Goal: Task Accomplishment & Management: Manage account settings

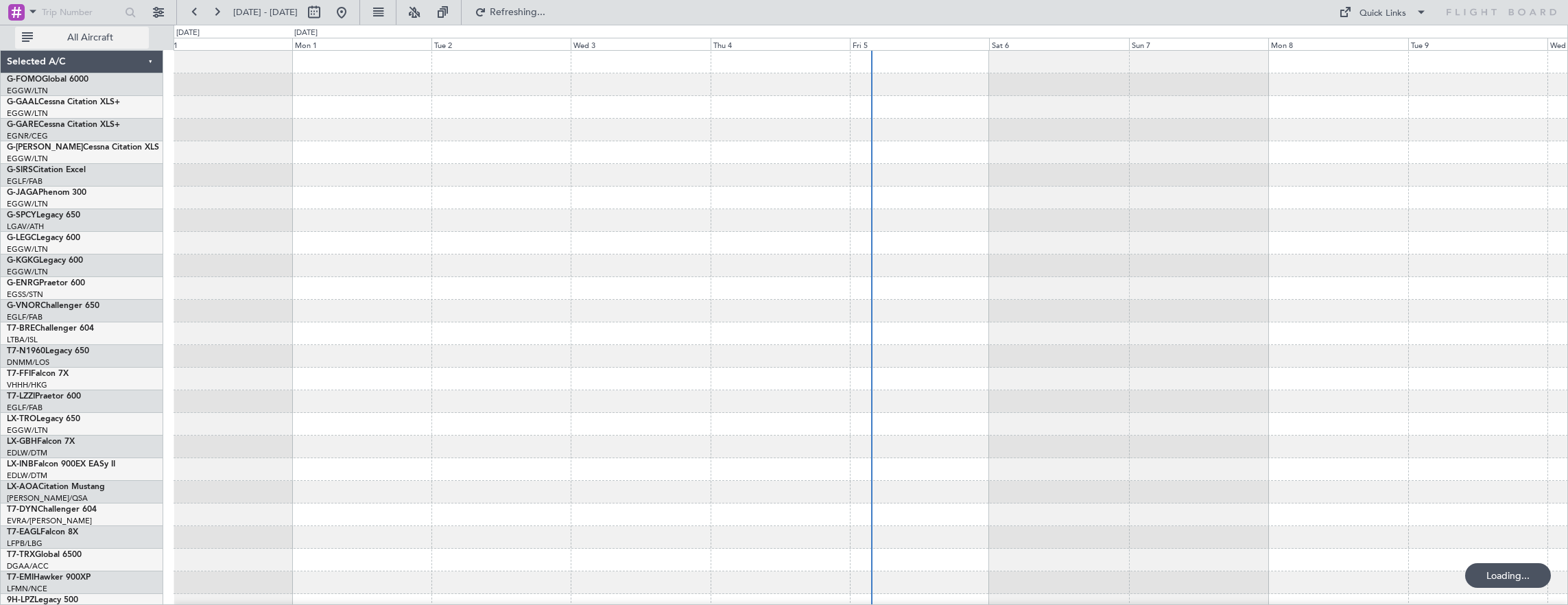
click at [103, 37] on span "All Aircraft" at bounding box center [90, 38] width 109 height 10
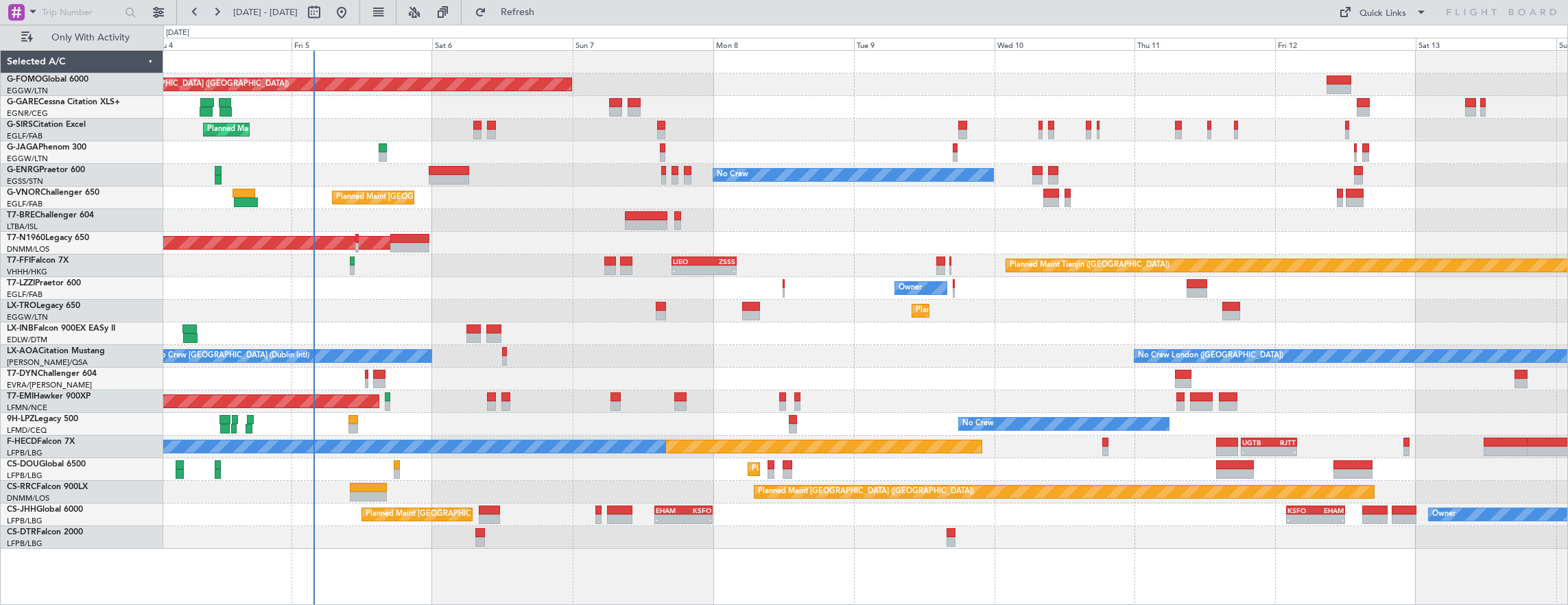
click at [329, 224] on div "Planned Maint [GEOGRAPHIC_DATA] ([GEOGRAPHIC_DATA]) Planned Maint [GEOGRAPHIC_D…" at bounding box center [865, 327] width 1406 height 555
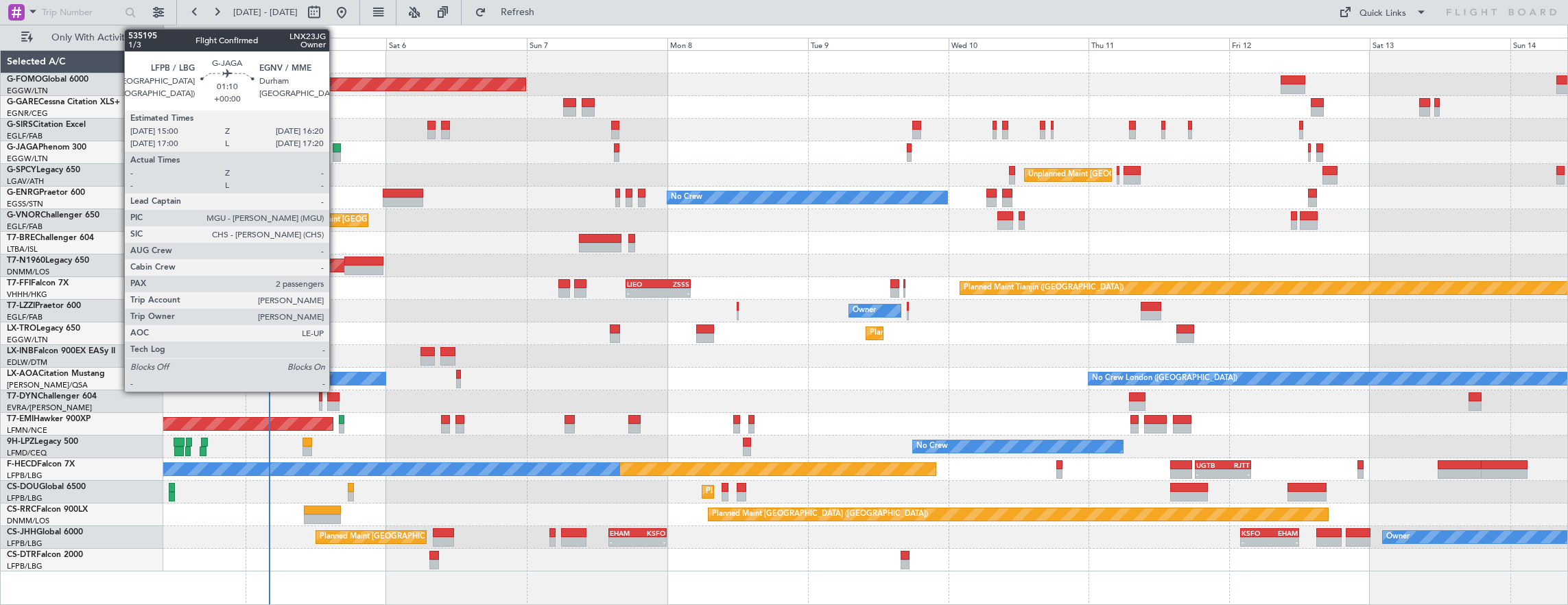
click at [336, 145] on div at bounding box center [336, 148] width 8 height 10
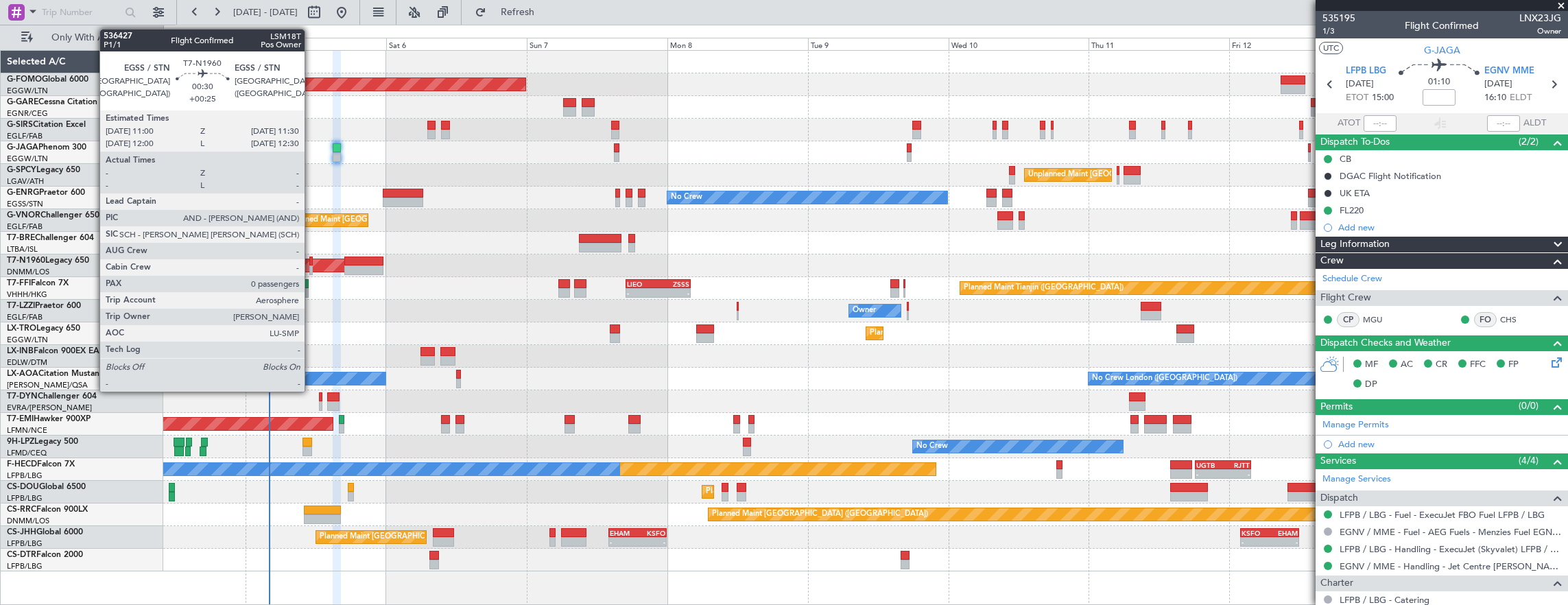
click at [312, 264] on div at bounding box center [311, 261] width 4 height 10
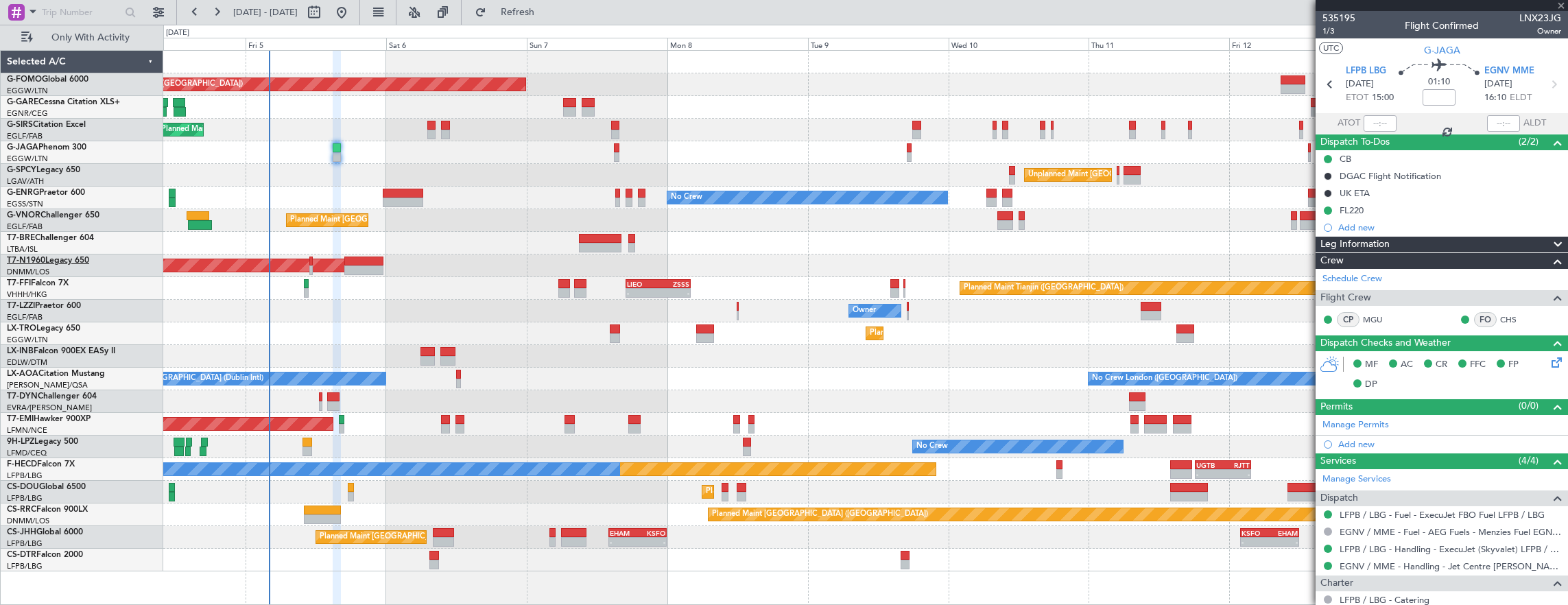
type input "+00:25"
type input "0"
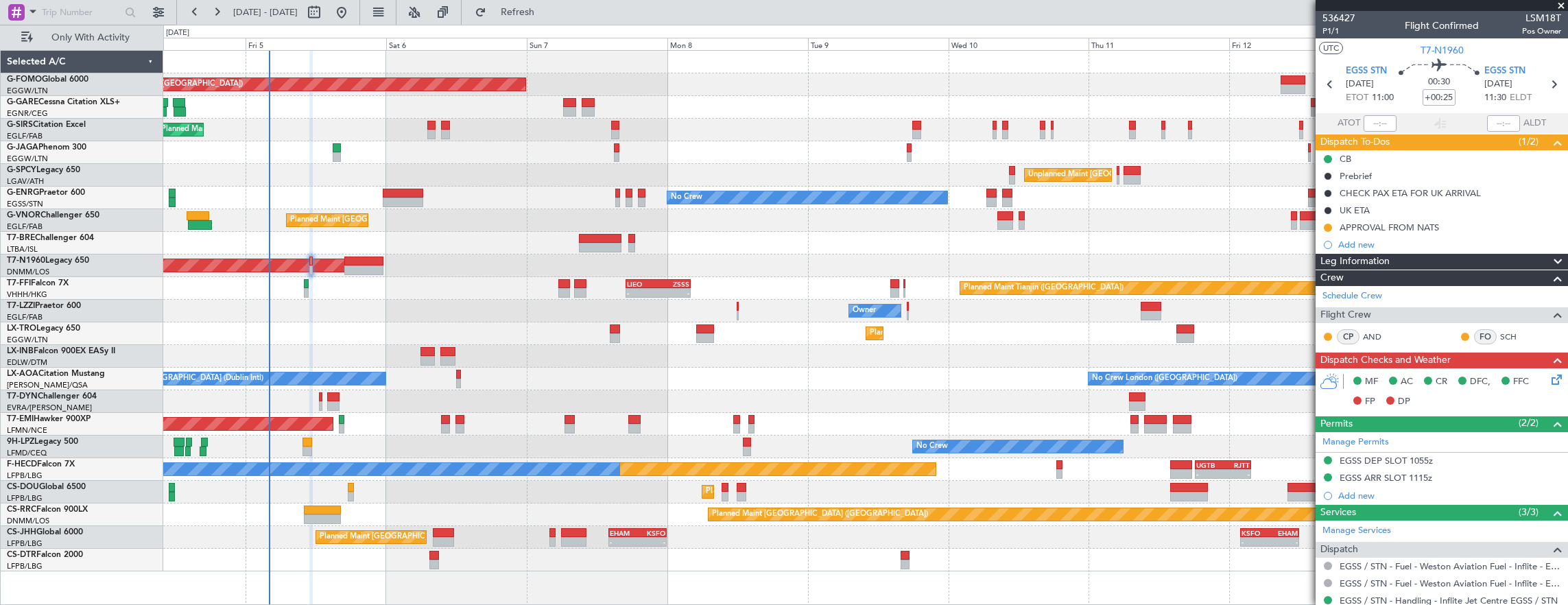
click at [300, 290] on div "Planned Maint Tianjin ([GEOGRAPHIC_DATA]) - - [PERSON_NAME] 17:00 Z ZSSS 04:05 Z" at bounding box center [865, 288] width 1405 height 23
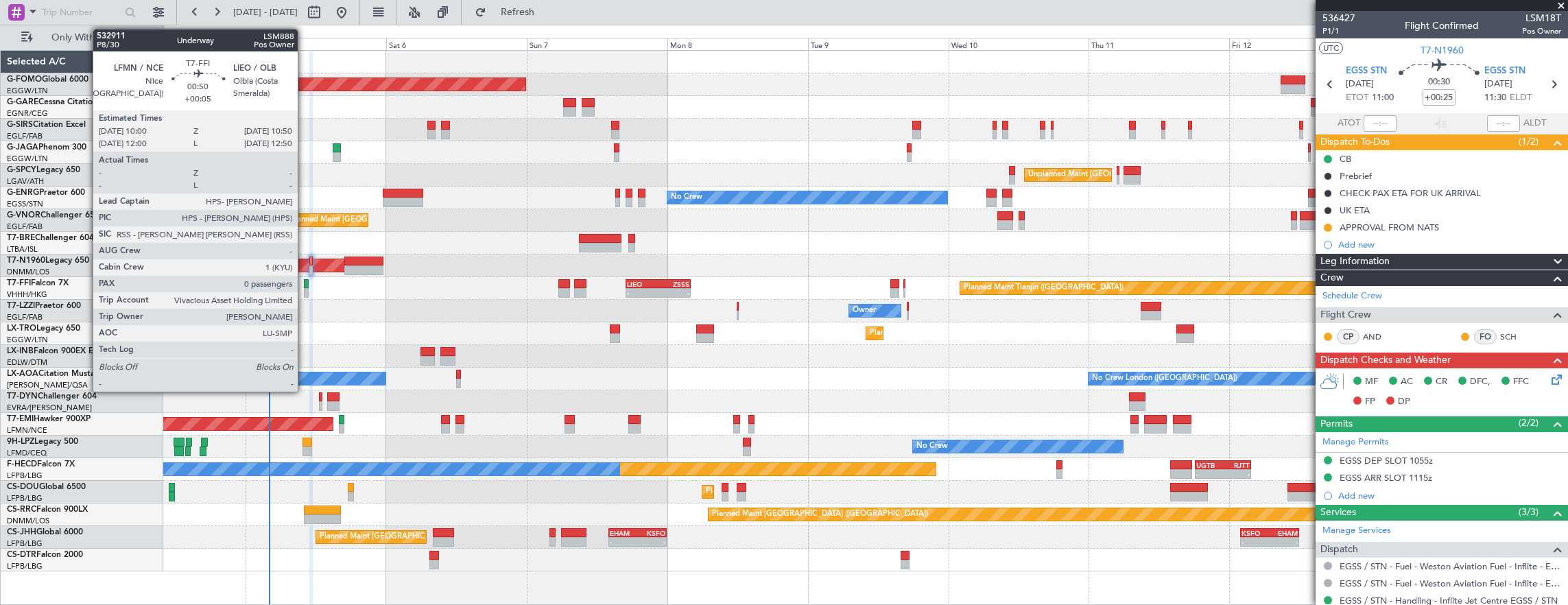
click at [305, 289] on div at bounding box center [307, 292] width 5 height 10
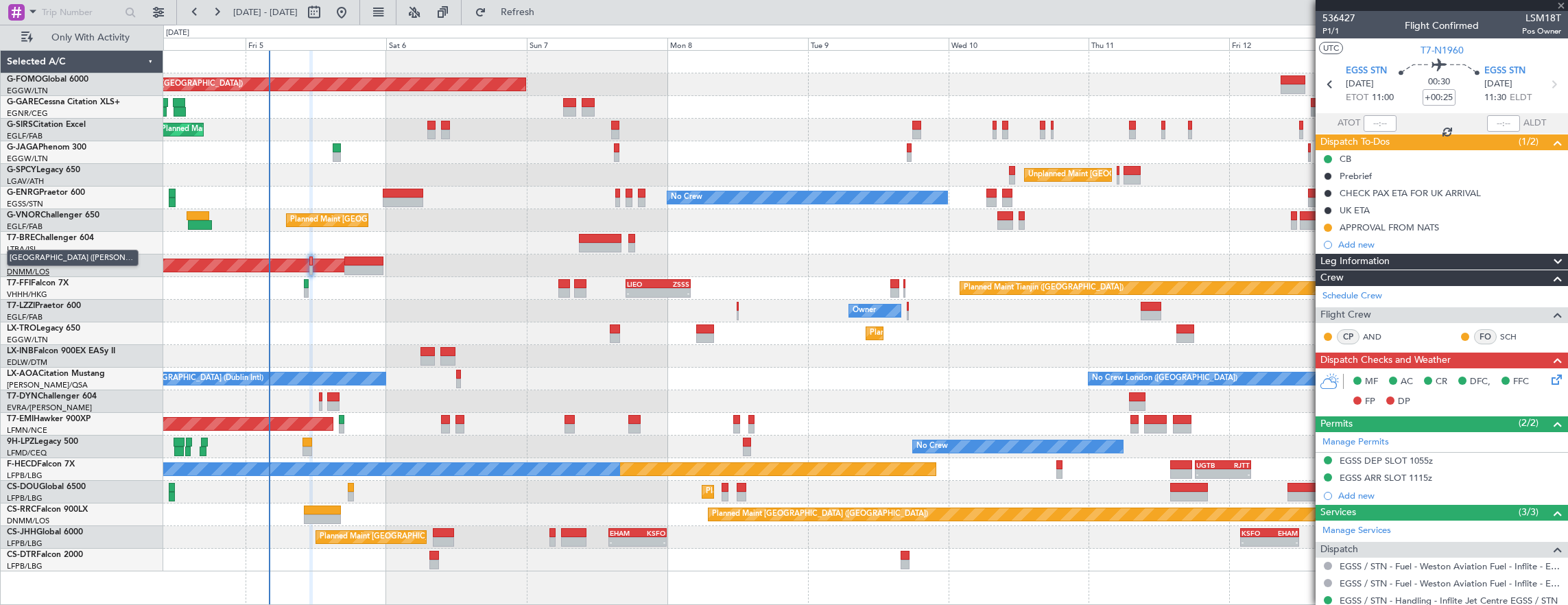
type input "+00:05"
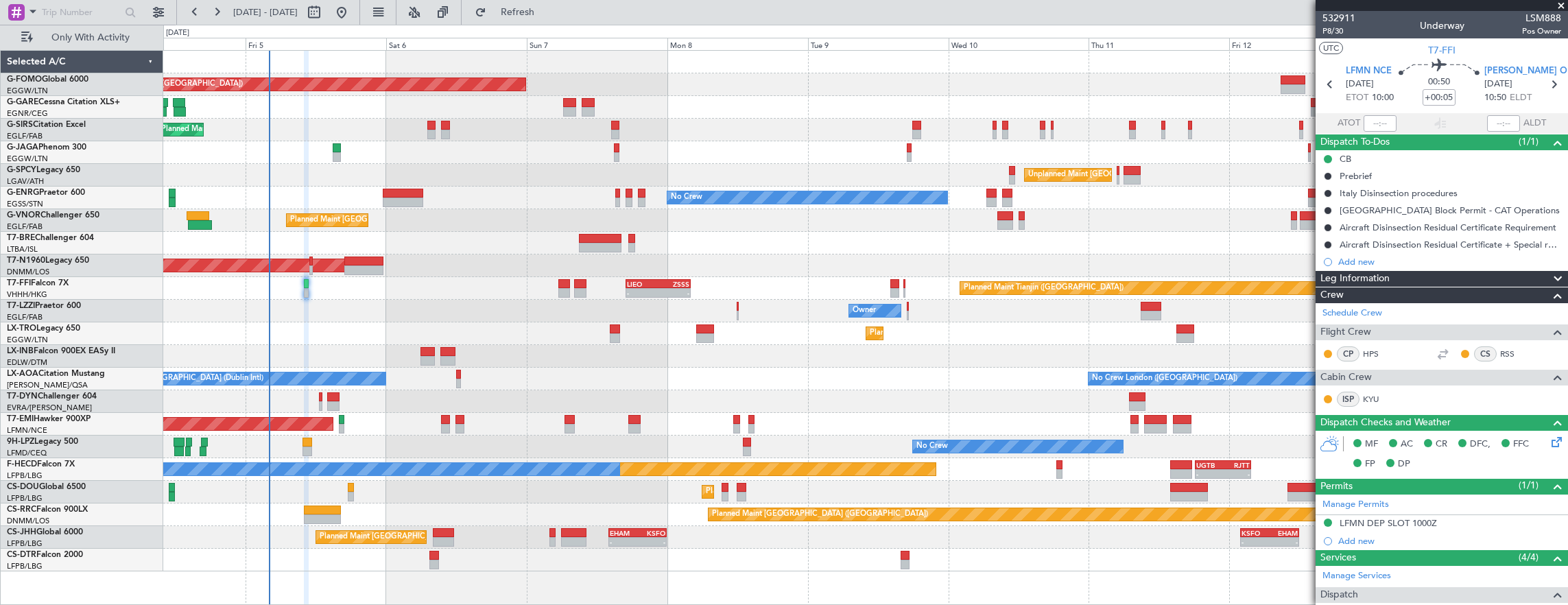
click at [318, 394] on div "AOG Maint Riga (Riga Intl)" at bounding box center [865, 402] width 1405 height 23
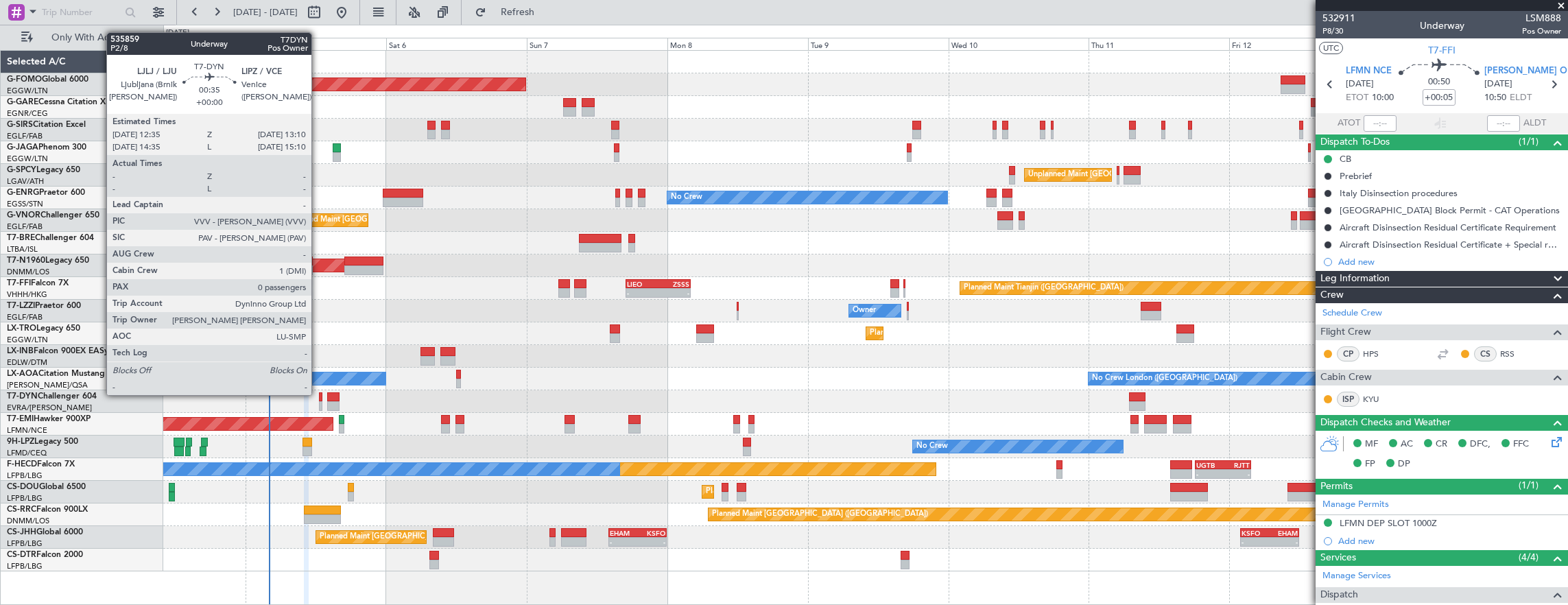
click at [320, 394] on div at bounding box center [321, 397] width 4 height 10
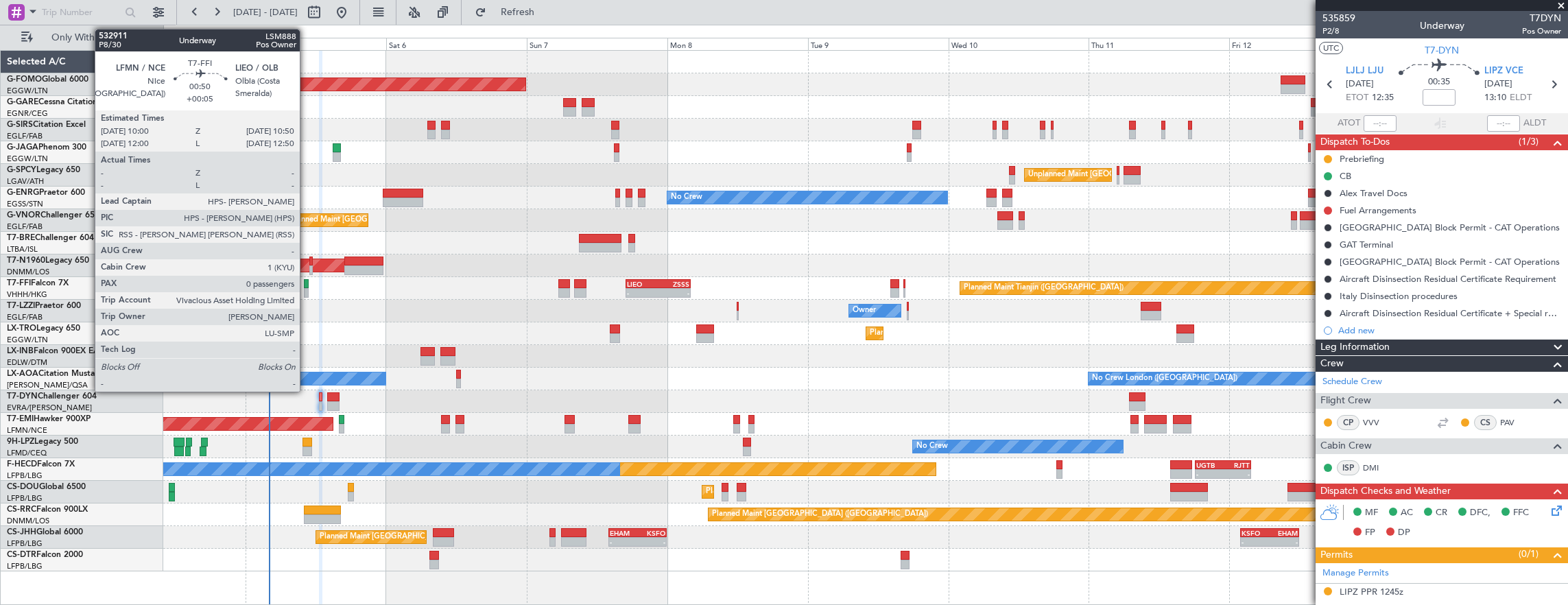
click at [307, 286] on div at bounding box center [307, 284] width 5 height 10
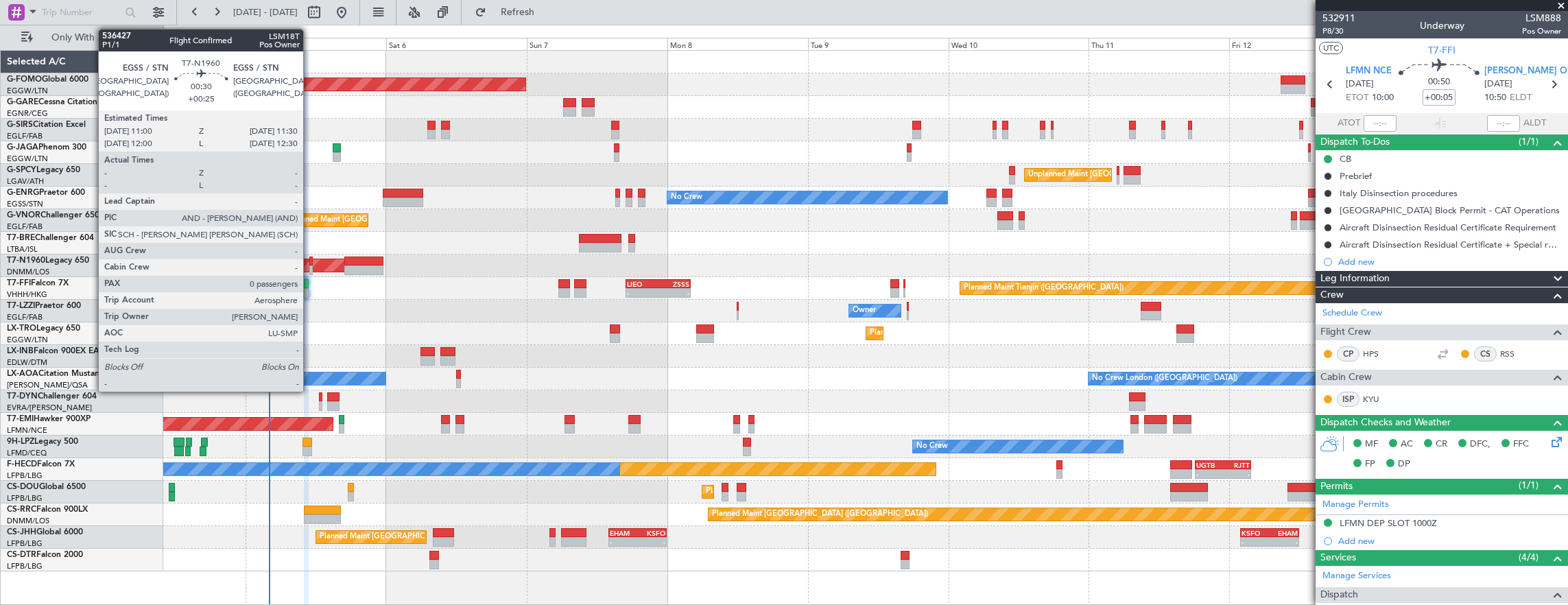
click at [310, 259] on div at bounding box center [311, 261] width 4 height 10
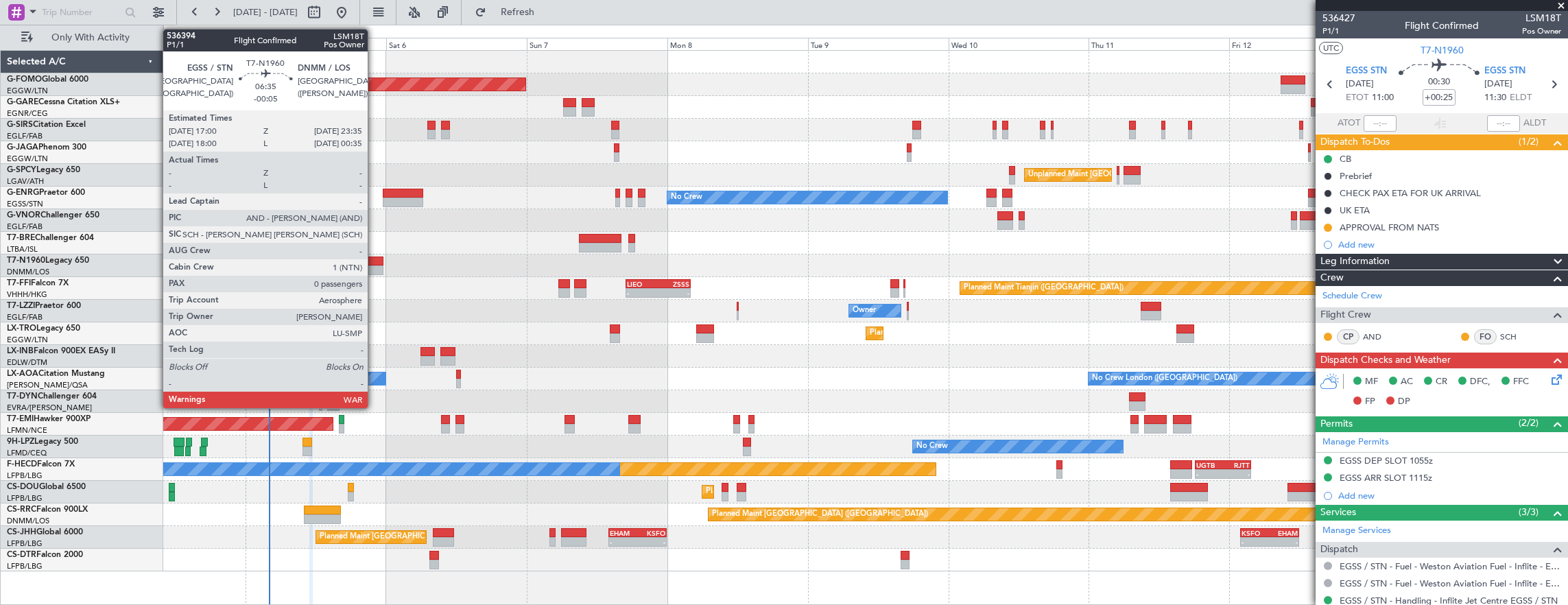
click at [375, 264] on div at bounding box center [364, 261] width 39 height 10
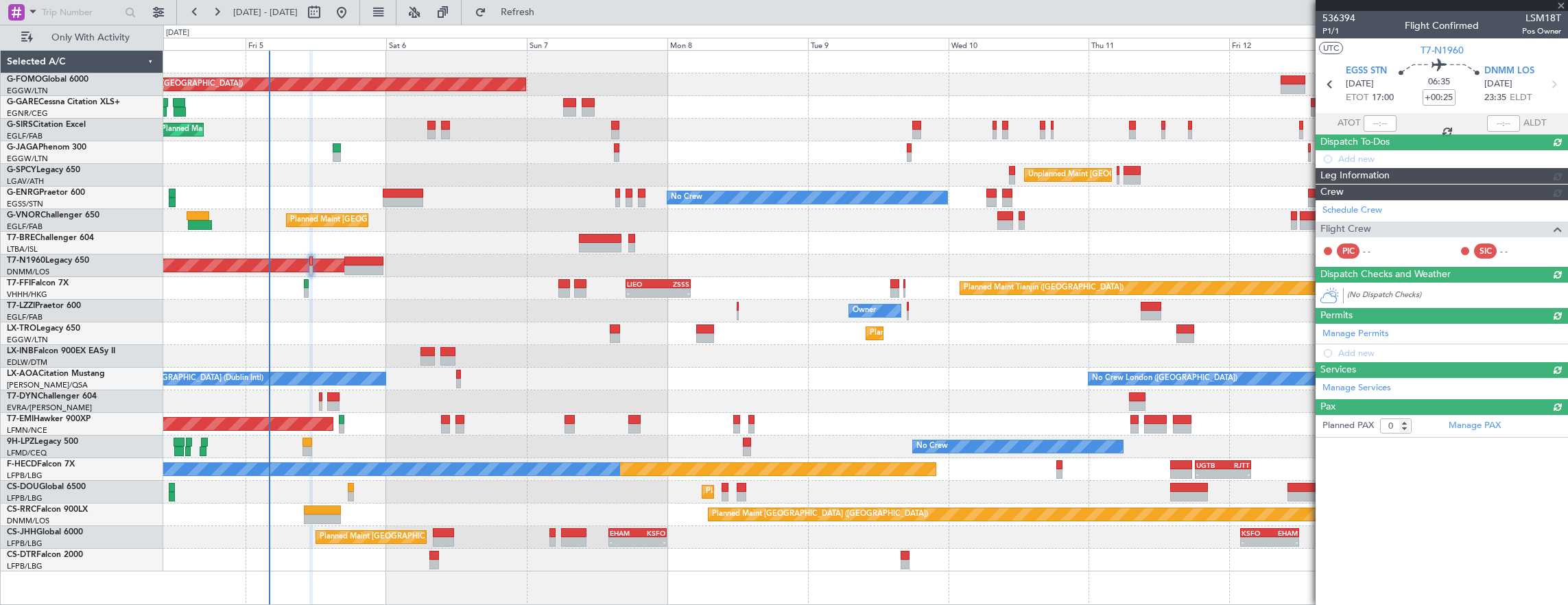
type input "-00:05"
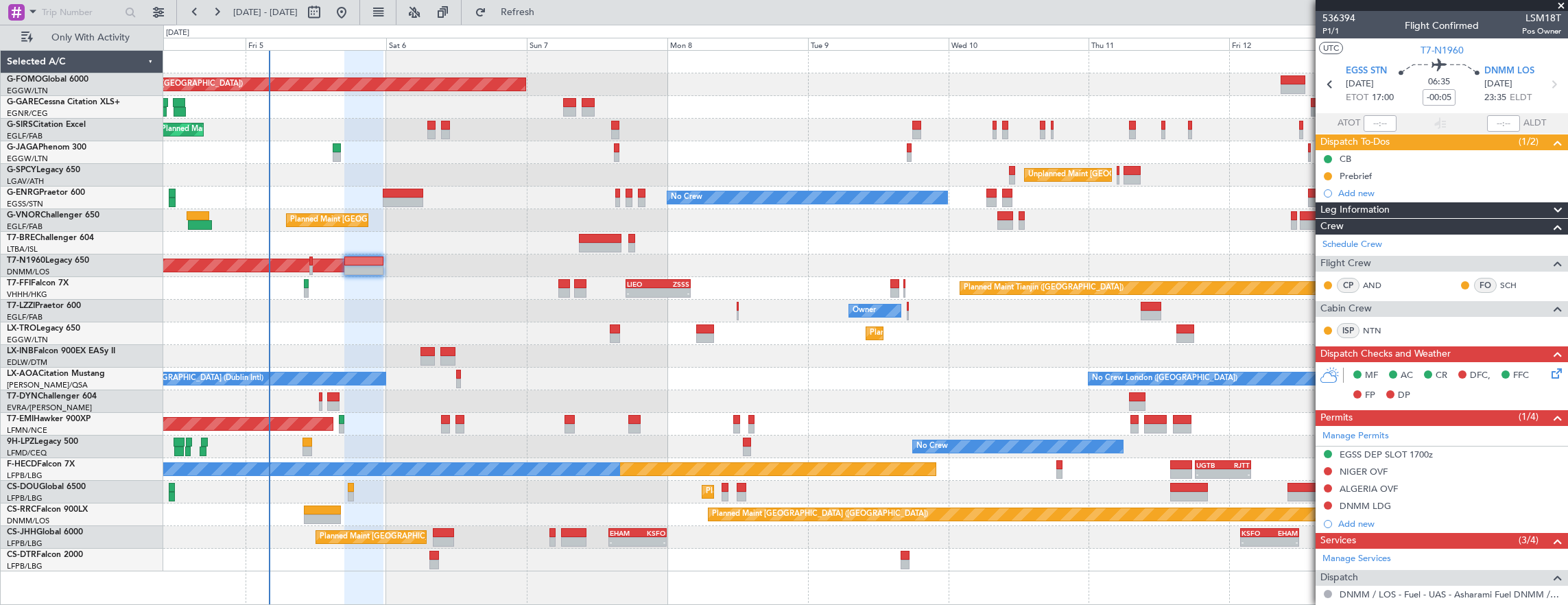
click at [322, 397] on div "AOG Maint Riga (Riga Intl)" at bounding box center [865, 402] width 1405 height 23
click at [320, 397] on div at bounding box center [321, 397] width 4 height 10
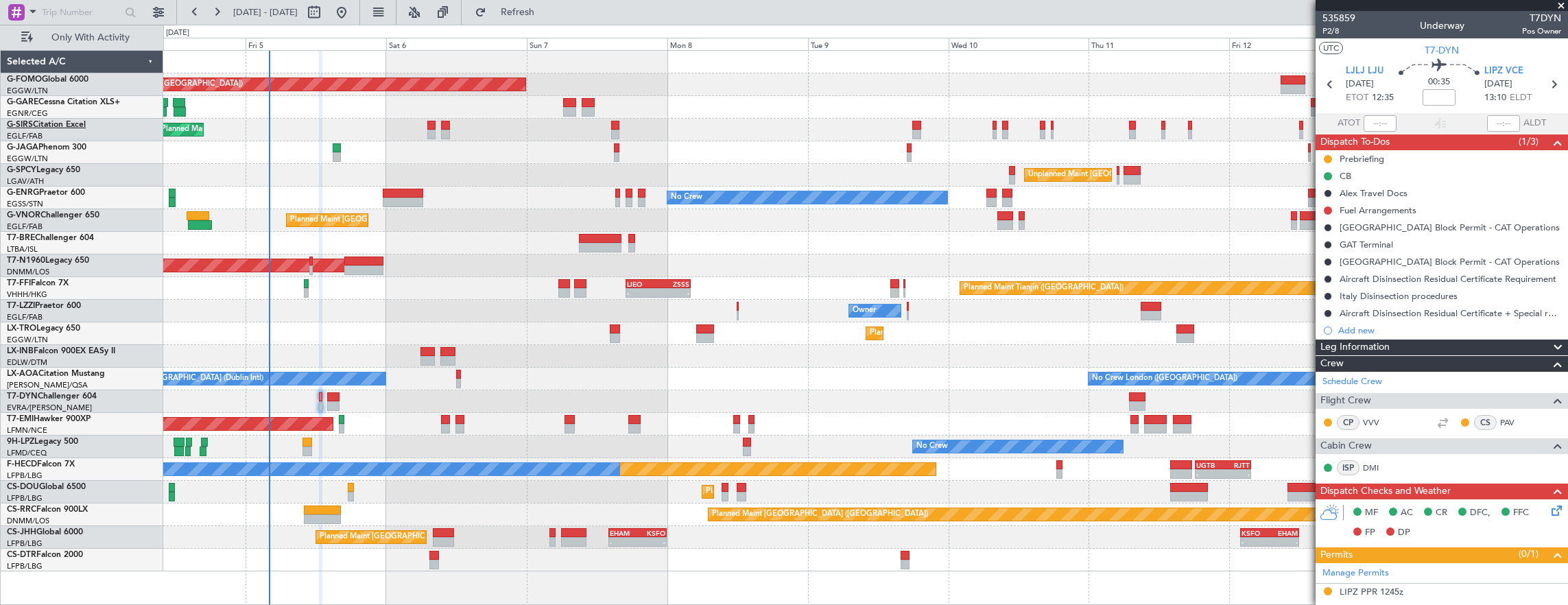
click at [74, 128] on link "G-SIRS Citation Excel" at bounding box center [46, 124] width 79 height 8
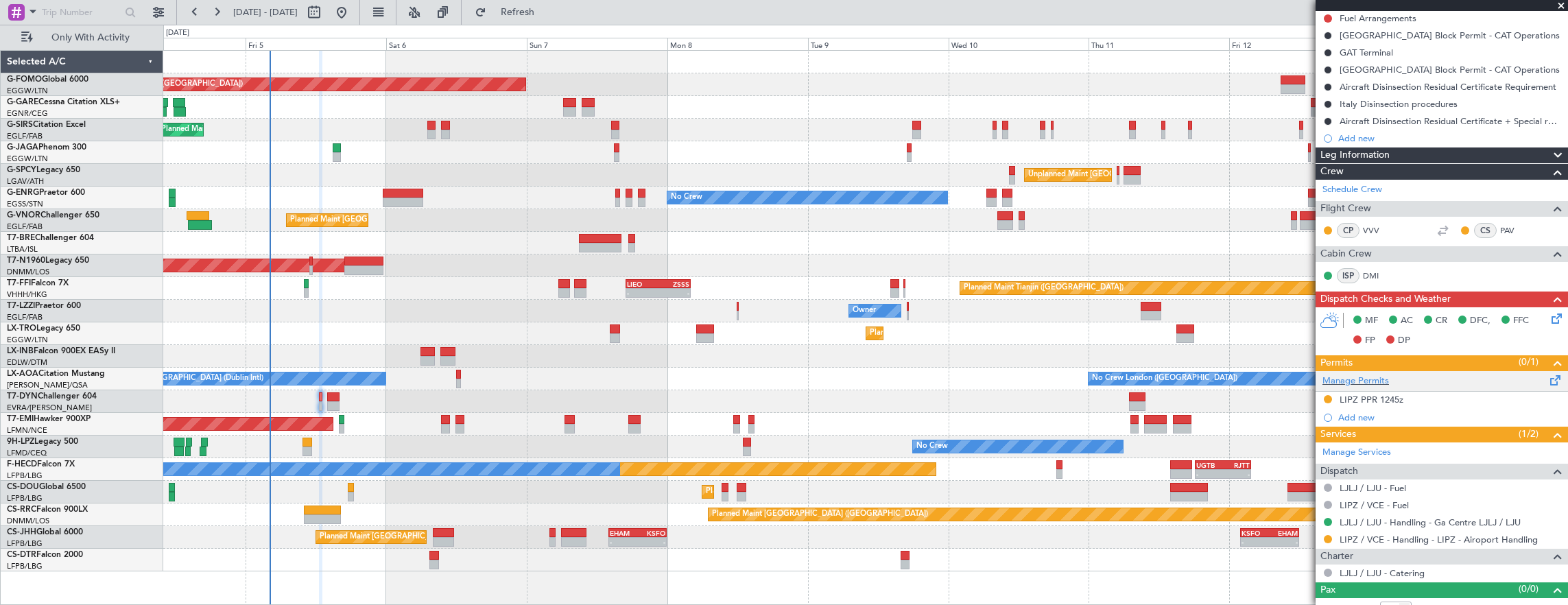
scroll to position [204, 0]
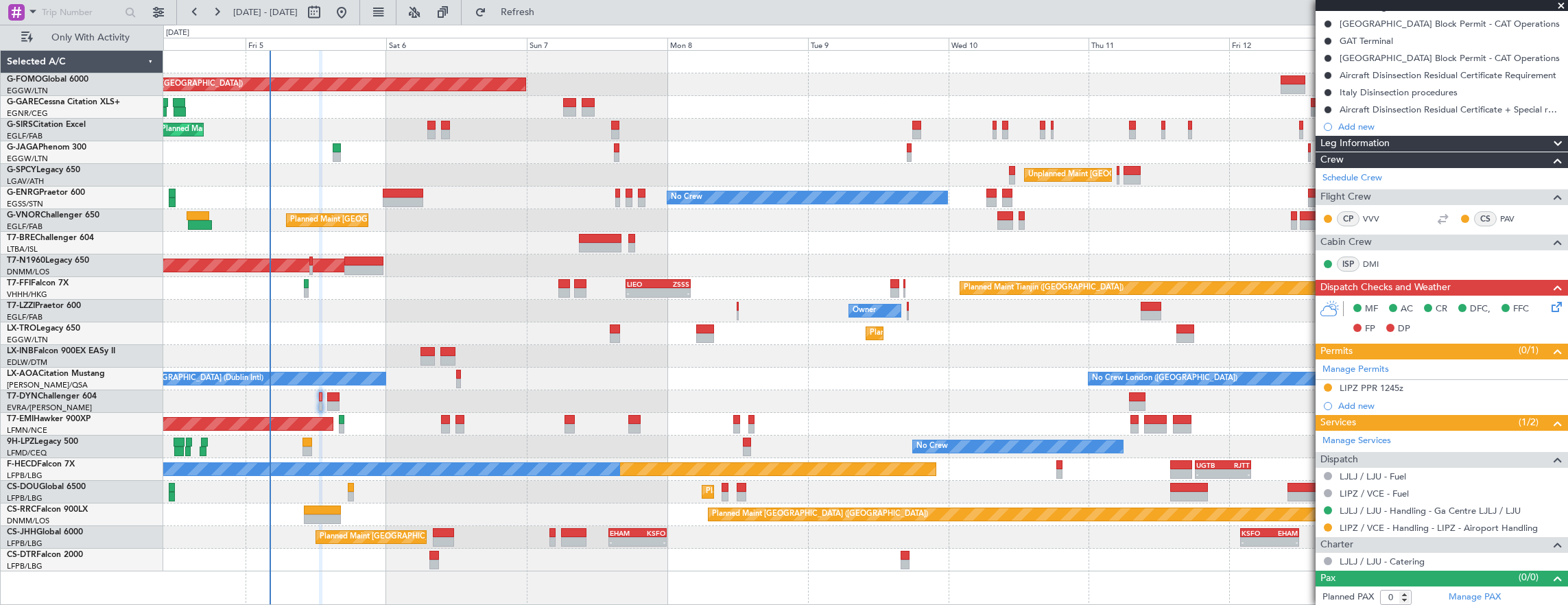
click at [1442, 385] on mat-tooltip-component "In Progress" at bounding box center [1437, 375] width 64 height 37
click at [1442, 384] on div "LIPZ PPR 1245z" at bounding box center [1442, 389] width 252 height 18
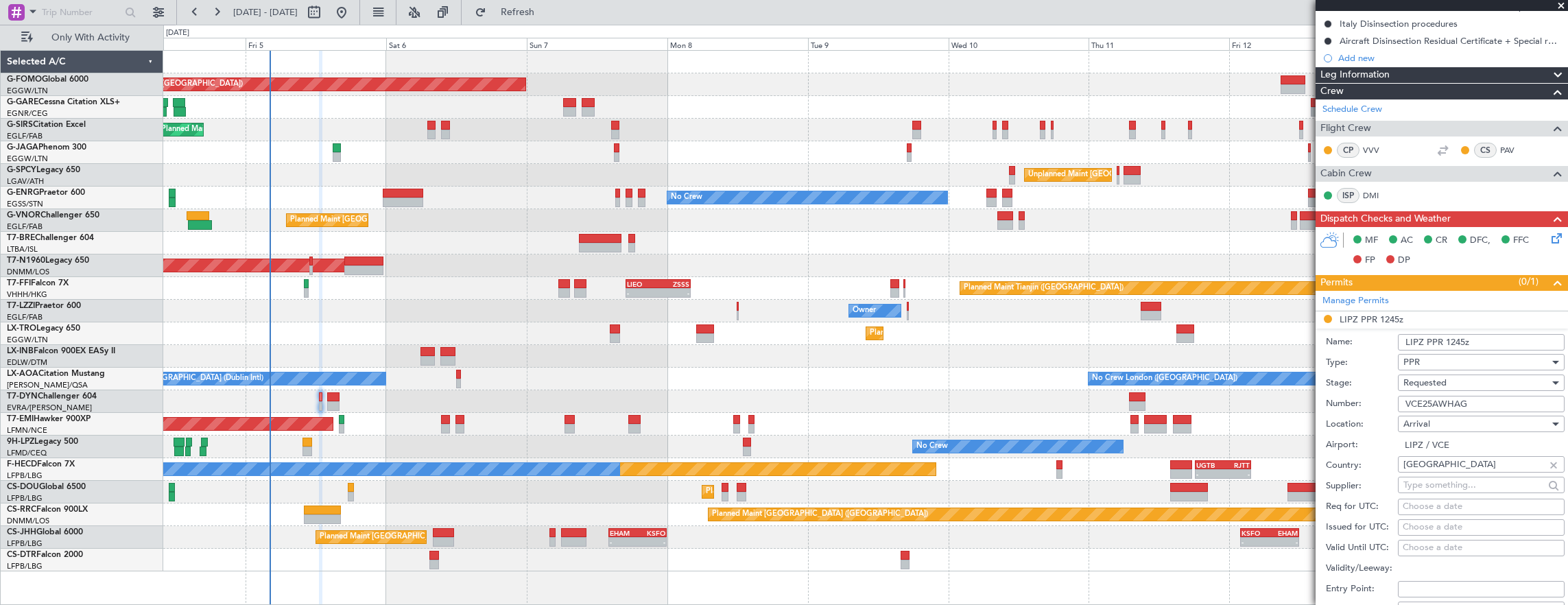
click at [1480, 400] on input "VCE25AWHAG" at bounding box center [1481, 404] width 166 height 17
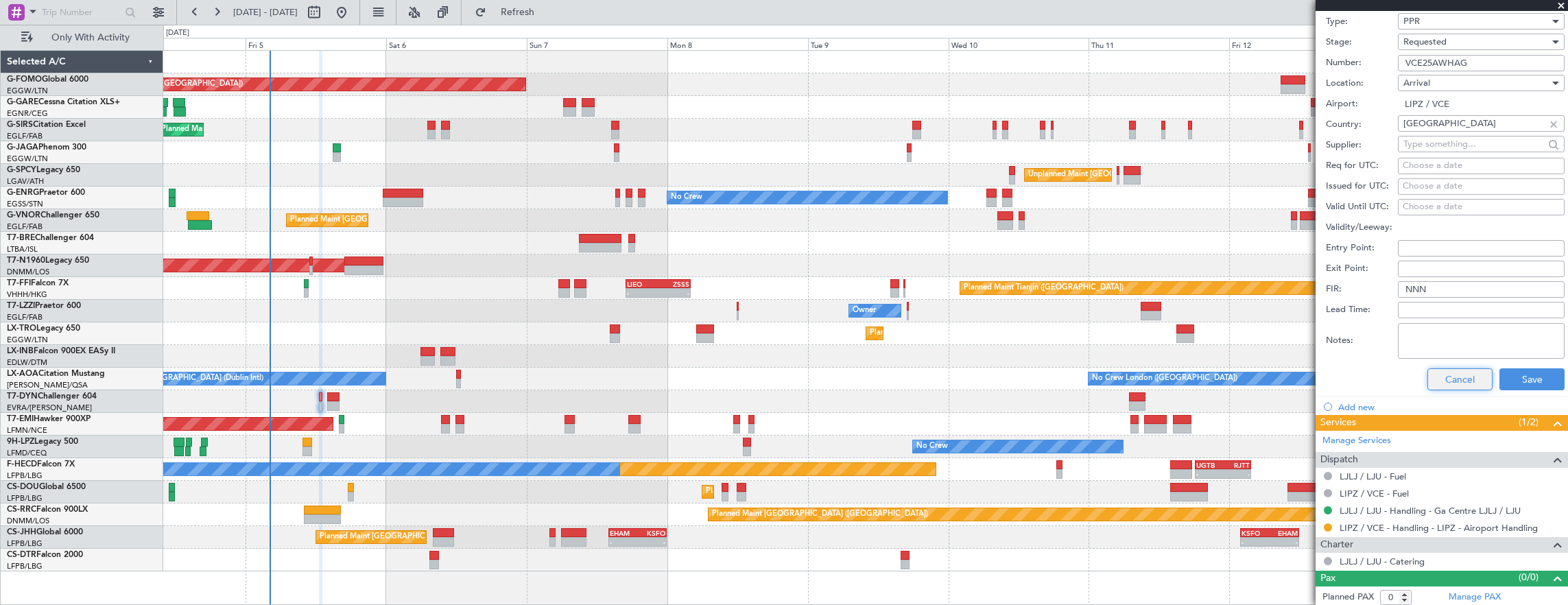
click at [1470, 387] on button "Cancel" at bounding box center [1460, 379] width 65 height 22
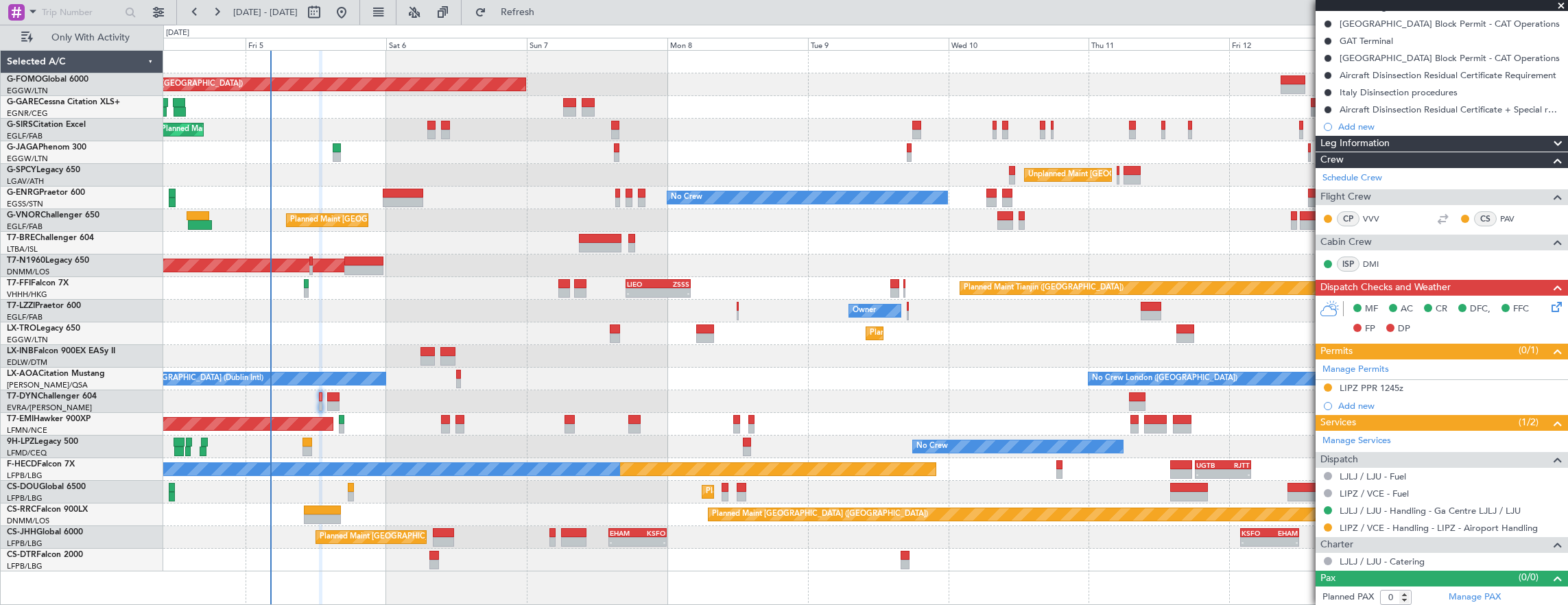
click at [1550, 303] on icon at bounding box center [1555, 304] width 11 height 11
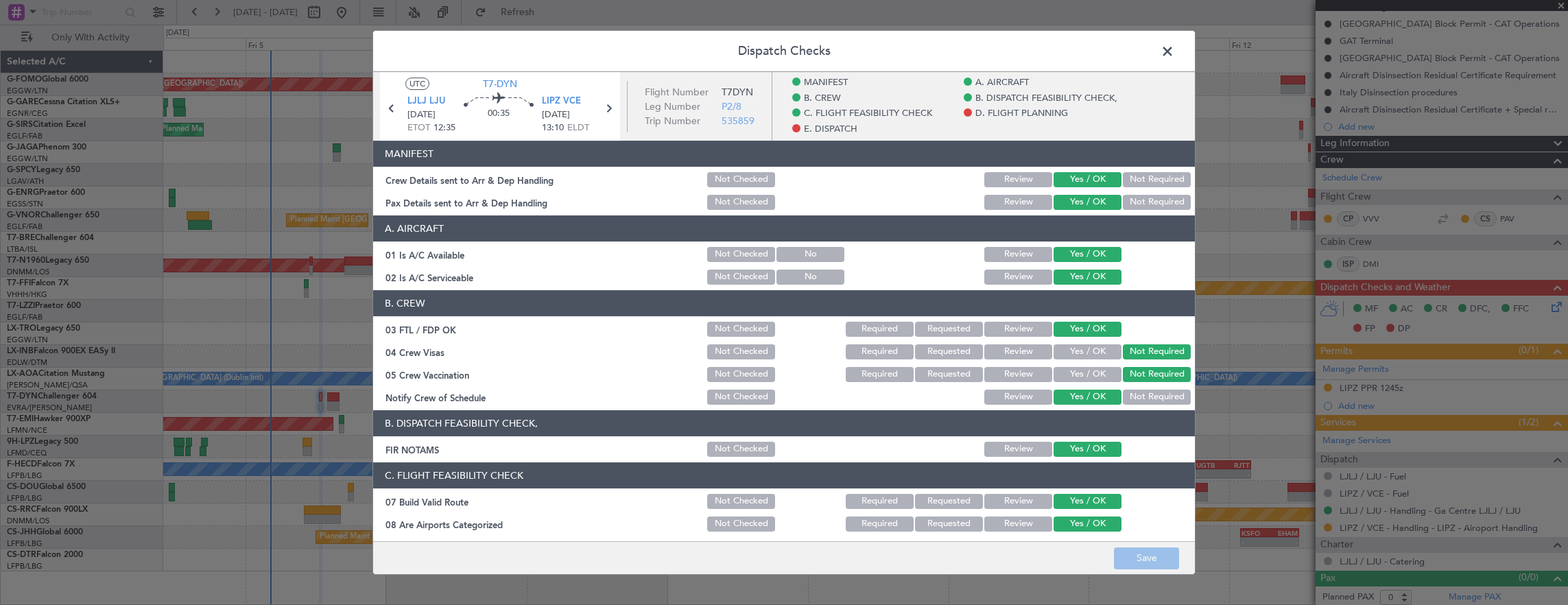
scroll to position [549, 0]
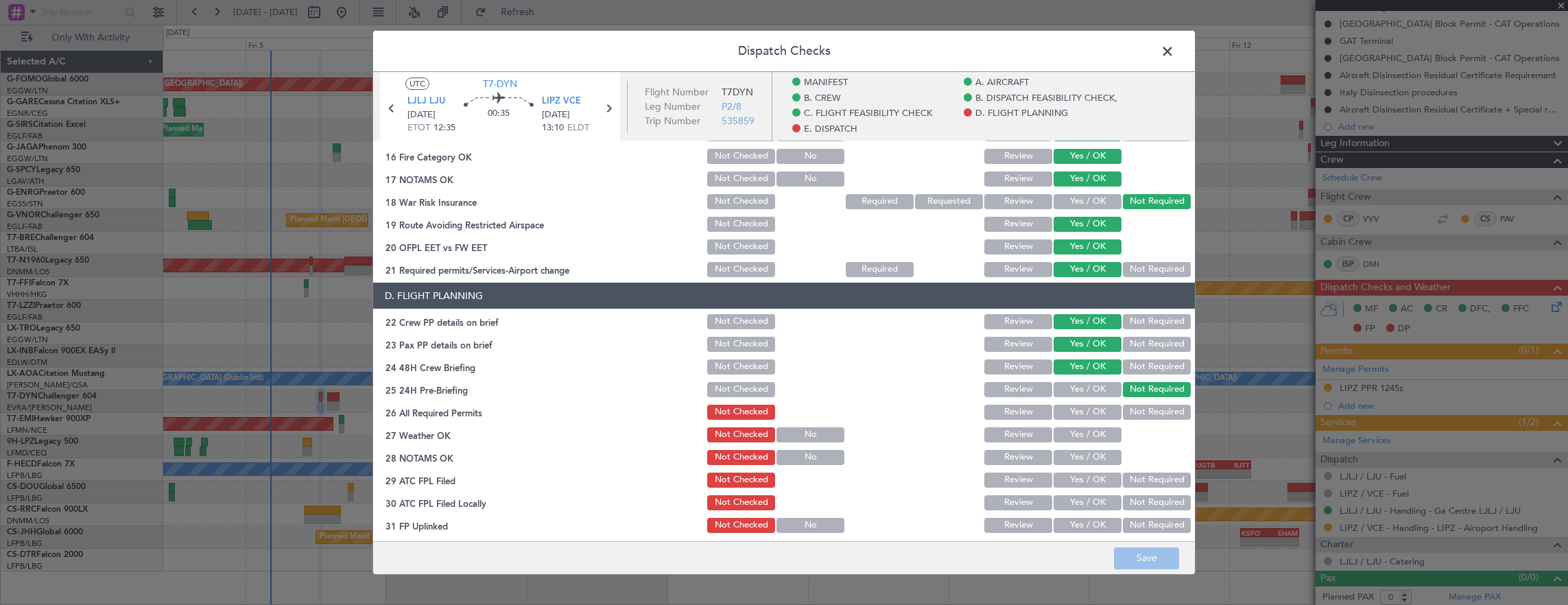
click at [1007, 410] on button "Review" at bounding box center [1019, 412] width 68 height 15
click at [1081, 426] on div "Yes / OK" at bounding box center [1086, 435] width 69 height 19
click at [1084, 431] on button "Yes / OK" at bounding box center [1088, 434] width 68 height 15
click at [1078, 447] on div "Yes / OK" at bounding box center [1086, 457] width 69 height 19
click at [1077, 456] on button "Yes / OK" at bounding box center [1088, 457] width 68 height 15
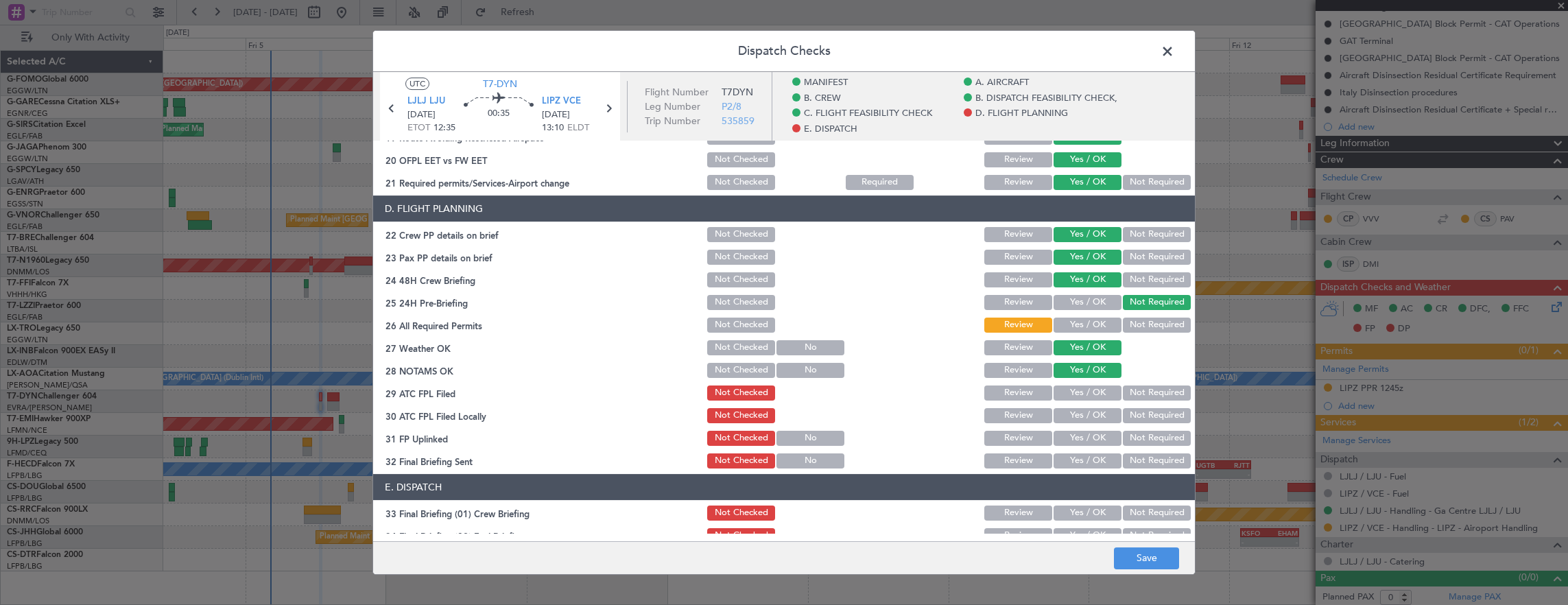
scroll to position [686, 0]
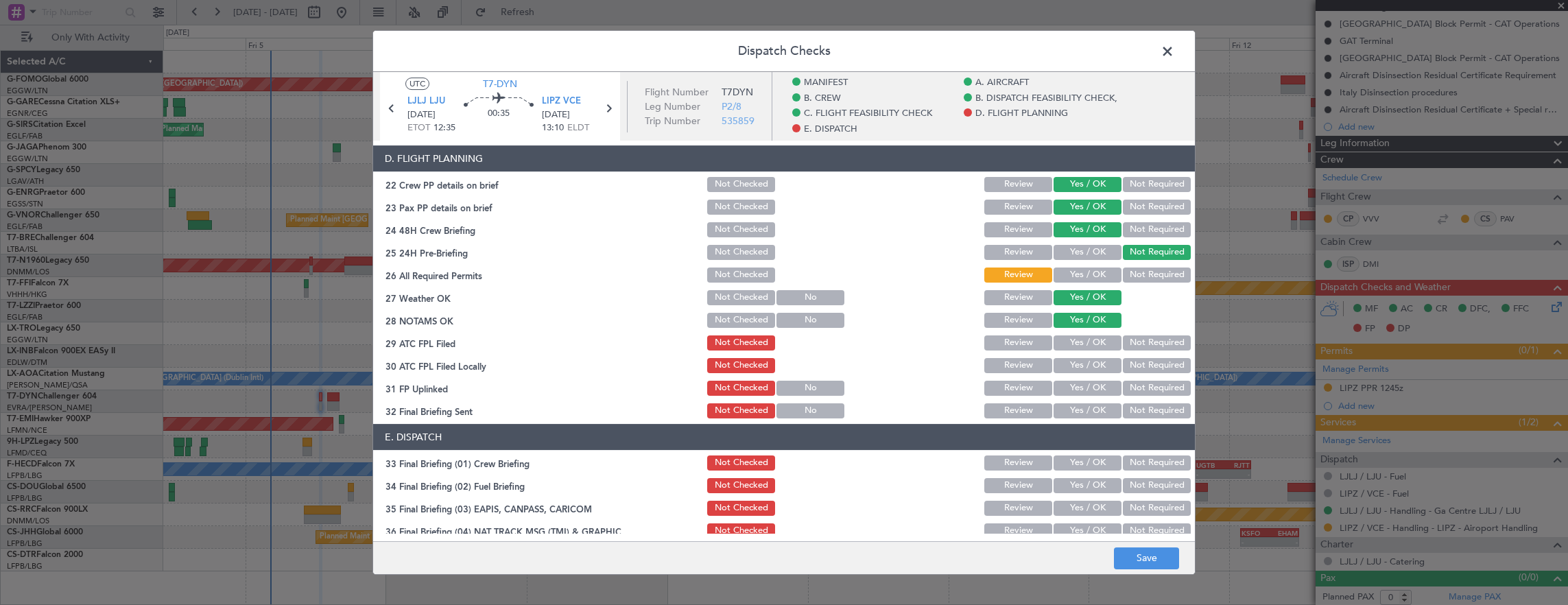
click at [1081, 347] on button "Yes / OK" at bounding box center [1088, 342] width 68 height 15
click at [1085, 367] on button "Yes / OK" at bounding box center [1088, 365] width 68 height 15
drag, startPoint x: 1144, startPoint y: 370, endPoint x: 1109, endPoint y: 390, distance: 40.3
click at [1143, 372] on button "Not Required" at bounding box center [1157, 365] width 68 height 15
click at [1097, 390] on button "Yes / OK" at bounding box center [1088, 388] width 68 height 15
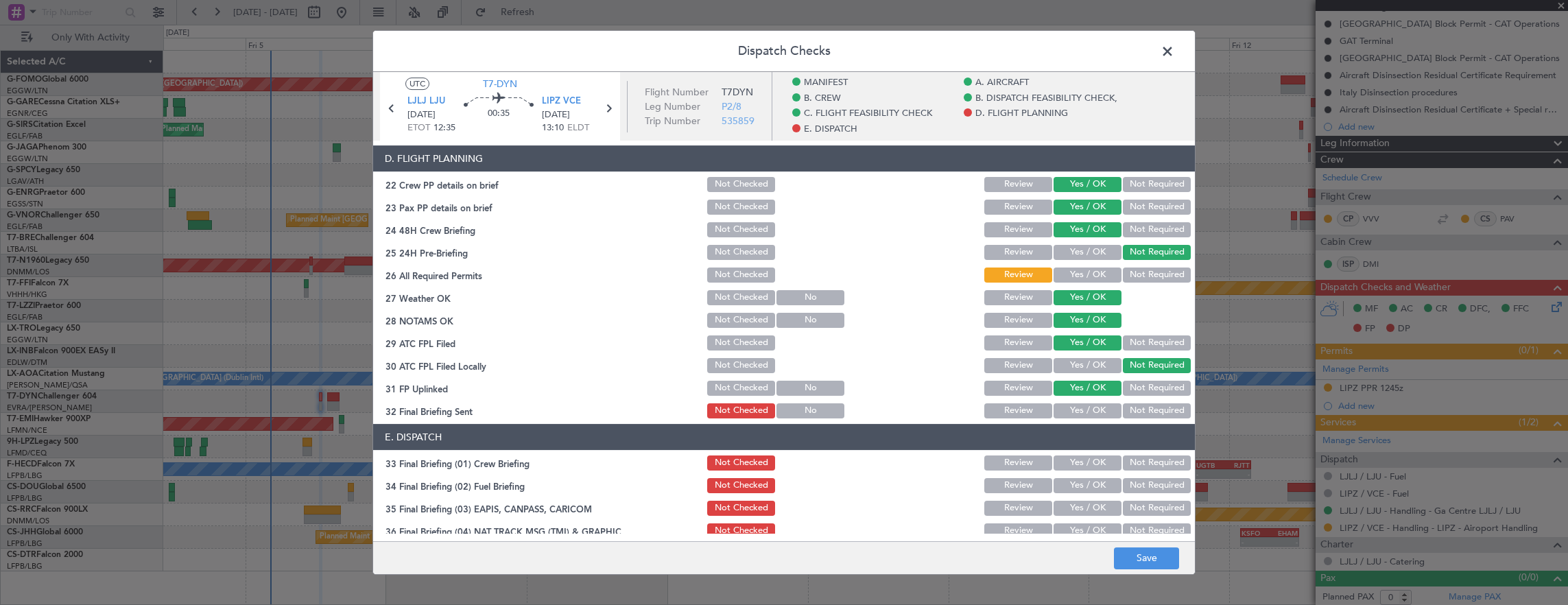
click at [1150, 421] on article "MANIFEST Crew Details sent to Arr & Dep Handling Not Checked Review Yes / OK No…" at bounding box center [784, 337] width 822 height 392
click at [1134, 412] on button "Not Required" at bounding box center [1157, 411] width 68 height 15
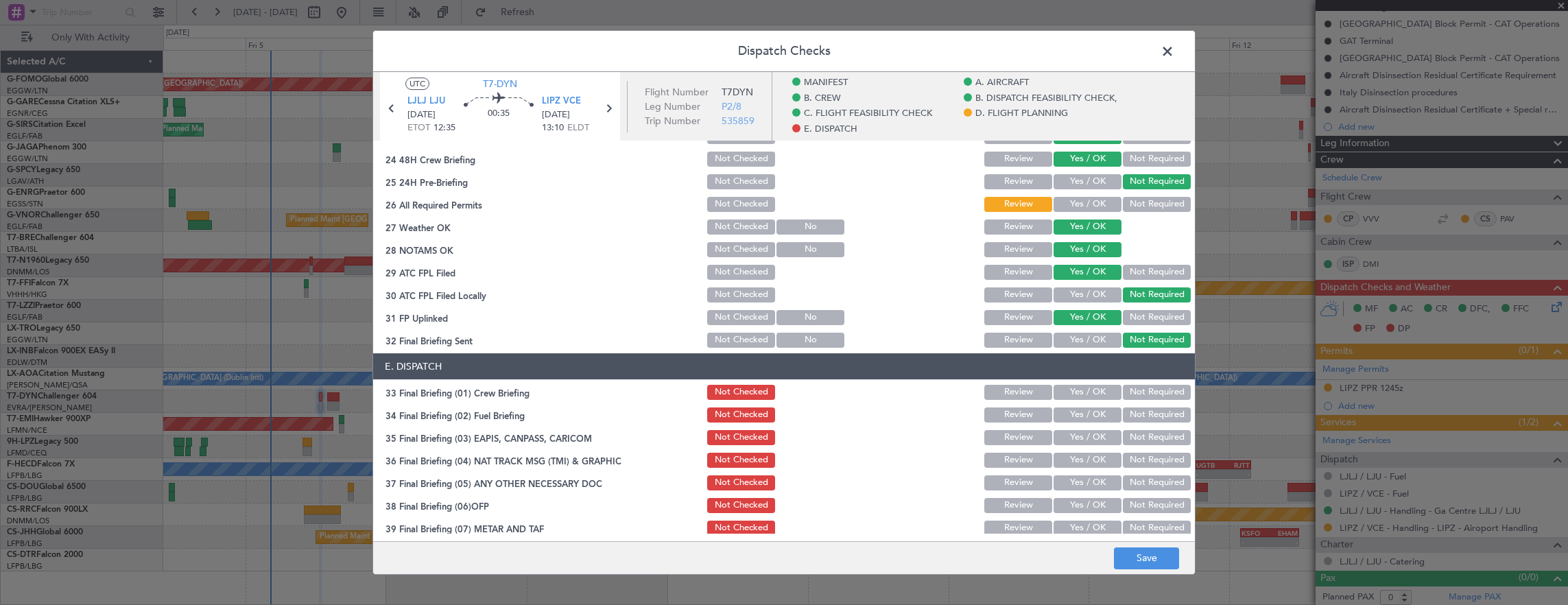
scroll to position [823, 0]
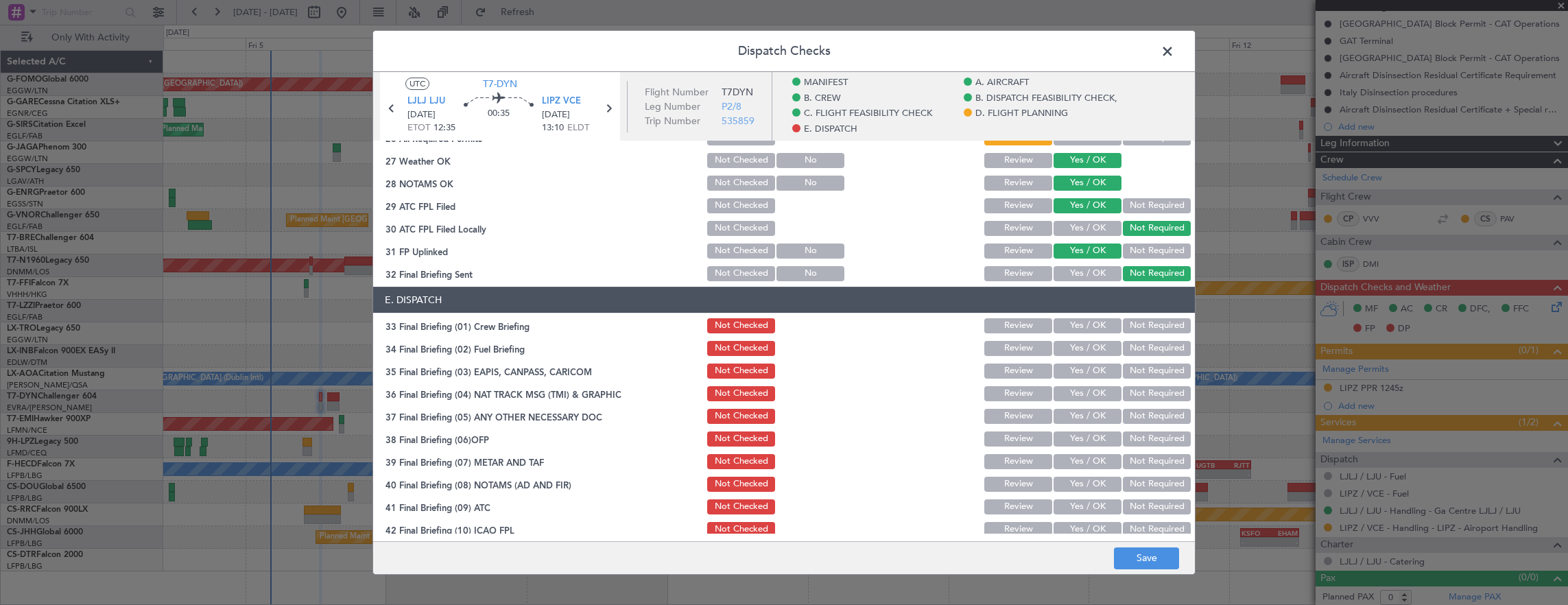
click at [1091, 331] on button "Yes / OK" at bounding box center [1088, 325] width 68 height 15
click at [1081, 342] on button "Yes / OK" at bounding box center [1088, 348] width 68 height 15
drag, startPoint x: 1140, startPoint y: 369, endPoint x: 1136, endPoint y: 385, distance: 16.5
click at [1140, 372] on button "Not Required" at bounding box center [1157, 370] width 68 height 15
drag, startPoint x: 1136, startPoint y: 385, endPoint x: 1075, endPoint y: 409, distance: 65.6
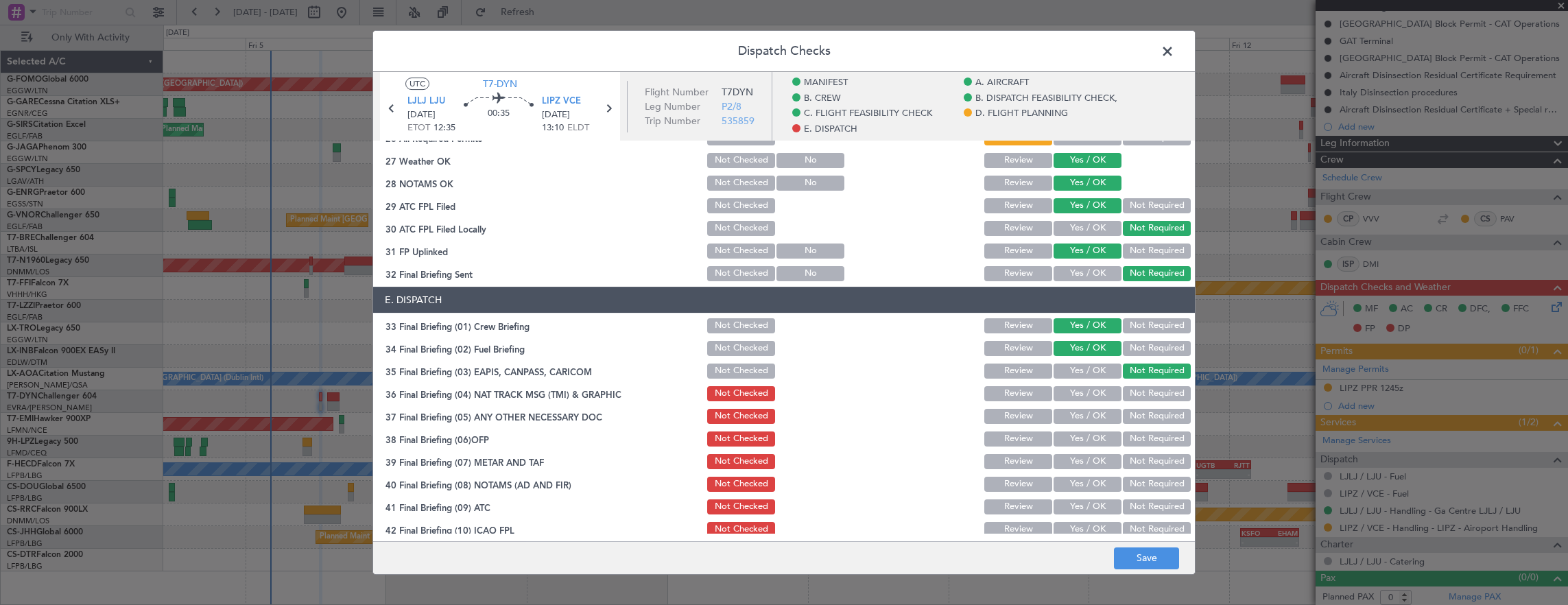
click at [1135, 385] on div "Not Required" at bounding box center [1155, 394] width 69 height 19
click at [1075, 409] on button "Yes / OK" at bounding box center [1088, 416] width 68 height 15
click at [1075, 427] on section "E. DISPATCH 33 Final Briefing (01) Crew Briefing Not Checked Review Yes / OK No…" at bounding box center [784, 435] width 822 height 298
click at [1075, 448] on section "E. DISPATCH 33 Final Briefing (01) Crew Briefing Not Checked Review Yes / OK No…" at bounding box center [784, 435] width 822 height 298
click at [1074, 445] on button "Yes / OK" at bounding box center [1088, 439] width 68 height 15
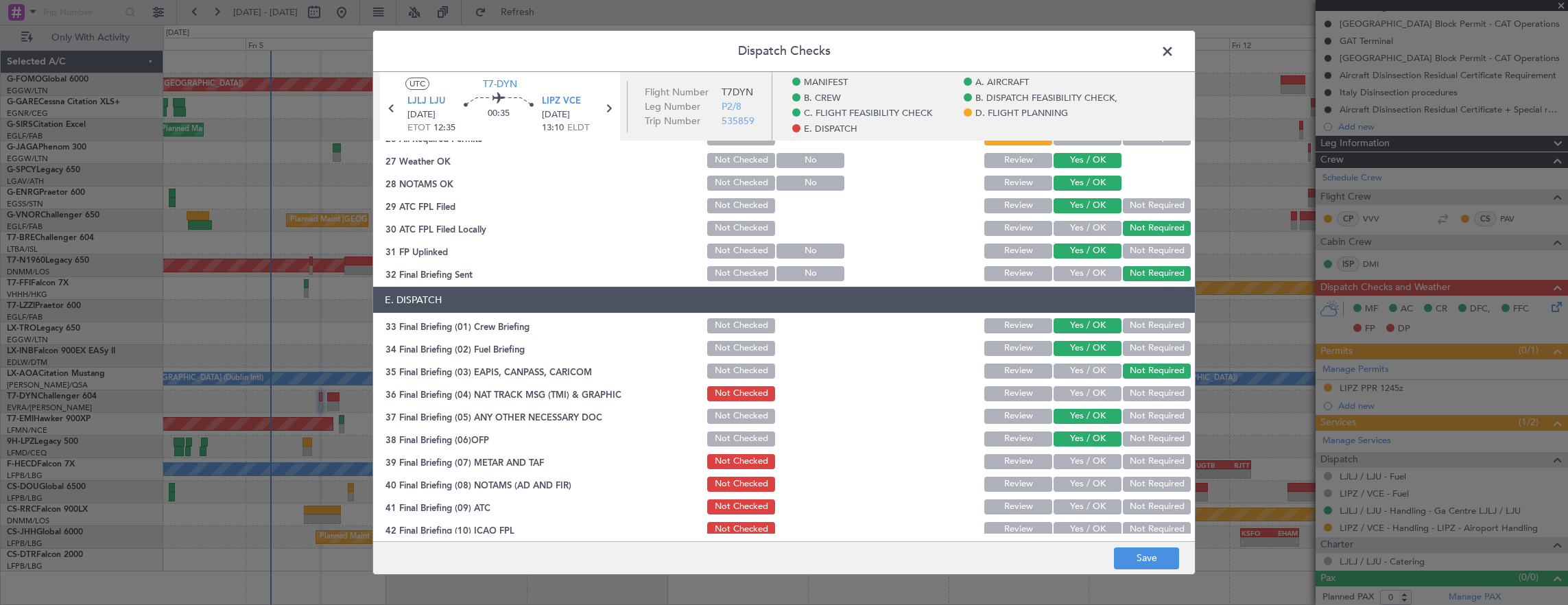
click at [1068, 472] on section "E. DISPATCH 33 Final Briefing (01) Crew Briefing Not Checked Review Yes / OK No…" at bounding box center [784, 435] width 822 height 298
click at [1134, 400] on button "Not Required" at bounding box center [1157, 393] width 68 height 15
click at [1093, 454] on section "E. DISPATCH 33 Final Briefing (01) Crew Briefing Not Checked Review Yes / OK No…" at bounding box center [784, 435] width 822 height 298
drag, startPoint x: 1092, startPoint y: 463, endPoint x: 1081, endPoint y: 482, distance: 22.0
click at [1091, 465] on button "Yes / OK" at bounding box center [1088, 461] width 68 height 15
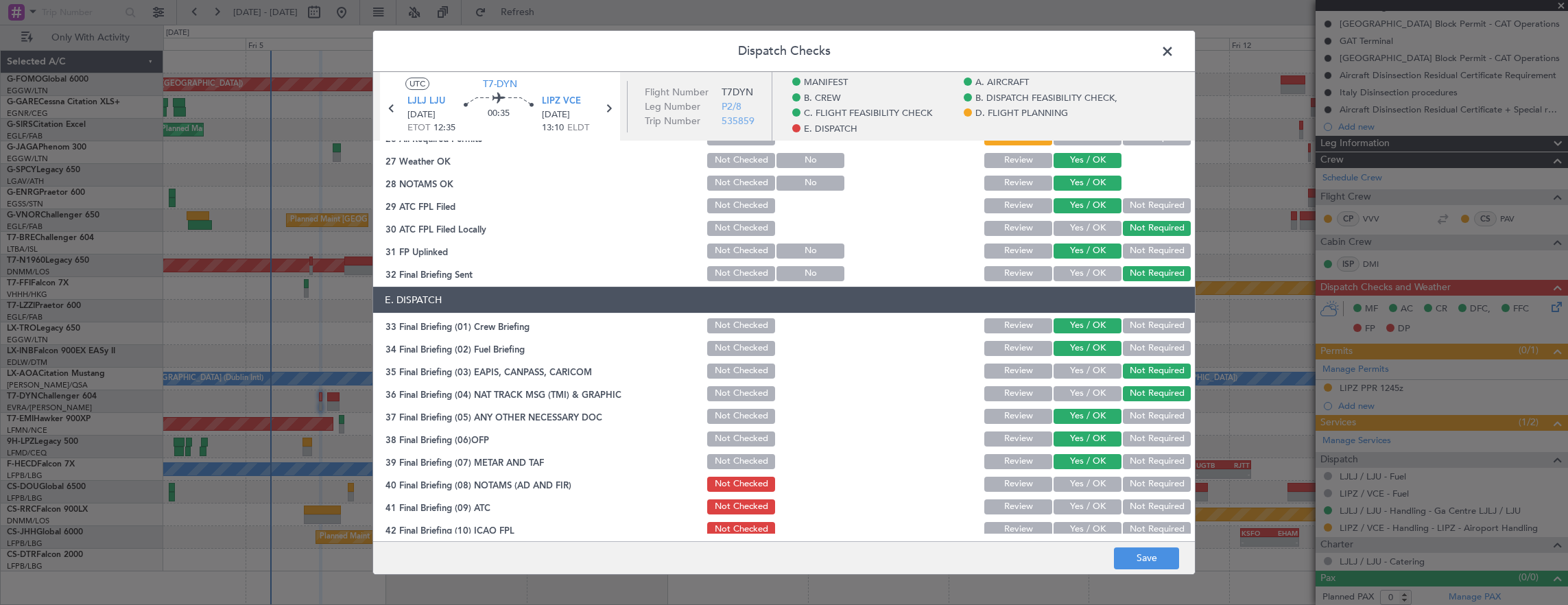
click at [1081, 483] on button "Yes / OK" at bounding box center [1088, 483] width 68 height 15
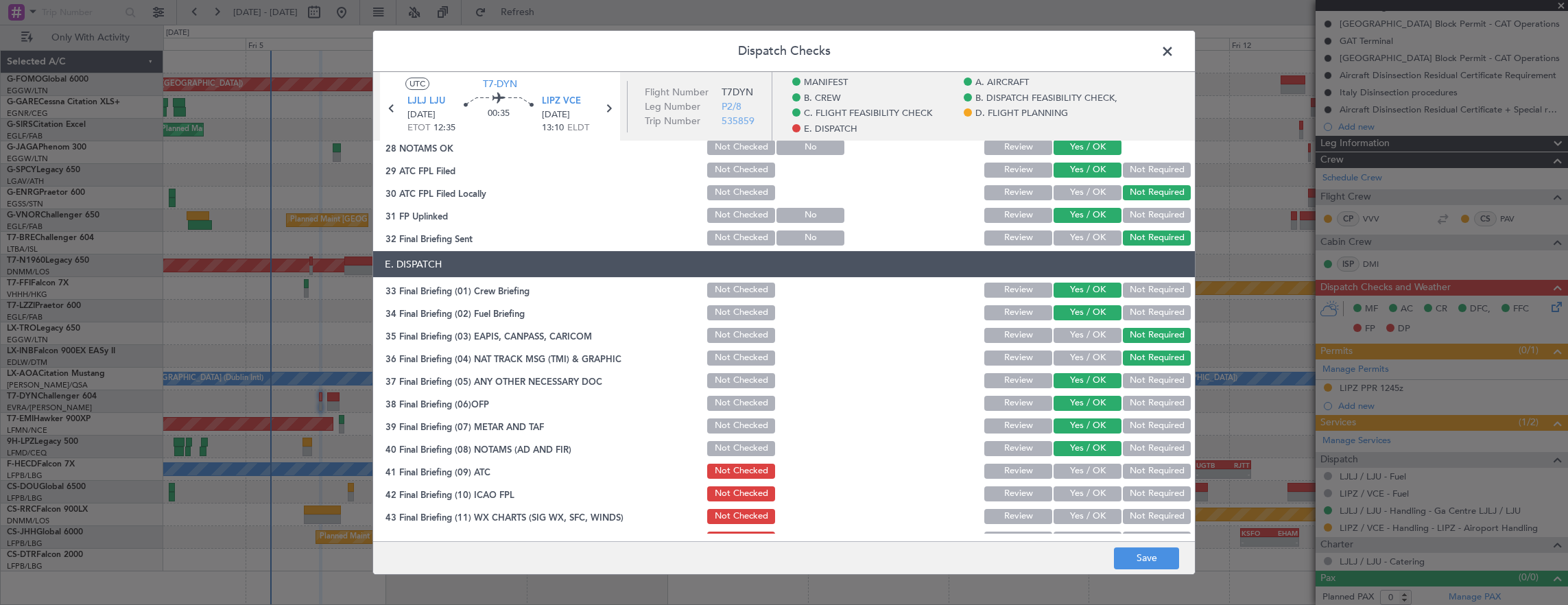
scroll to position [877, 0]
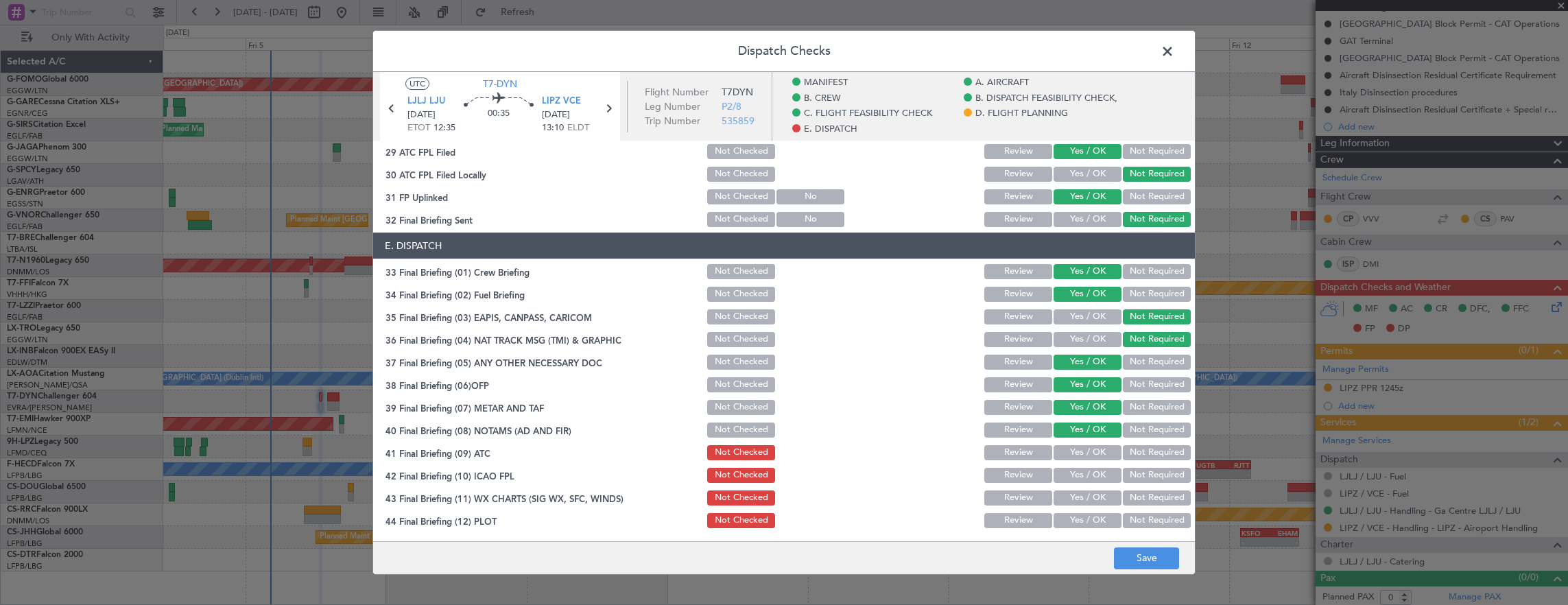
click at [1077, 460] on div "Yes / OK" at bounding box center [1086, 453] width 69 height 19
drag, startPoint x: 1078, startPoint y: 451, endPoint x: 1078, endPoint y: 476, distance: 25.0
click at [1078, 452] on button "Yes / OK" at bounding box center [1088, 452] width 68 height 15
click at [1078, 476] on button "Yes / OK" at bounding box center [1088, 475] width 68 height 15
click at [1077, 501] on button "Yes / OK" at bounding box center [1088, 497] width 68 height 15
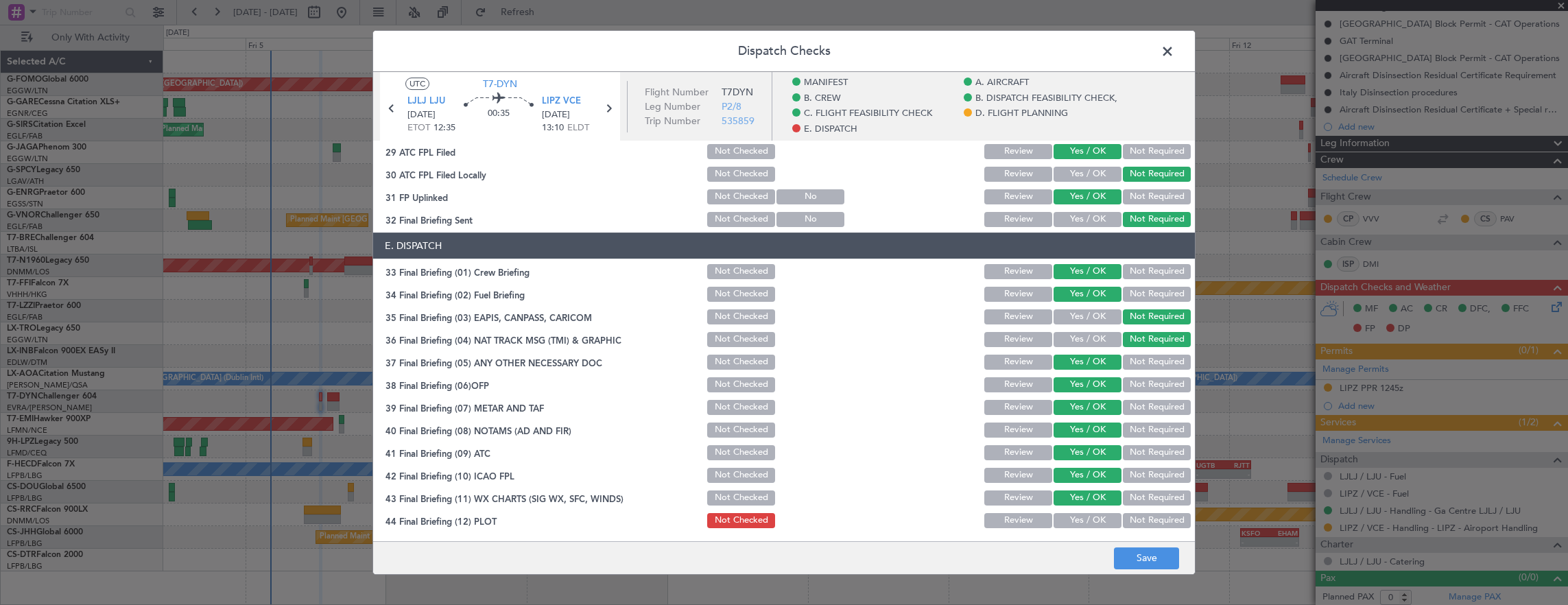
click at [1077, 521] on button "Yes / OK" at bounding box center [1088, 520] width 68 height 15
click at [1162, 562] on button "Save" at bounding box center [1147, 558] width 65 height 22
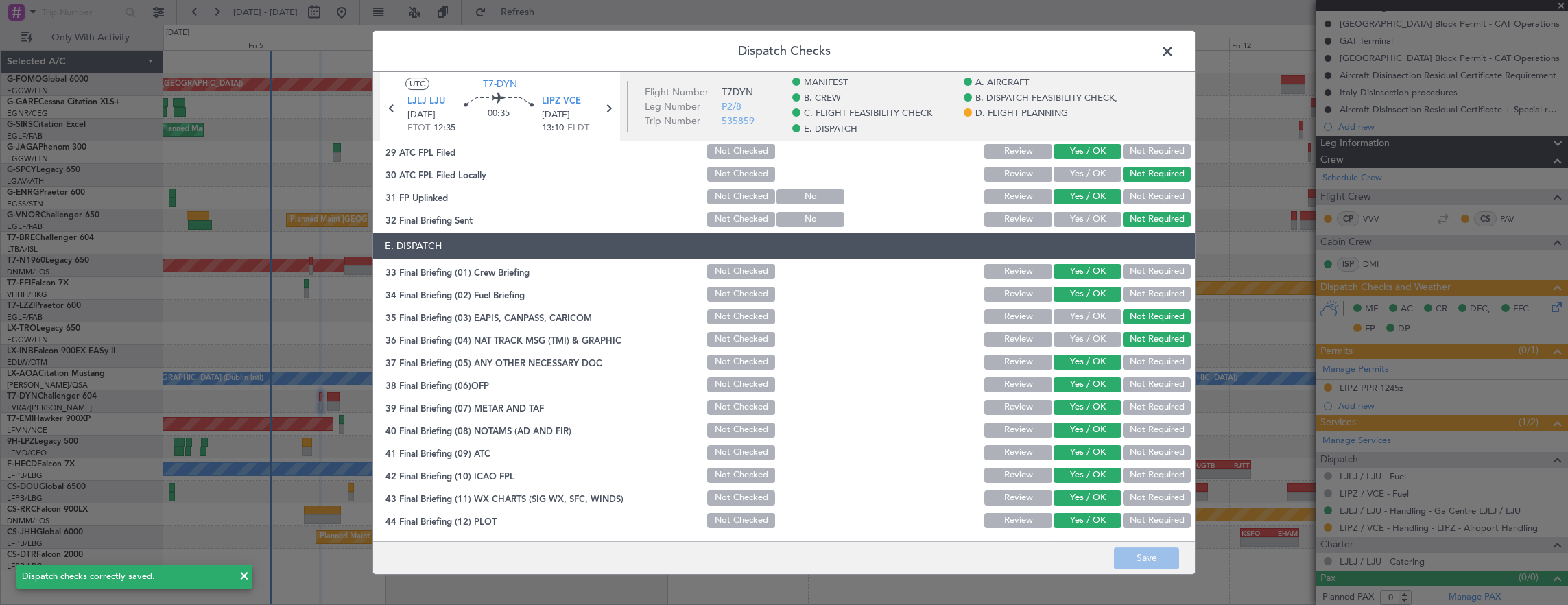
click at [1175, 53] on span at bounding box center [1175, 54] width 0 height 27
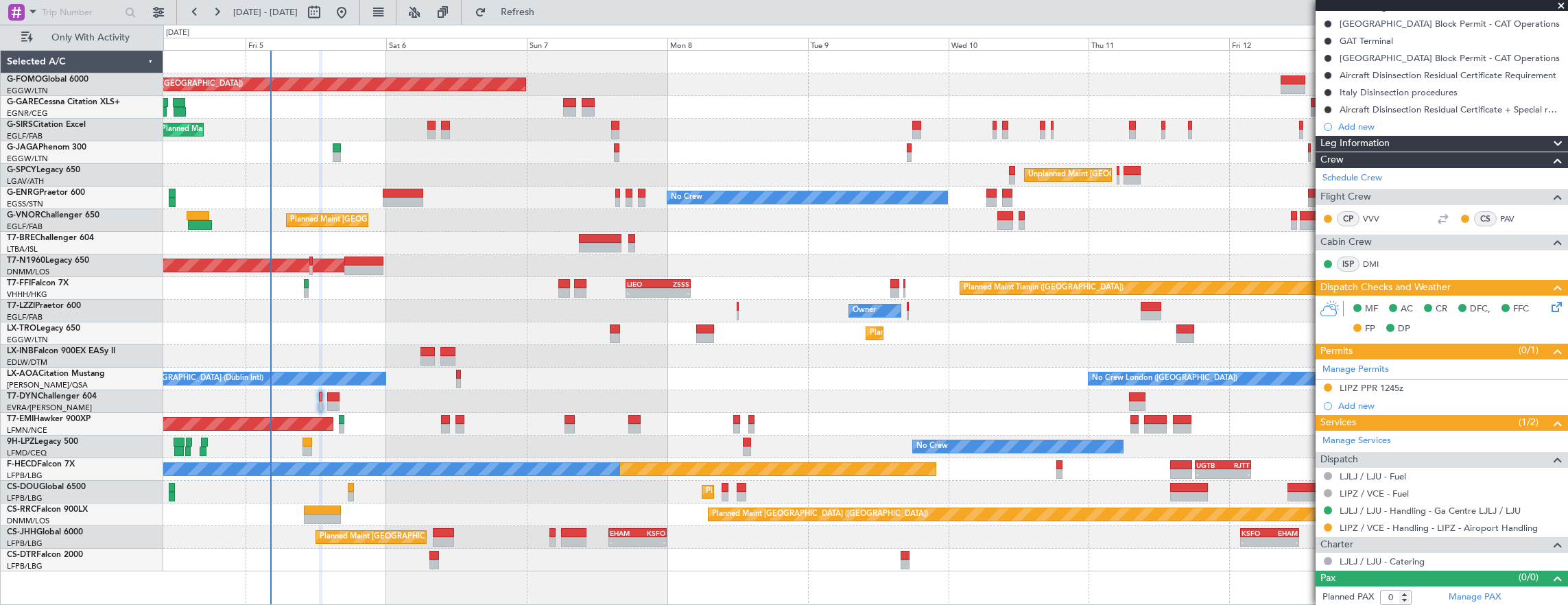
scroll to position [0, 0]
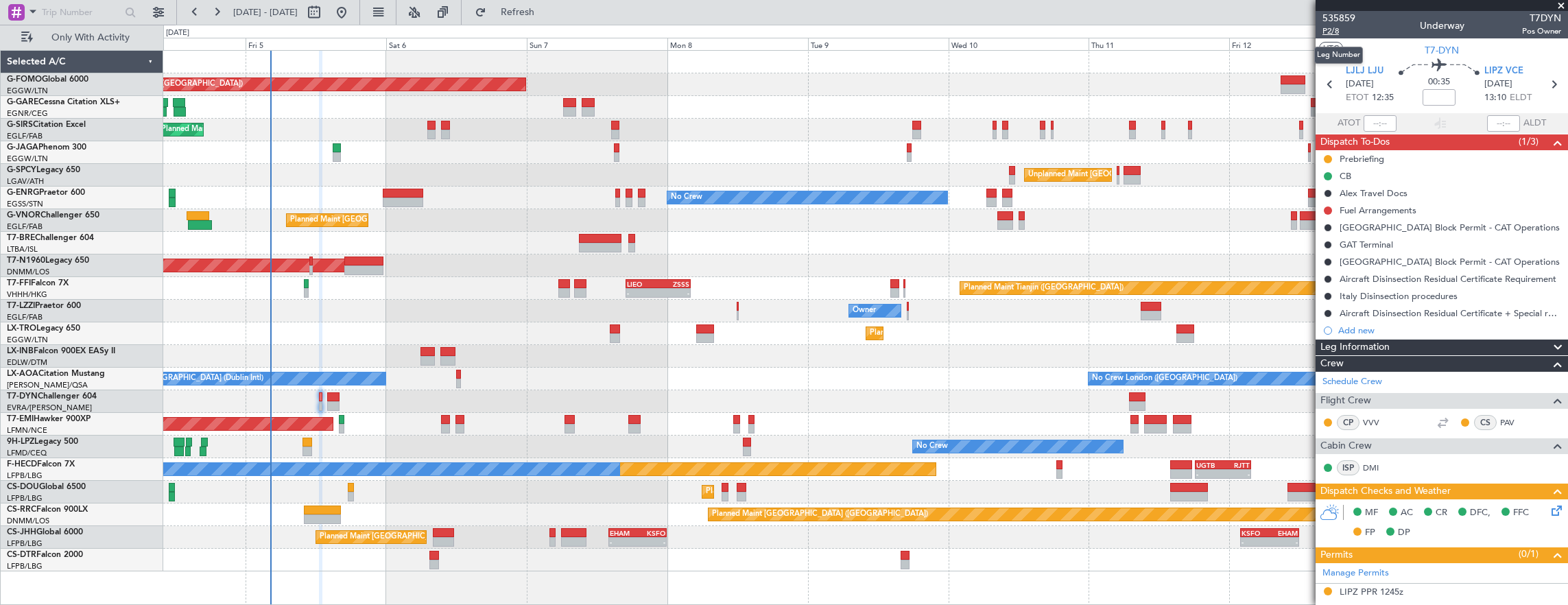
click at [1339, 33] on span "P2/8" at bounding box center [1339, 31] width 33 height 11
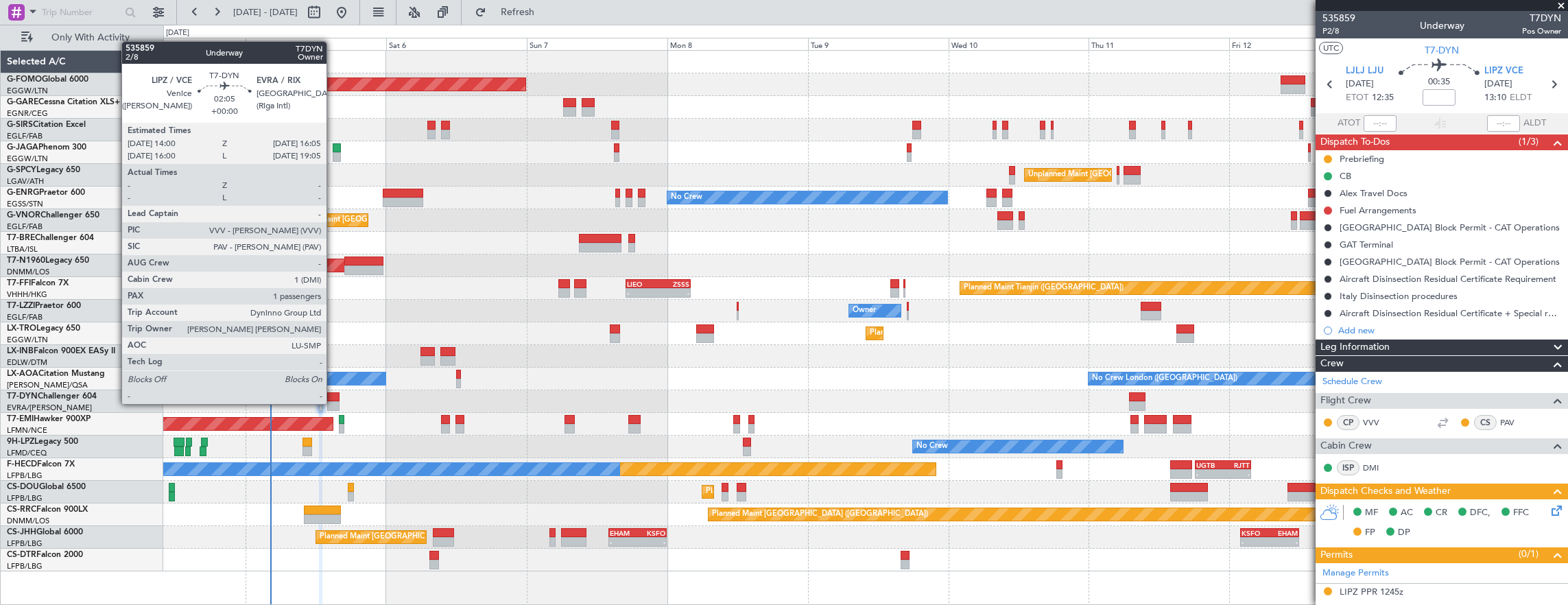
click at [334, 403] on div at bounding box center [334, 405] width 12 height 10
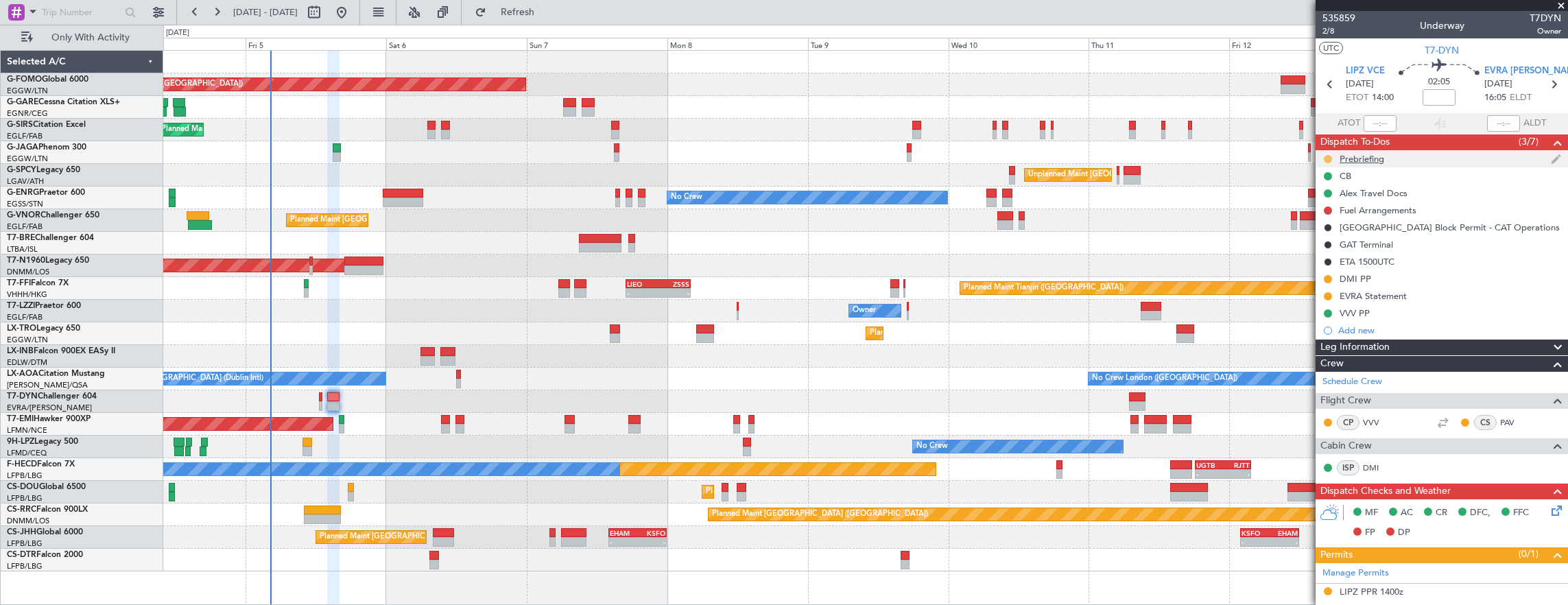
click at [1327, 159] on button at bounding box center [1328, 158] width 8 height 8
click at [1315, 239] on span "Cancelled" at bounding box center [1331, 240] width 39 height 14
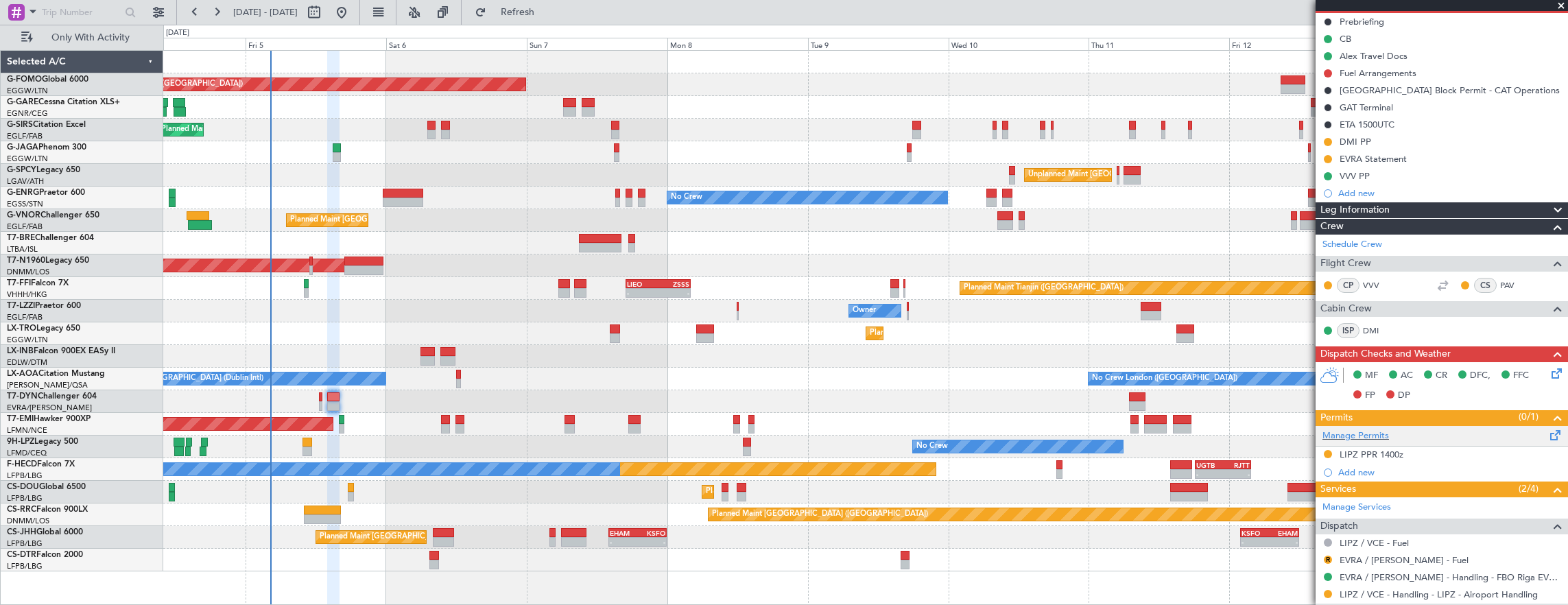
scroll to position [274, 0]
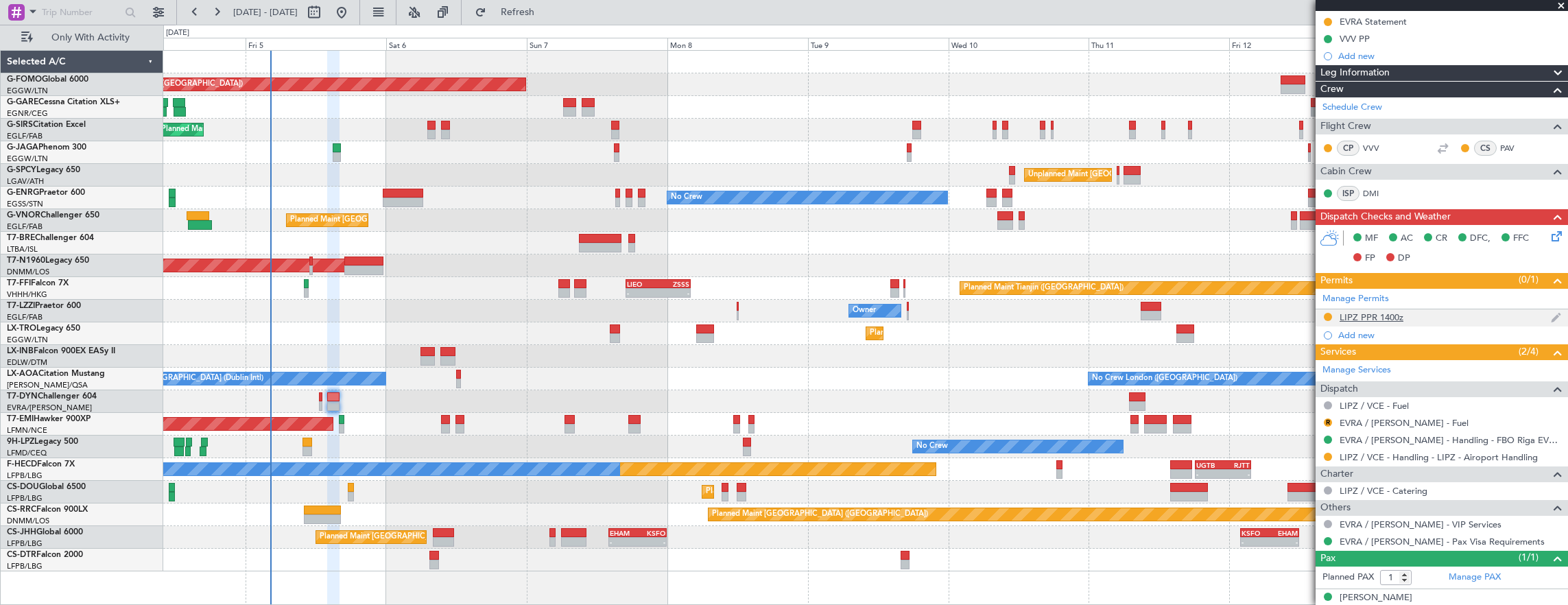
click at [1443, 317] on div "LIPZ PPR 1400z" at bounding box center [1442, 318] width 252 height 18
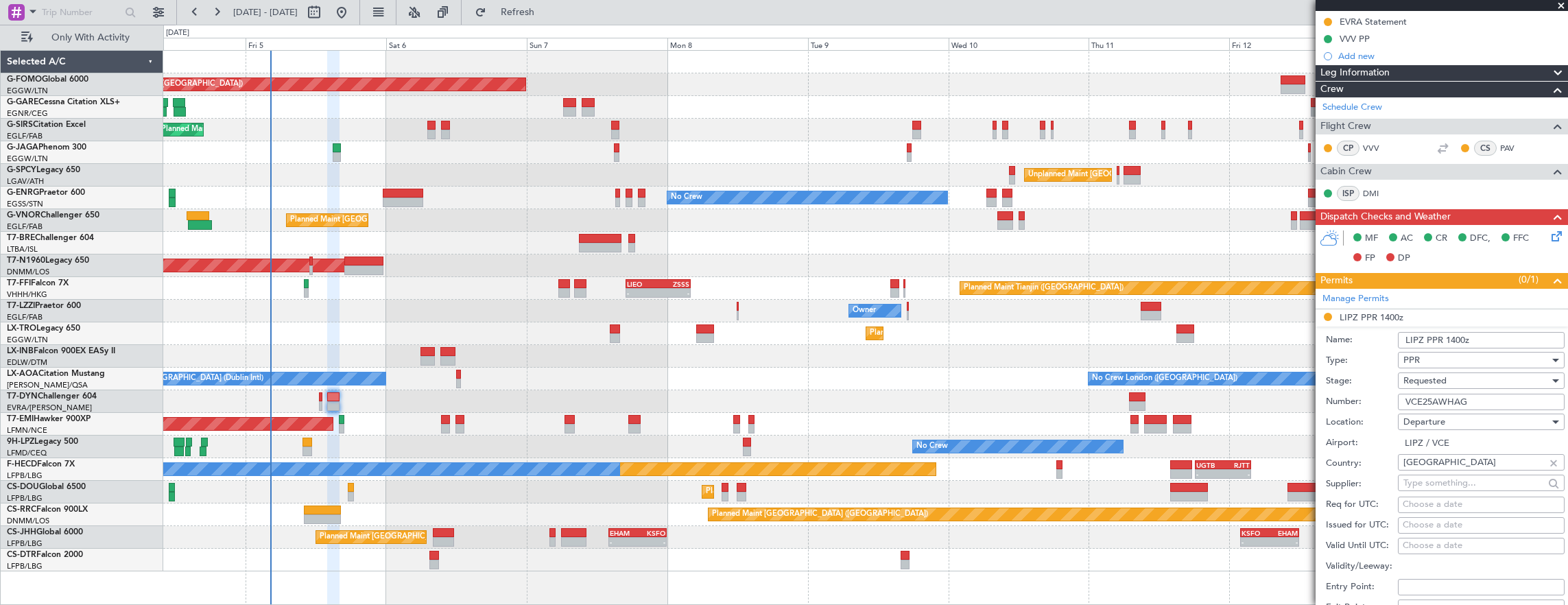
click at [1495, 397] on input "VCE25AWHAG" at bounding box center [1481, 402] width 166 height 17
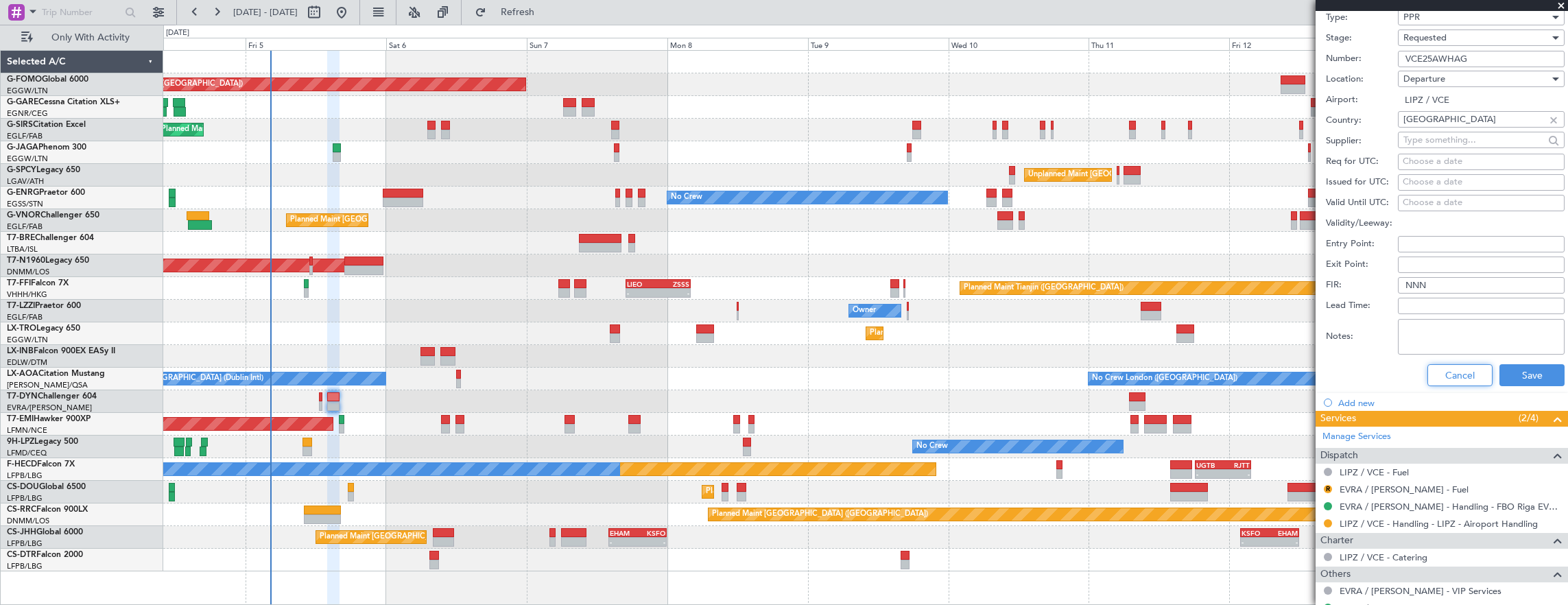
drag, startPoint x: 1451, startPoint y: 371, endPoint x: 1428, endPoint y: 371, distance: 23.0
click at [1451, 371] on button "Cancel" at bounding box center [1460, 375] width 65 height 22
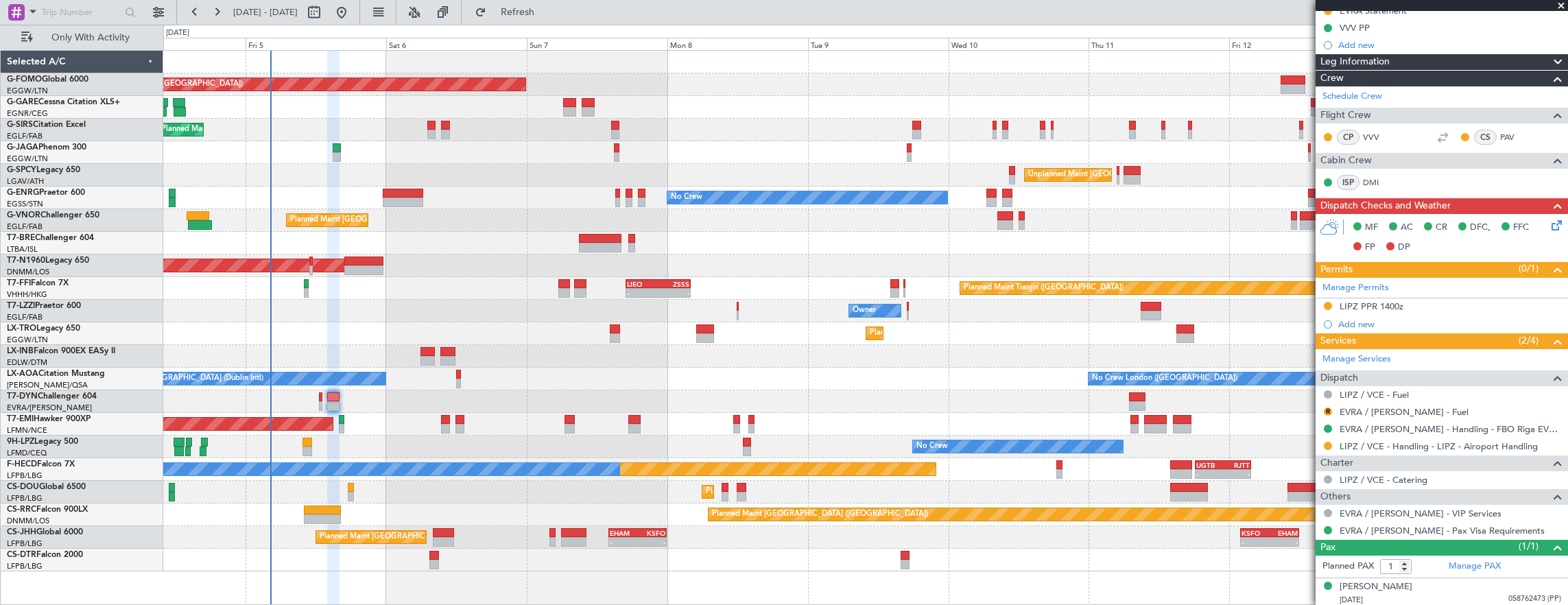
scroll to position [0, 0]
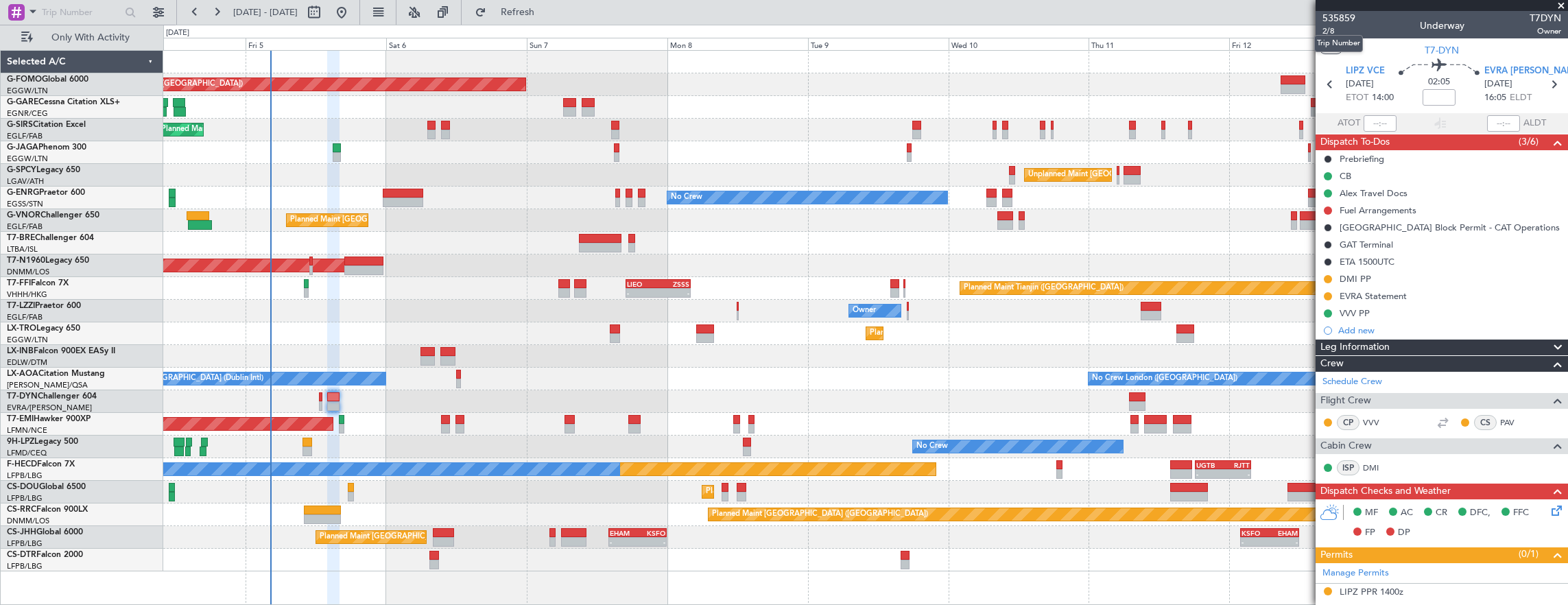
click at [1330, 35] on div "Trip Number" at bounding box center [1339, 44] width 49 height 18
click at [1334, 32] on span "2/8" at bounding box center [1339, 31] width 33 height 11
click at [1550, 509] on icon at bounding box center [1555, 508] width 11 height 11
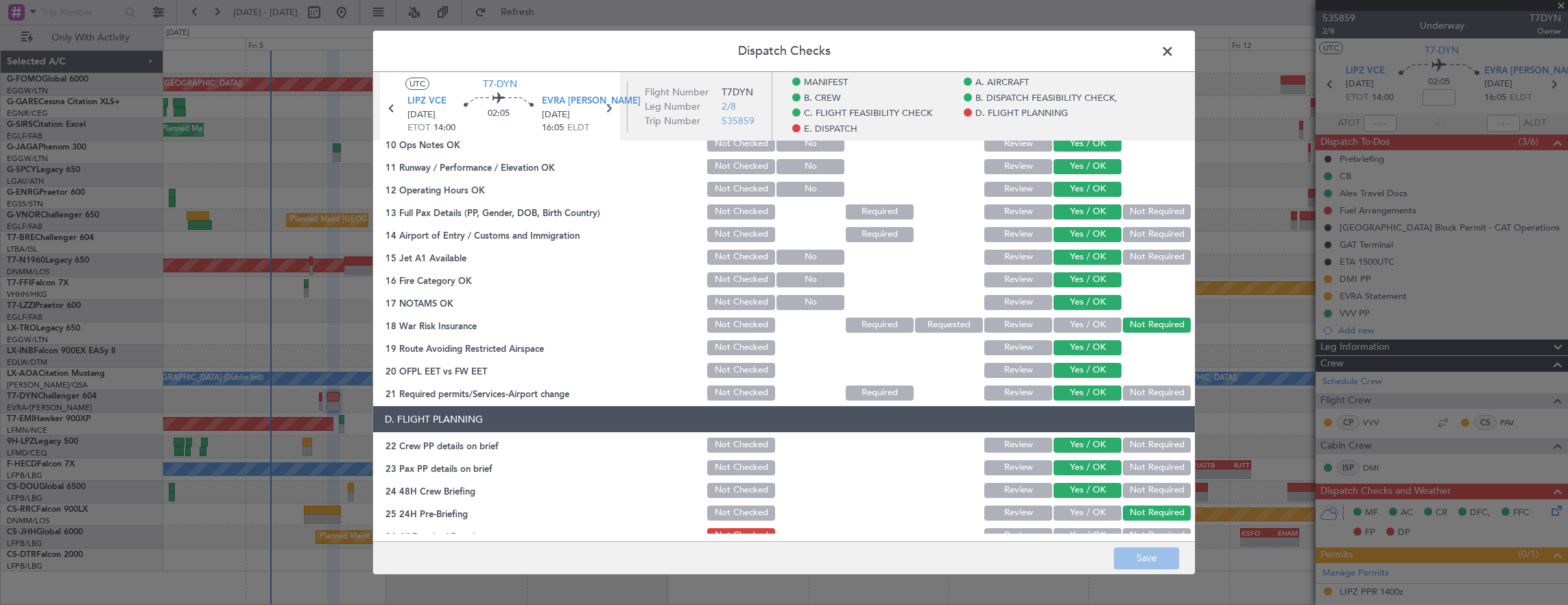
scroll to position [617, 0]
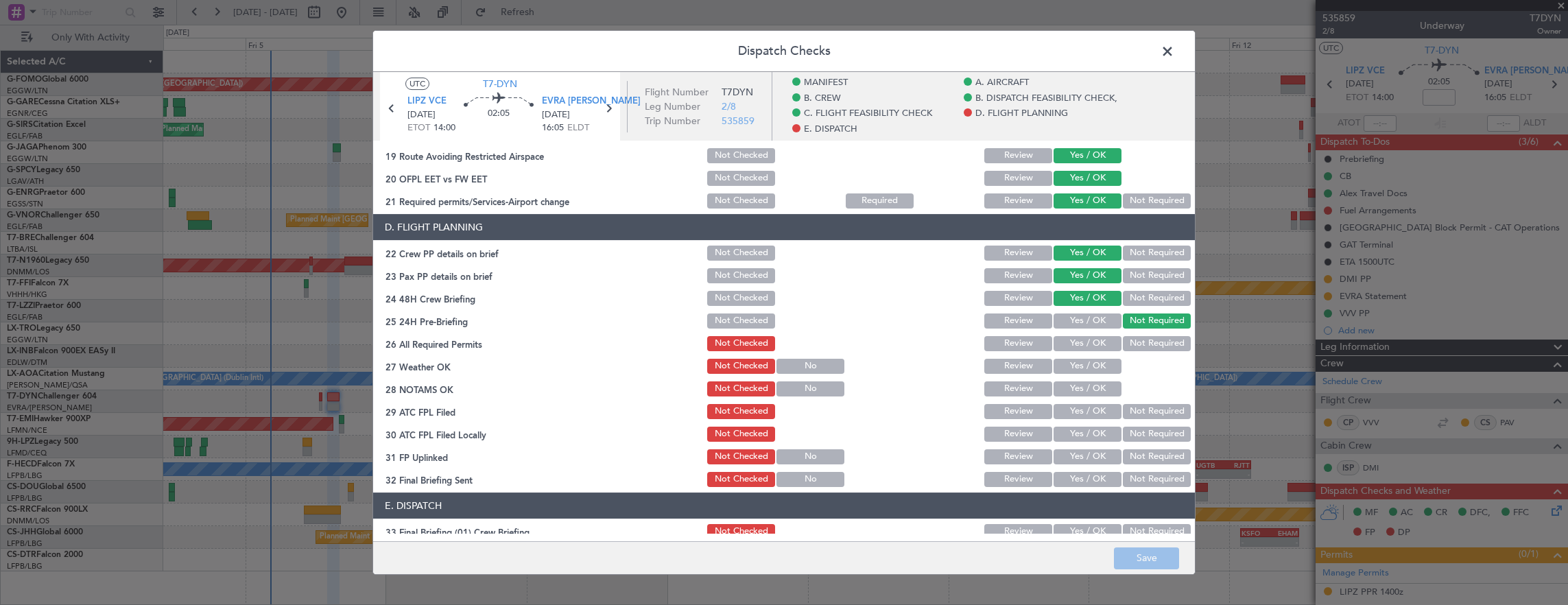
click at [1071, 342] on button "Yes / OK" at bounding box center [1088, 343] width 68 height 15
click at [1063, 369] on button "Yes / OK" at bounding box center [1088, 366] width 68 height 15
click at [1067, 394] on button "Yes / OK" at bounding box center [1088, 388] width 68 height 15
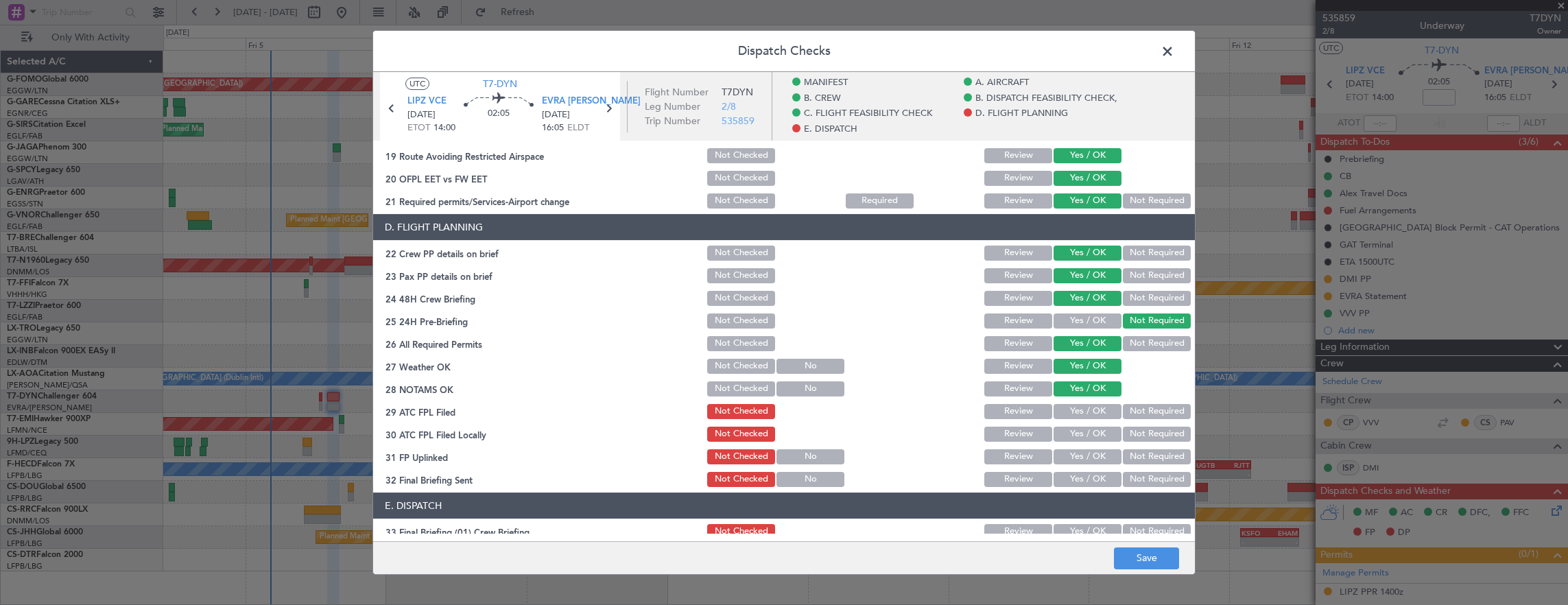
click at [1065, 421] on section "D. FLIGHT PLANNING 22 Crew PP details on brief Not Checked Review Yes / OK Not …" at bounding box center [784, 351] width 822 height 275
click at [1062, 412] on button "Yes / OK" at bounding box center [1088, 411] width 68 height 15
click at [1153, 432] on button "Not Required" at bounding box center [1157, 433] width 68 height 15
click at [1091, 457] on button "Yes / OK" at bounding box center [1088, 456] width 68 height 15
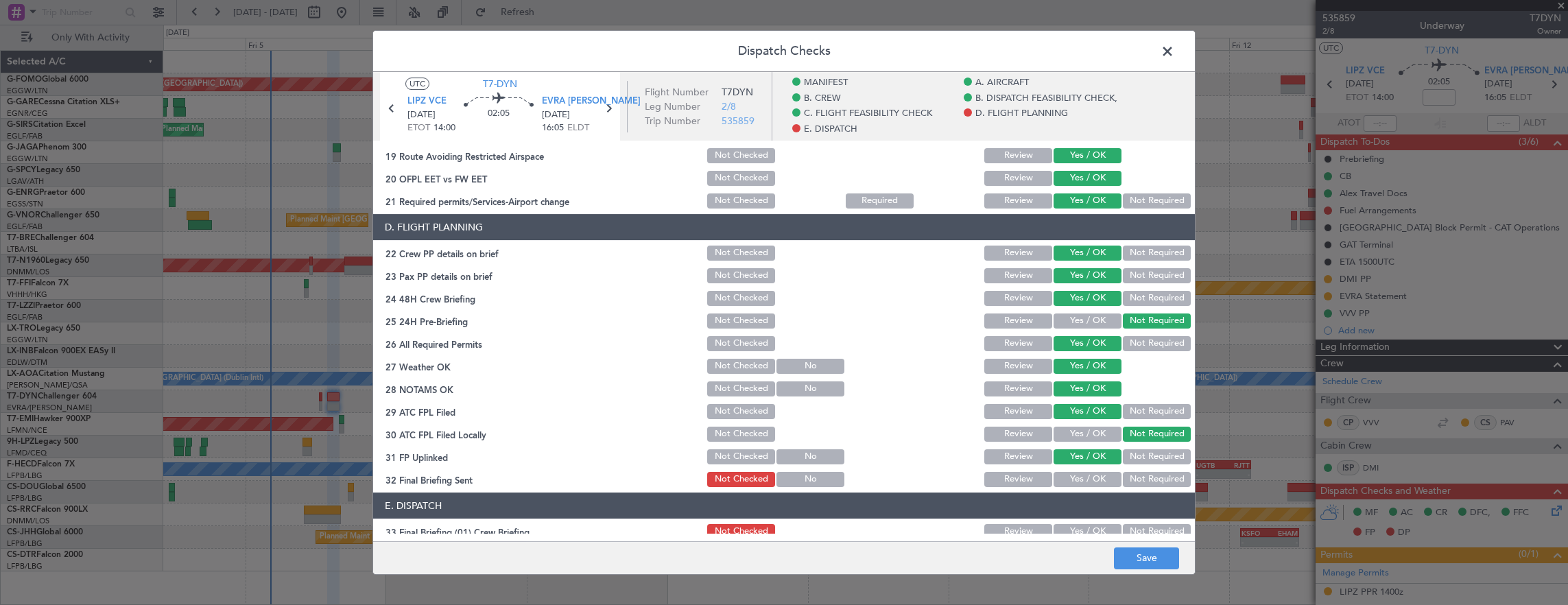
drag, startPoint x: 1150, startPoint y: 486, endPoint x: 1149, endPoint y: 473, distance: 13.0
click at [1153, 486] on button "Not Required" at bounding box center [1157, 479] width 68 height 15
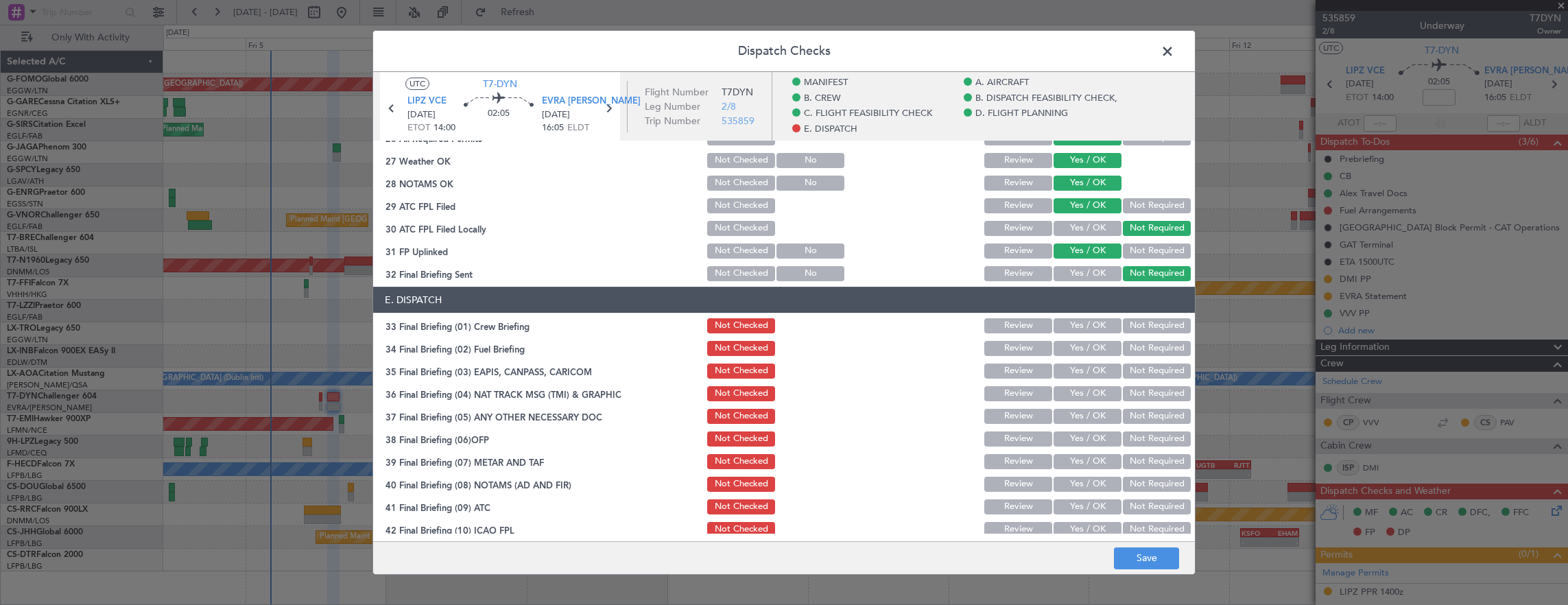
click at [1081, 326] on button "Yes / OK" at bounding box center [1088, 325] width 68 height 15
click at [1080, 343] on button "Yes / OK" at bounding box center [1088, 348] width 68 height 15
click at [1151, 372] on button "Not Required" at bounding box center [1157, 370] width 68 height 15
click at [1146, 388] on button "Not Required" at bounding box center [1157, 393] width 68 height 15
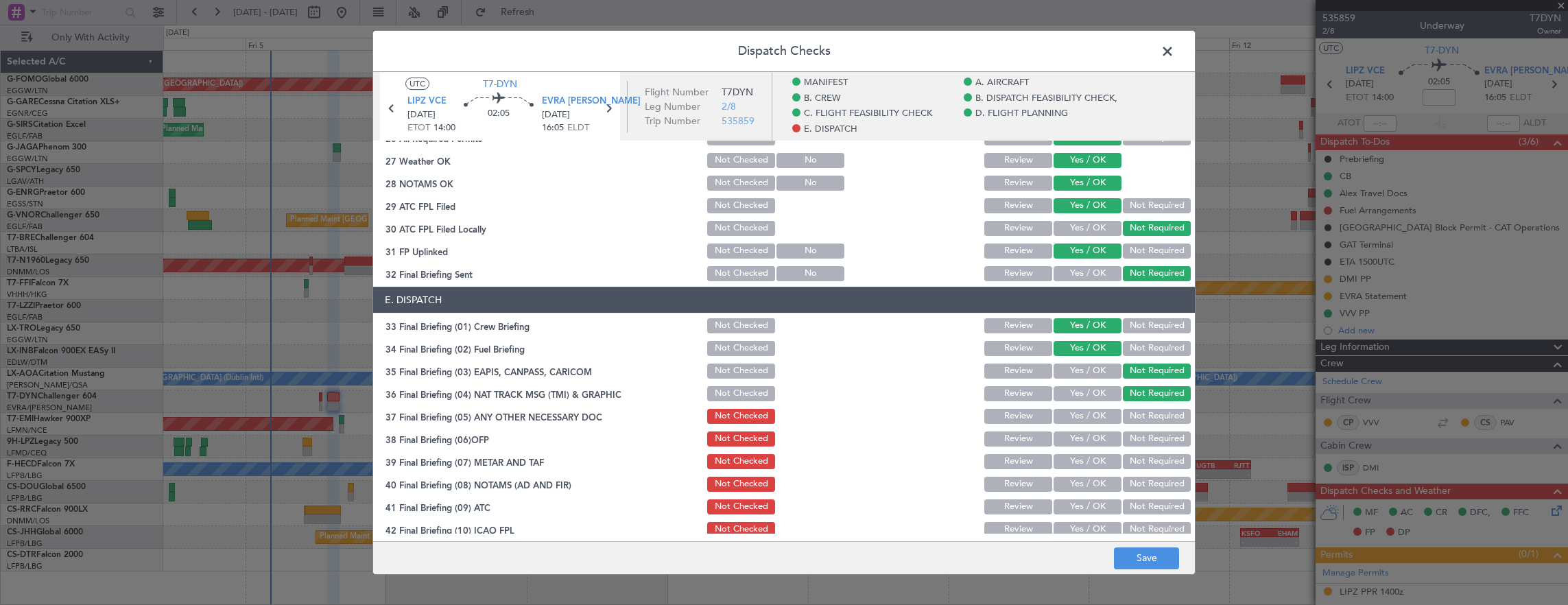
click at [1095, 419] on button "Yes / OK" at bounding box center [1088, 416] width 68 height 15
drag, startPoint x: 1080, startPoint y: 470, endPoint x: 1081, endPoint y: 451, distance: 19.0
click at [1080, 467] on div "Yes / OK" at bounding box center [1086, 461] width 69 height 19
click at [1081, 450] on section "E. DISPATCH 33 Final Briefing (01) Crew Briefing Not Checked Review Yes / OK No…" at bounding box center [784, 435] width 822 height 298
click at [1083, 439] on button "Yes / OK" at bounding box center [1088, 439] width 68 height 15
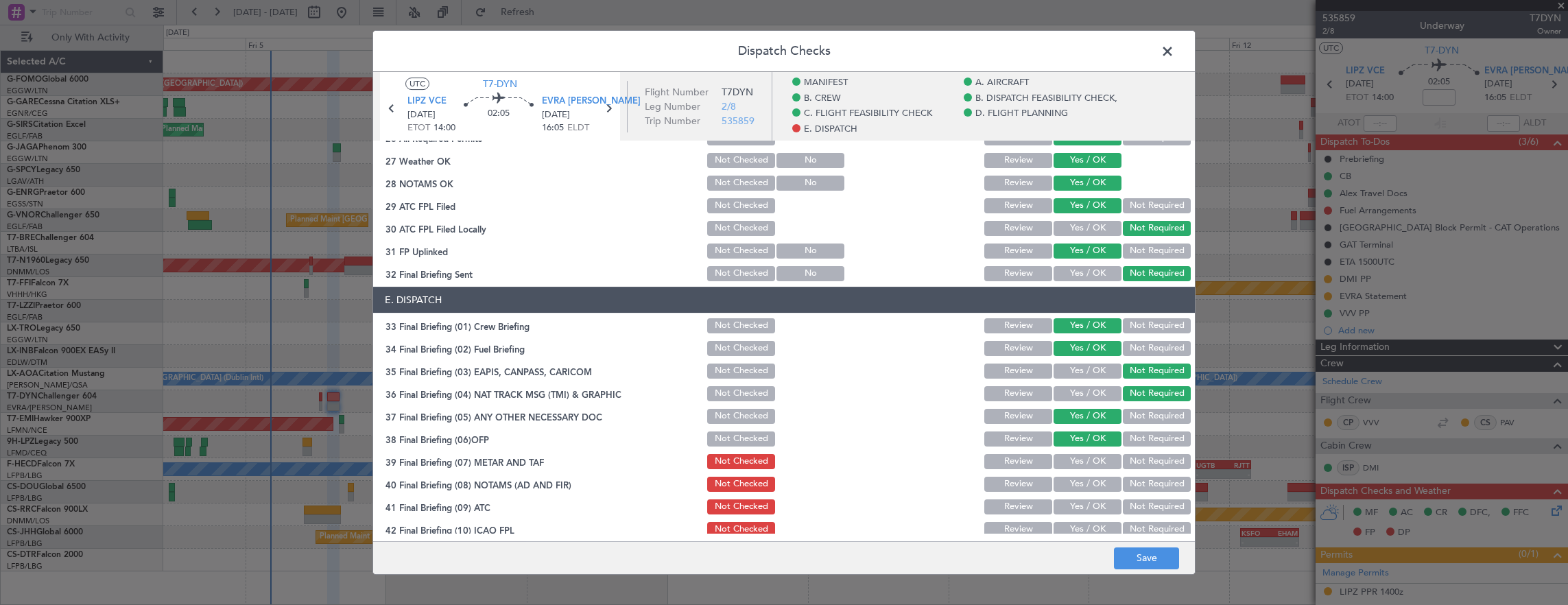
click at [1080, 461] on button "Yes / OK" at bounding box center [1088, 461] width 68 height 15
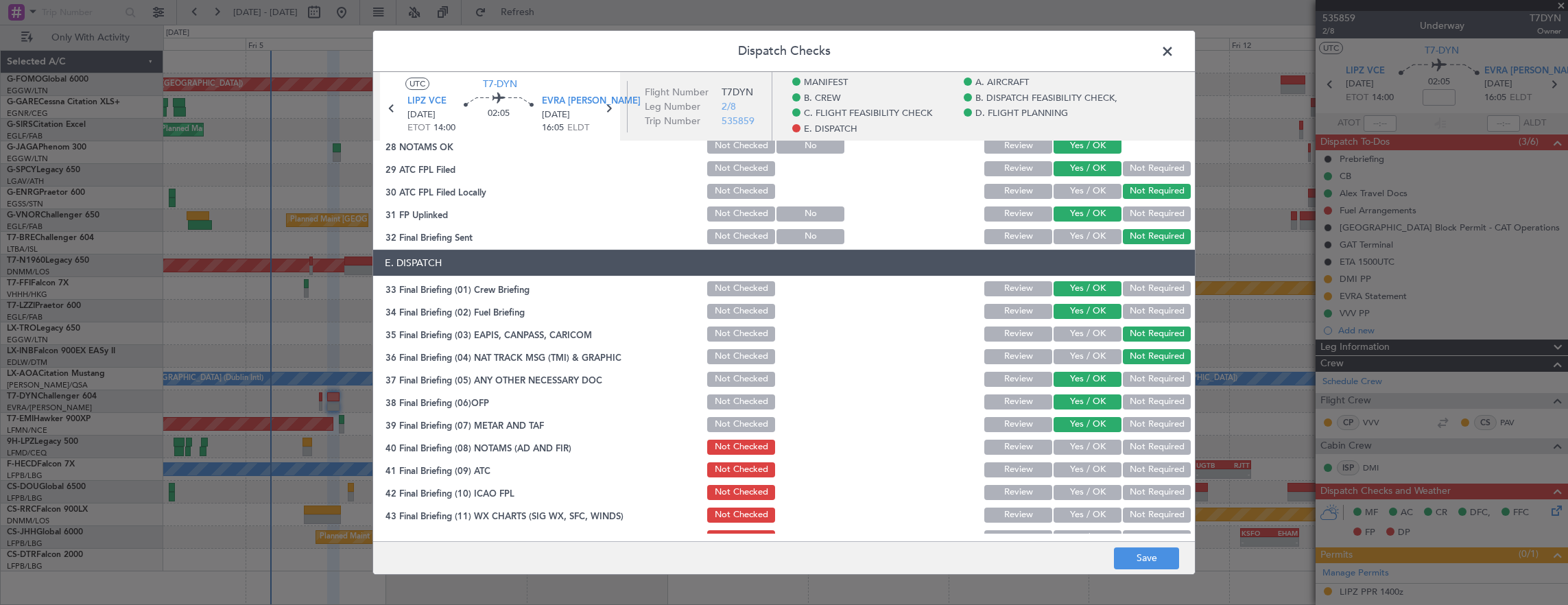
scroll to position [877, 0]
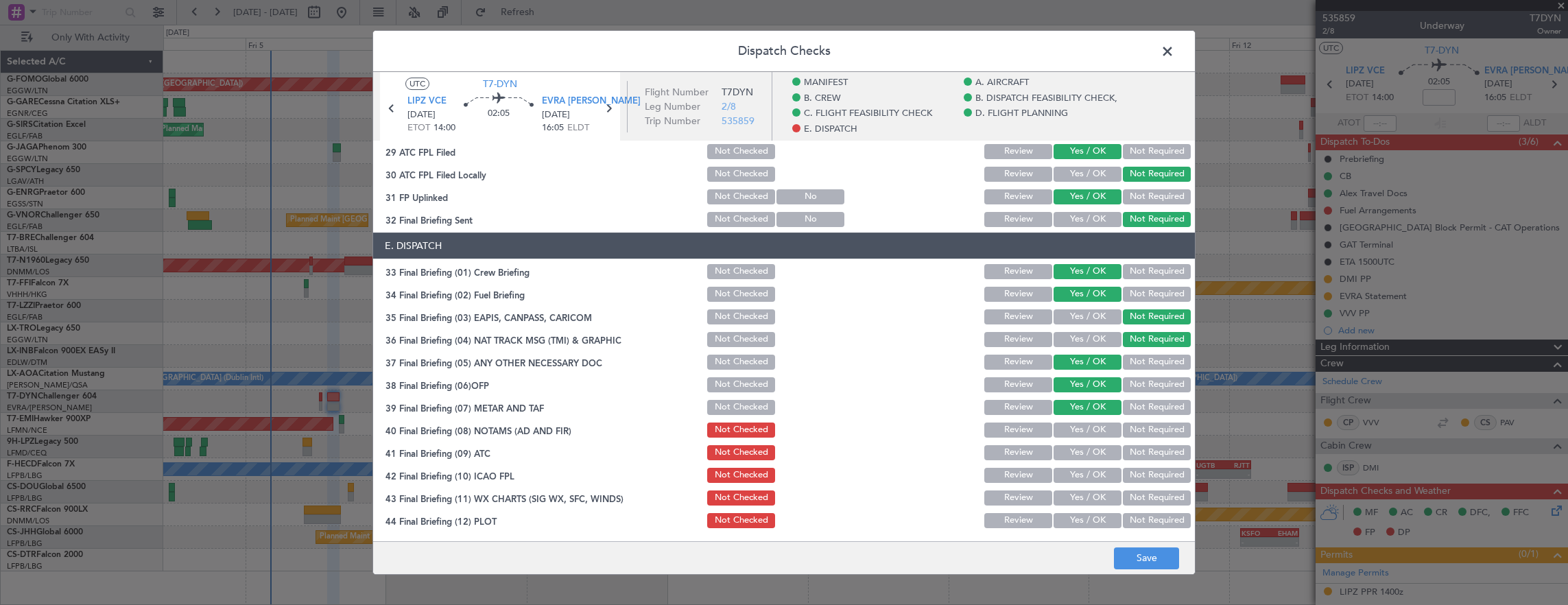
click at [1085, 427] on button "Yes / OK" at bounding box center [1088, 429] width 68 height 15
drag, startPoint x: 1081, startPoint y: 465, endPoint x: 1083, endPoint y: 454, distance: 11.2
click at [1083, 466] on div "Yes / OK" at bounding box center [1086, 475] width 69 height 19
click at [1082, 451] on button "Yes / OK" at bounding box center [1088, 452] width 68 height 15
click at [1086, 477] on button "Yes / OK" at bounding box center [1088, 475] width 68 height 15
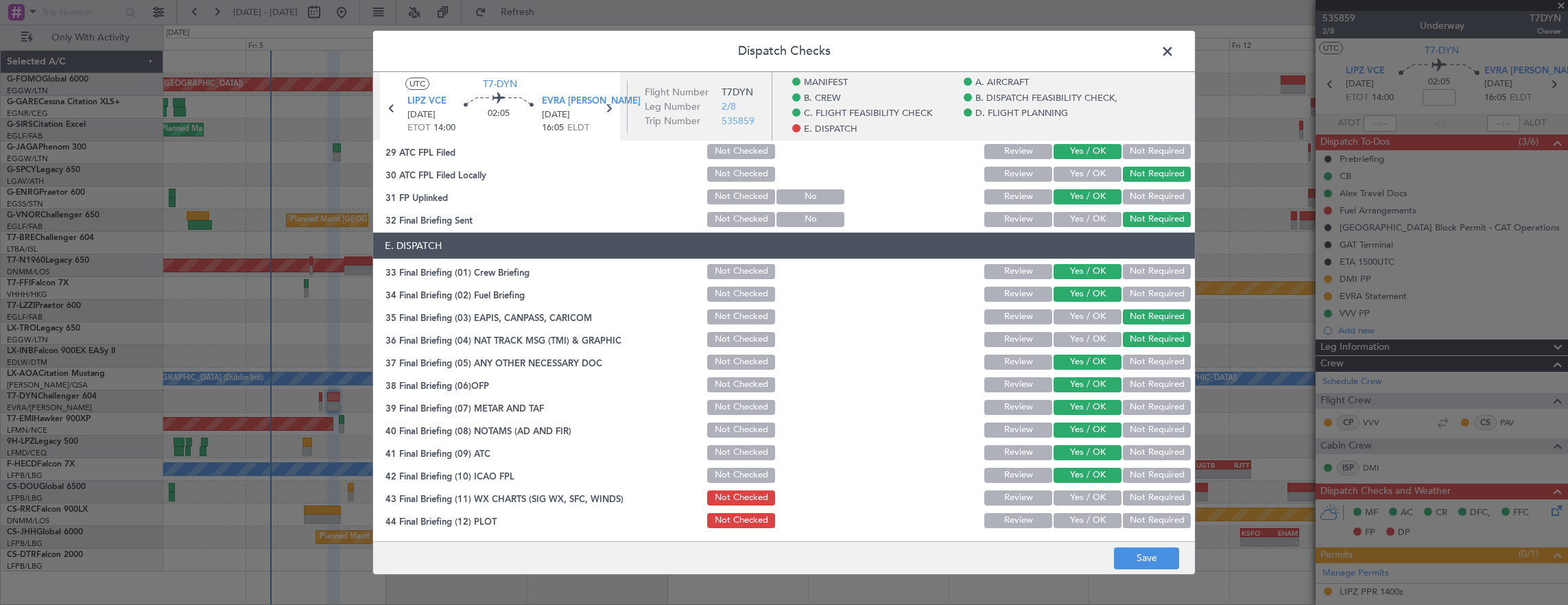
click at [1087, 492] on button "Yes / OK" at bounding box center [1088, 497] width 68 height 15
click at [1087, 514] on button "Yes / OK" at bounding box center [1088, 520] width 68 height 15
click at [1090, 528] on div "Yes / OK" at bounding box center [1086, 520] width 69 height 19
click at [1147, 561] on button "Save" at bounding box center [1147, 558] width 65 height 22
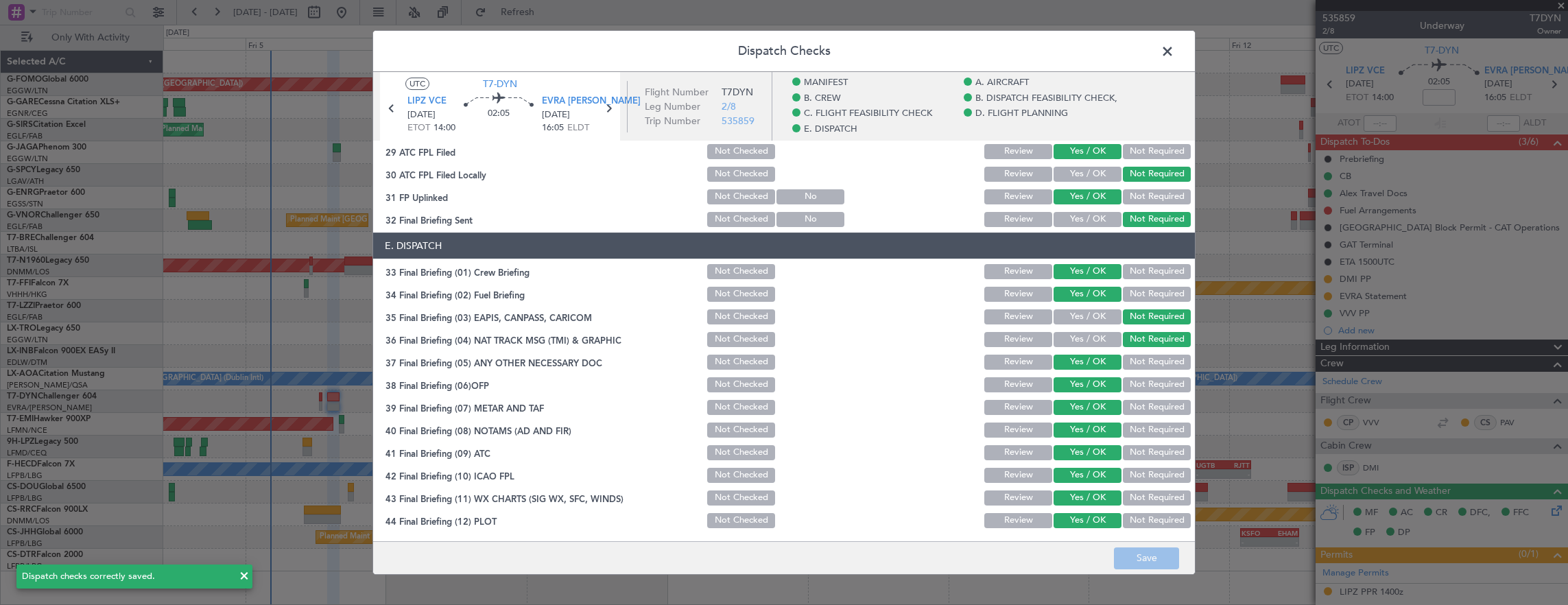
click at [1175, 47] on span at bounding box center [1175, 54] width 0 height 27
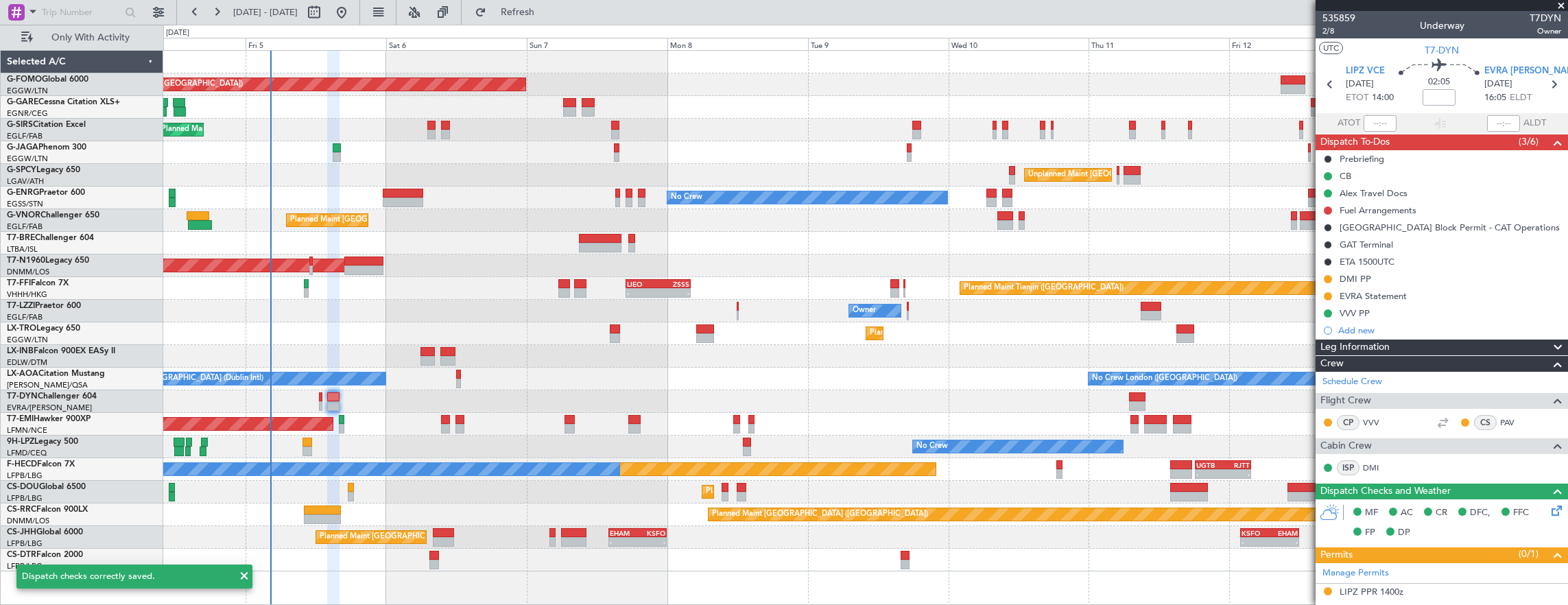
scroll to position [206, 0]
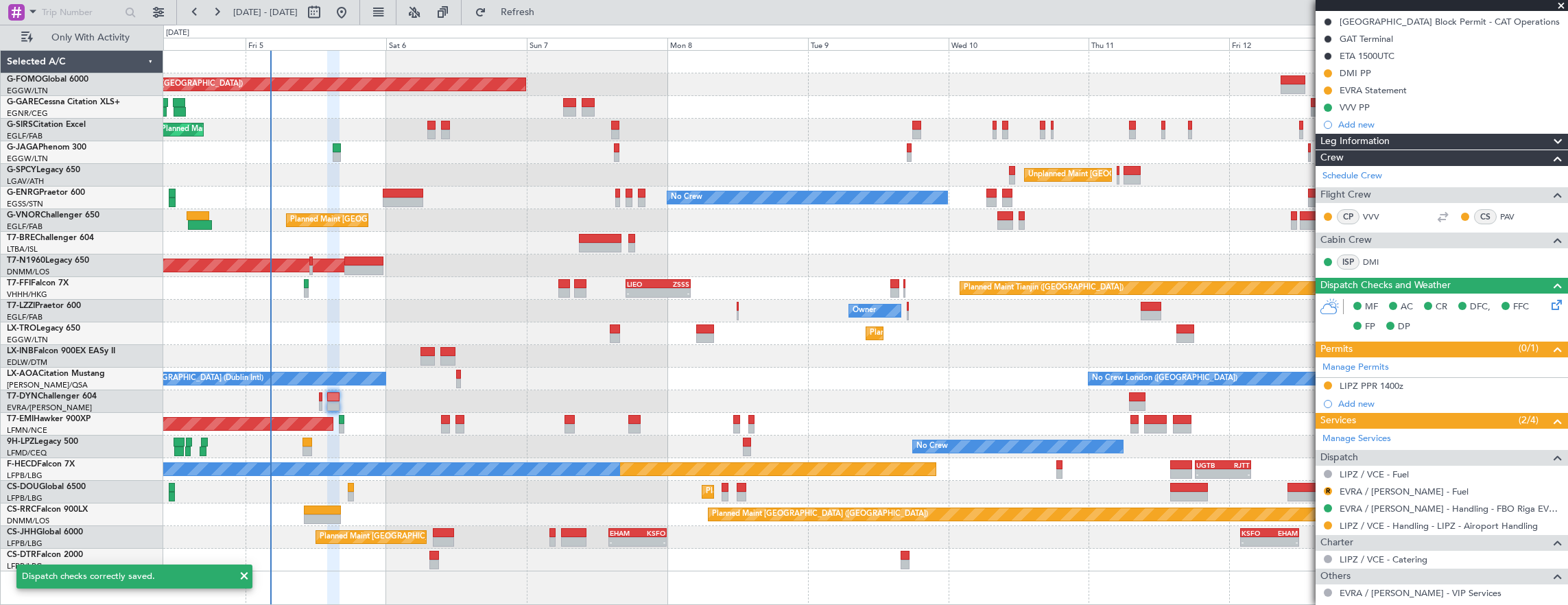
click at [1538, 302] on div "MF AC CR DFC, FFC FP DP" at bounding box center [1448, 317] width 201 height 40
click at [1550, 299] on icon at bounding box center [1555, 302] width 11 height 11
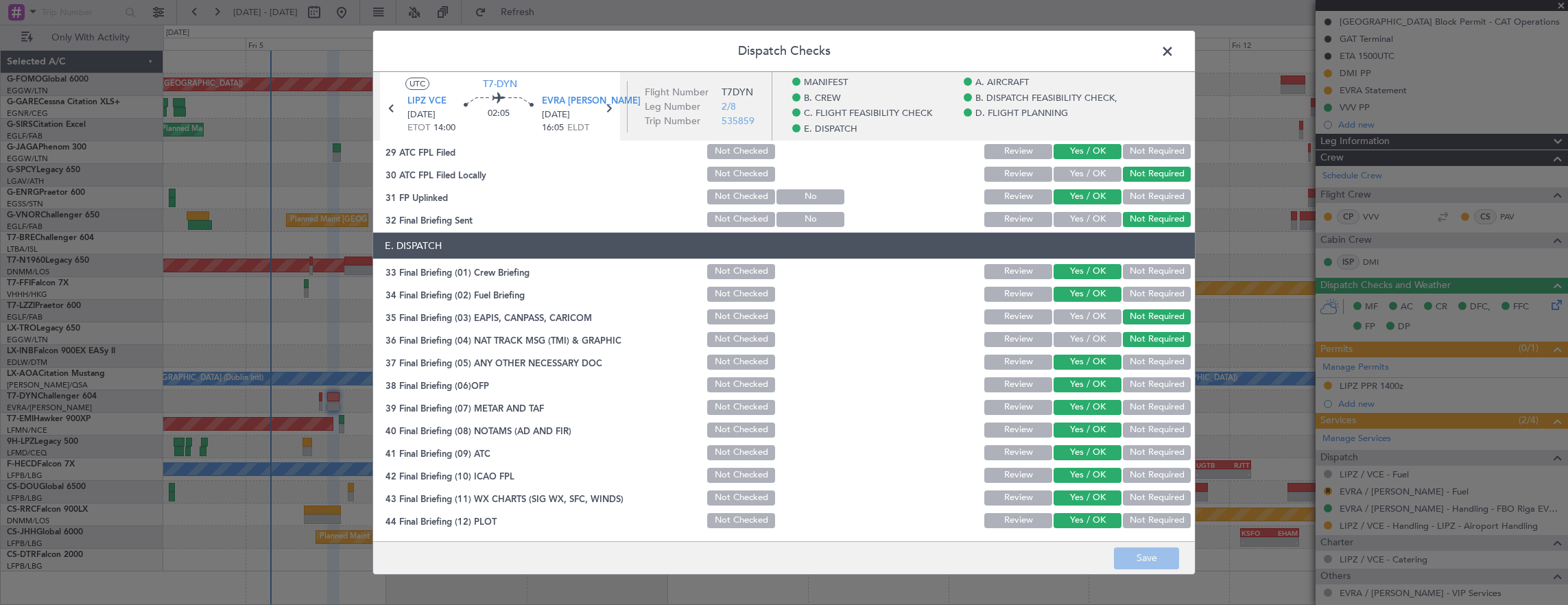
scroll to position [740, 0]
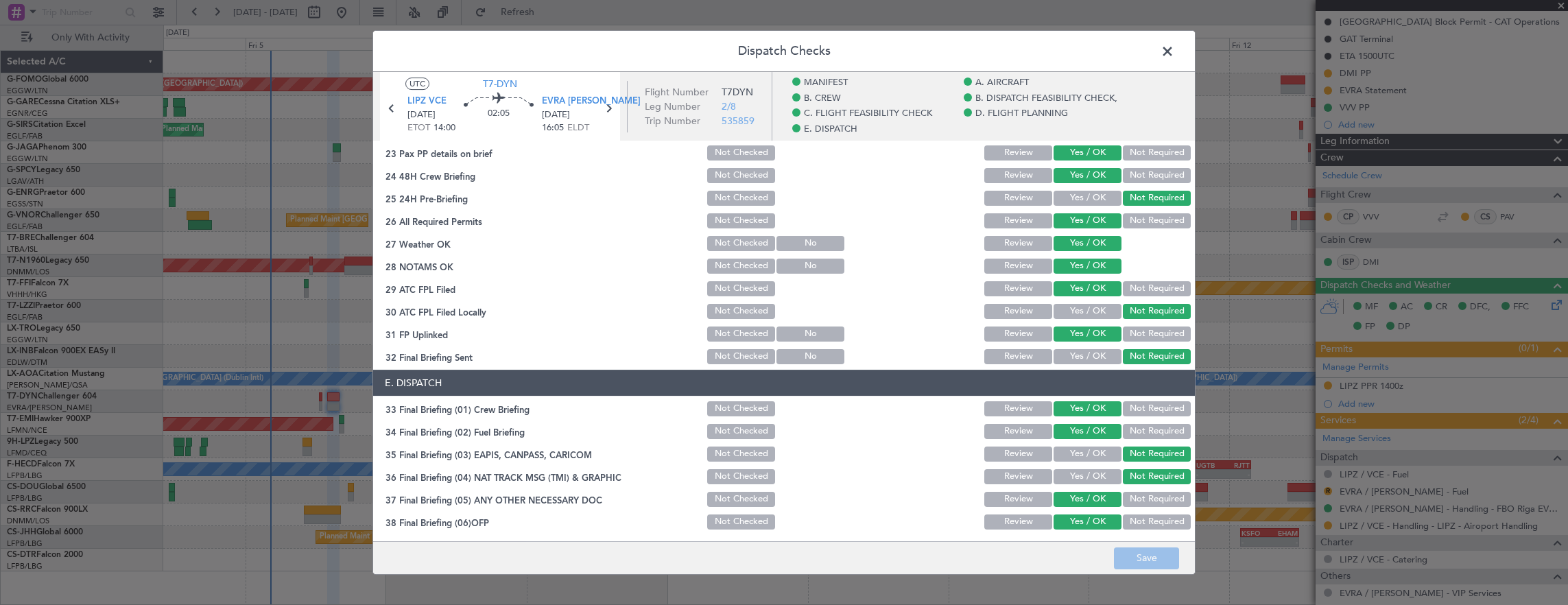
click at [1014, 216] on button "Review" at bounding box center [1019, 221] width 68 height 15
click at [1142, 549] on button "Save" at bounding box center [1147, 558] width 65 height 22
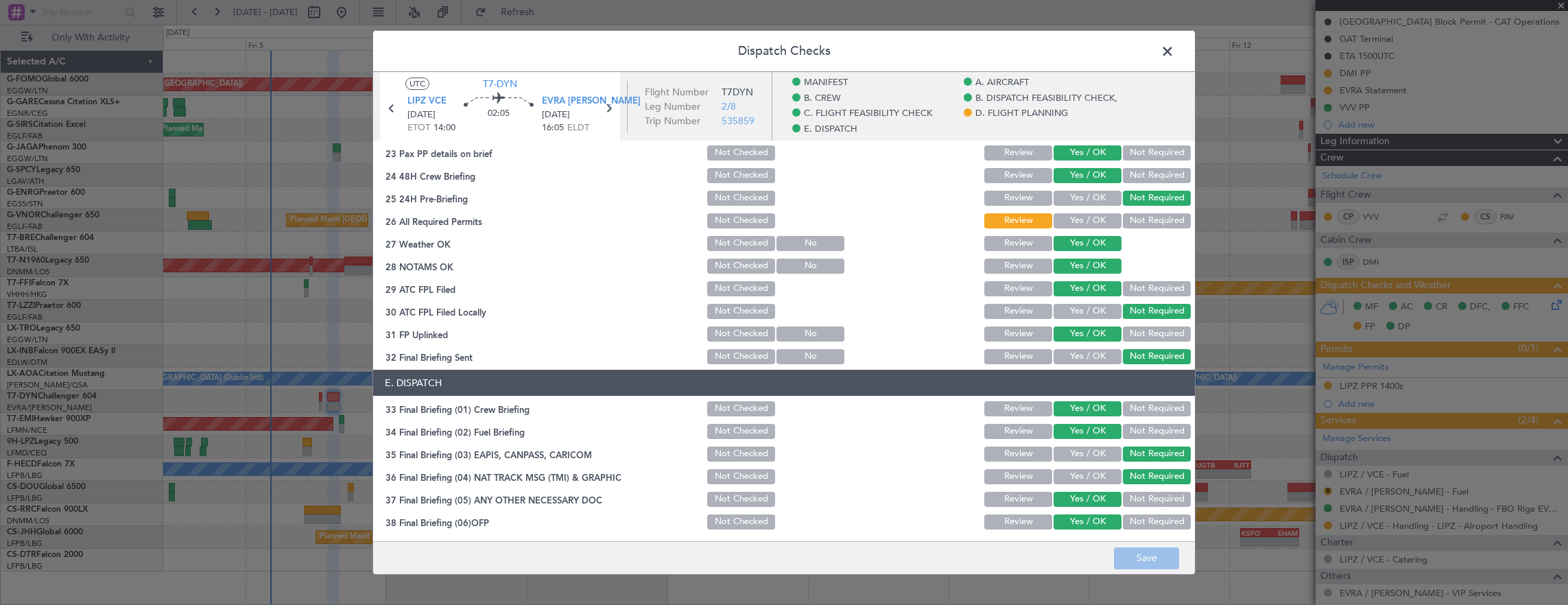
click at [1175, 51] on span at bounding box center [1175, 54] width 0 height 27
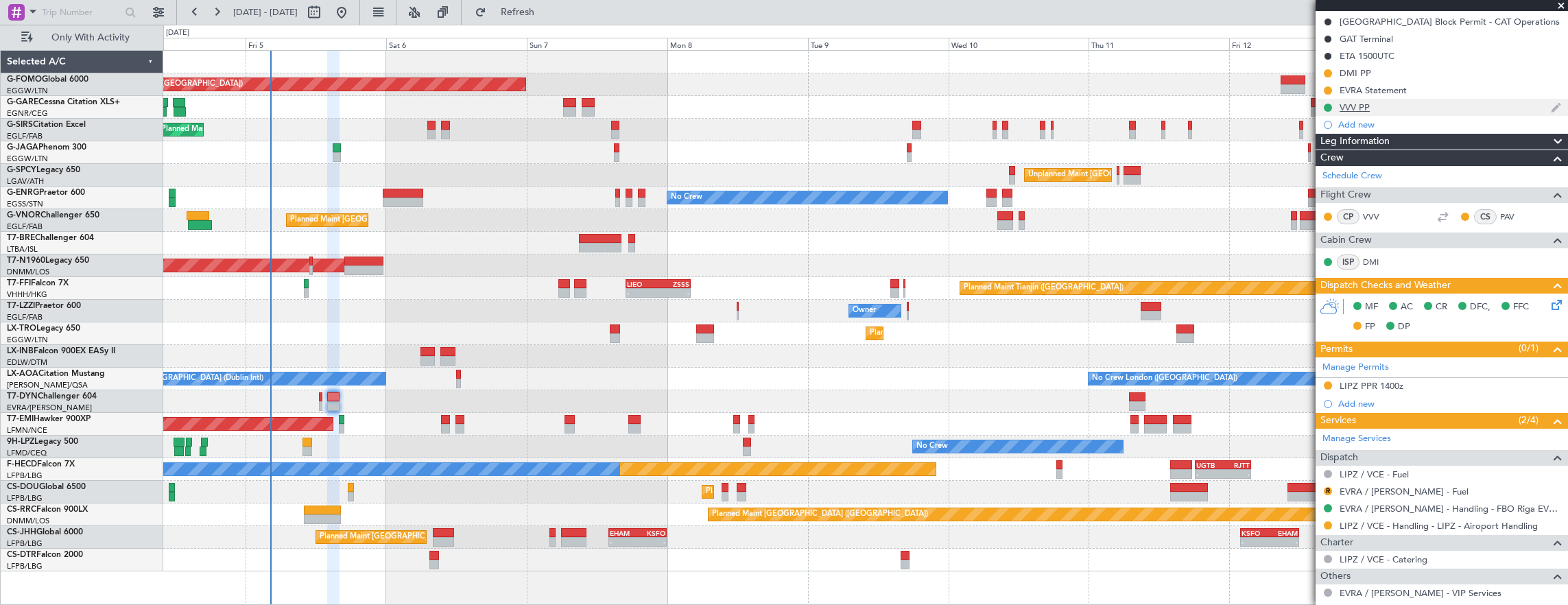
scroll to position [0, 0]
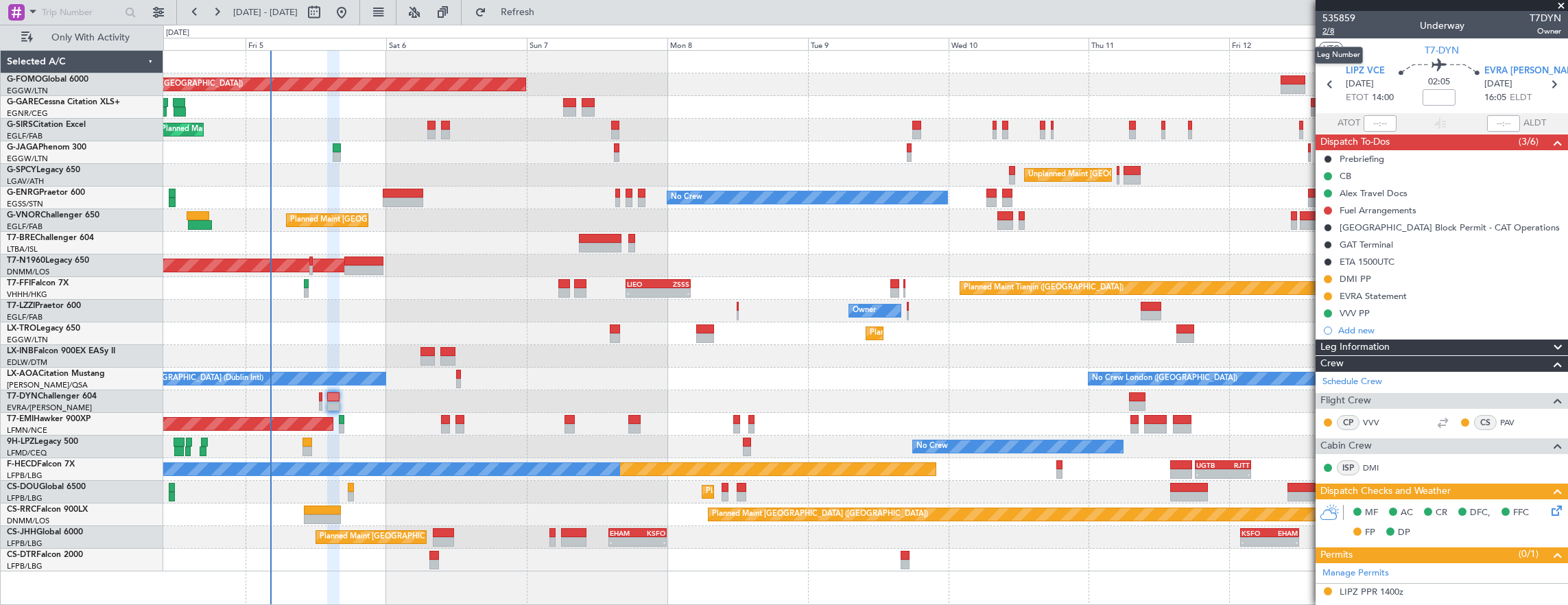
click at [1327, 29] on span "2/8" at bounding box center [1339, 31] width 33 height 11
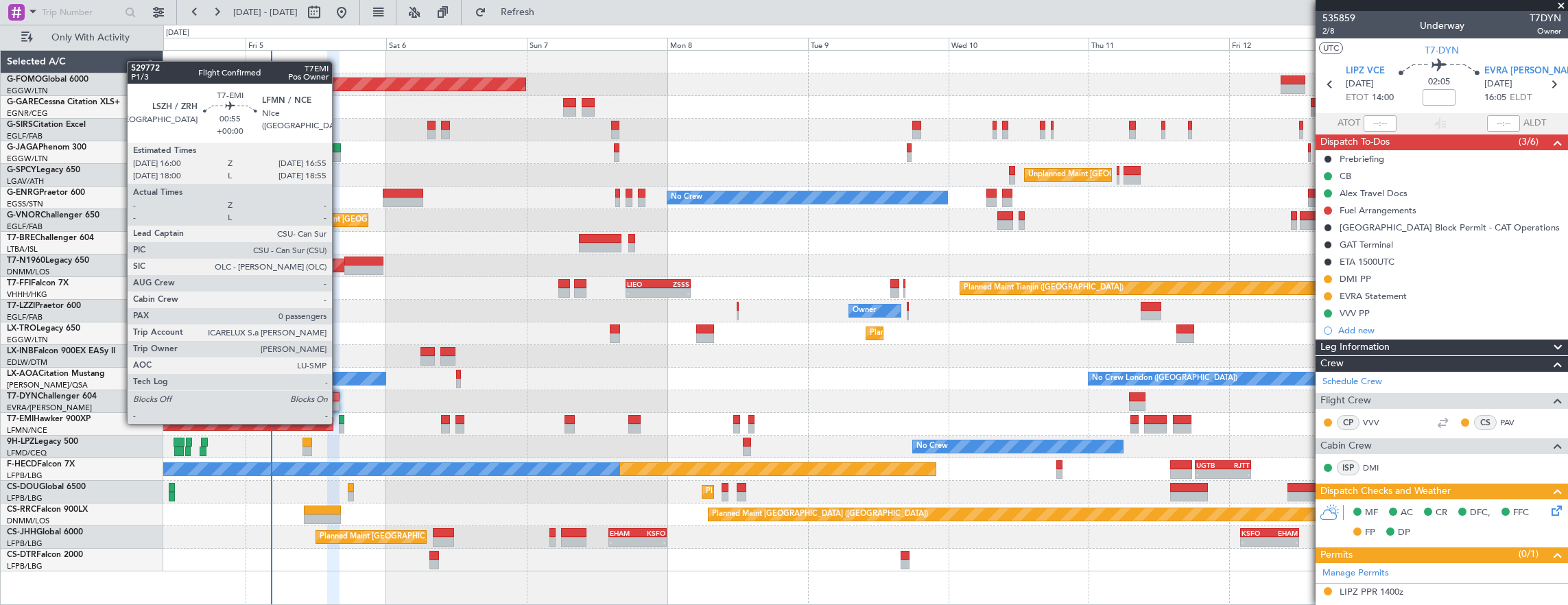
click at [339, 422] on div at bounding box center [342, 419] width 5 height 10
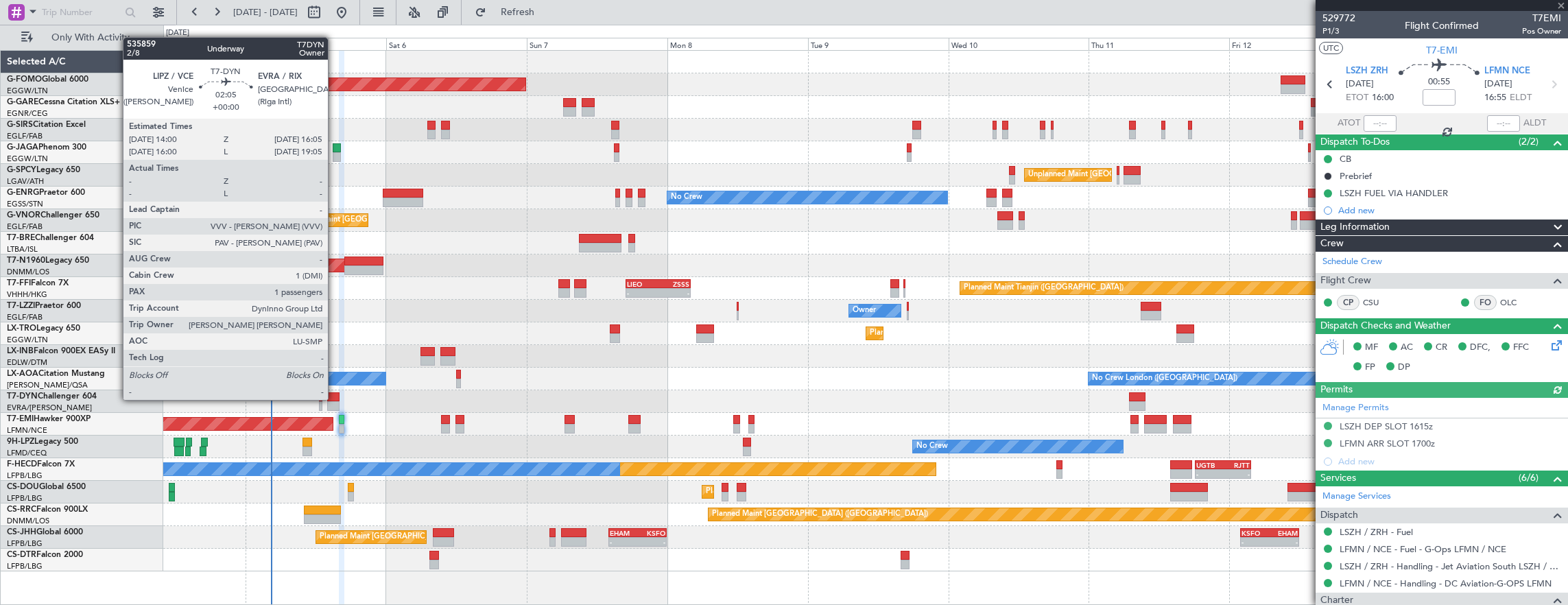
click at [335, 398] on div at bounding box center [334, 397] width 12 height 10
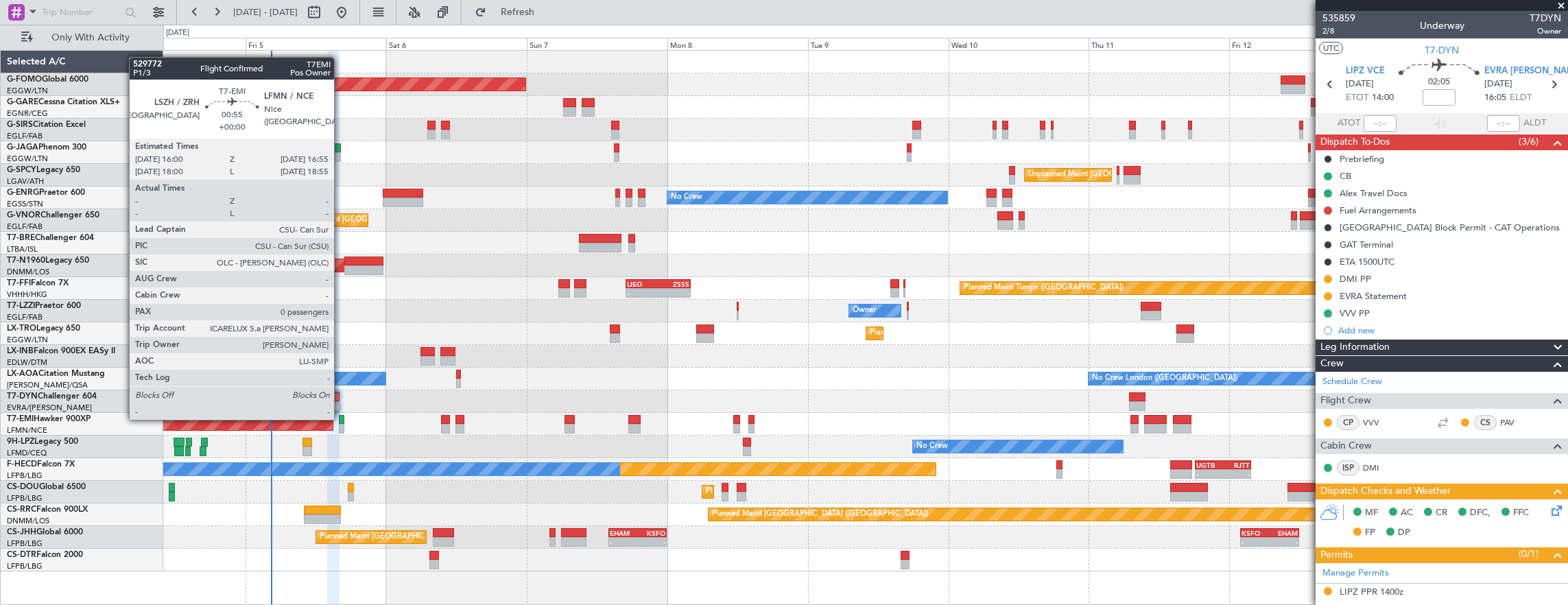
click at [340, 419] on div at bounding box center [342, 419] width 5 height 10
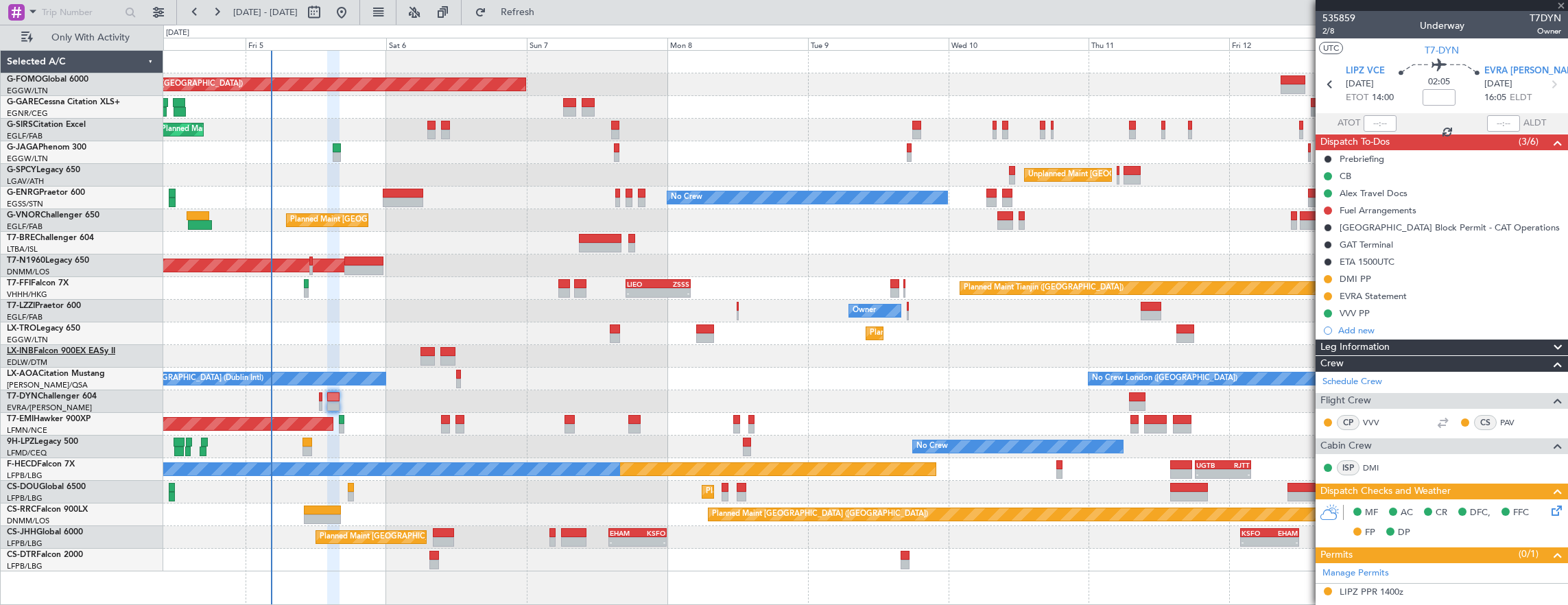
type input "0"
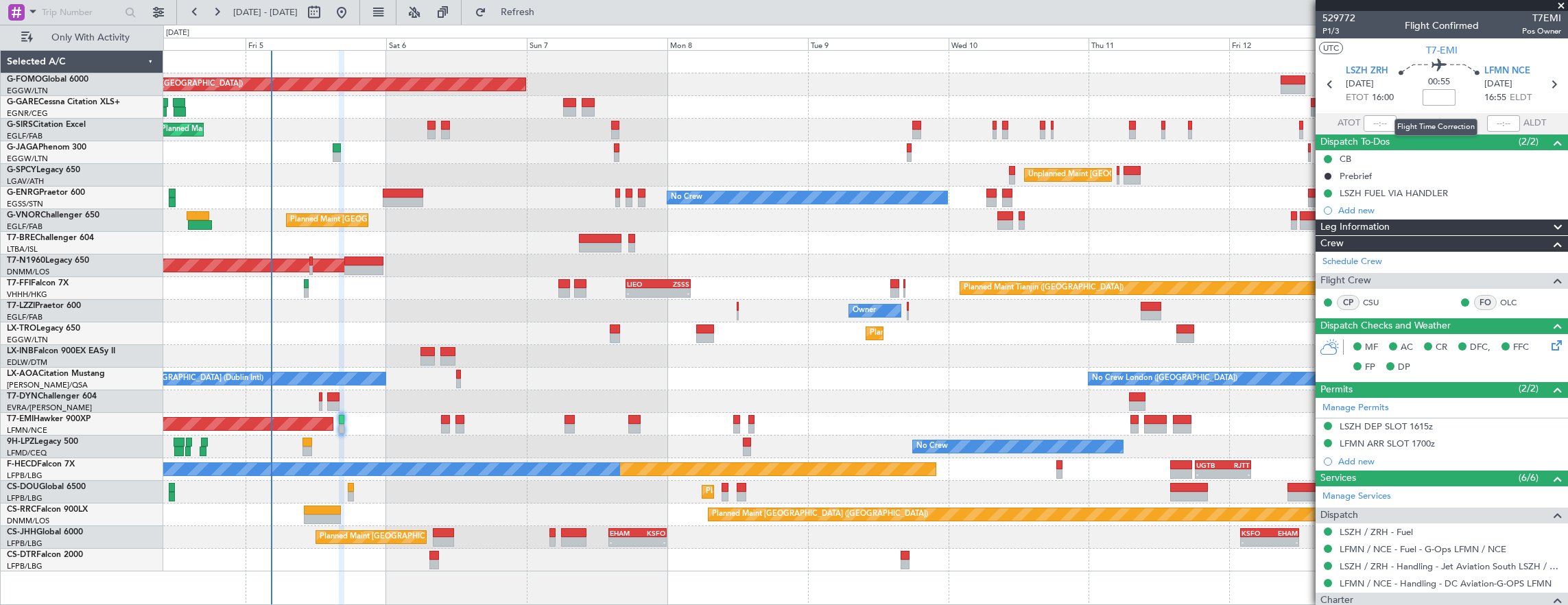
click at [1423, 102] on input at bounding box center [1439, 97] width 33 height 17
type input "+00:05"
click at [1330, 30] on span "P1/3" at bounding box center [1339, 31] width 33 height 11
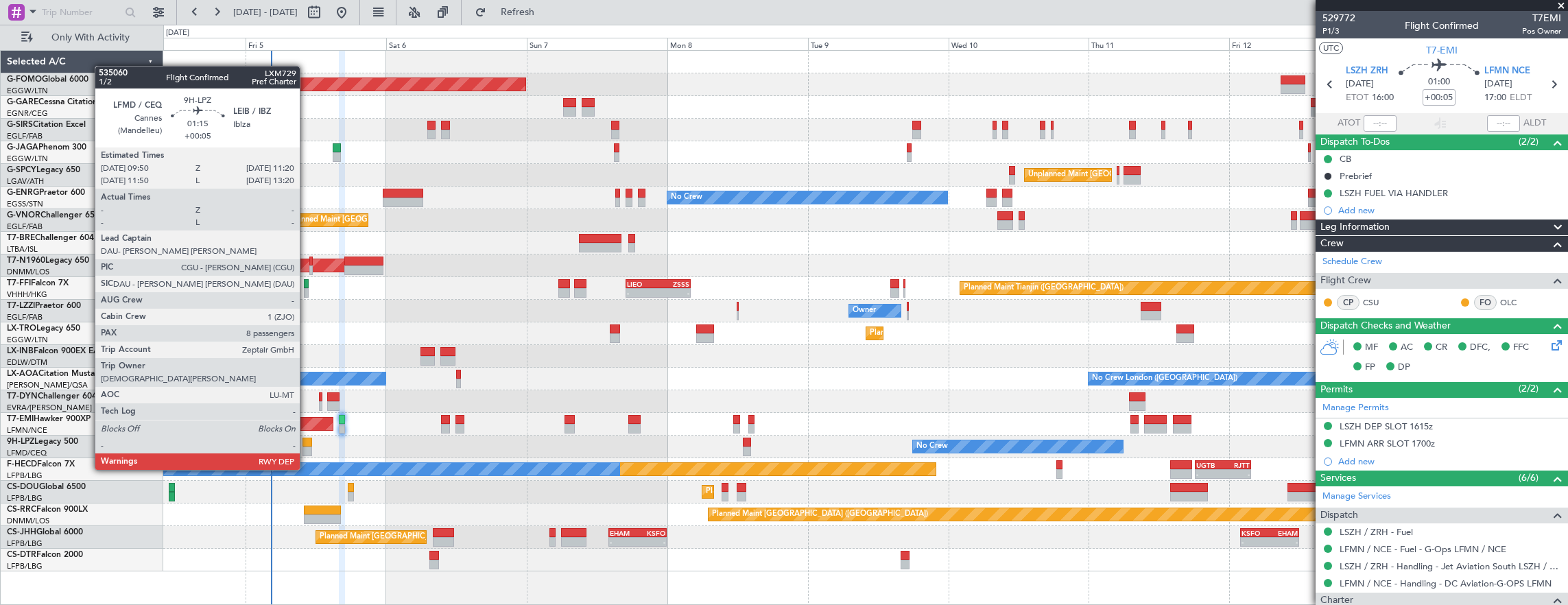
click at [307, 444] on div at bounding box center [307, 442] width 9 height 10
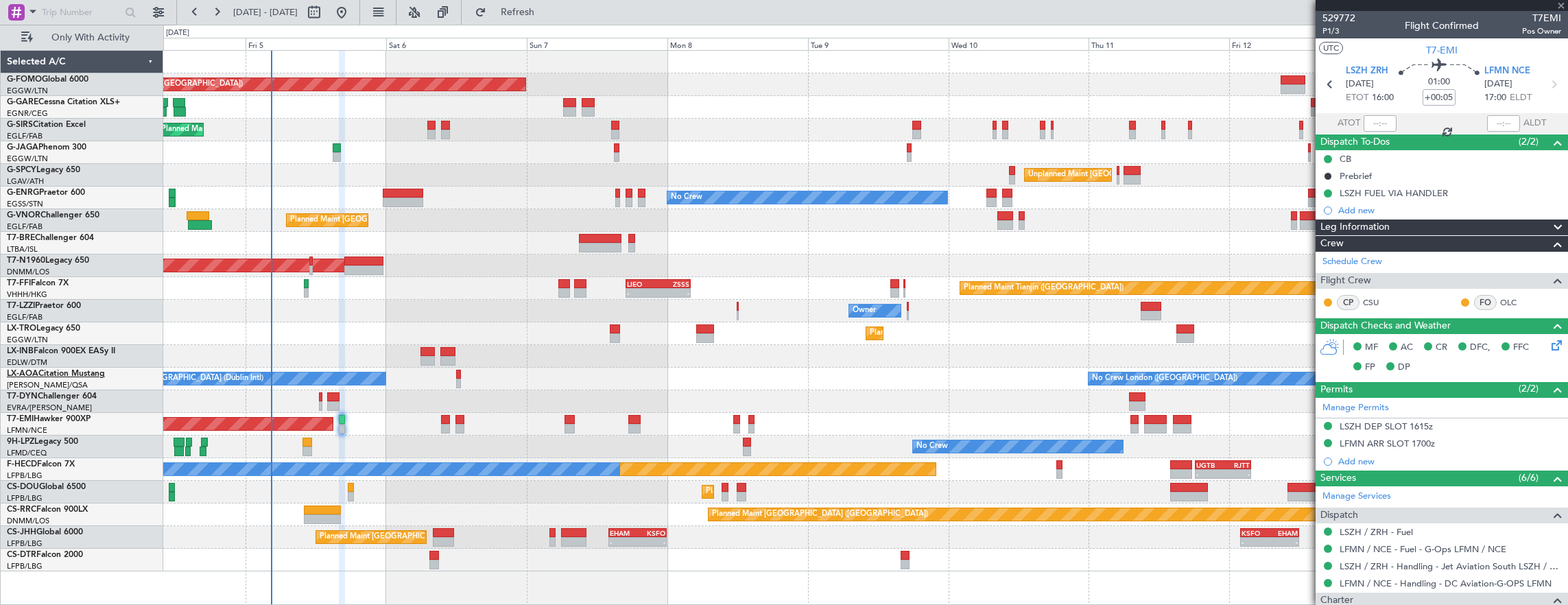
type input "8"
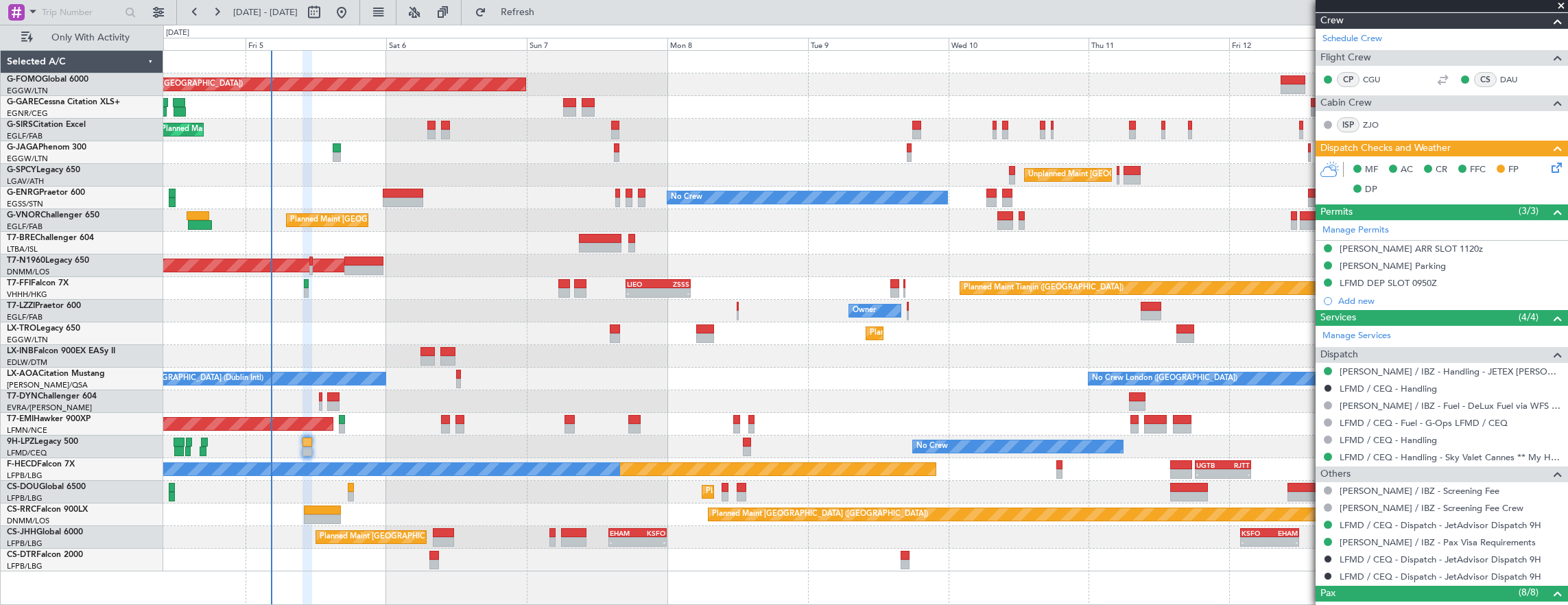
scroll to position [193, 0]
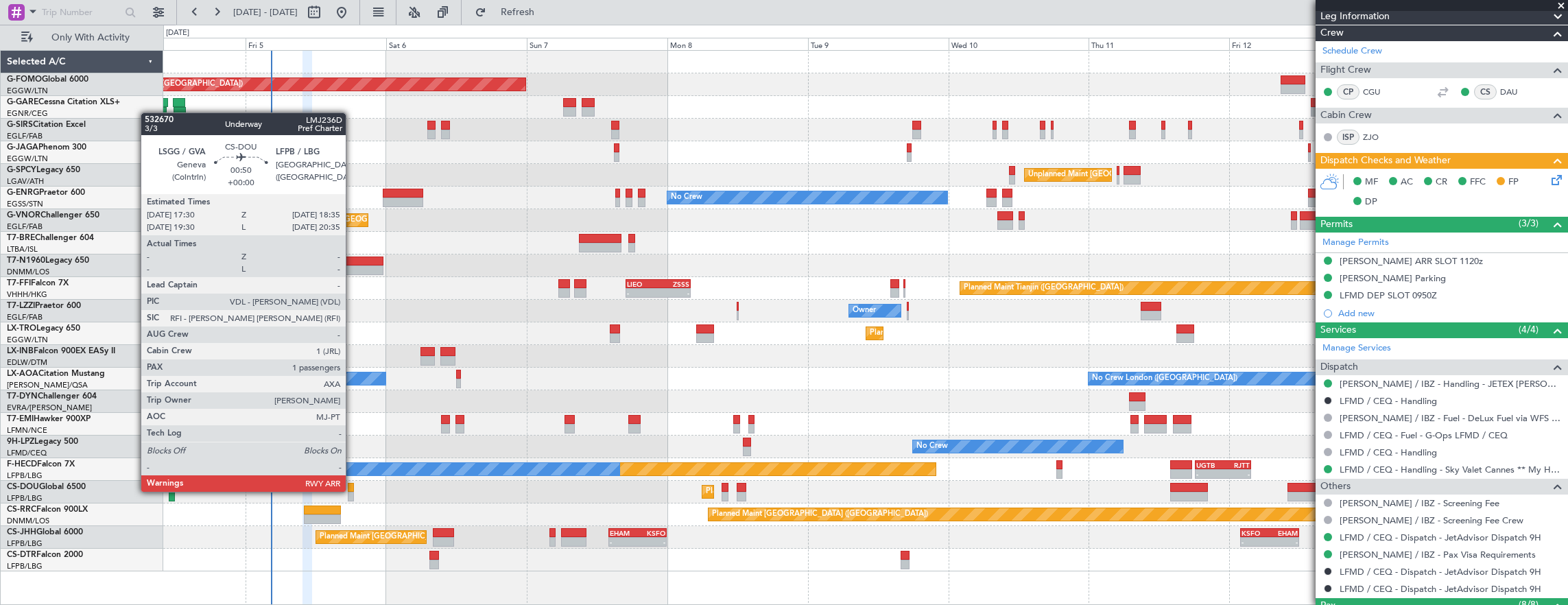
click at [353, 490] on div at bounding box center [351, 487] width 7 height 10
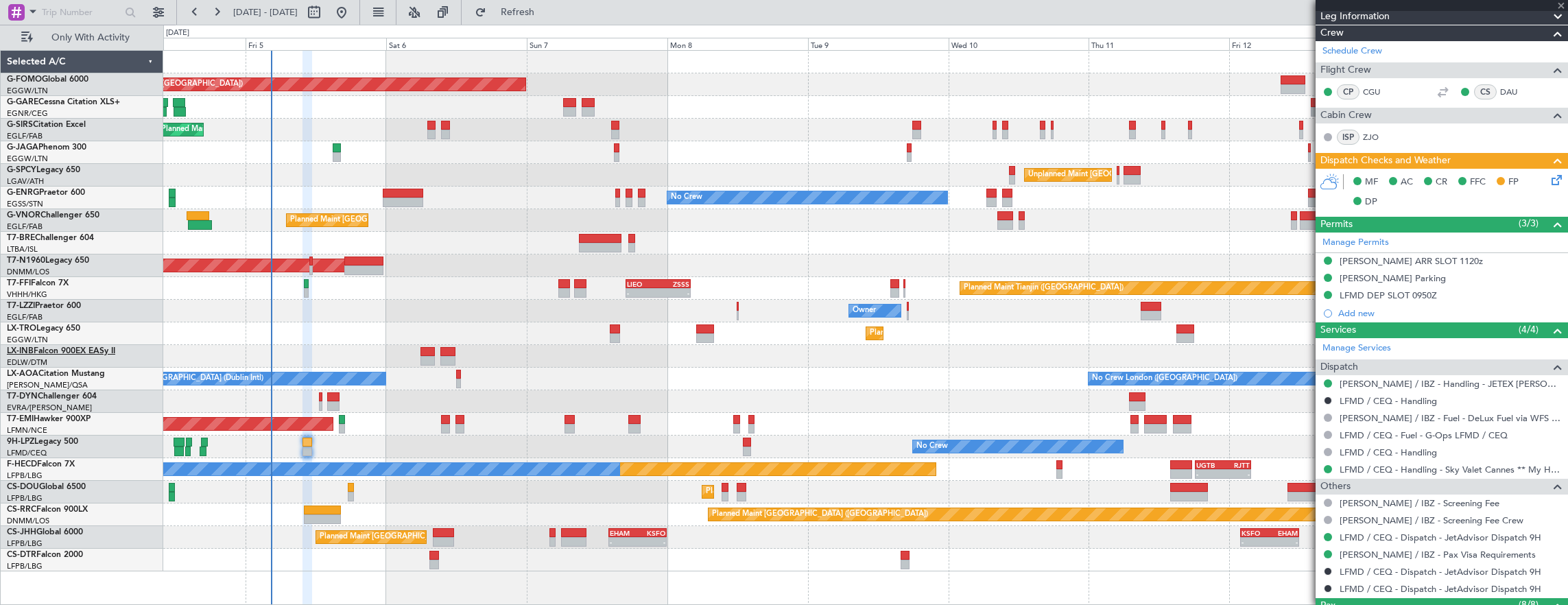
type input "1"
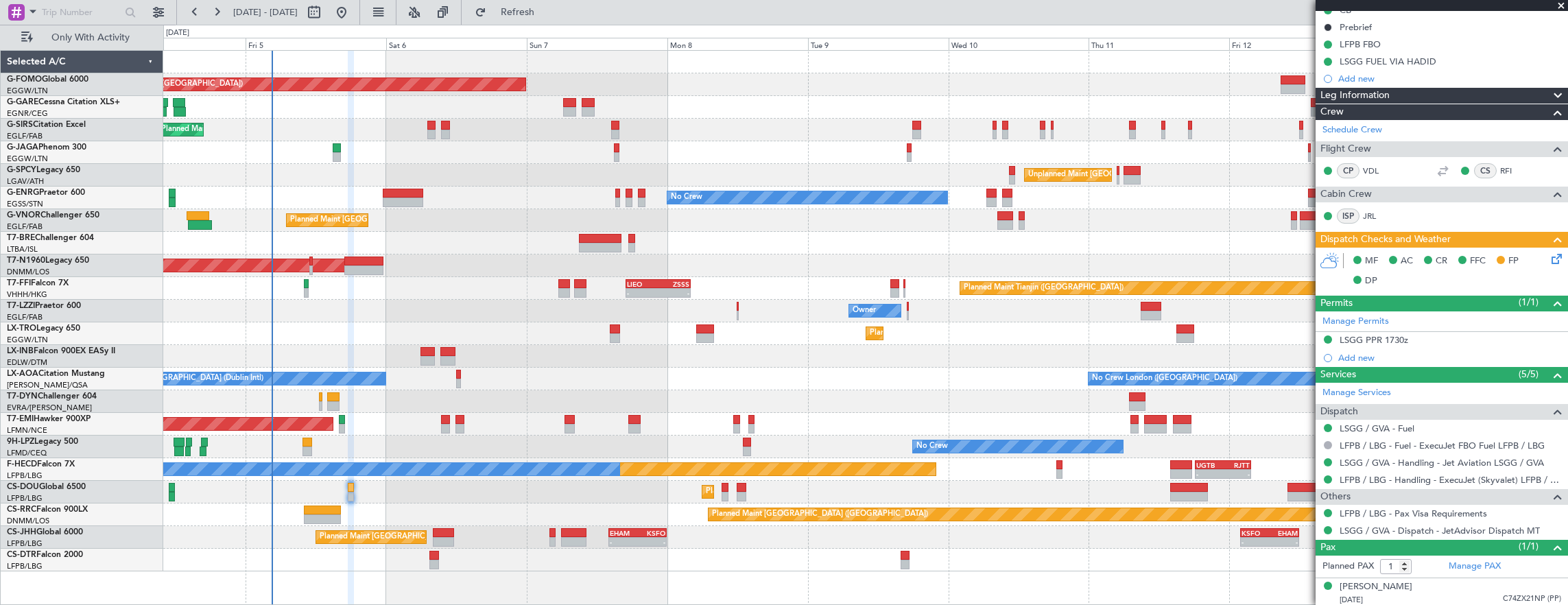
scroll to position [0, 0]
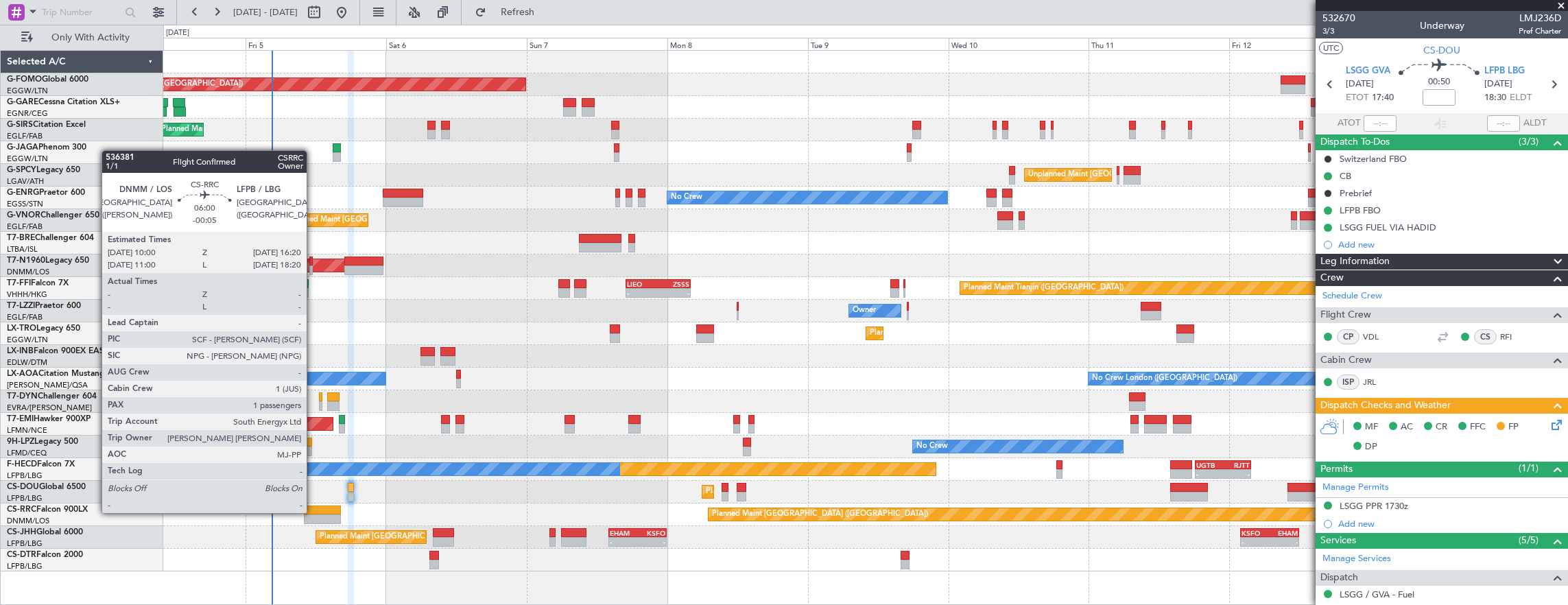
click at [314, 511] on div at bounding box center [322, 510] width 38 height 10
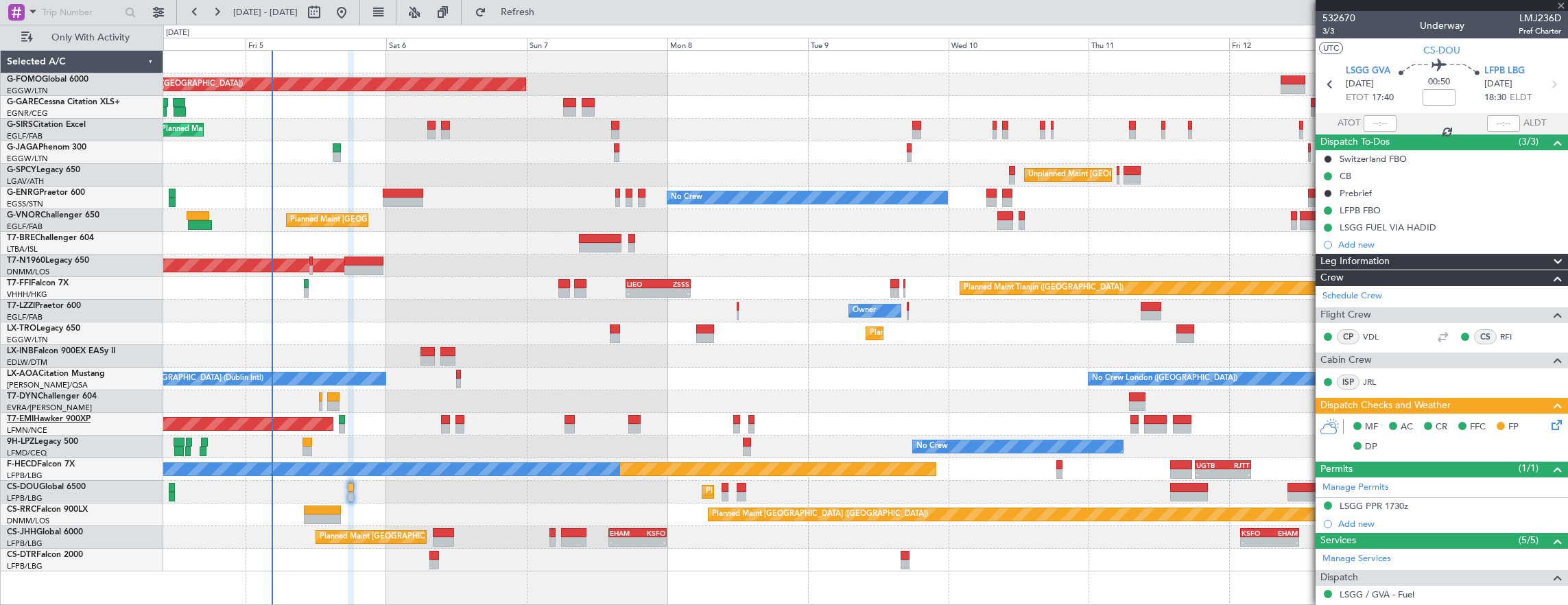
type input "-00:05"
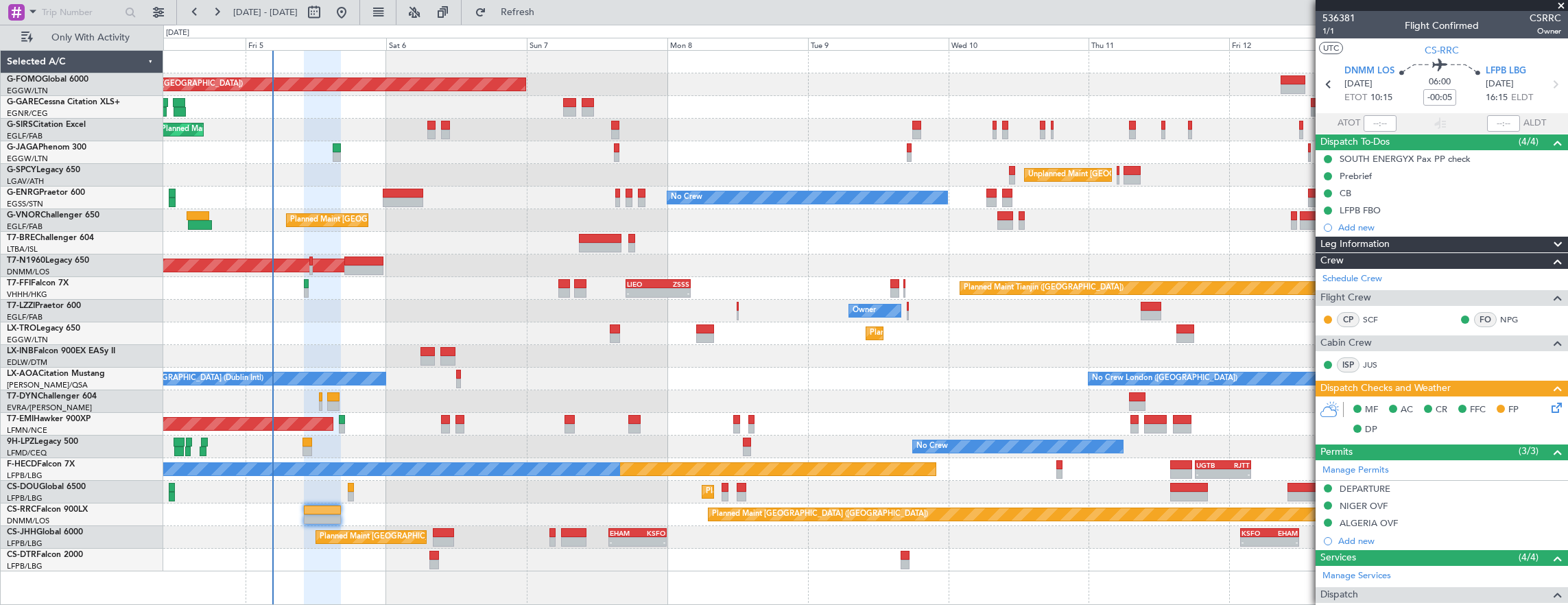
click at [427, 128] on div "Planned Maint [GEOGRAPHIC_DATA] ([GEOGRAPHIC_DATA])" at bounding box center [865, 130] width 1405 height 23
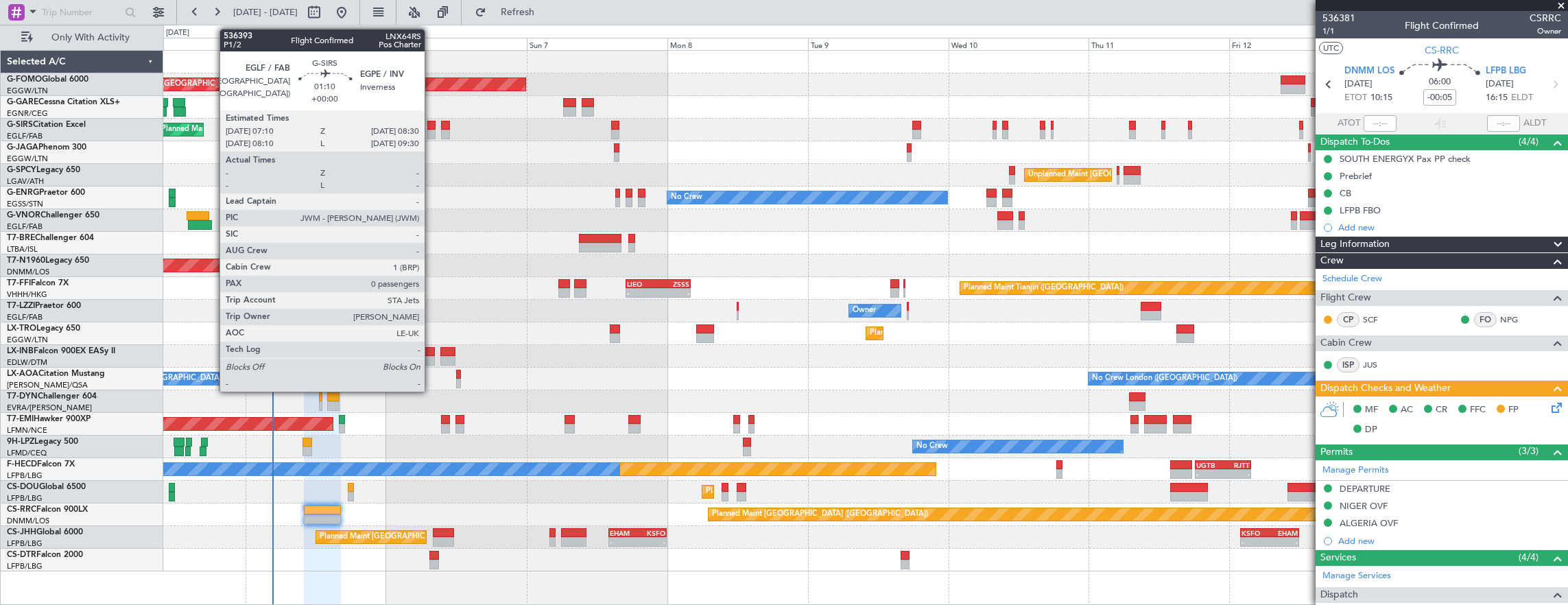
click at [432, 126] on div at bounding box center [431, 125] width 8 height 10
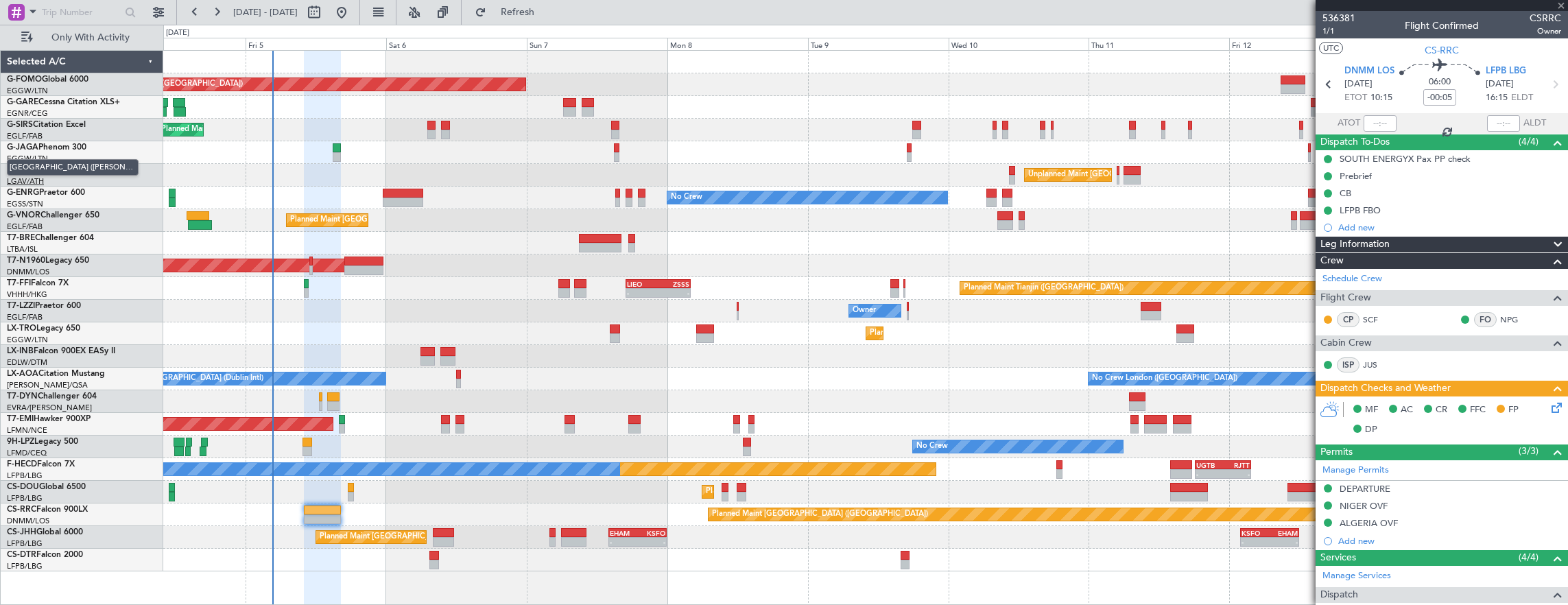
type input "0"
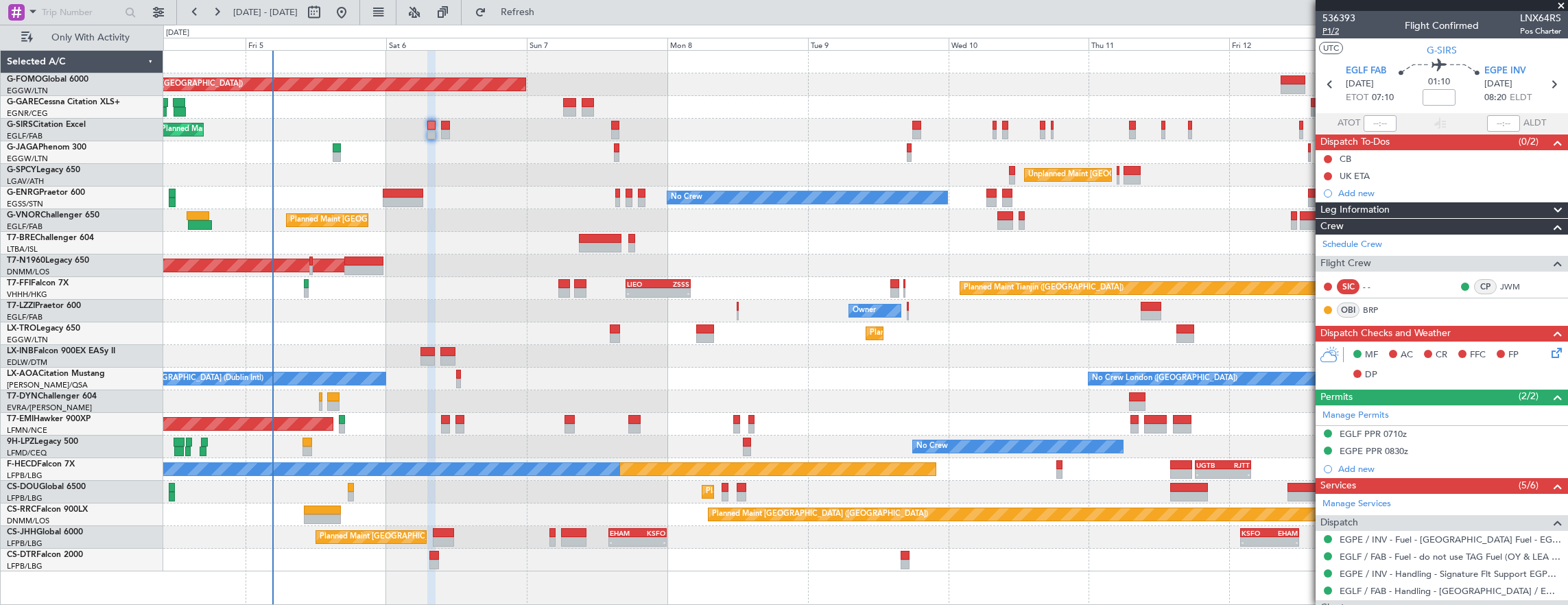
click at [1340, 33] on span "P1/2" at bounding box center [1339, 31] width 33 height 11
click at [1436, 99] on input at bounding box center [1439, 97] width 33 height 17
type input "+00:10"
click at [1327, 155] on button at bounding box center [1328, 158] width 8 height 8
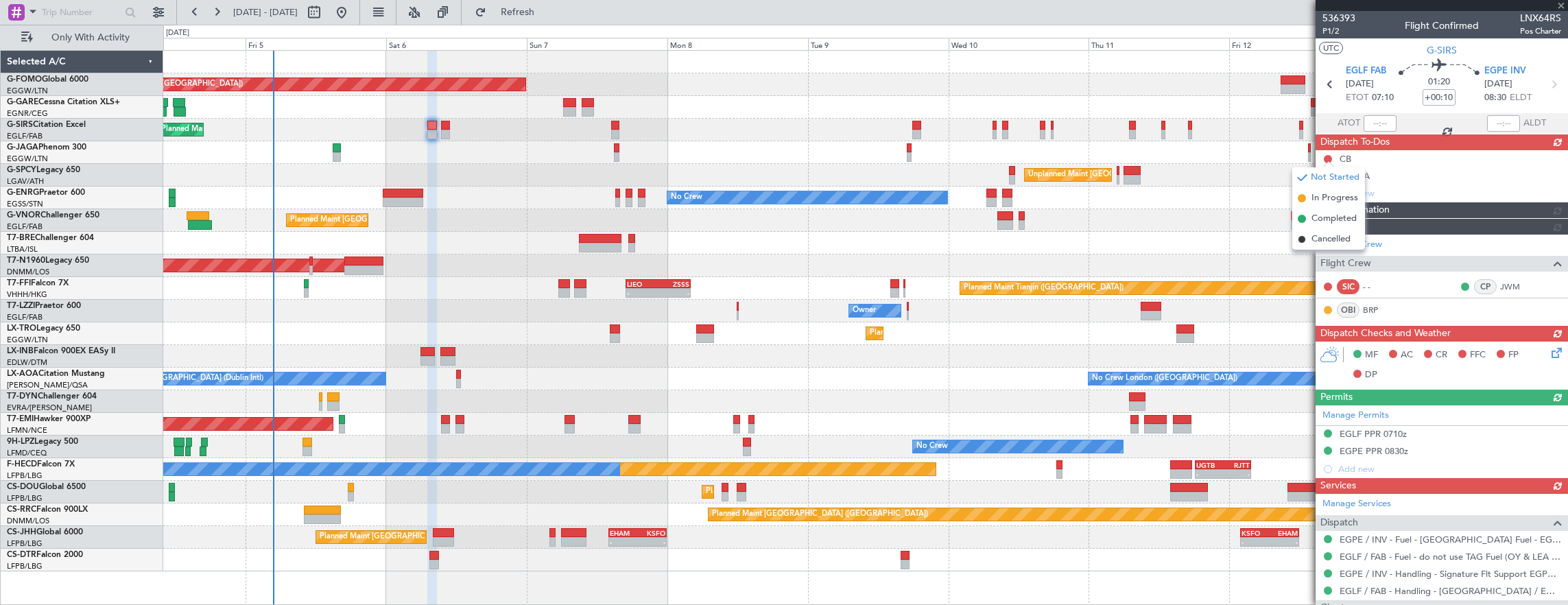
click at [1335, 219] on span "Crew" at bounding box center [1332, 227] width 24 height 16
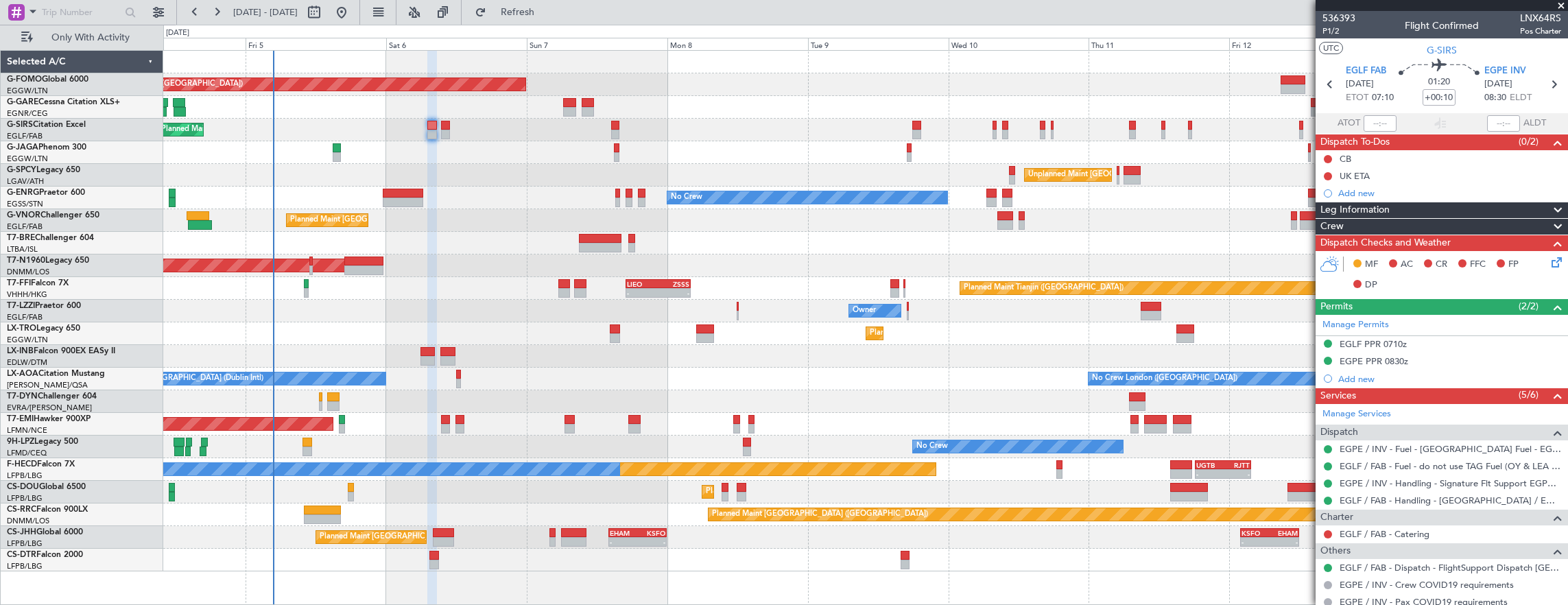
click at [1376, 210] on span "Leg Information" at bounding box center [1355, 210] width 69 height 16
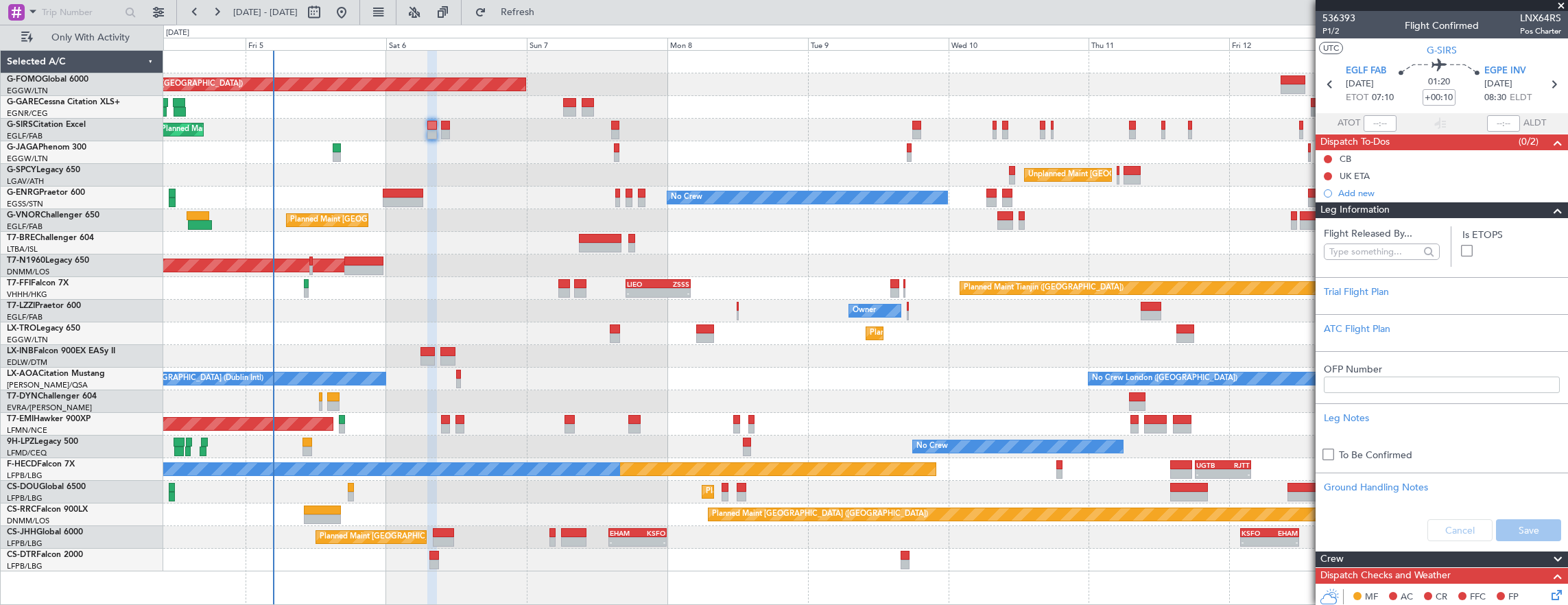
click at [1350, 198] on div "Add new" at bounding box center [1450, 193] width 223 height 11
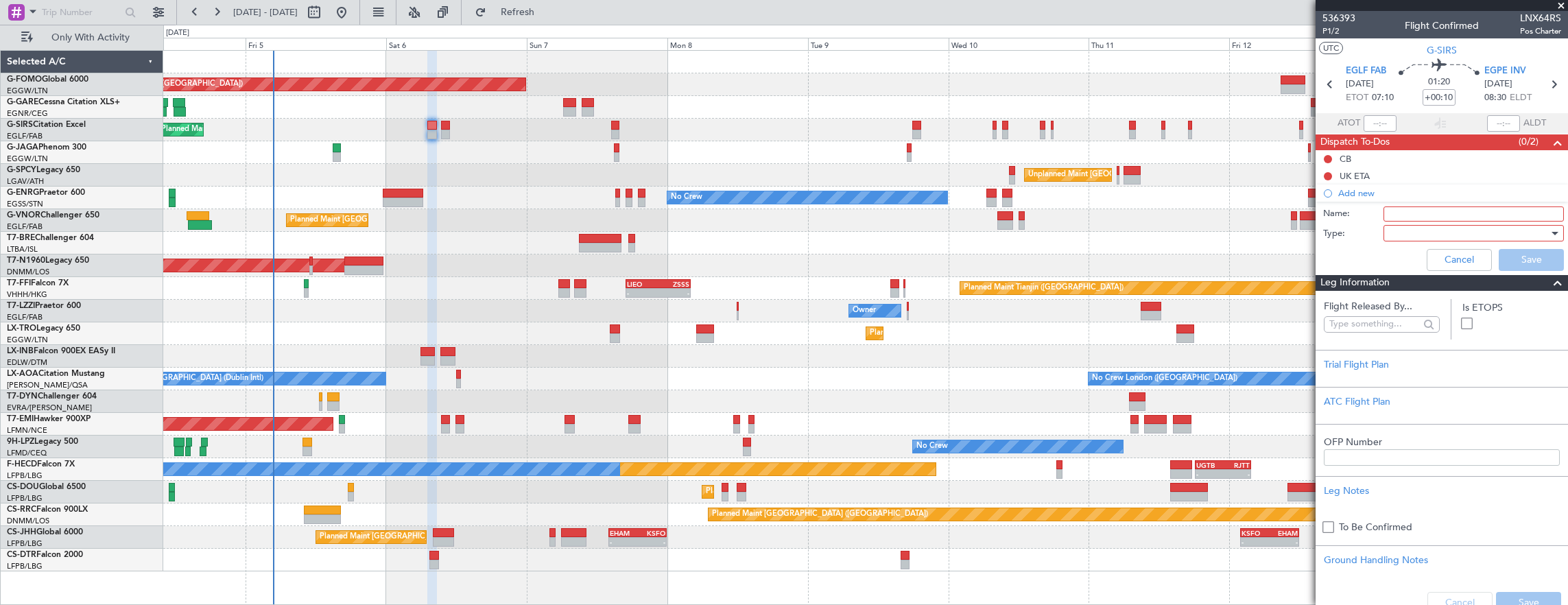
click at [1437, 246] on div "Cancel Save" at bounding box center [1437, 260] width 258 height 33
click at [1441, 254] on button "Cancel" at bounding box center [1459, 259] width 65 height 22
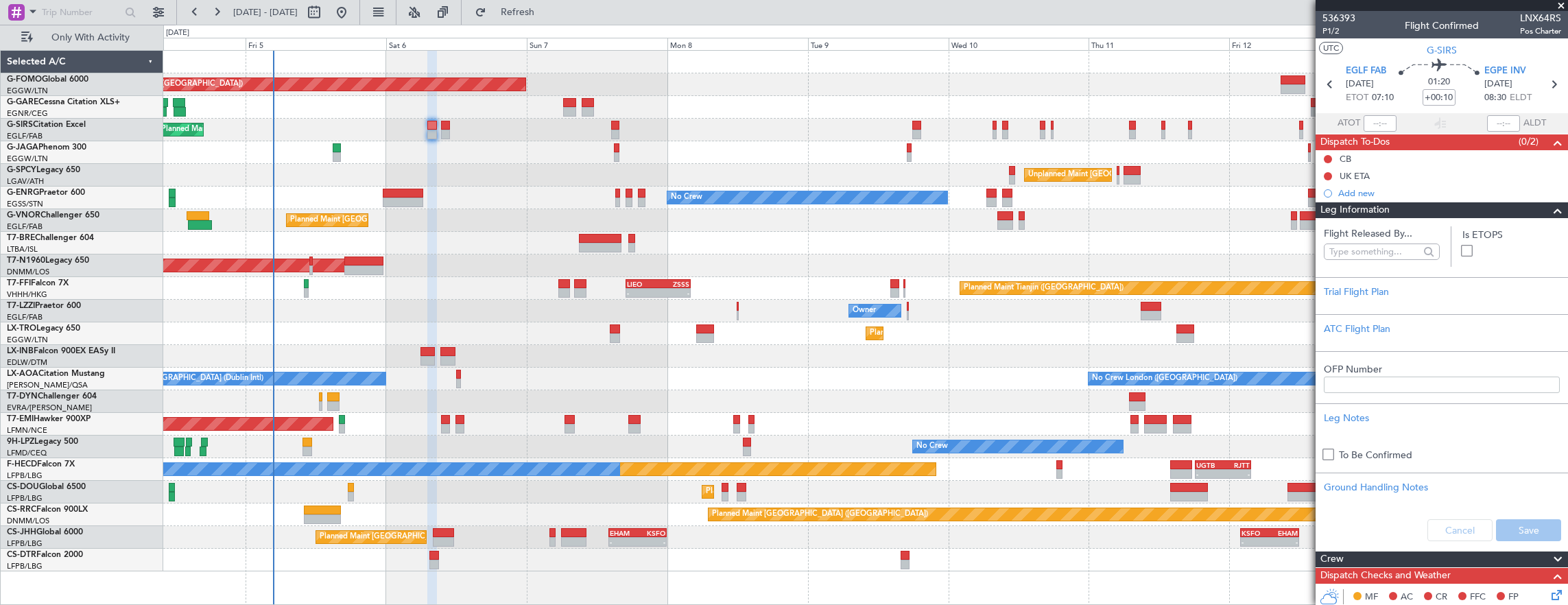
click at [1403, 212] on div "Leg Information" at bounding box center [1442, 210] width 252 height 16
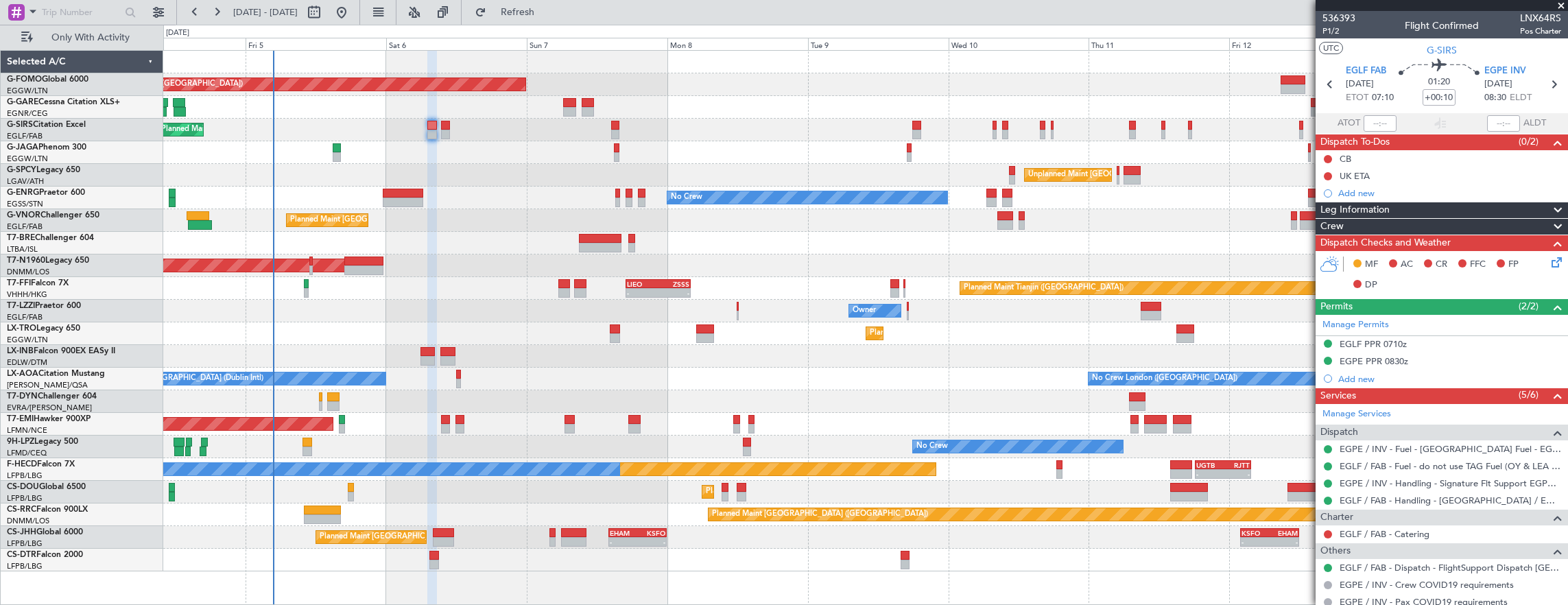
click at [1375, 222] on div "Crew" at bounding box center [1442, 227] width 252 height 16
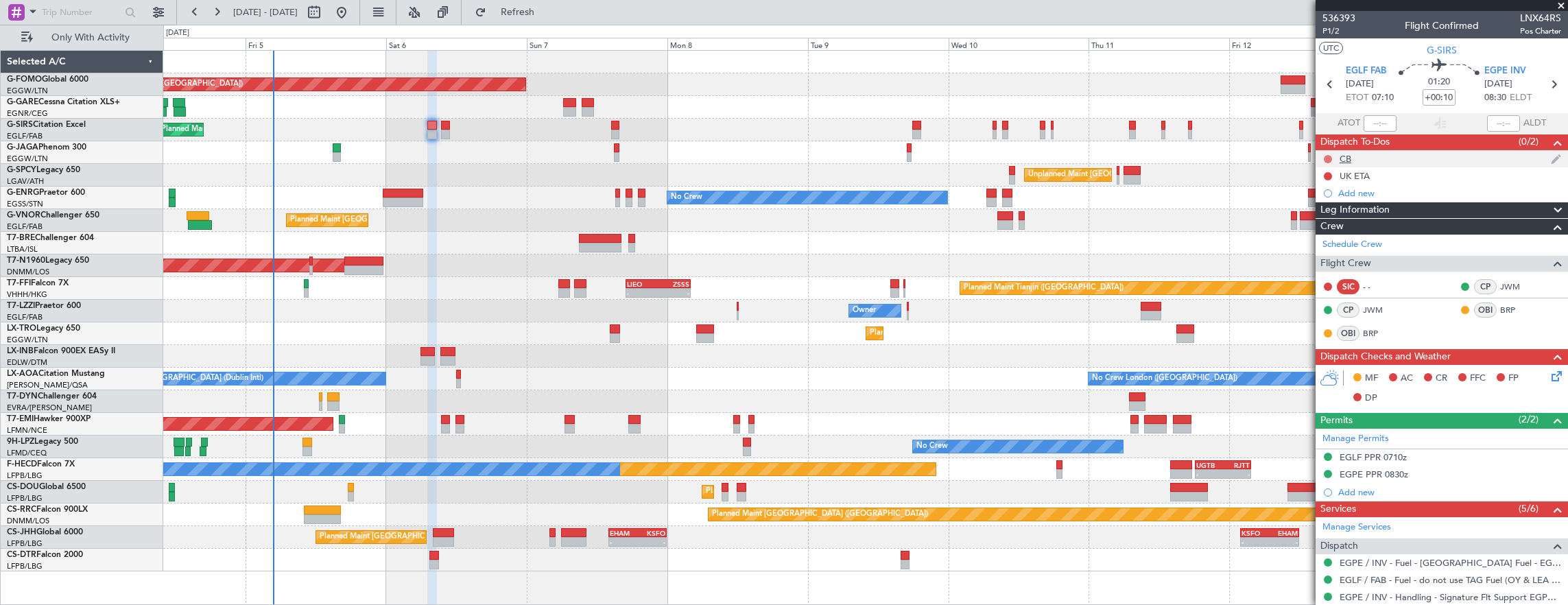
click at [1328, 156] on button at bounding box center [1328, 158] width 8 height 8
click at [1350, 215] on span "Completed" at bounding box center [1335, 219] width 46 height 14
click at [1328, 39] on section "LOCAL G-SIRS" at bounding box center [1442, 48] width 252 height 20
click at [1331, 32] on span "P1/2" at bounding box center [1339, 31] width 33 height 11
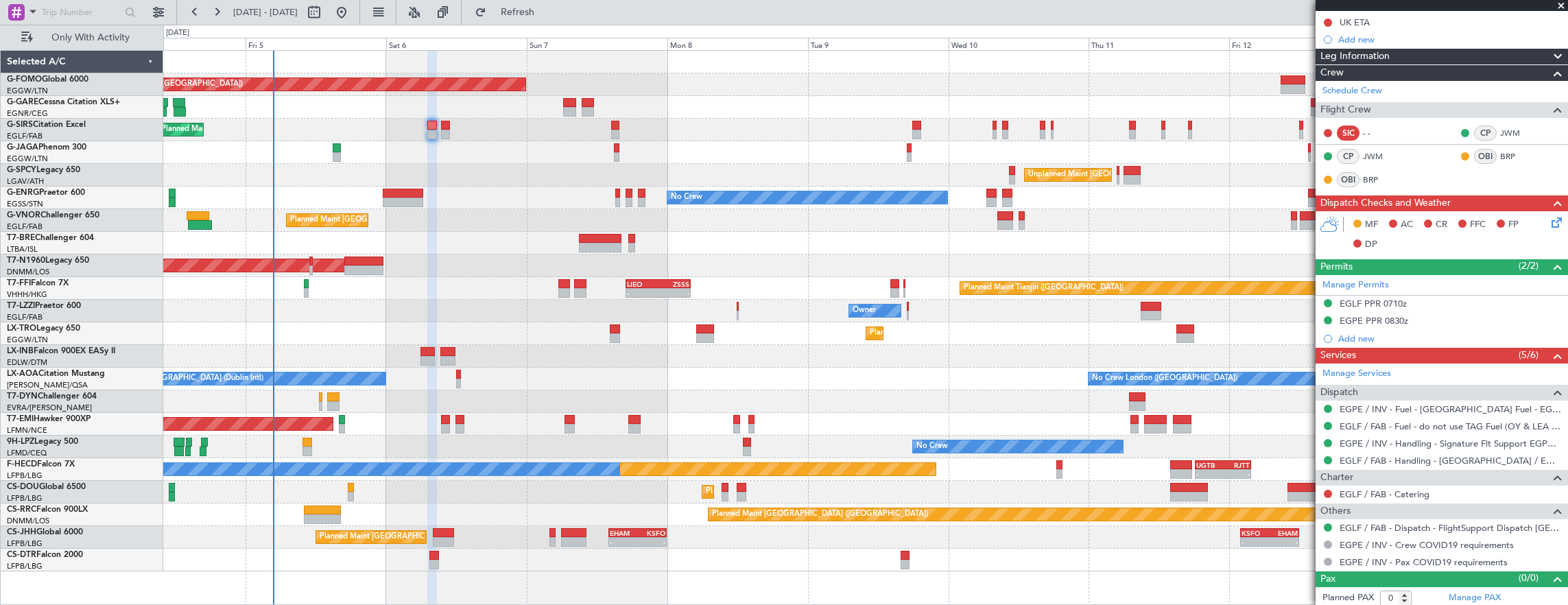
click at [1550, 222] on icon at bounding box center [1555, 220] width 11 height 11
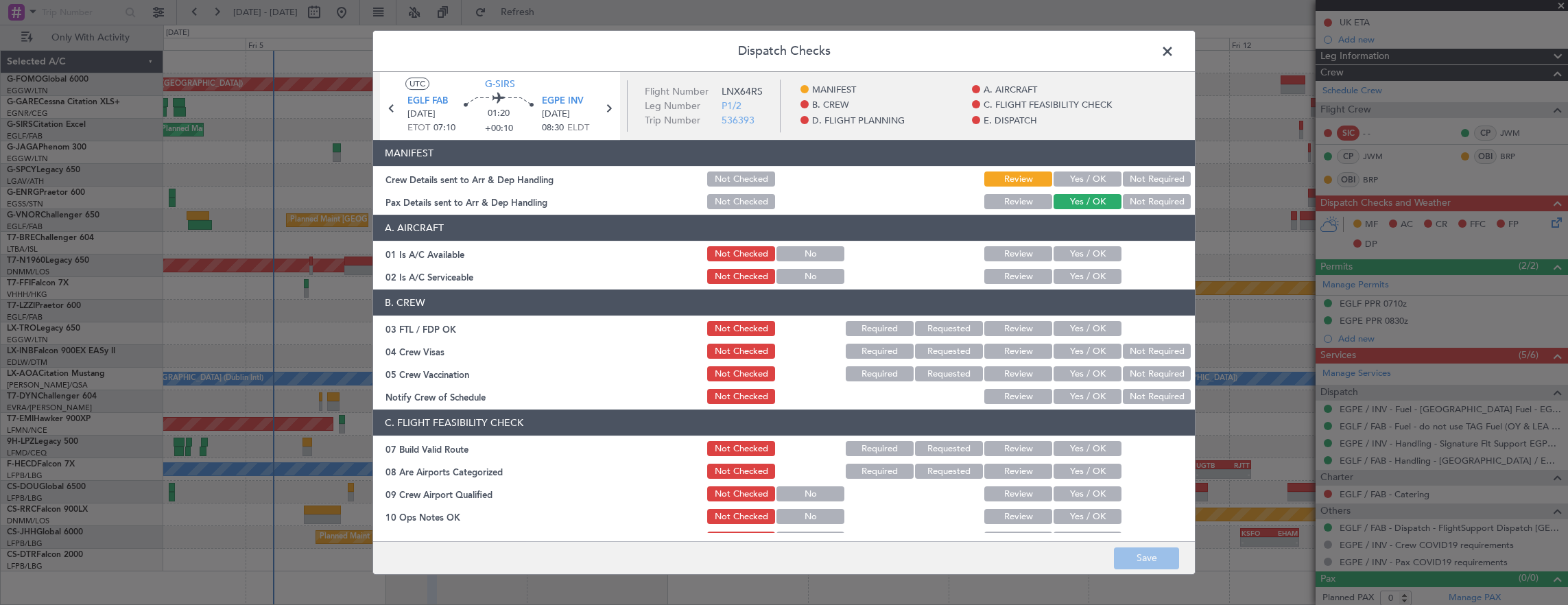
scroll to position [206, 0]
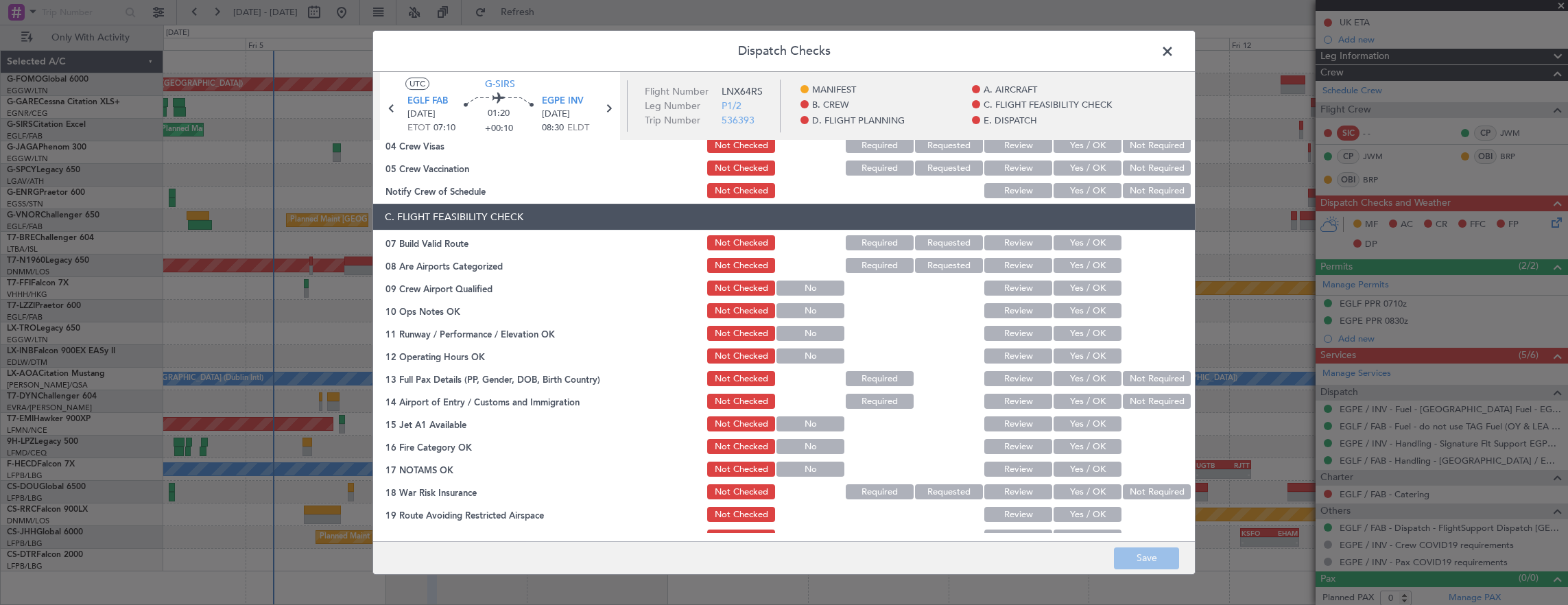
click at [1072, 240] on button "Yes / OK" at bounding box center [1088, 243] width 68 height 15
click at [1084, 306] on button "Yes / OK" at bounding box center [1088, 310] width 68 height 15
click at [1080, 324] on div "Yes / OK" at bounding box center [1086, 334] width 69 height 19
click at [1080, 328] on button "Yes / OK" at bounding box center [1088, 333] width 68 height 15
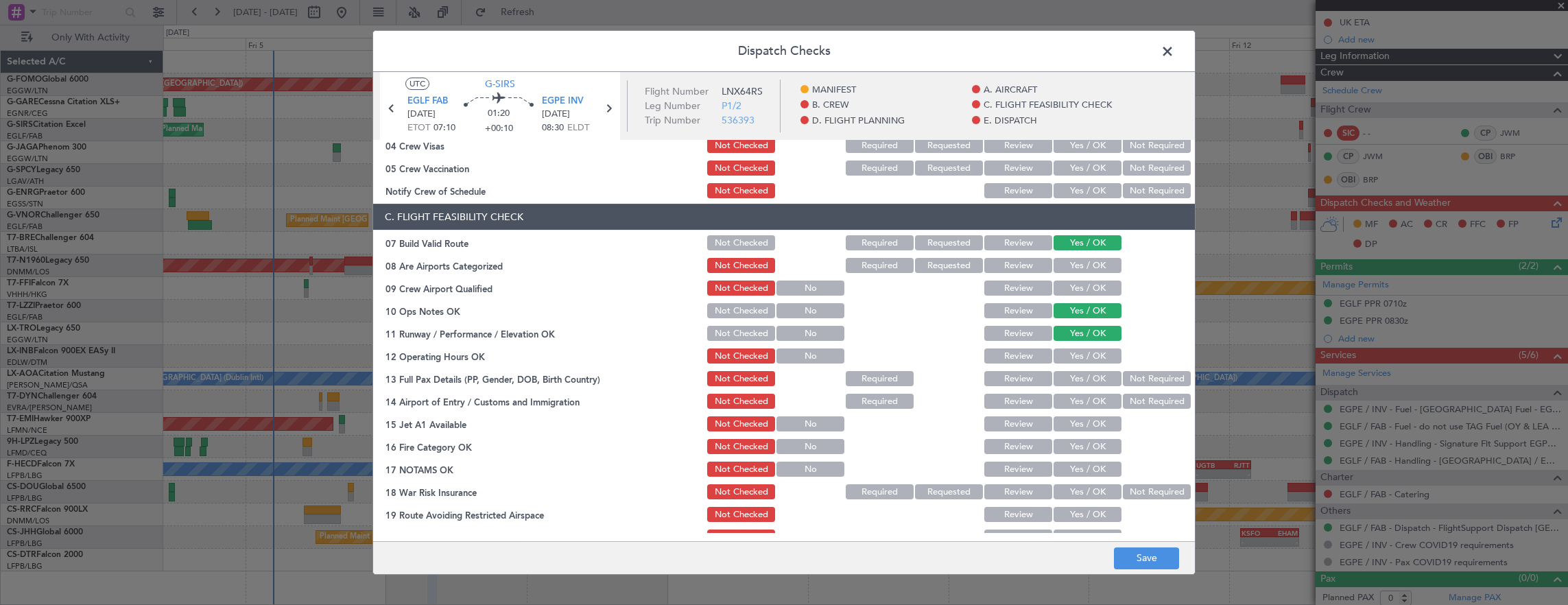
click at [1077, 351] on button "Yes / OK" at bounding box center [1088, 355] width 68 height 15
click at [1076, 369] on div "Yes / OK" at bounding box center [1086, 378] width 69 height 19
click at [1075, 377] on button "Yes / OK" at bounding box center [1088, 378] width 68 height 15
click at [1078, 405] on button "Yes / OK" at bounding box center [1088, 401] width 68 height 15
click at [1082, 422] on button "Yes / OK" at bounding box center [1088, 423] width 68 height 15
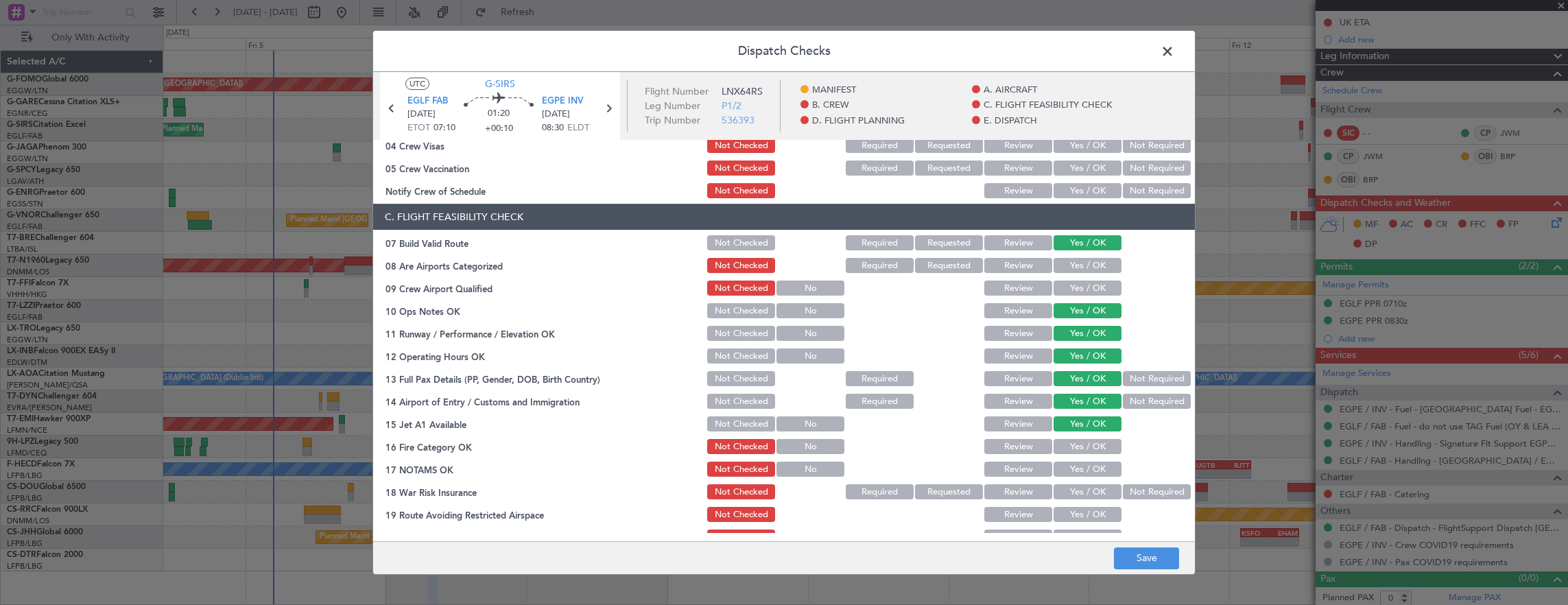
click at [1081, 445] on button "Yes / OK" at bounding box center [1088, 446] width 68 height 15
click at [1078, 463] on button "Yes / OK" at bounding box center [1088, 468] width 68 height 15
click at [1129, 494] on button "Not Required" at bounding box center [1157, 491] width 68 height 15
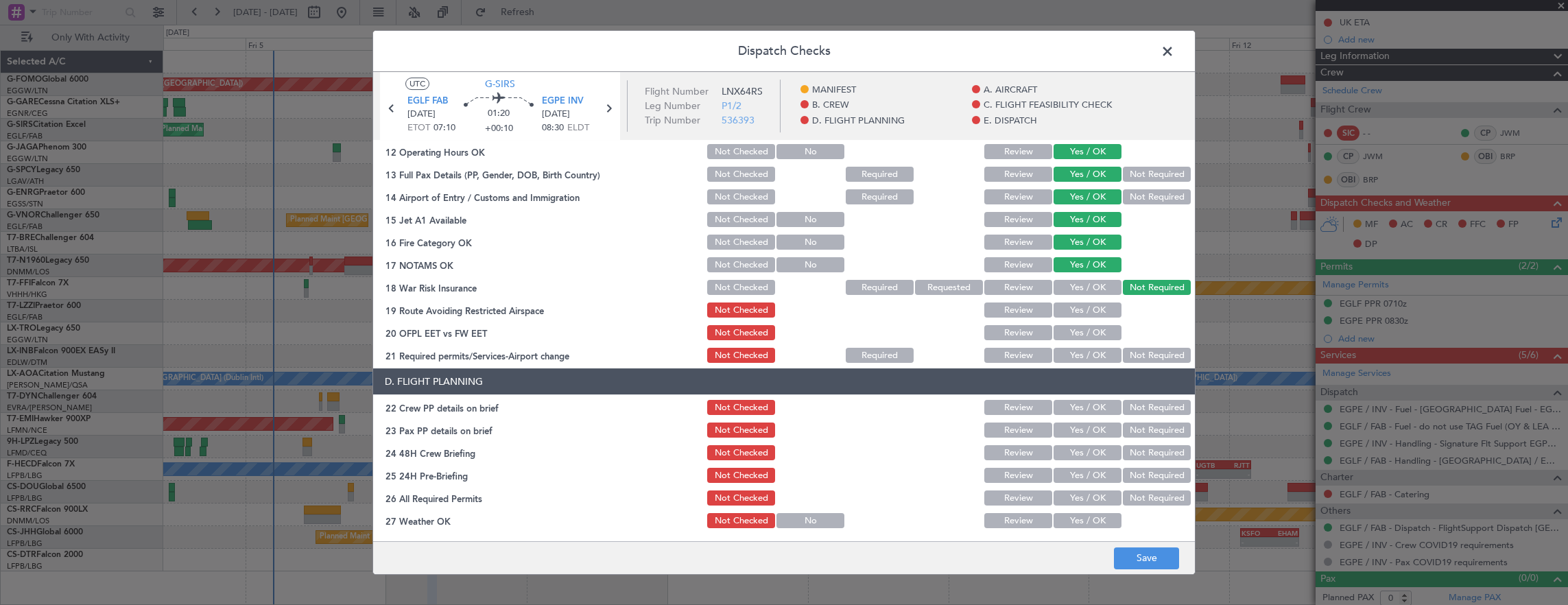
scroll to position [412, 0]
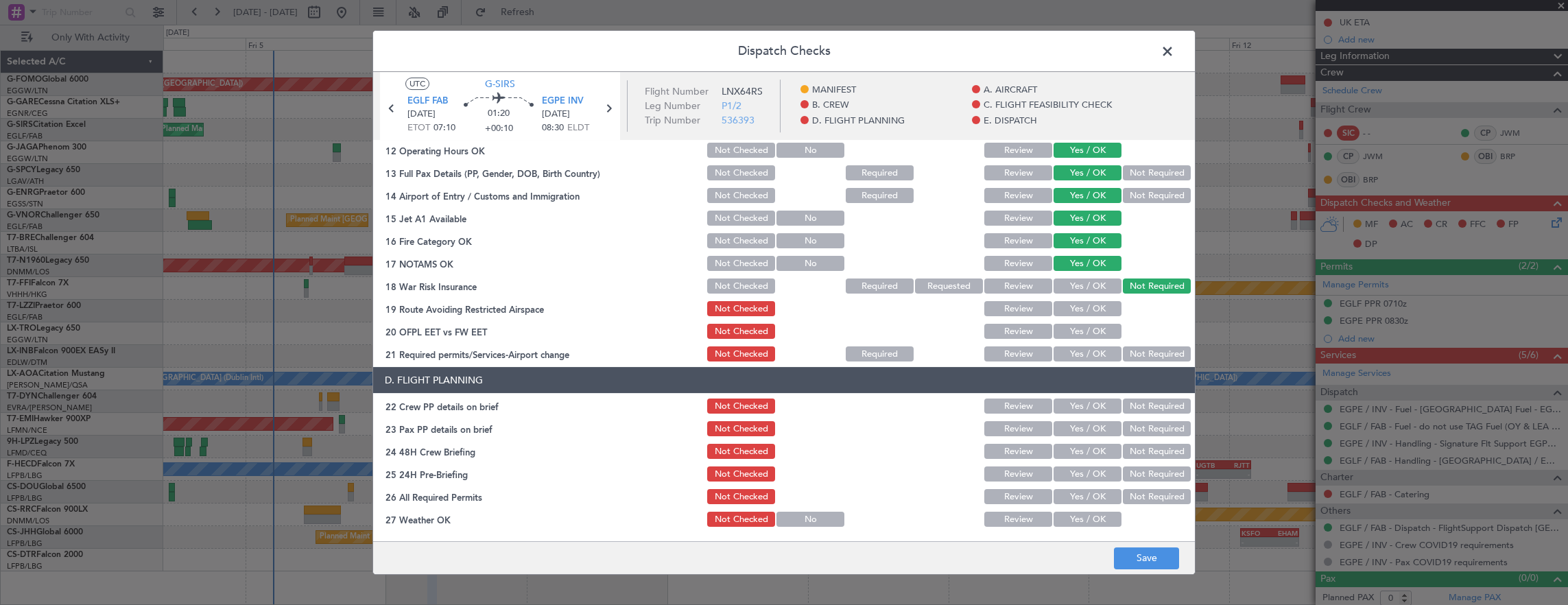
click at [1091, 308] on button "Yes / OK" at bounding box center [1088, 308] width 68 height 15
click at [1084, 329] on button "Yes / OK" at bounding box center [1088, 331] width 68 height 15
click at [1080, 356] on button "Yes / OK" at bounding box center [1088, 354] width 68 height 15
click at [1076, 404] on button "Yes / OK" at bounding box center [1088, 405] width 68 height 15
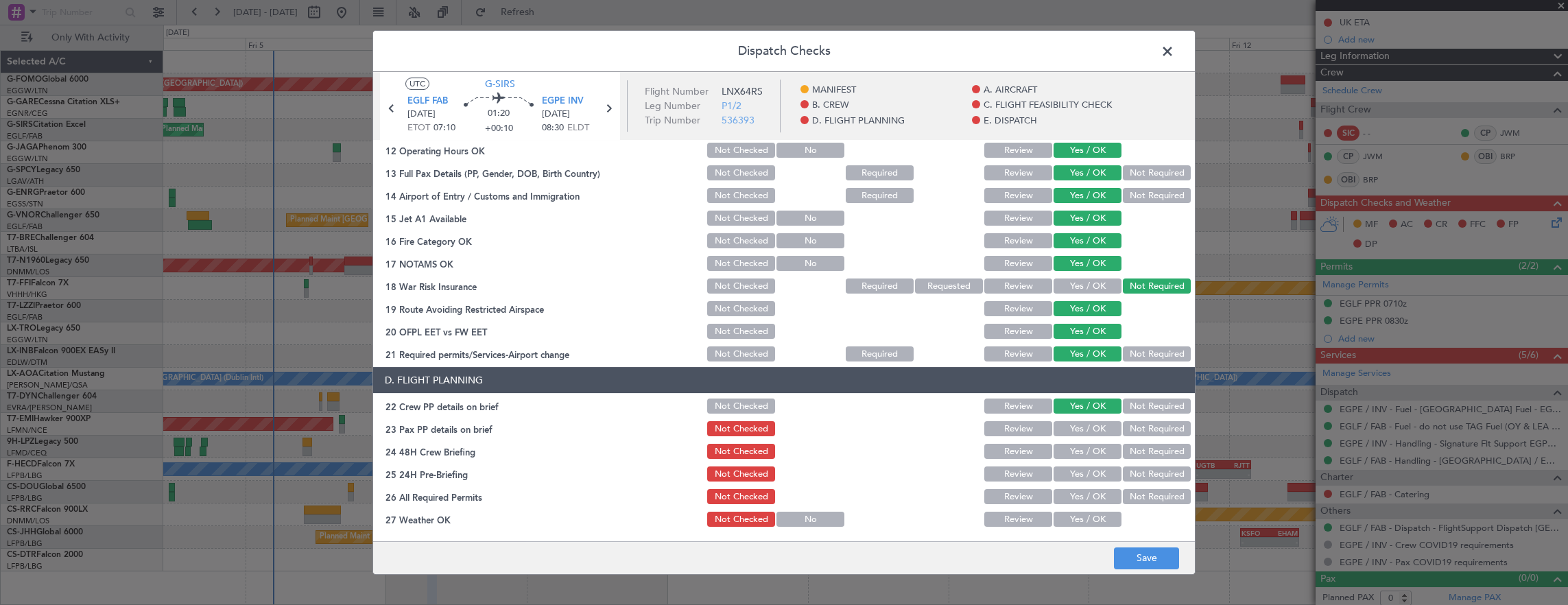
click at [1131, 429] on button "Not Required" at bounding box center [1157, 428] width 68 height 15
click at [1092, 446] on button "Yes / OK" at bounding box center [1088, 451] width 68 height 15
click at [1134, 469] on button "Not Required" at bounding box center [1157, 474] width 68 height 15
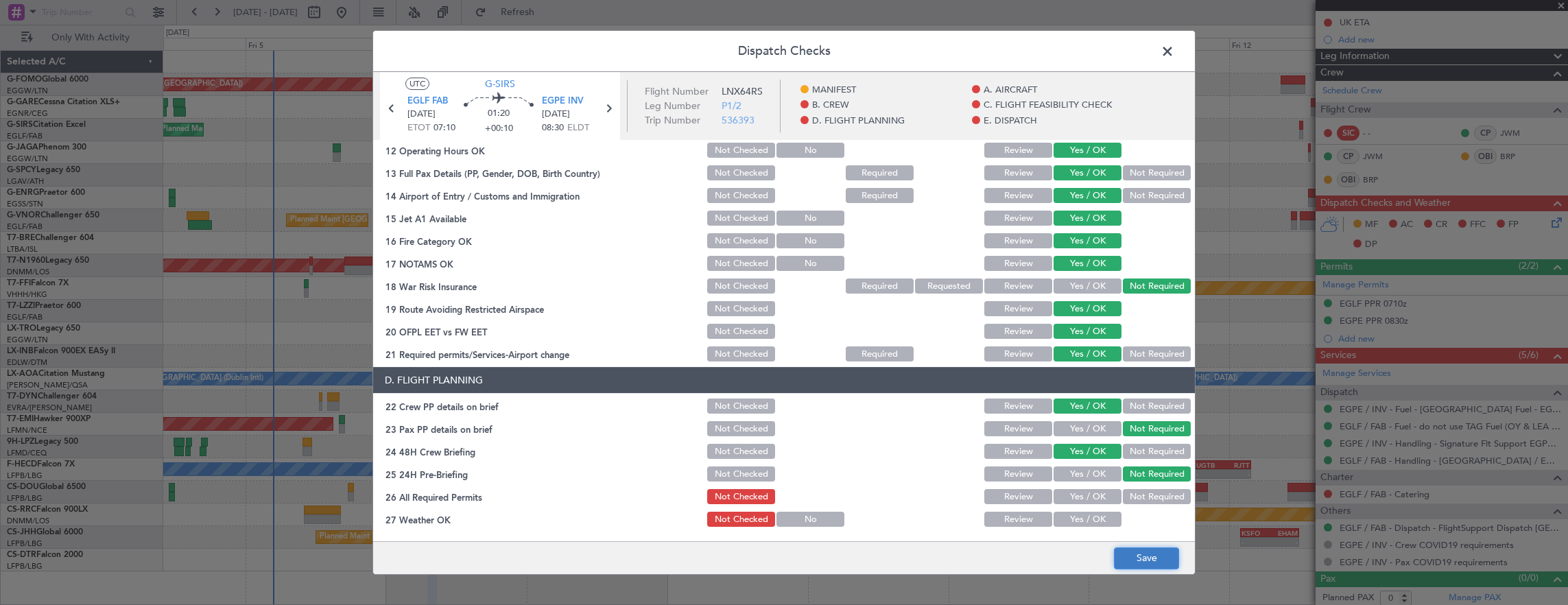
click at [1139, 549] on button "Save" at bounding box center [1147, 558] width 65 height 22
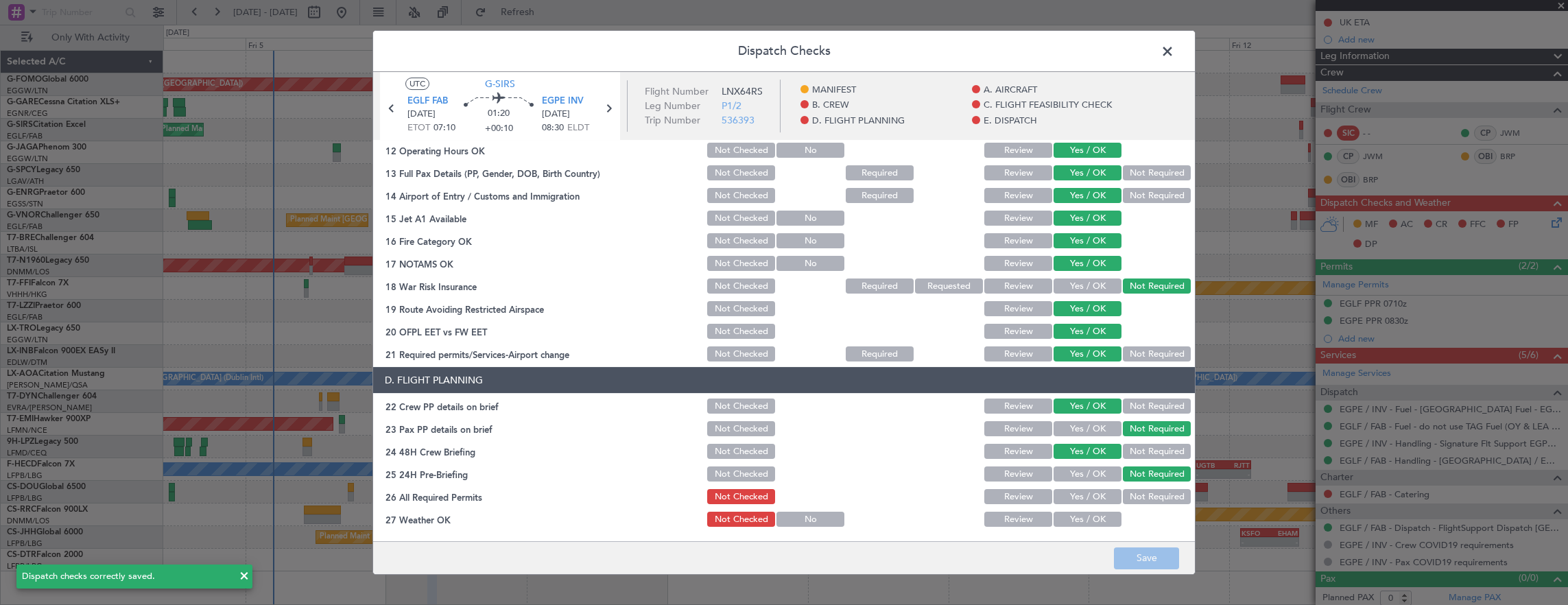
click at [1175, 51] on span at bounding box center [1175, 54] width 0 height 27
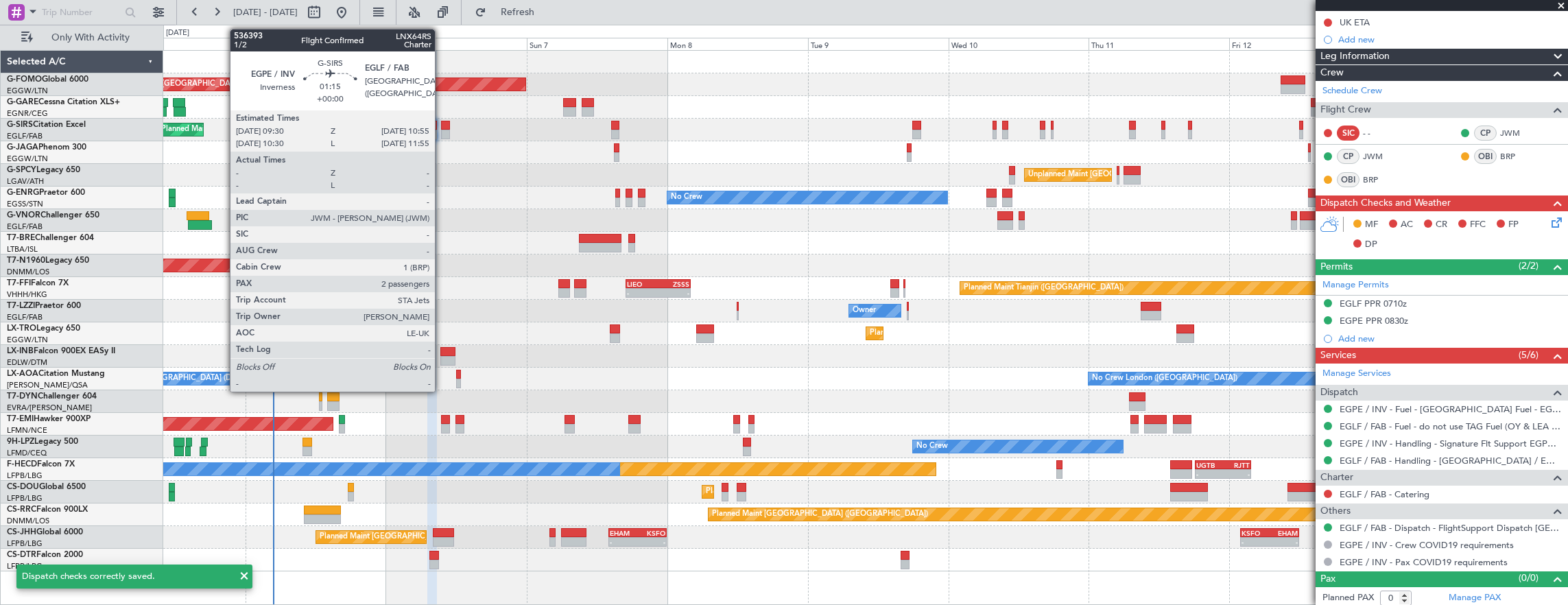
click at [441, 127] on div at bounding box center [446, 125] width 9 height 10
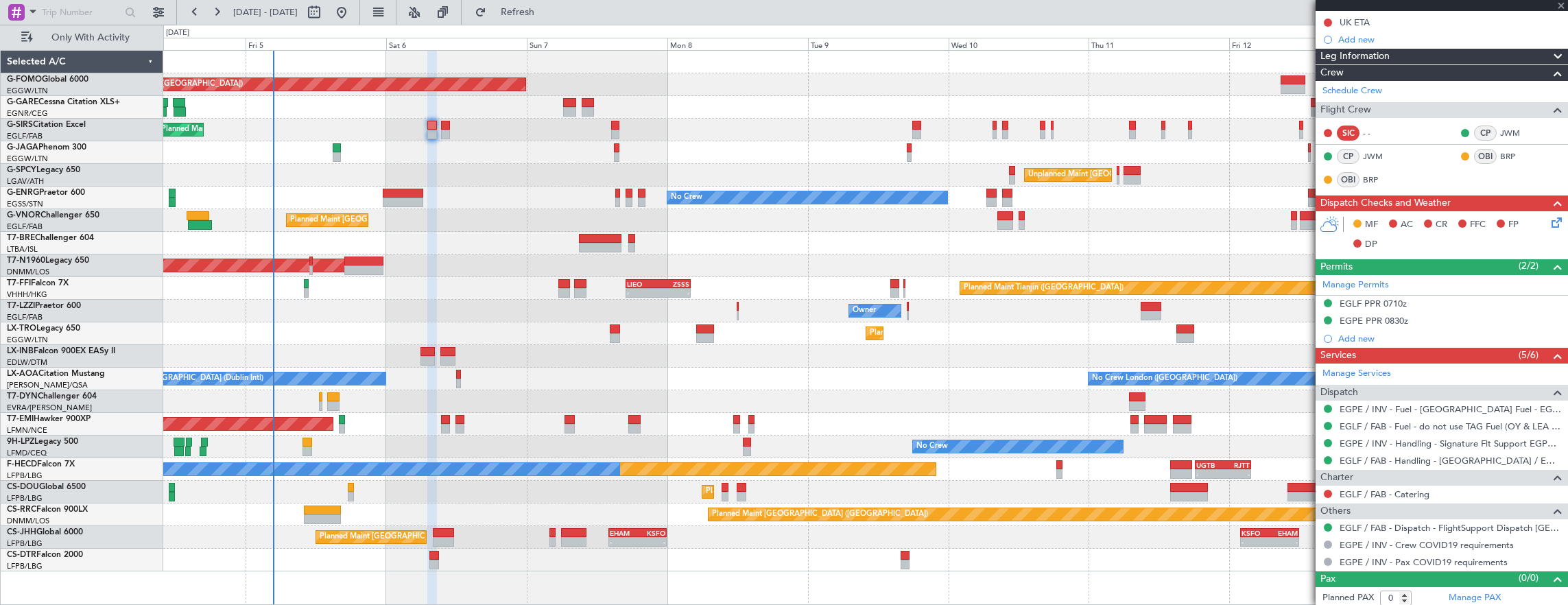
type input "2"
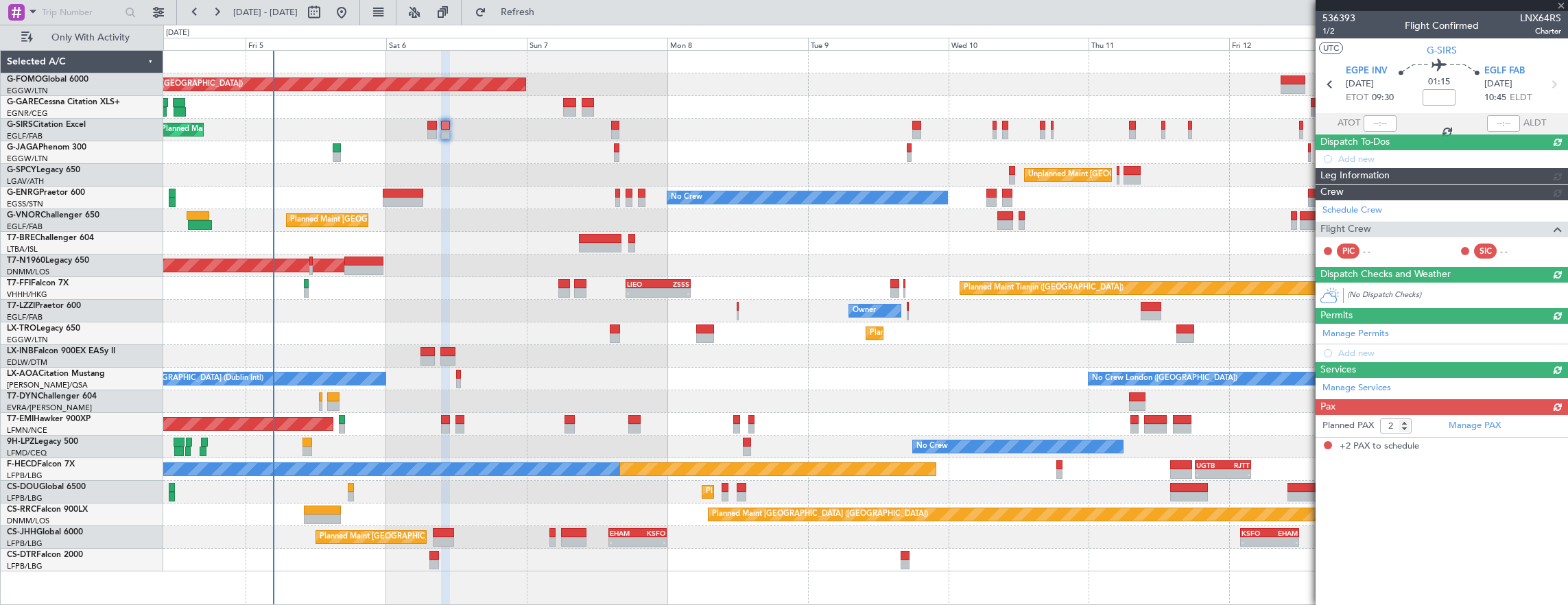
scroll to position [0, 0]
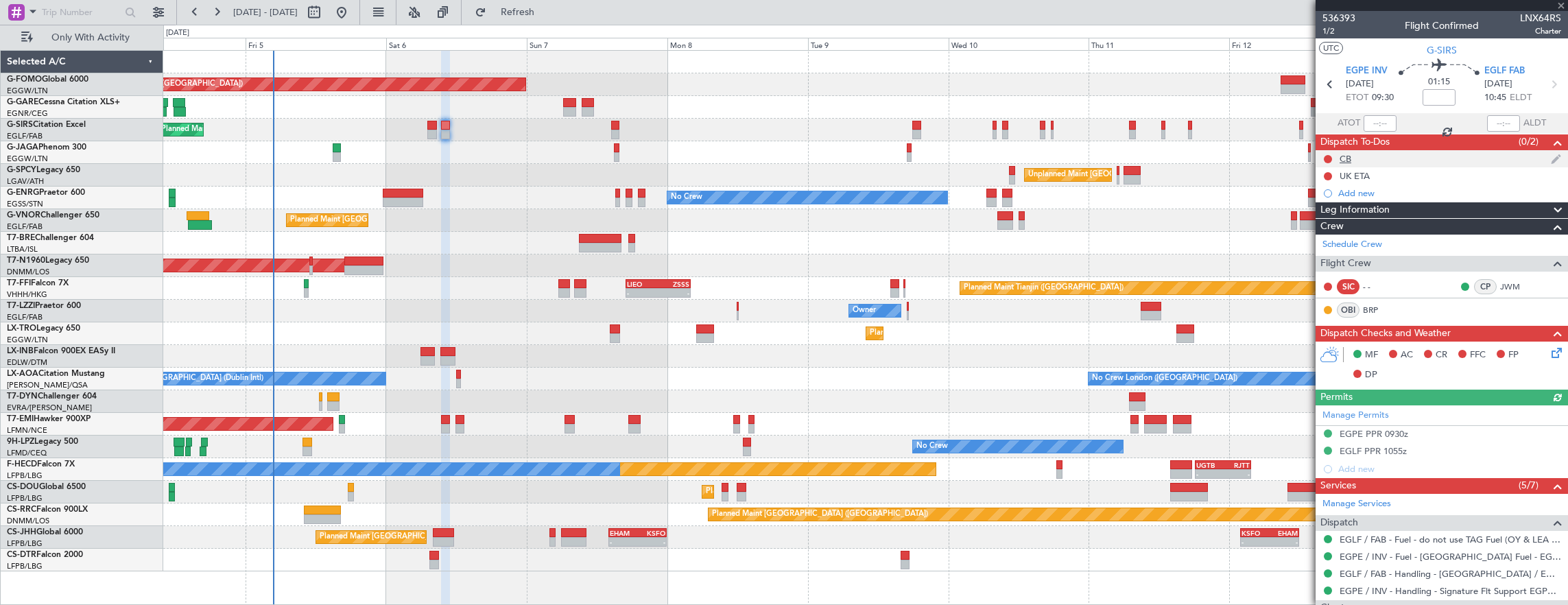
click at [1327, 151] on div "CB" at bounding box center [1442, 159] width 252 height 18
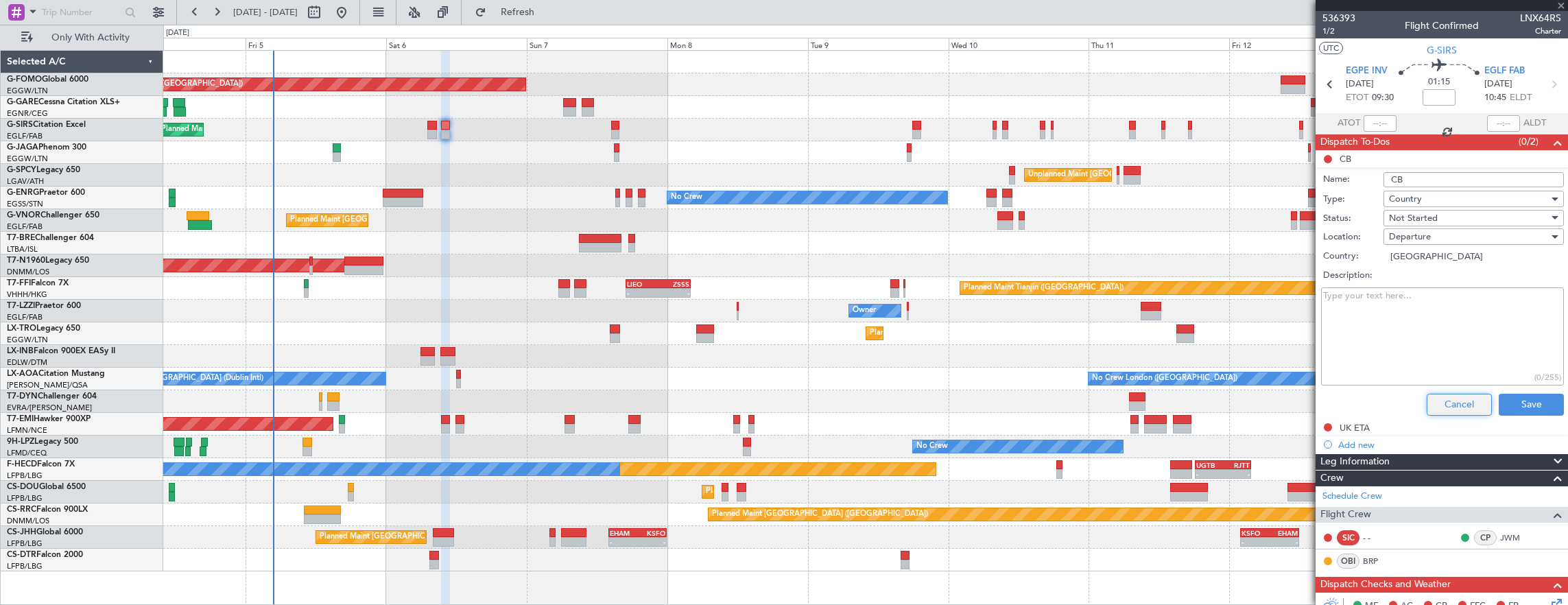
click at [1451, 404] on button "Cancel" at bounding box center [1459, 405] width 65 height 22
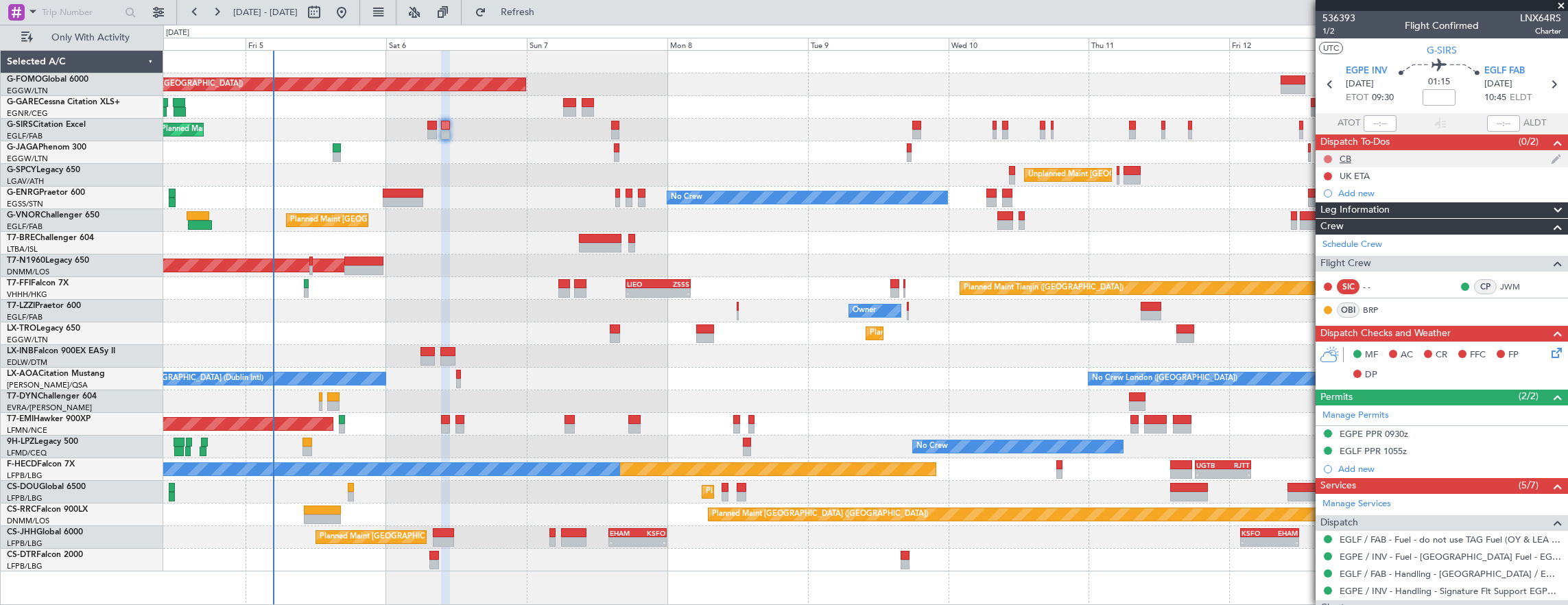
click at [1326, 157] on button at bounding box center [1328, 158] width 8 height 8
click at [1332, 220] on span "Completed" at bounding box center [1335, 219] width 46 height 14
click at [1340, 33] on span "1/2" at bounding box center [1339, 31] width 33 height 11
click at [1330, 33] on span "1/2" at bounding box center [1339, 31] width 33 height 11
click at [1550, 355] on icon at bounding box center [1555, 350] width 11 height 11
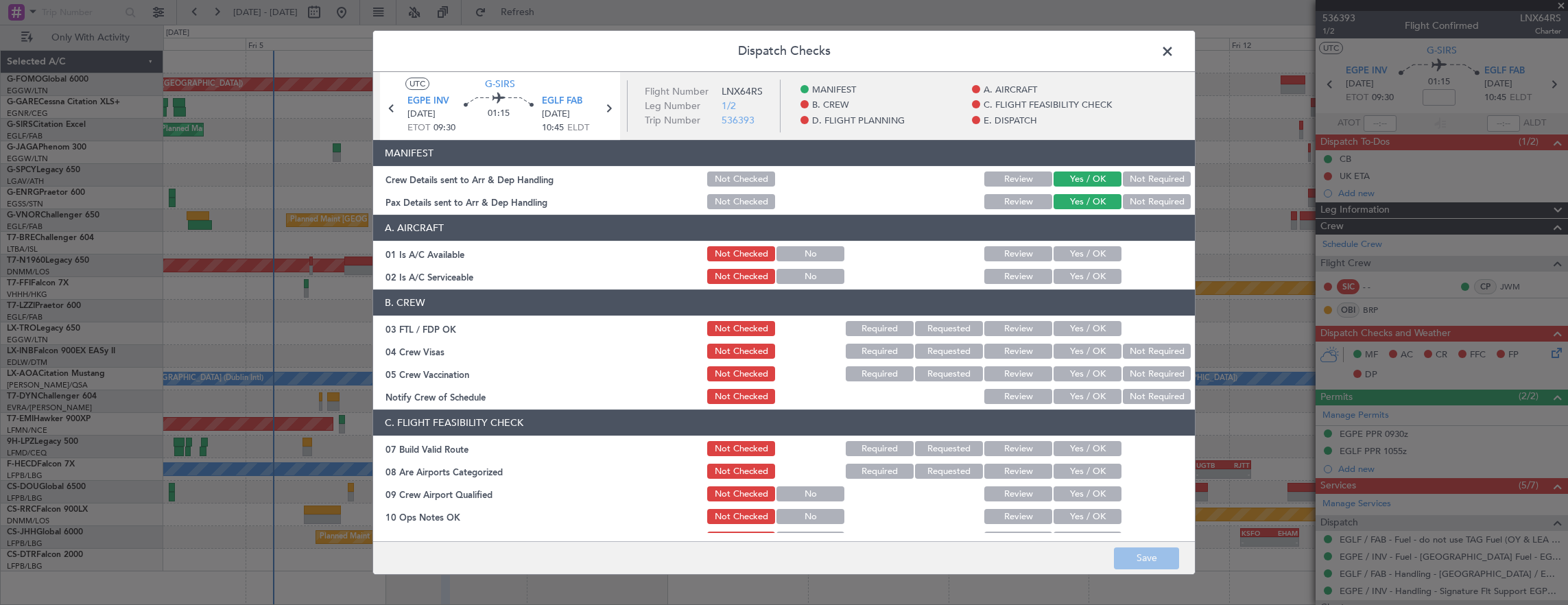
scroll to position [206, 0]
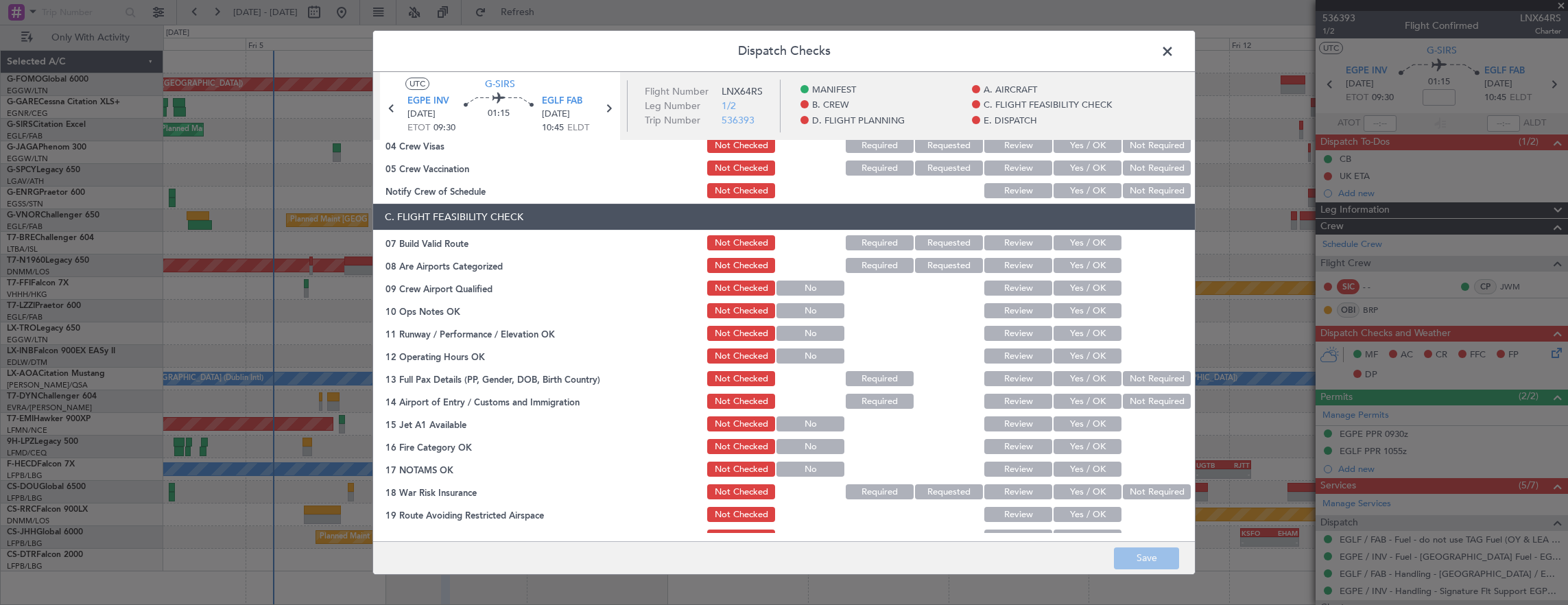
click at [1084, 237] on button "Yes / OK" at bounding box center [1088, 243] width 68 height 15
click at [1085, 315] on button "Yes / OK" at bounding box center [1088, 310] width 68 height 15
click at [1083, 330] on button "Yes / OK" at bounding box center [1088, 333] width 68 height 15
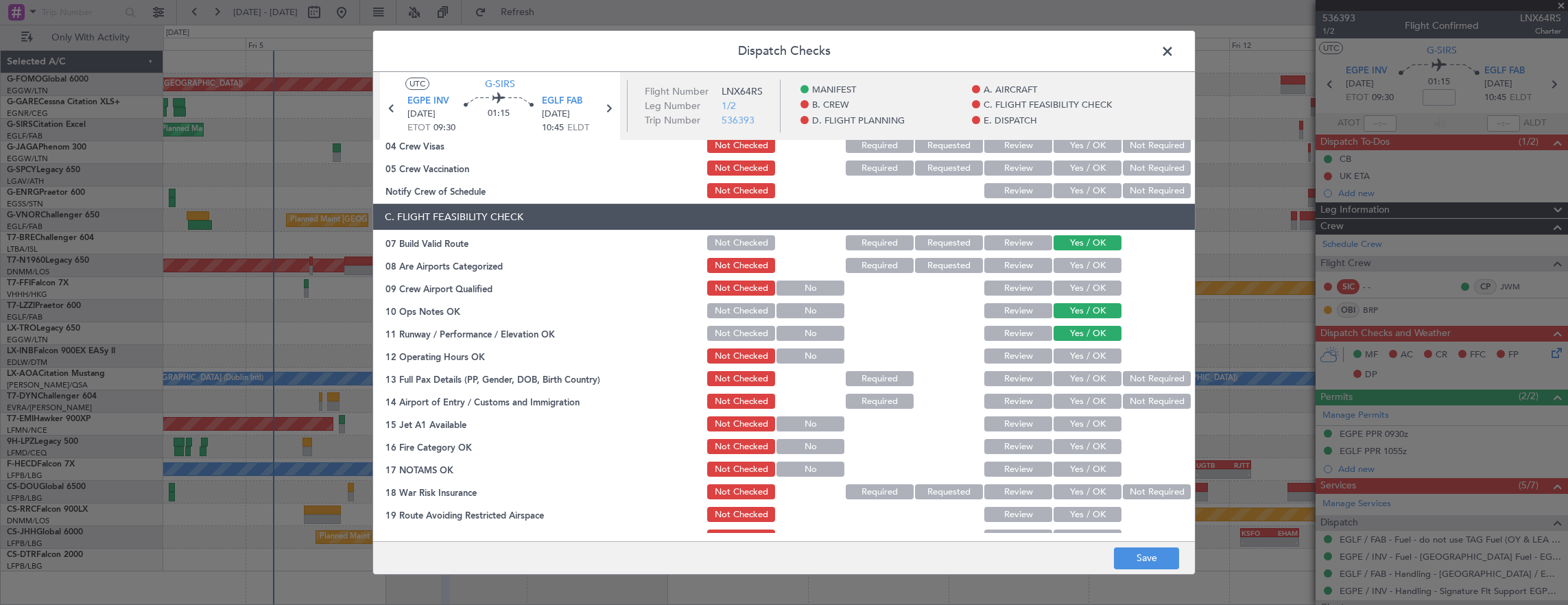
click at [1080, 357] on button "Yes / OK" at bounding box center [1088, 355] width 68 height 15
click at [1090, 384] on button "Yes / OK" at bounding box center [1088, 378] width 68 height 15
click at [1085, 403] on button "Yes / OK" at bounding box center [1088, 401] width 68 height 15
click at [1084, 426] on button "Yes / OK" at bounding box center [1088, 423] width 68 height 15
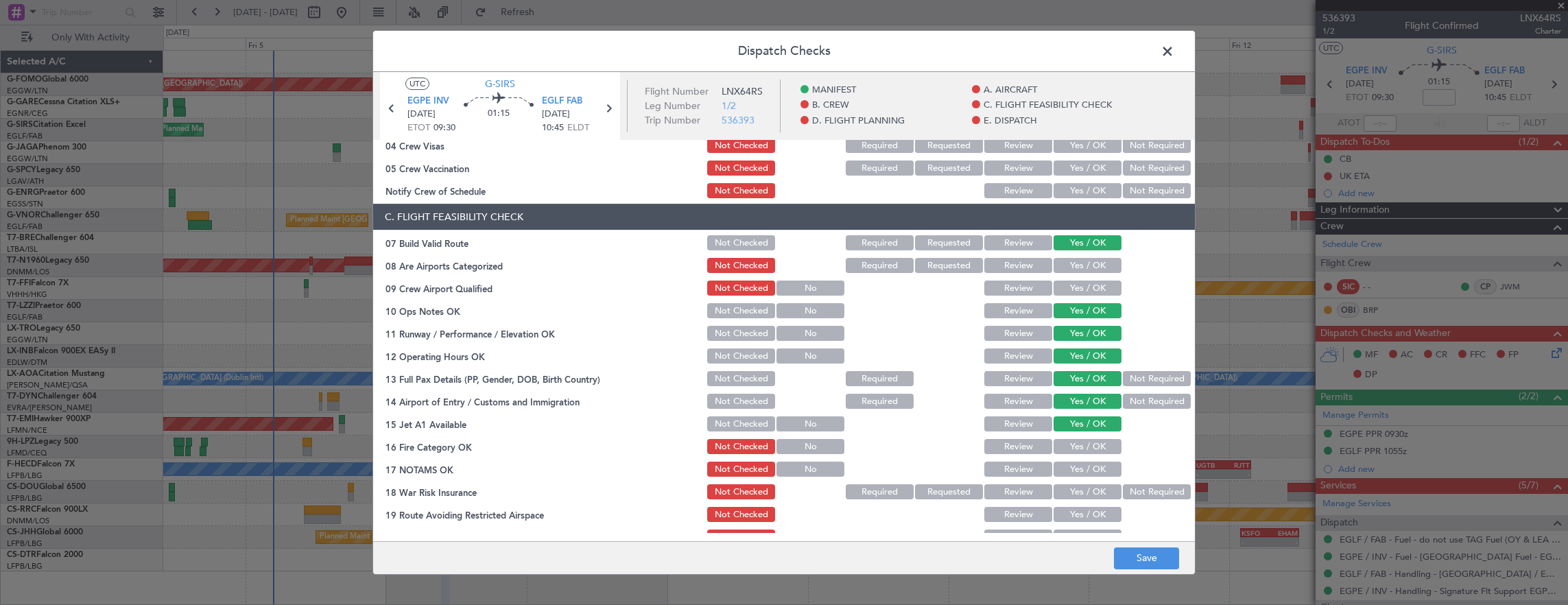
click at [1081, 447] on button "Yes / OK" at bounding box center [1088, 446] width 68 height 15
click at [1079, 468] on button "Yes / OK" at bounding box center [1088, 468] width 68 height 15
click at [1127, 494] on button "Not Required" at bounding box center [1157, 491] width 68 height 15
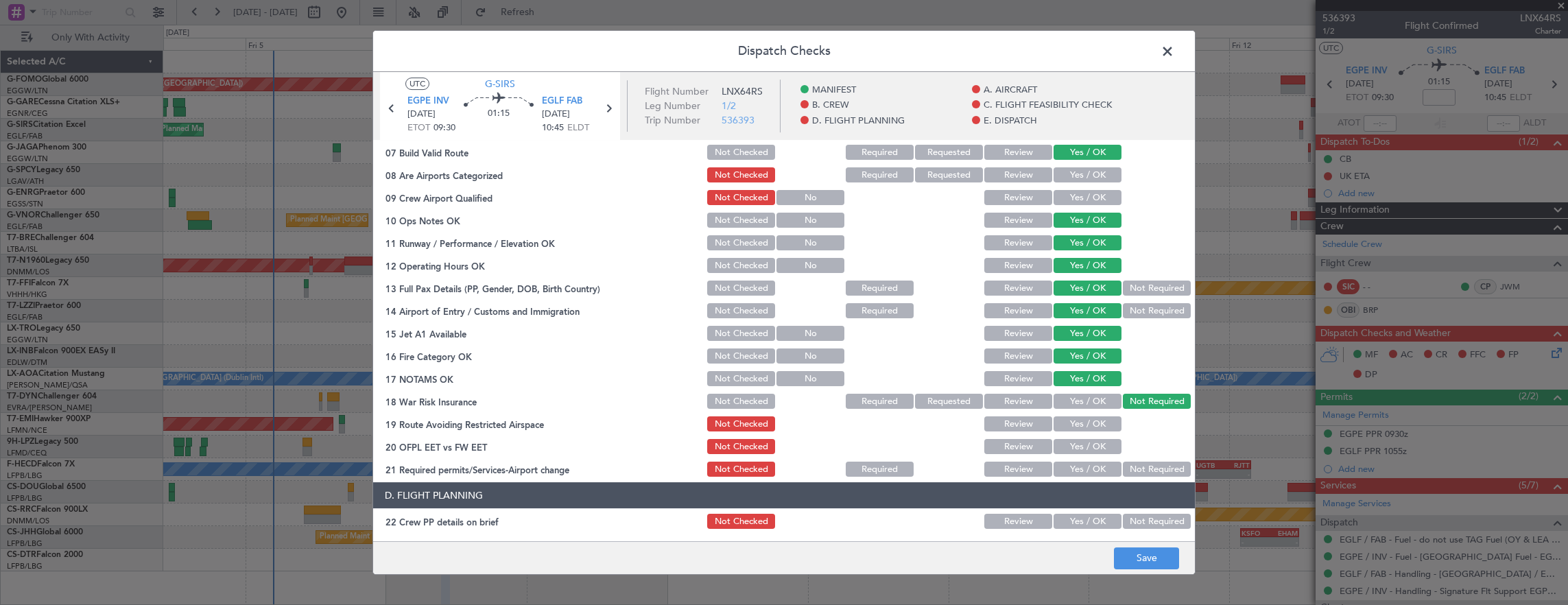
scroll to position [412, 0]
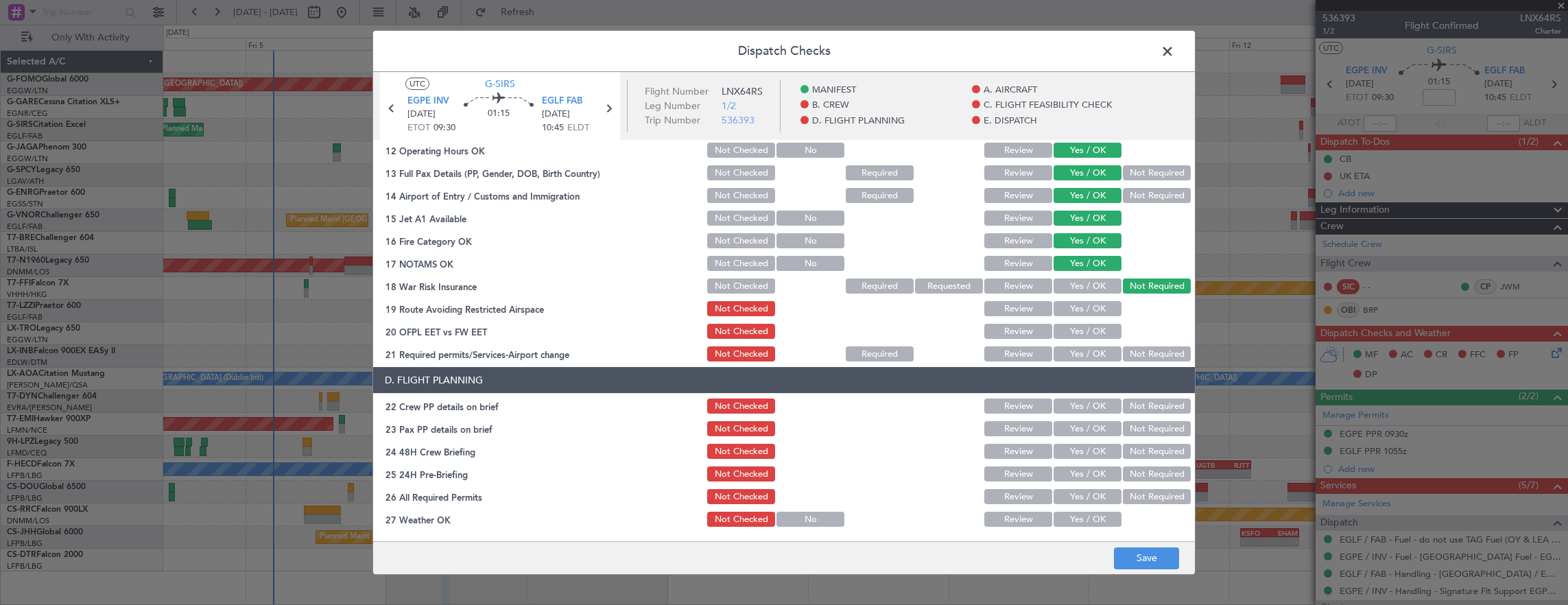
click at [1088, 307] on button "Yes / OK" at bounding box center [1088, 308] width 68 height 15
click at [1084, 327] on button "Yes / OK" at bounding box center [1088, 331] width 68 height 15
click at [1081, 355] on button "Yes / OK" at bounding box center [1088, 354] width 68 height 15
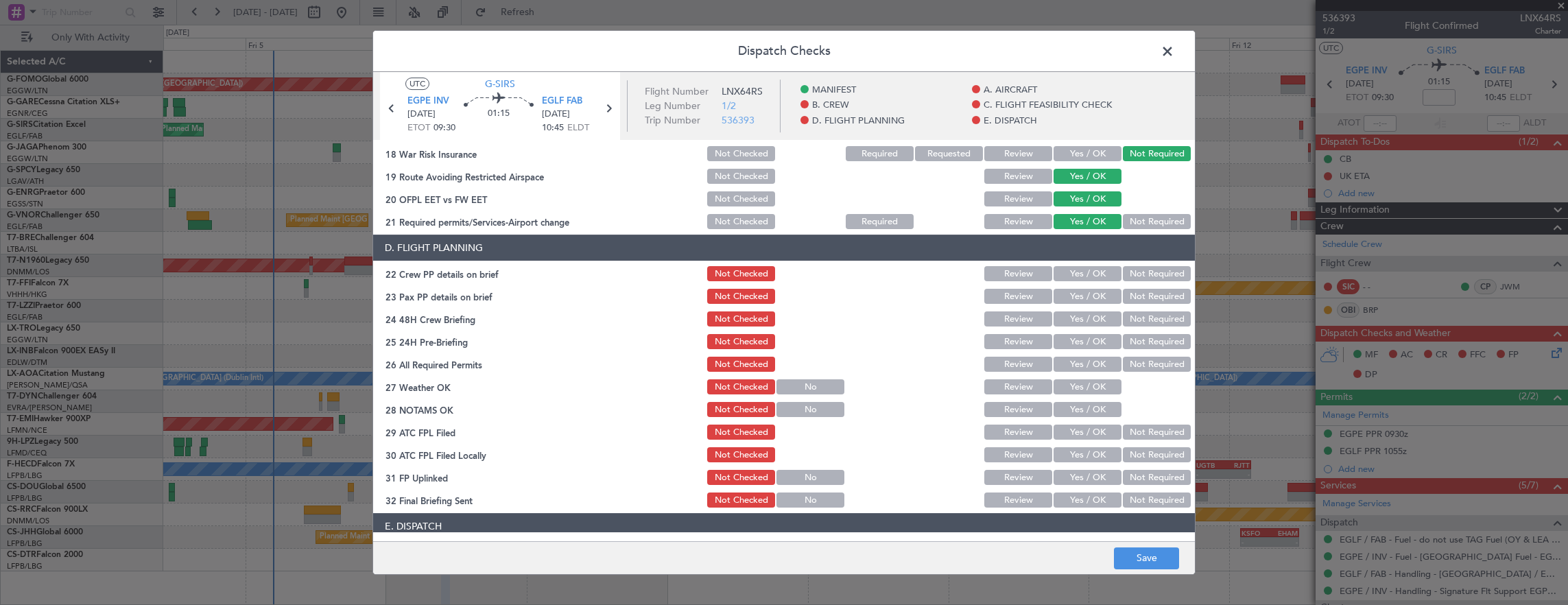
scroll to position [549, 0]
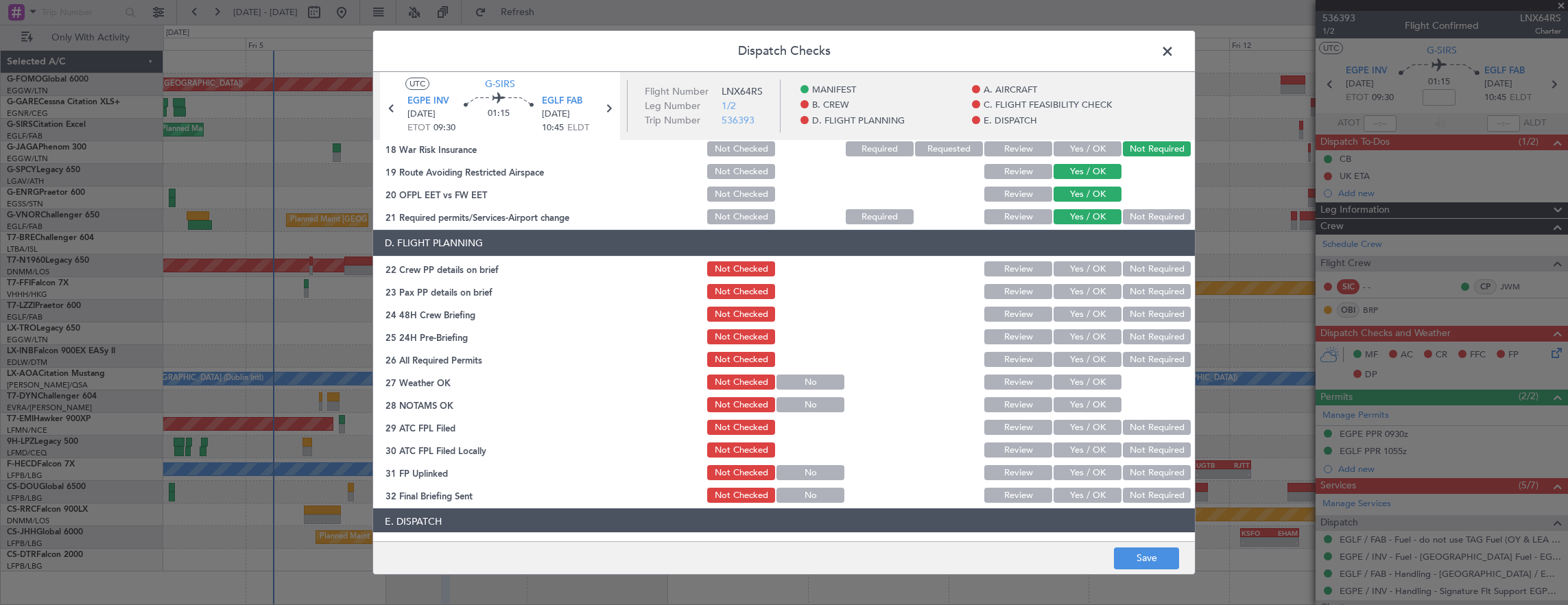
click at [1084, 269] on button "Yes / OK" at bounding box center [1088, 268] width 68 height 15
click at [1081, 296] on button "Yes / OK" at bounding box center [1088, 291] width 68 height 15
click at [1081, 313] on button "Yes / OK" at bounding box center [1088, 313] width 68 height 15
drag, startPoint x: 1124, startPoint y: 334, endPoint x: 1130, endPoint y: 339, distance: 7.8
click at [1125, 334] on button "Not Required" at bounding box center [1157, 336] width 68 height 15
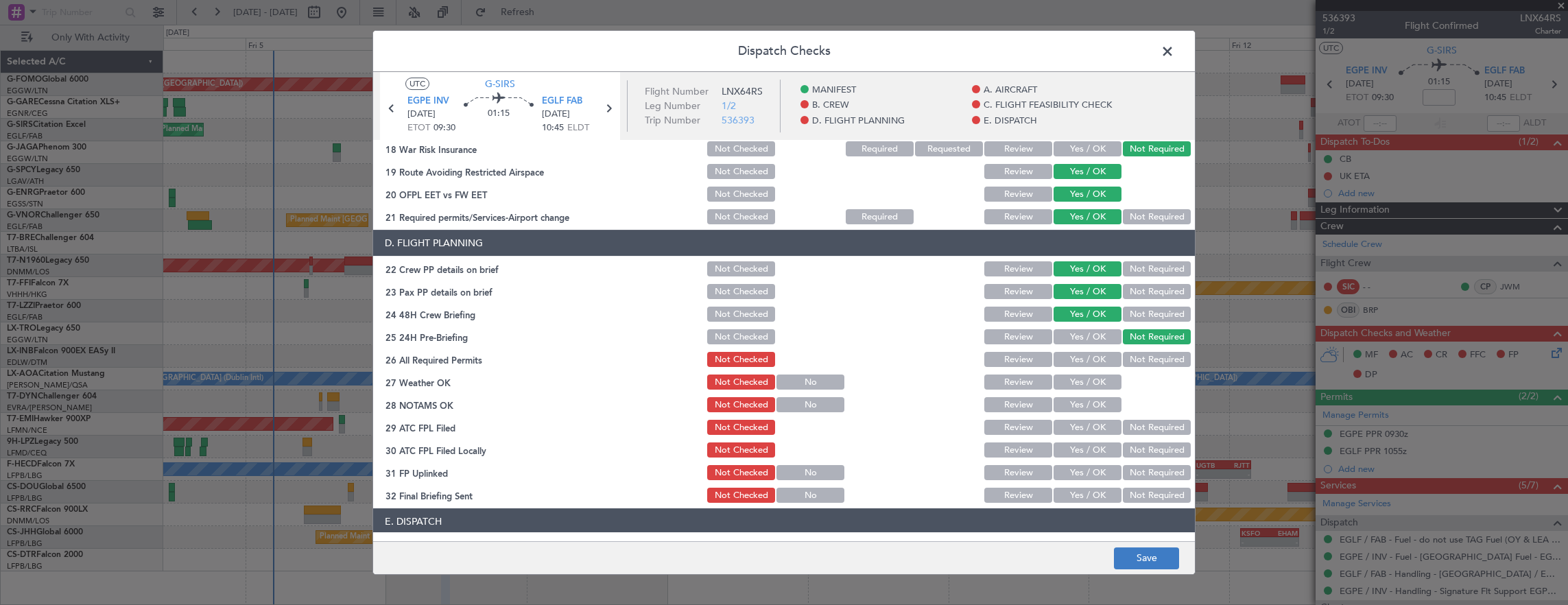
click at [1154, 551] on footer "Save" at bounding box center [784, 558] width 822 height 33
click at [1154, 554] on button "Save" at bounding box center [1147, 558] width 65 height 22
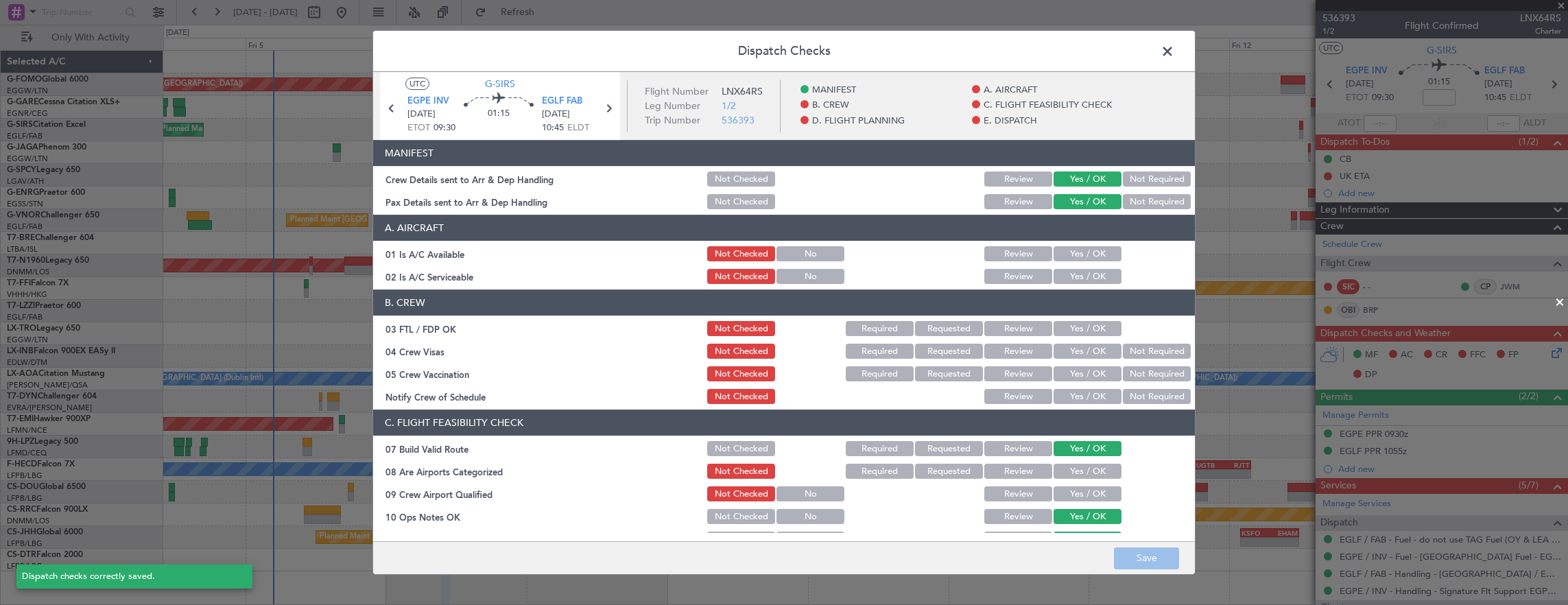
scroll to position [549, 0]
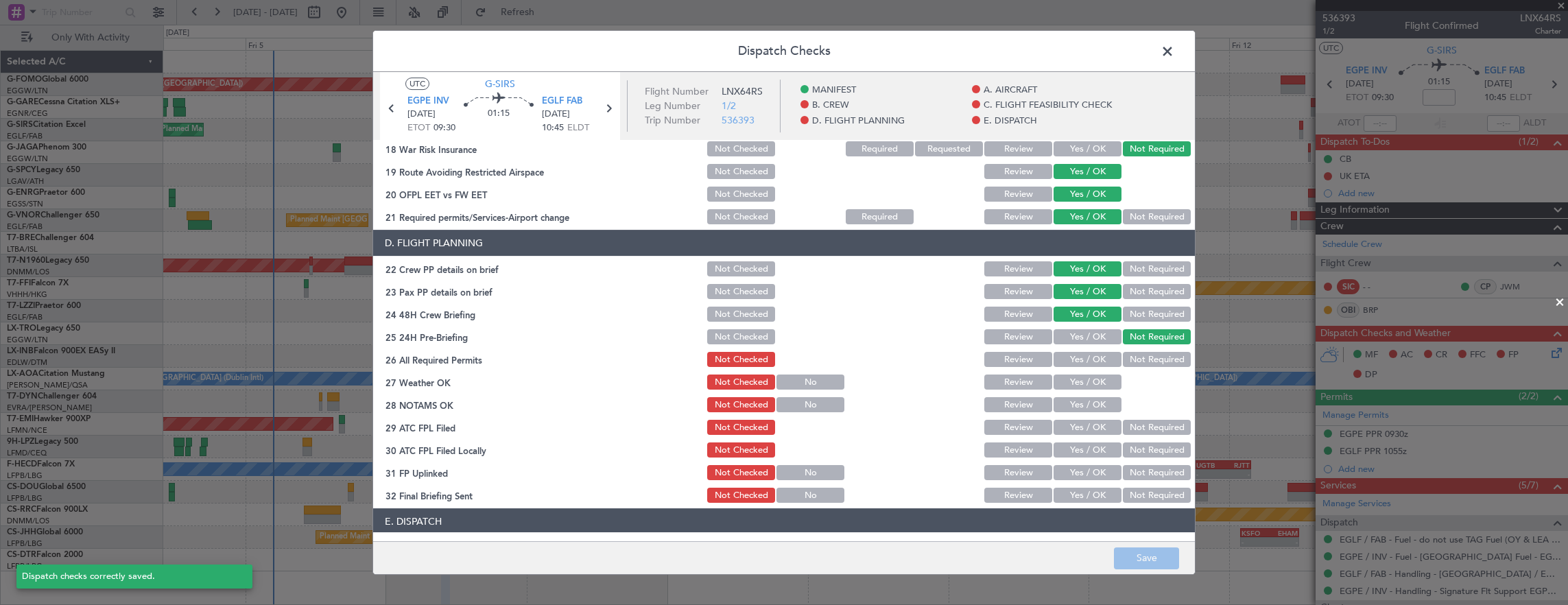
click at [1175, 55] on span at bounding box center [1175, 54] width 0 height 27
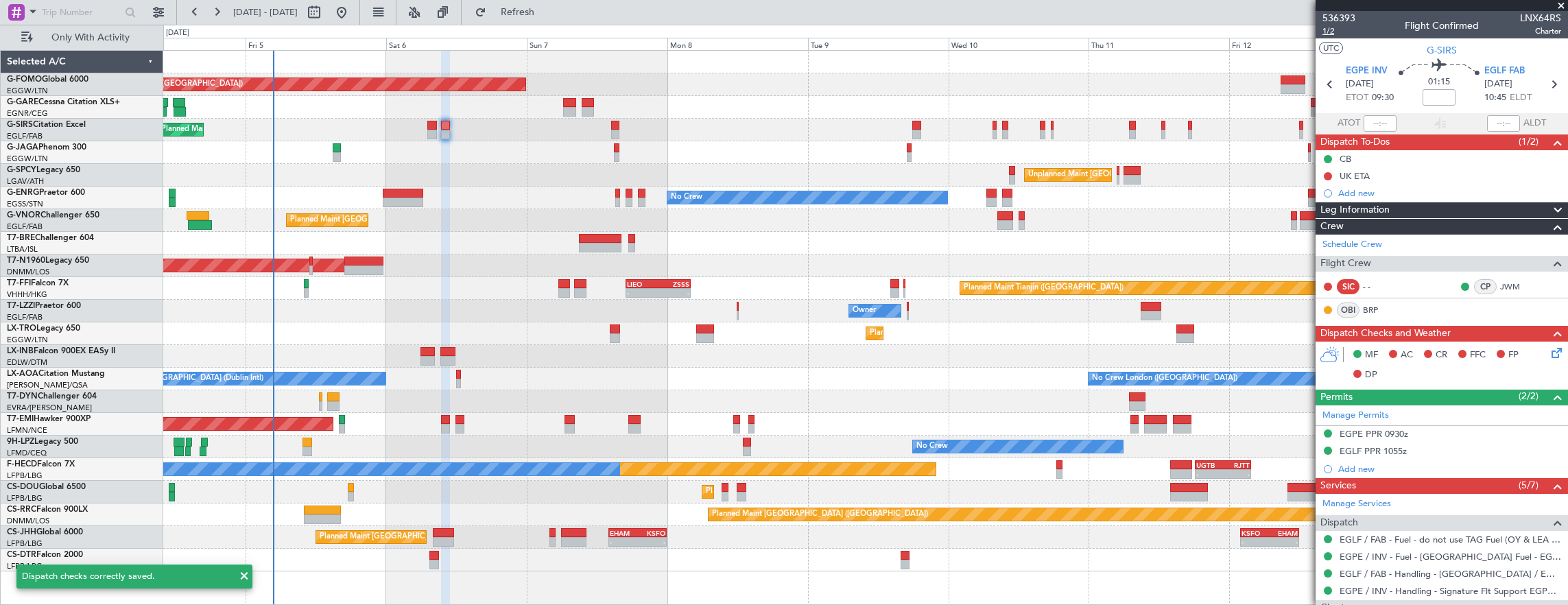
click at [1331, 30] on span "1/2" at bounding box center [1339, 31] width 33 height 11
click at [1338, 29] on span "1/2" at bounding box center [1339, 31] width 33 height 11
click at [1366, 306] on link "BRP" at bounding box center [1378, 310] width 31 height 12
click at [412, 198] on div at bounding box center [403, 202] width 40 height 10
type input "-00:35"
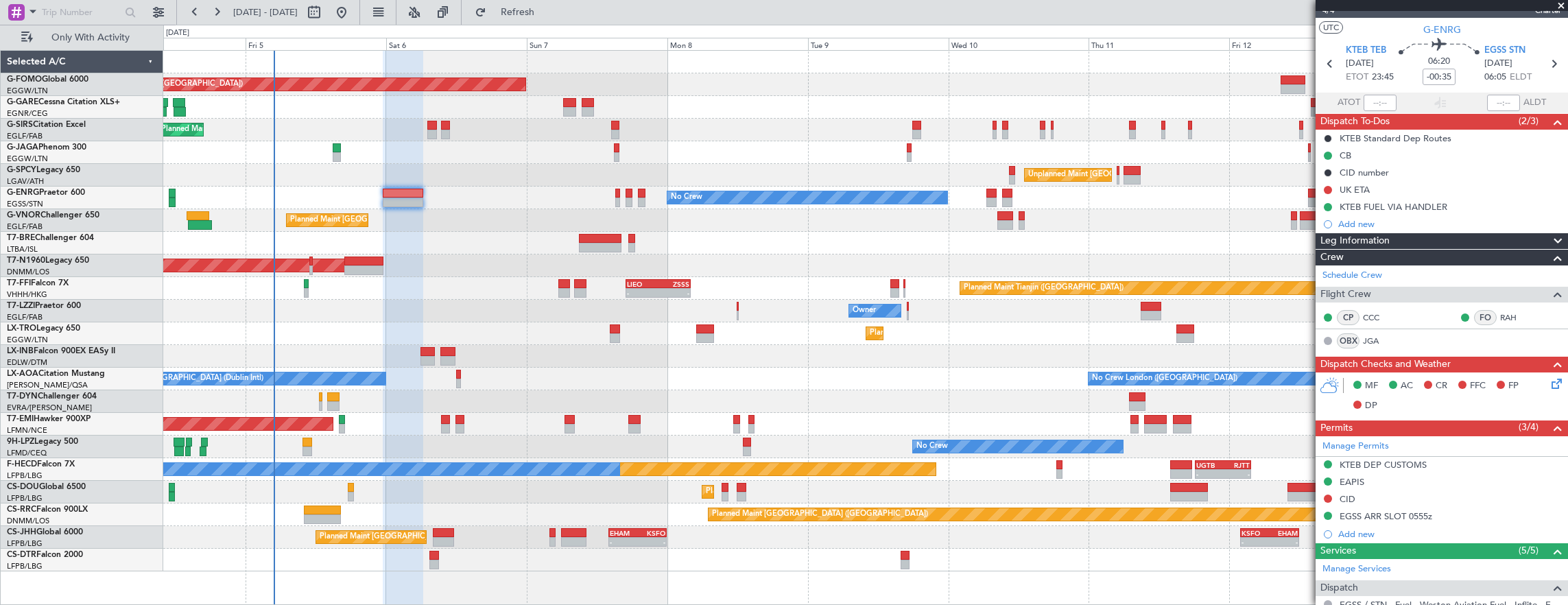
scroll to position [0, 0]
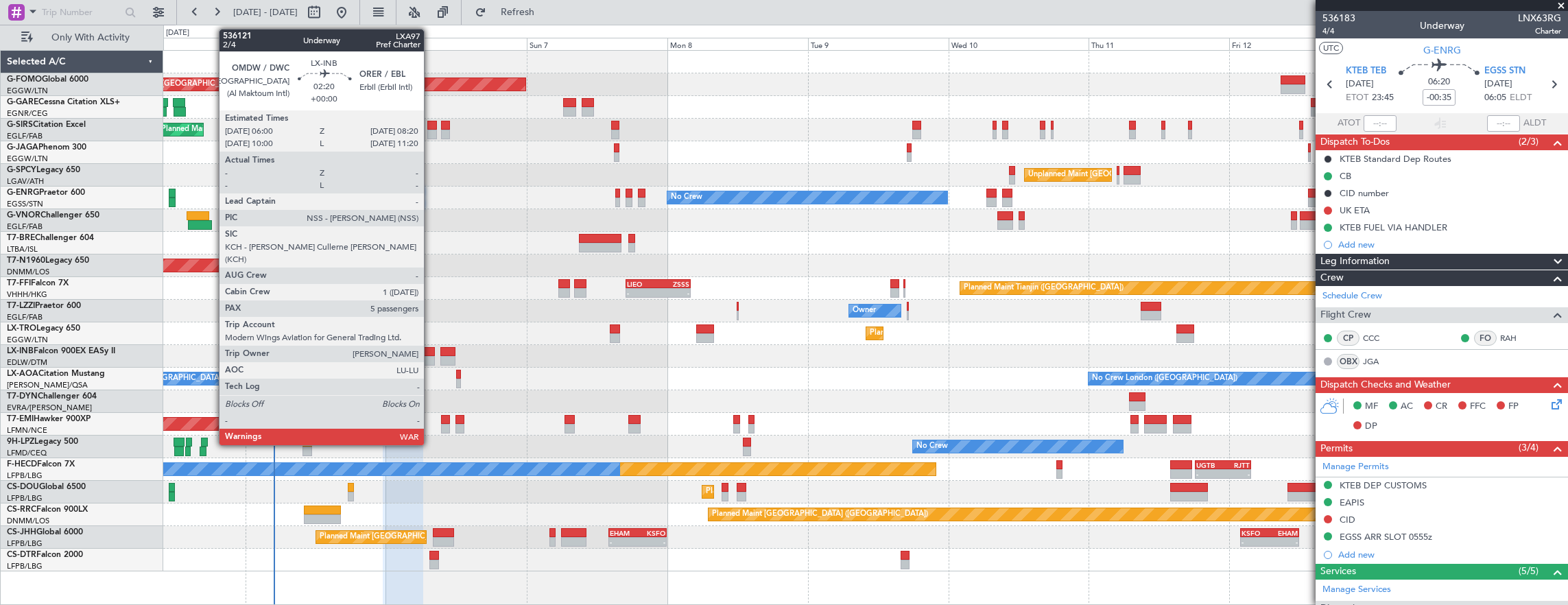
click at [431, 353] on div at bounding box center [427, 351] width 14 height 10
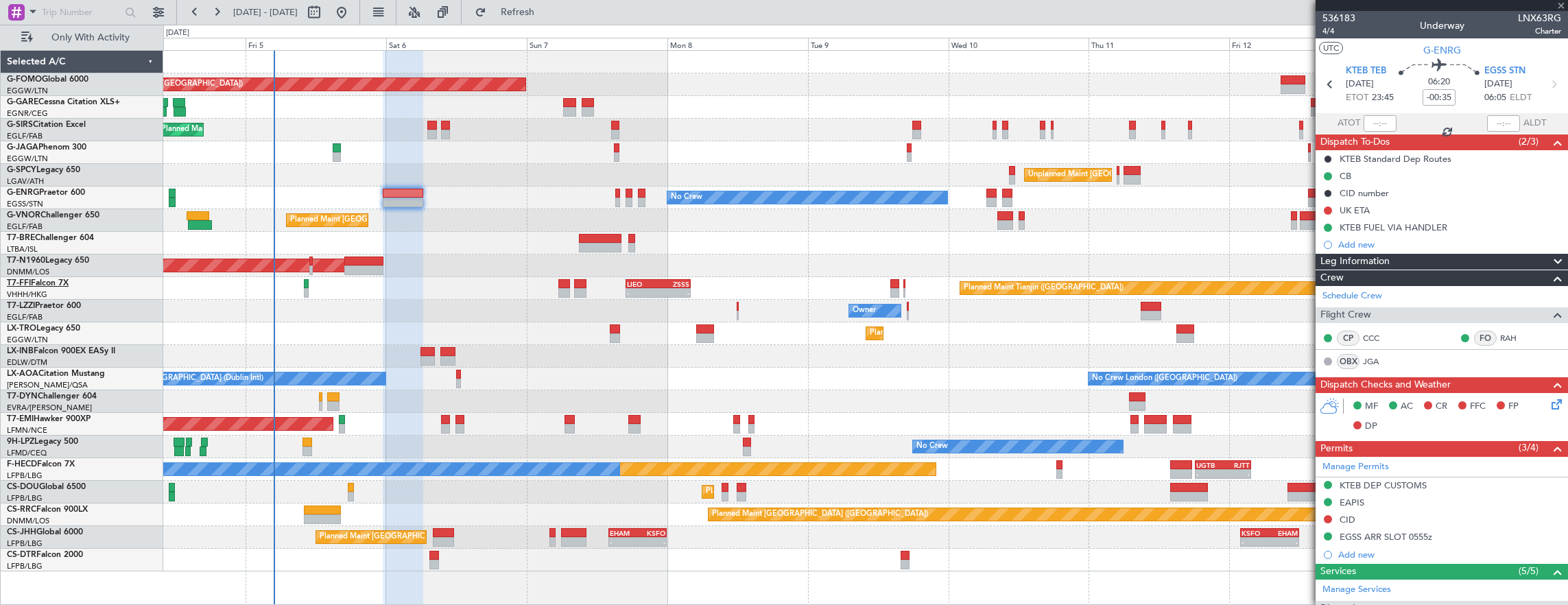
type input "5"
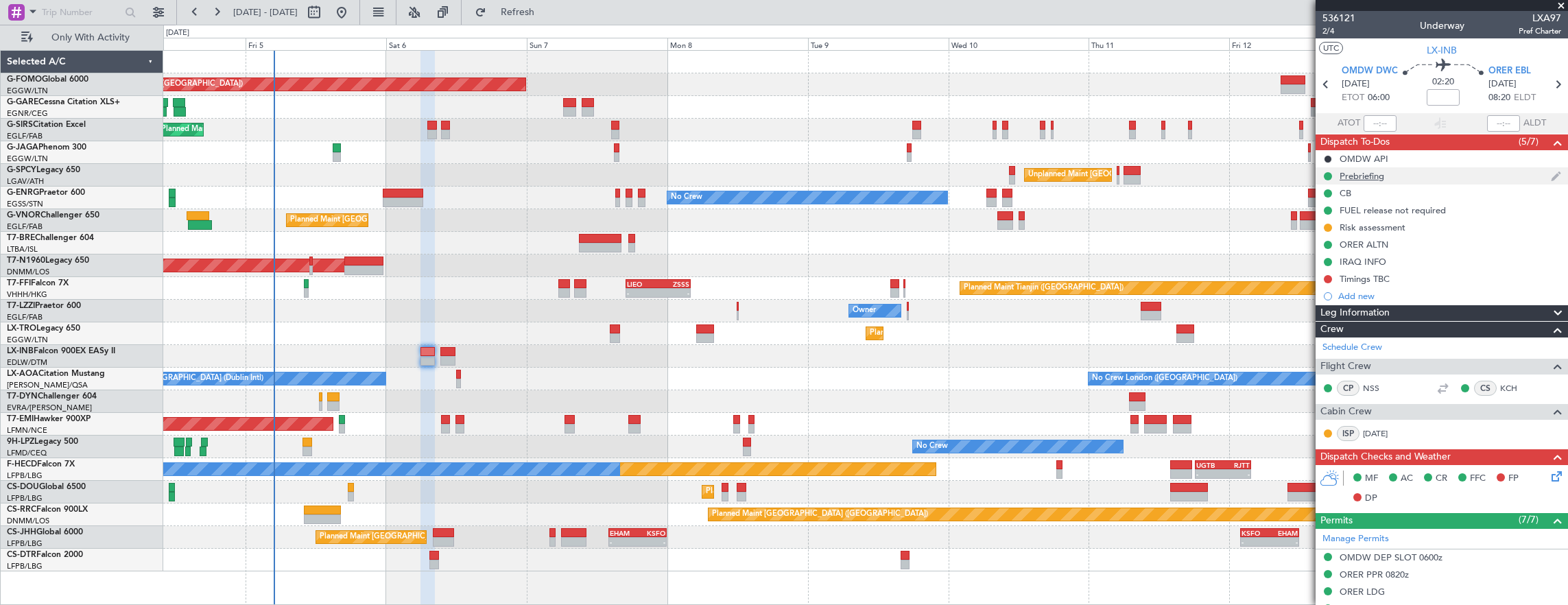
click at [1415, 176] on div "Prebriefing" at bounding box center [1442, 176] width 252 height 18
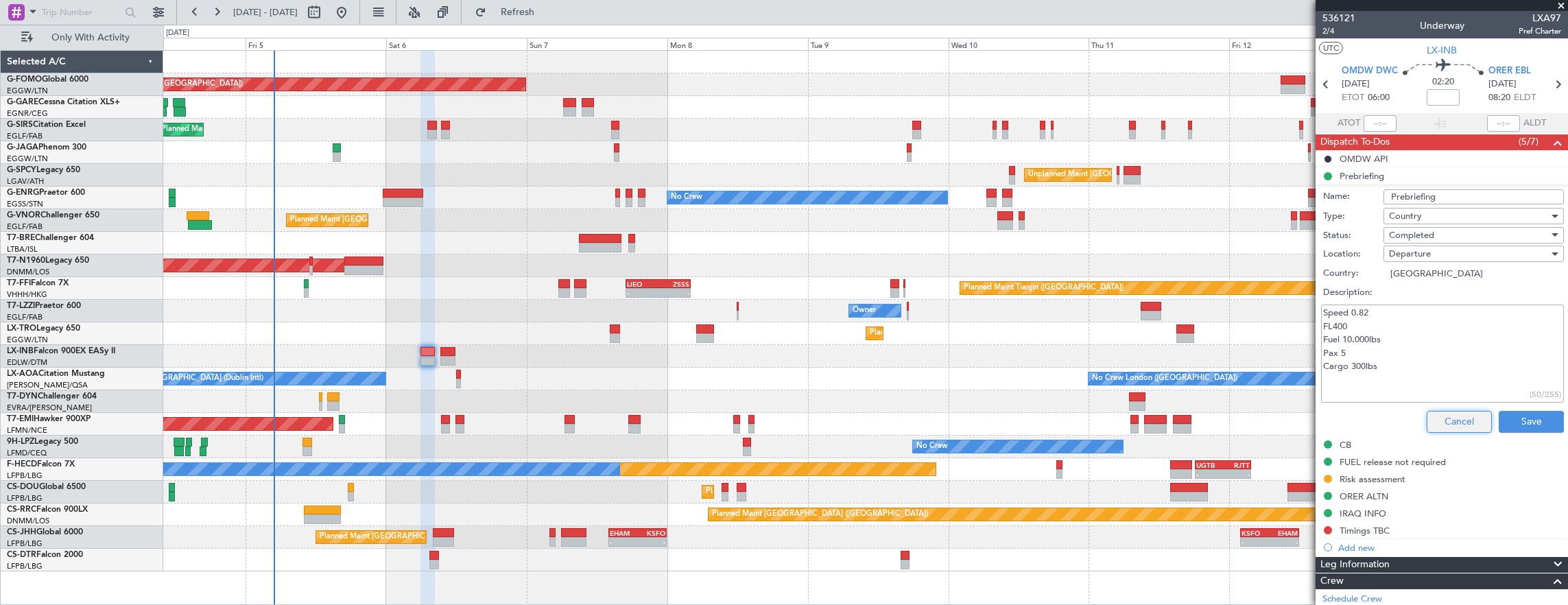
click at [1444, 416] on button "Cancel" at bounding box center [1459, 421] width 65 height 22
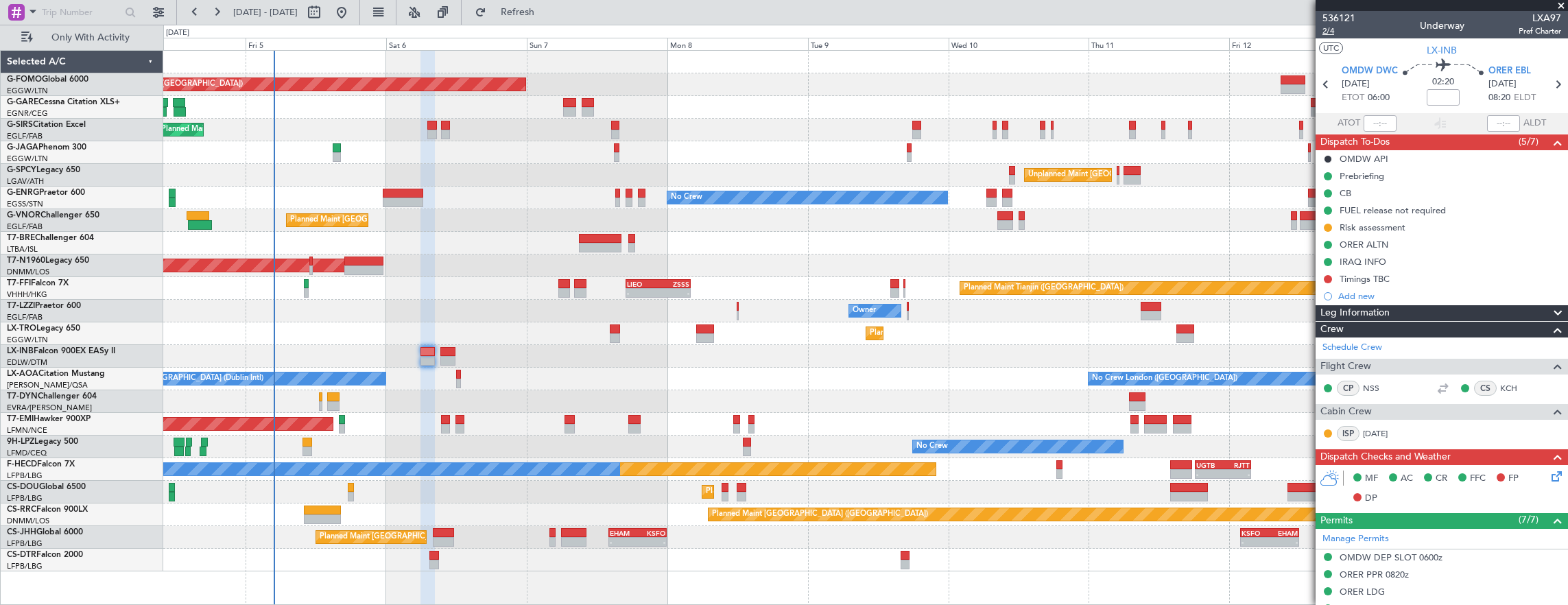
click at [1338, 33] on span "2/4" at bounding box center [1339, 31] width 33 height 11
click at [1331, 26] on mat-tooltip-component "Trip Number" at bounding box center [1339, 44] width 68 height 37
click at [1334, 33] on span "2/4" at bounding box center [1339, 31] width 33 height 11
click at [456, 346] on div "Unplanned Maint [GEOGRAPHIC_DATA] (Al Maktoum Intl)" at bounding box center [865, 356] width 1405 height 23
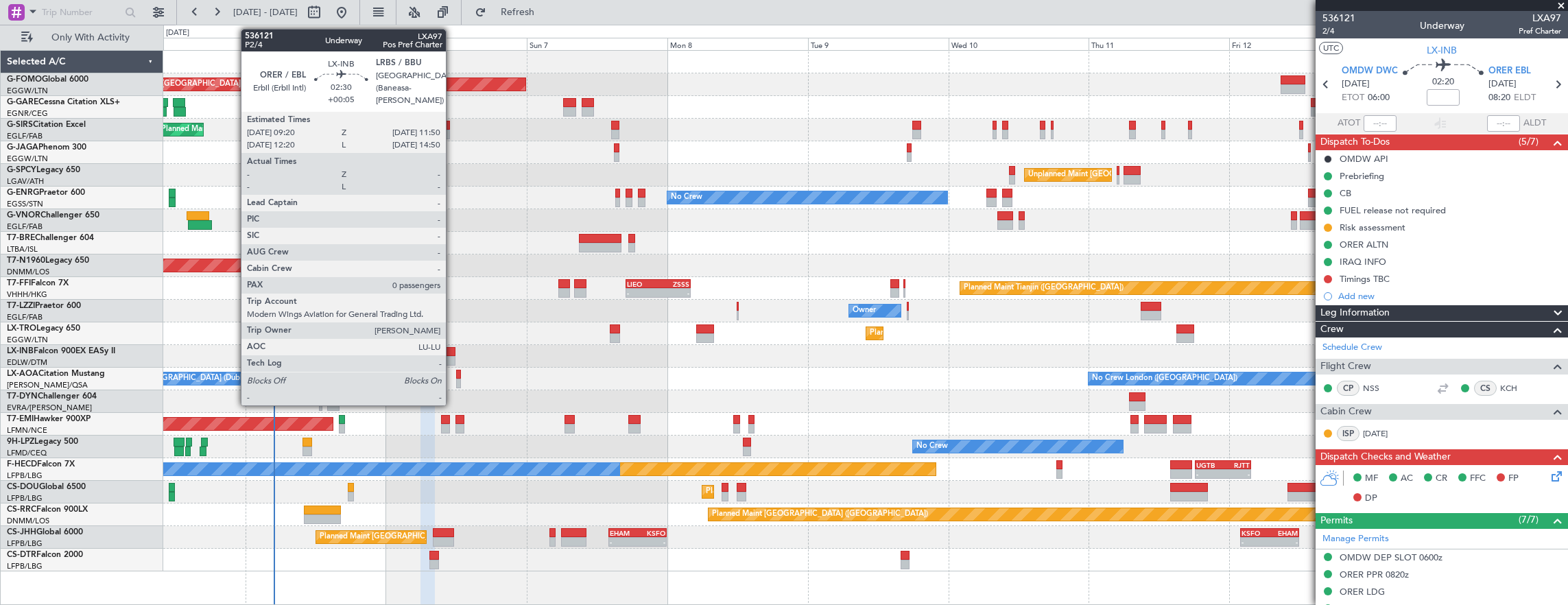
click at [453, 347] on div at bounding box center [448, 351] width 15 height 10
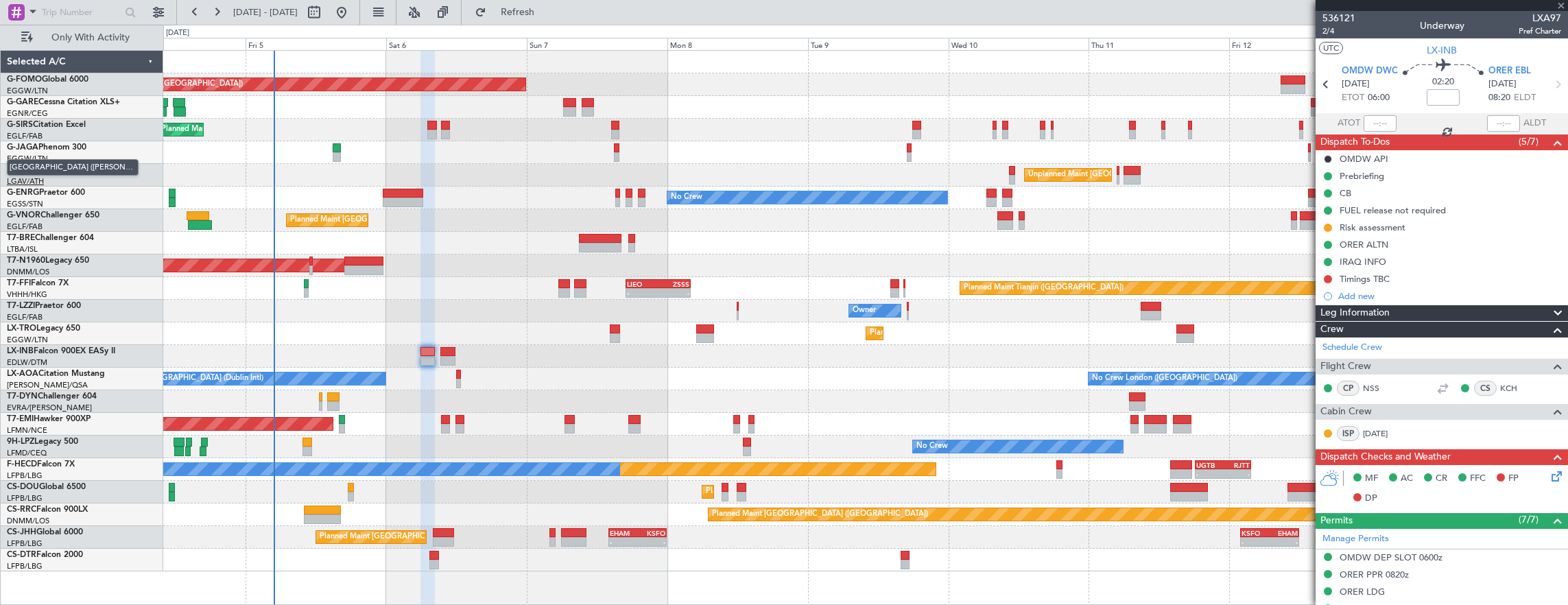
type input "+00:05"
type input "0"
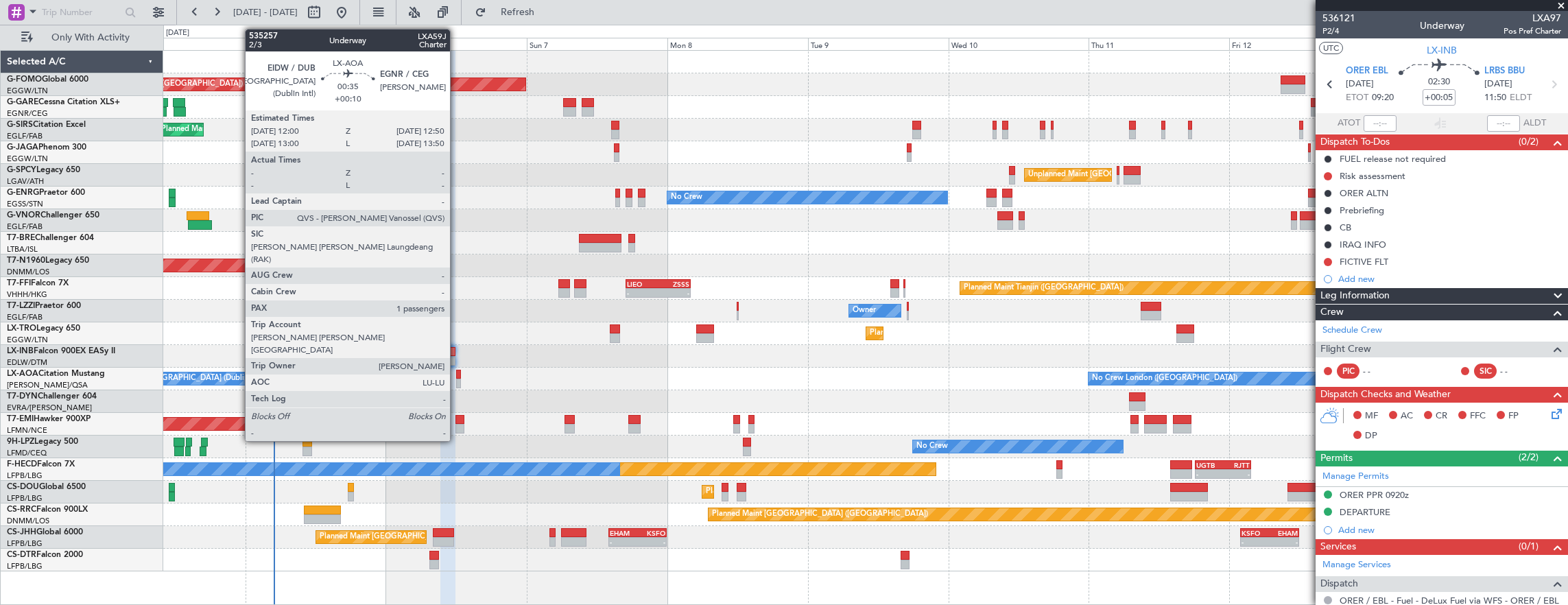
click at [456, 373] on div at bounding box center [459, 374] width 5 height 10
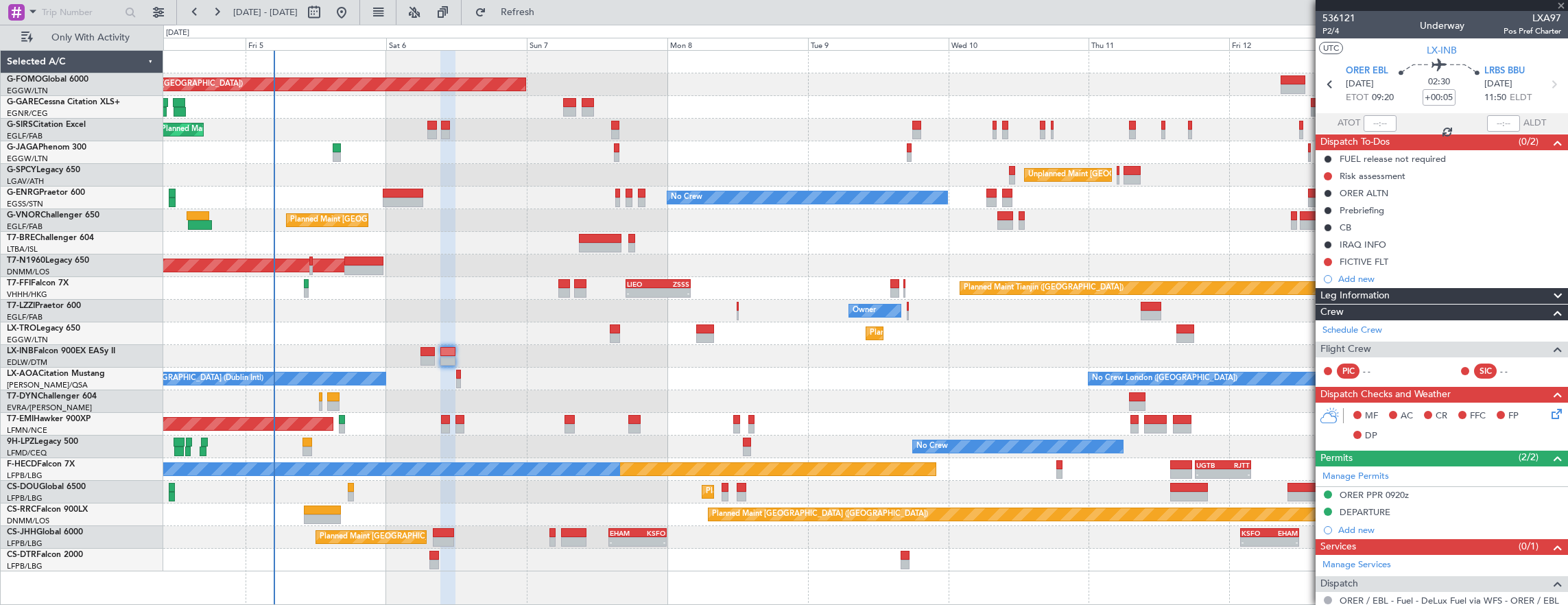
type input "+00:10"
type input "1"
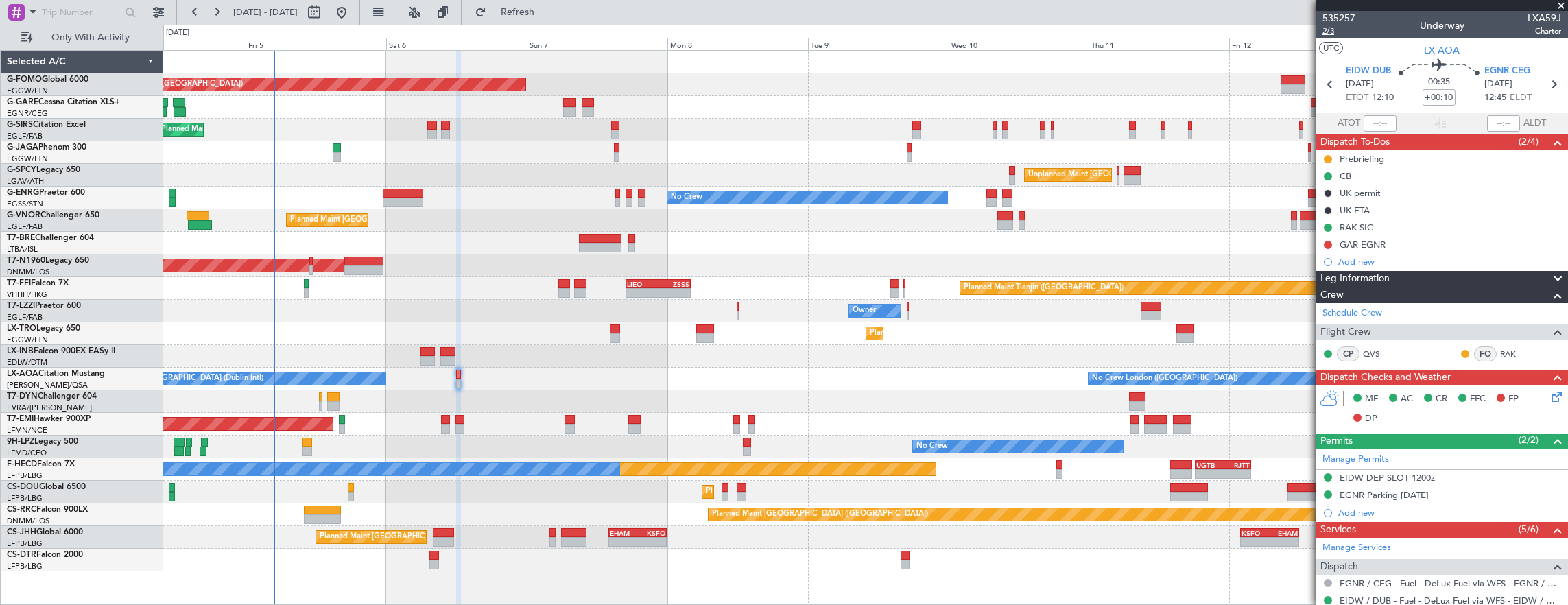
click at [1344, 32] on span "2/3" at bounding box center [1339, 31] width 33 height 11
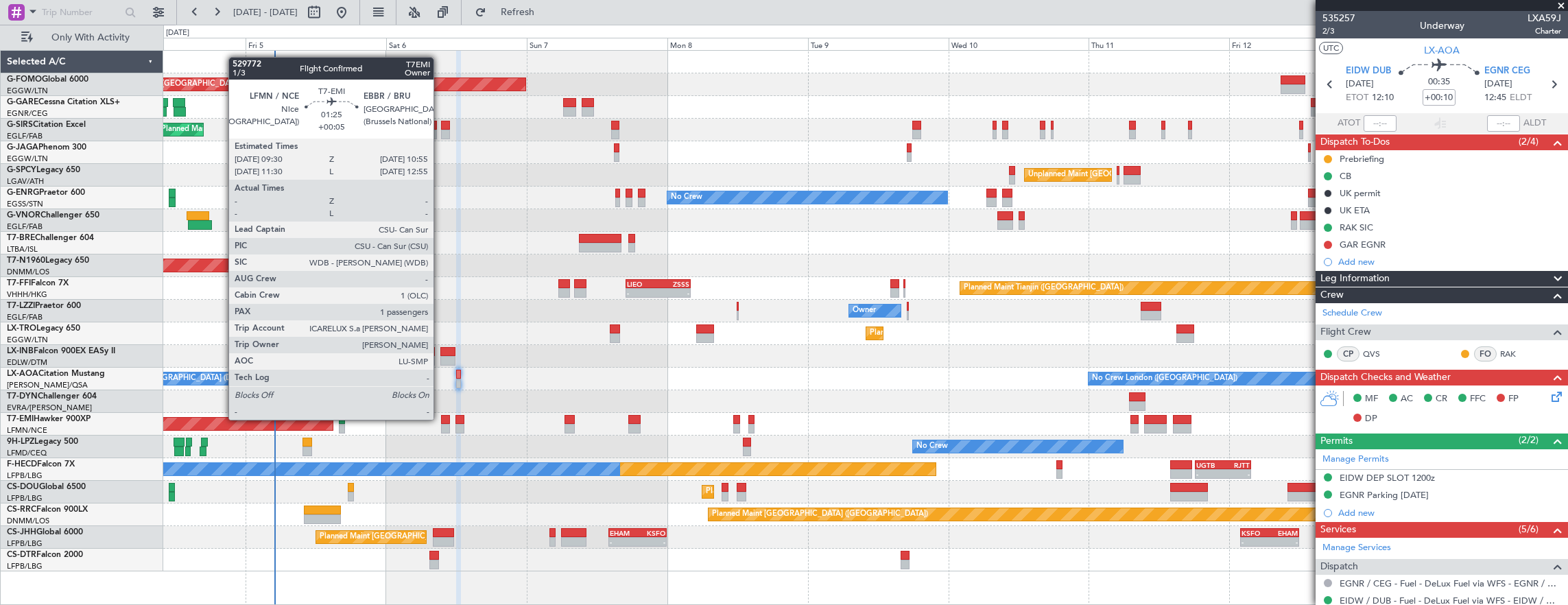
click at [441, 419] on div at bounding box center [446, 419] width 9 height 10
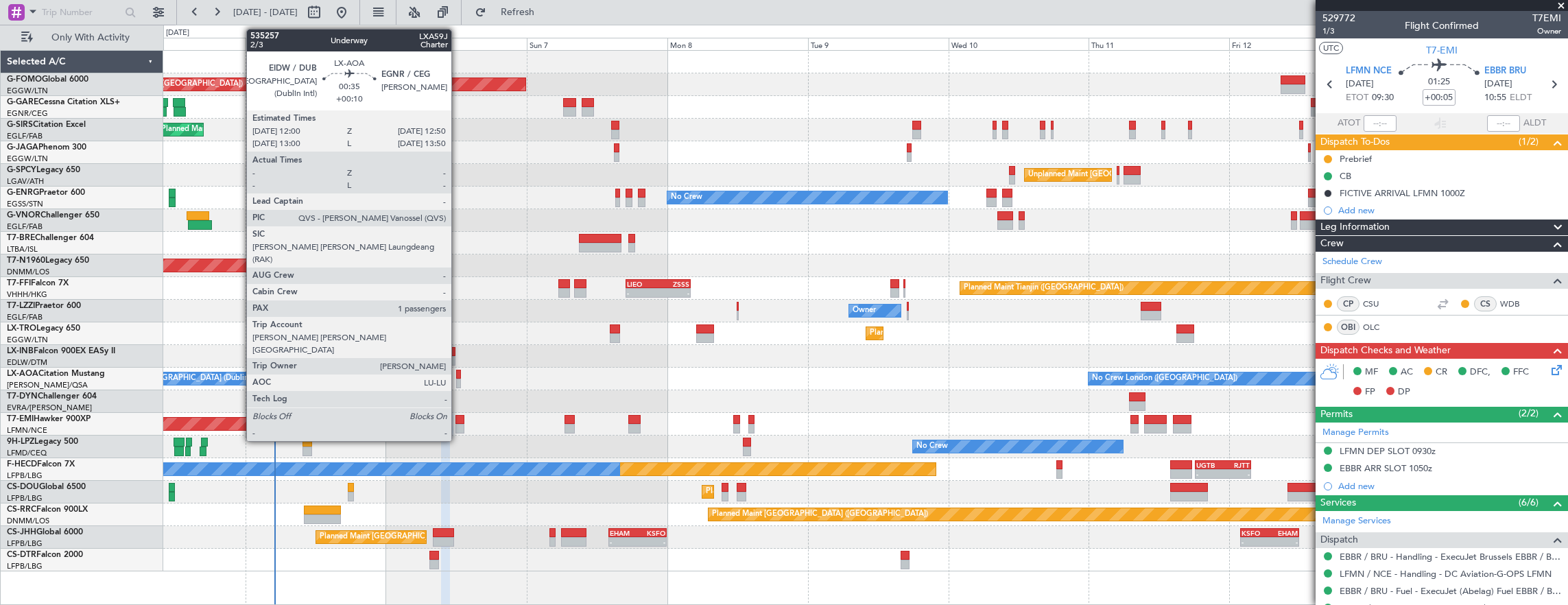
click at [458, 375] on div at bounding box center [459, 374] width 5 height 10
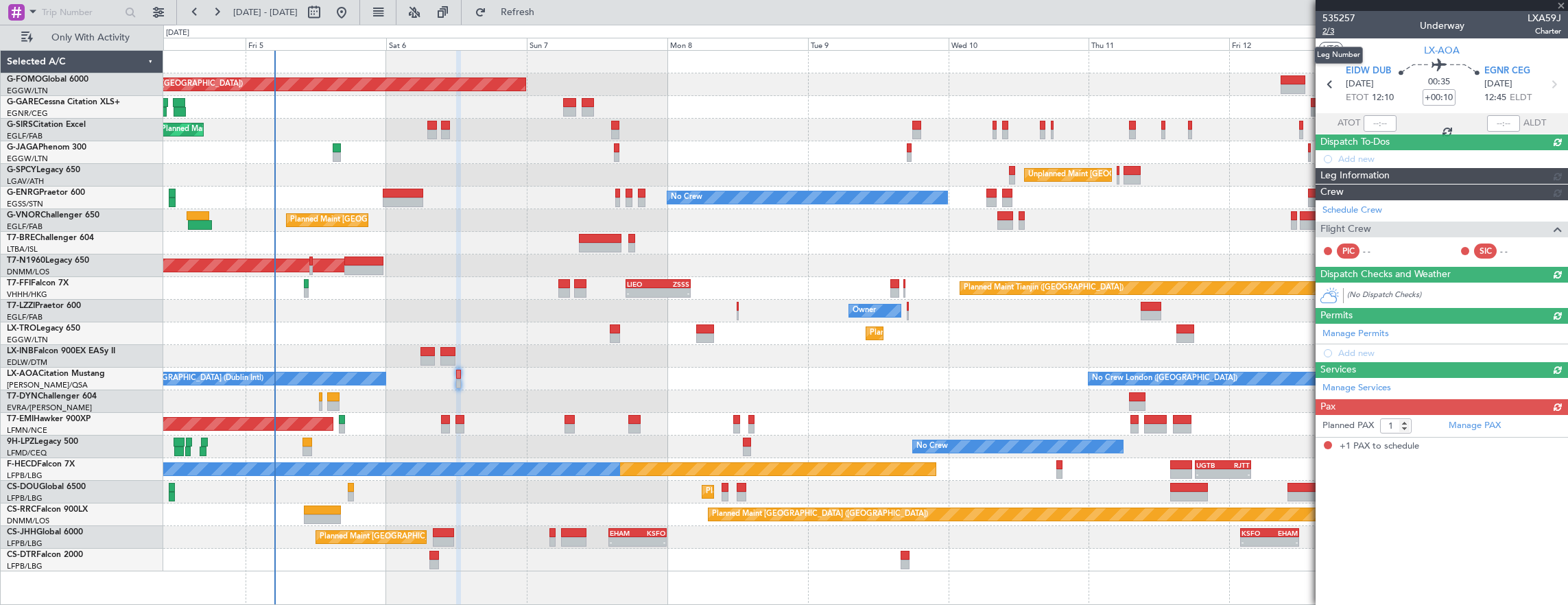
click at [1334, 29] on span "2/3" at bounding box center [1339, 31] width 33 height 11
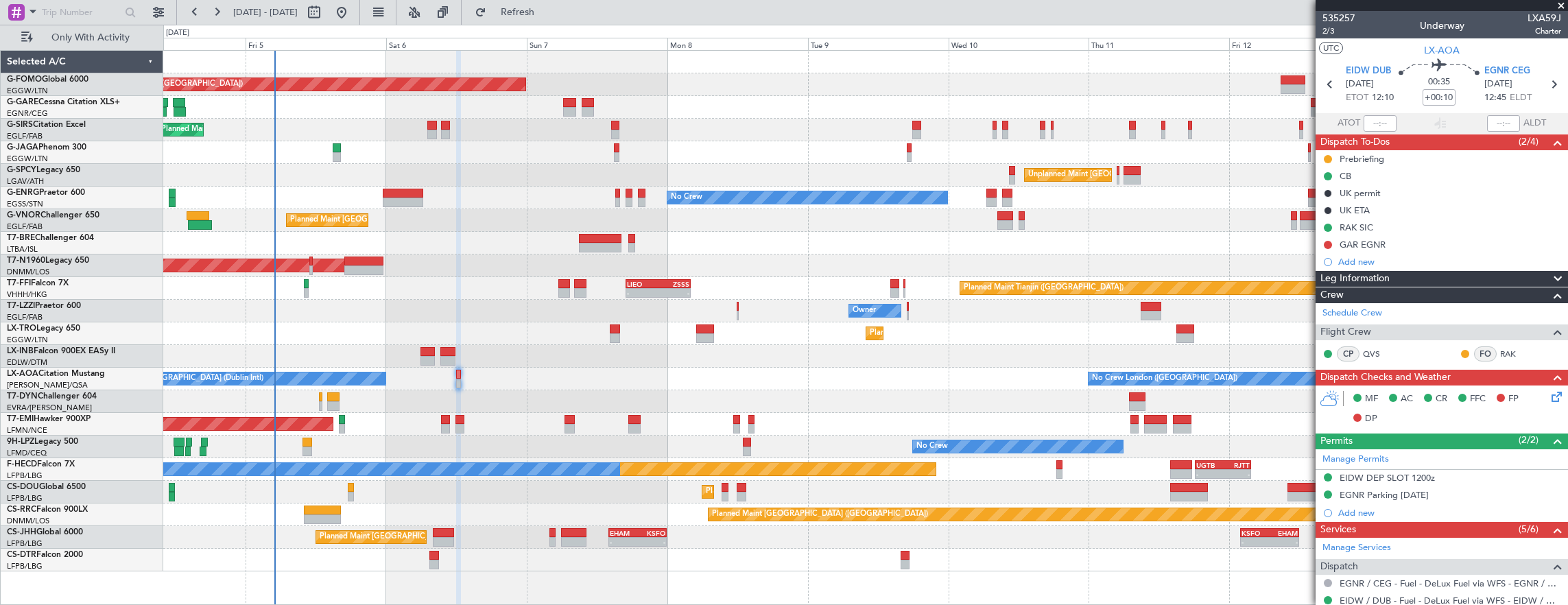
click at [443, 424] on div at bounding box center [446, 428] width 9 height 10
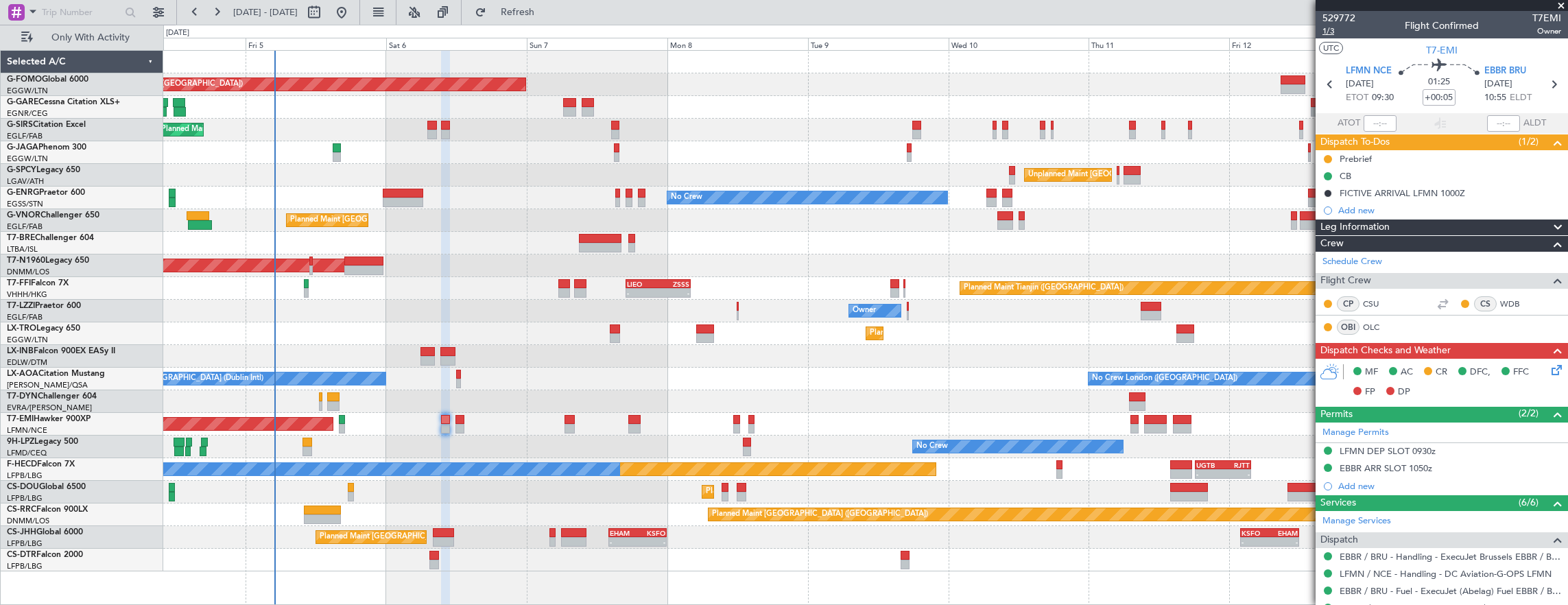
click at [1342, 32] on span "1/3" at bounding box center [1339, 31] width 33 height 11
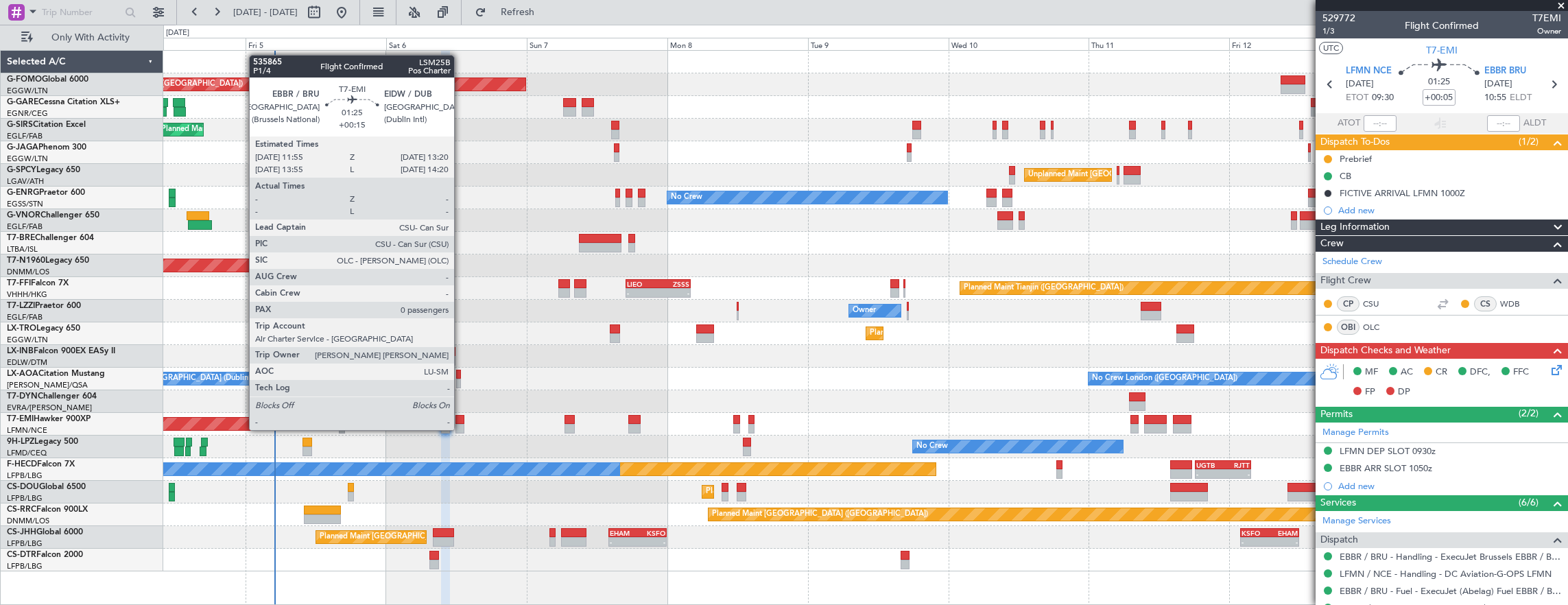
click at [461, 418] on div at bounding box center [460, 419] width 9 height 10
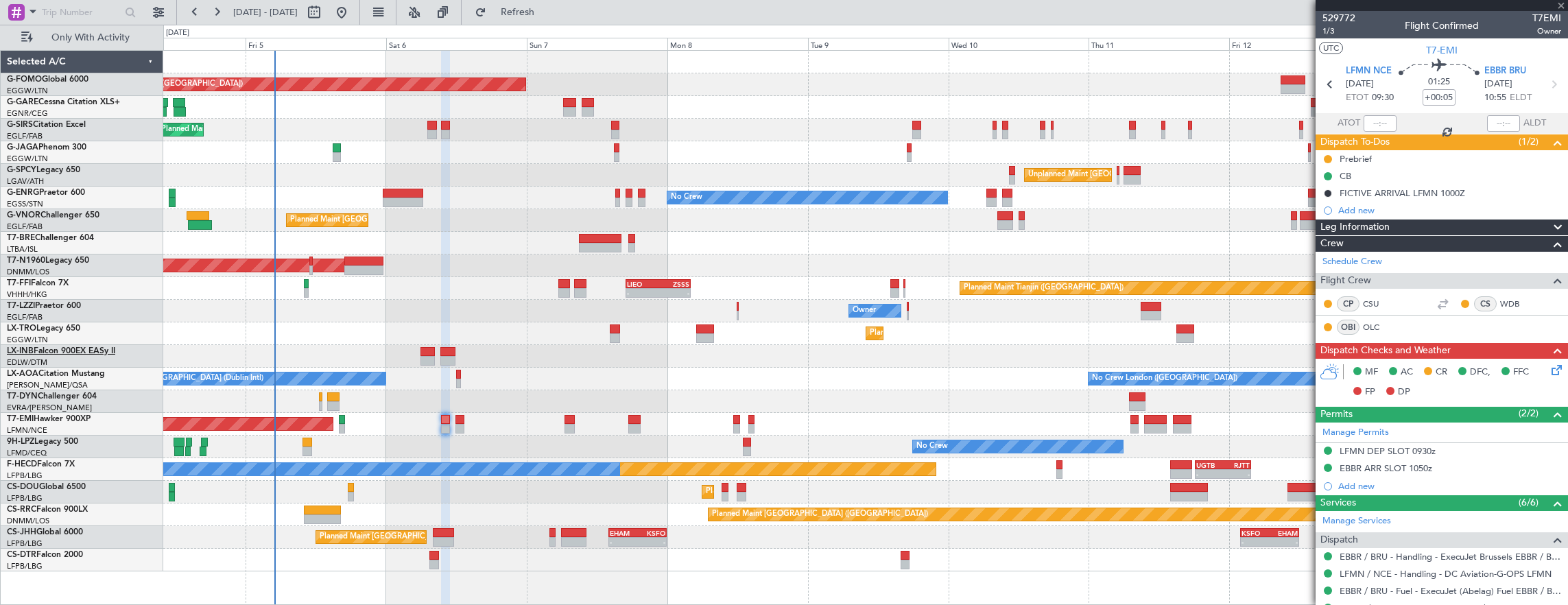
type input "+00:15"
type input "0"
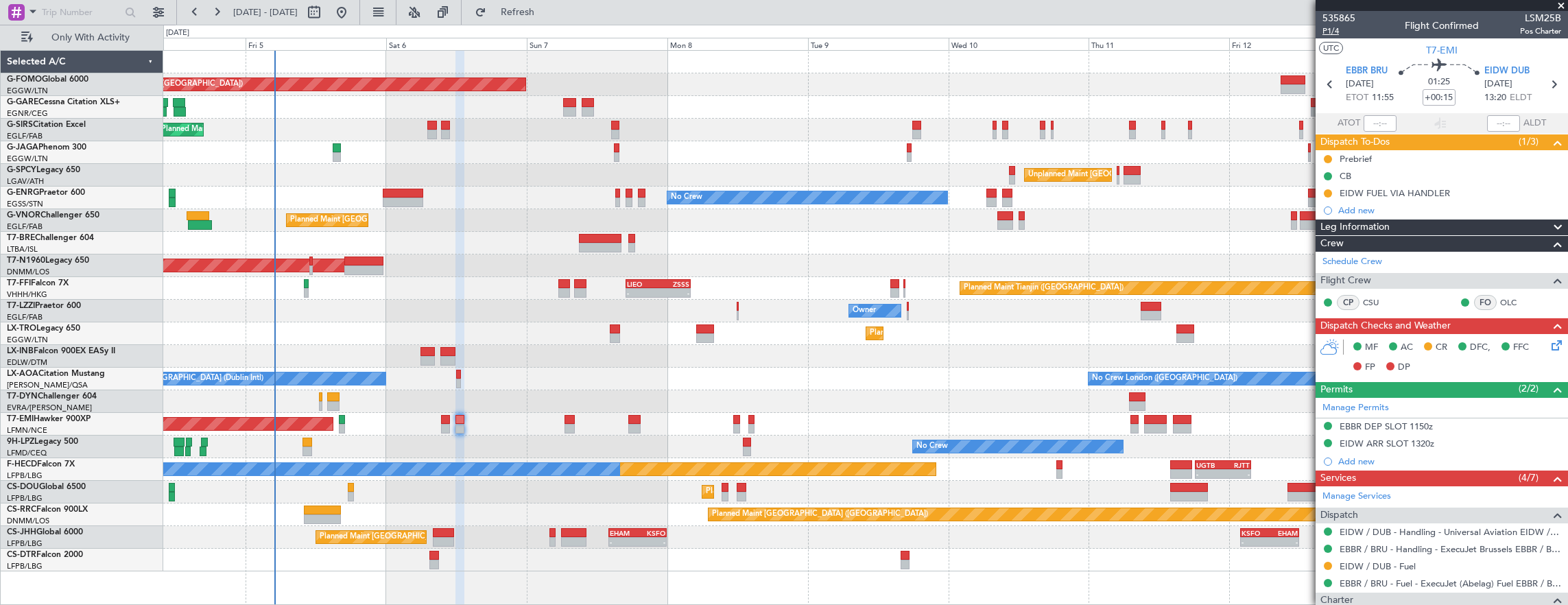
click at [1344, 35] on span "P1/4" at bounding box center [1339, 31] width 33 height 11
click at [1550, 340] on icon at bounding box center [1555, 342] width 11 height 11
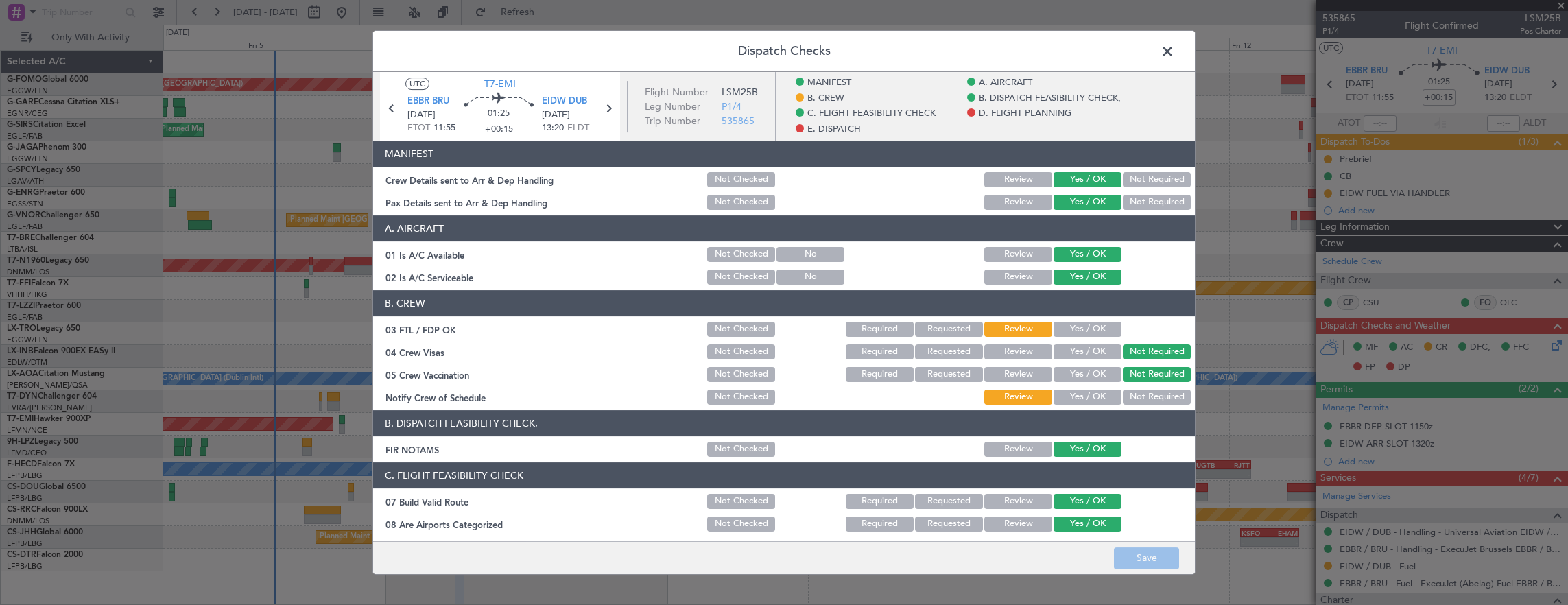
click at [1081, 331] on button "Yes / OK" at bounding box center [1088, 328] width 68 height 15
click at [1084, 373] on button "Yes / OK" at bounding box center [1088, 374] width 68 height 15
click at [1085, 387] on section "B. CREW 03 FTL / FDP OK Not Checked Required Requested Review Yes / OK 04 Crew …" at bounding box center [784, 348] width 822 height 116
click at [1080, 399] on button "Yes / OK" at bounding box center [1088, 397] width 68 height 15
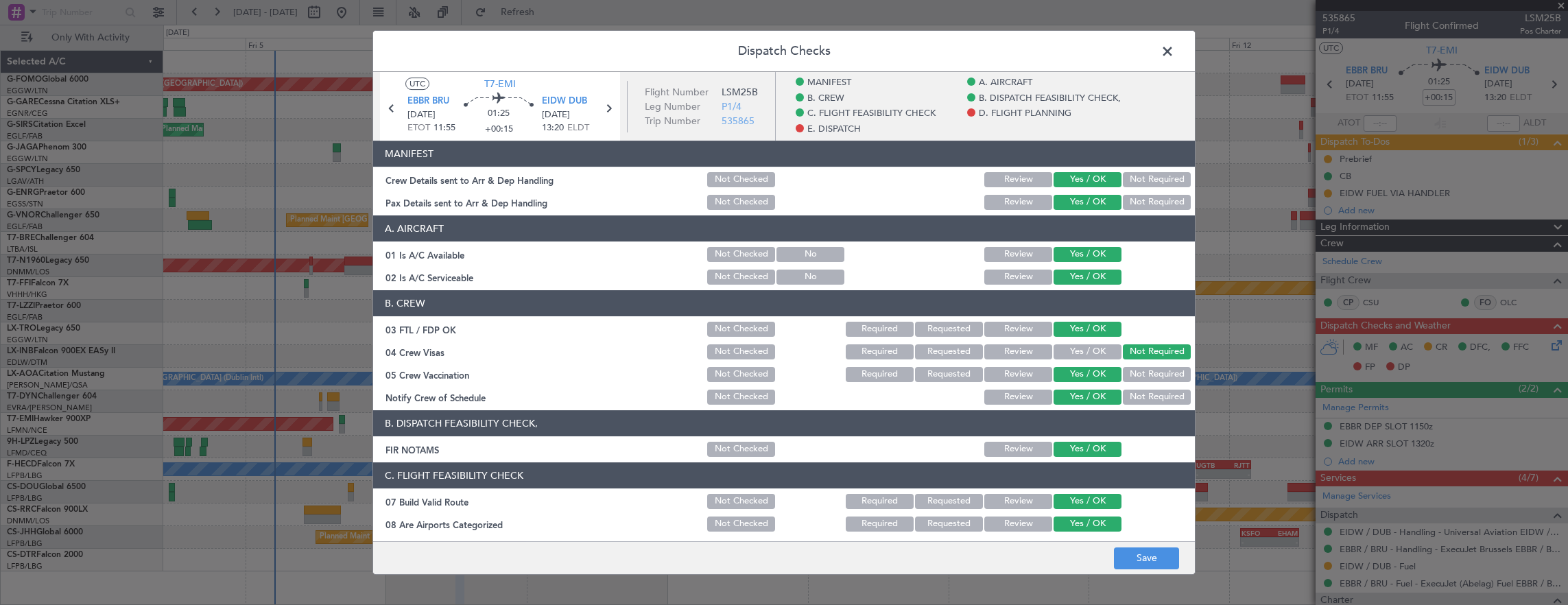
click at [1133, 381] on button "Not Required" at bounding box center [1157, 374] width 68 height 15
click at [1140, 553] on button "Save" at bounding box center [1147, 558] width 65 height 22
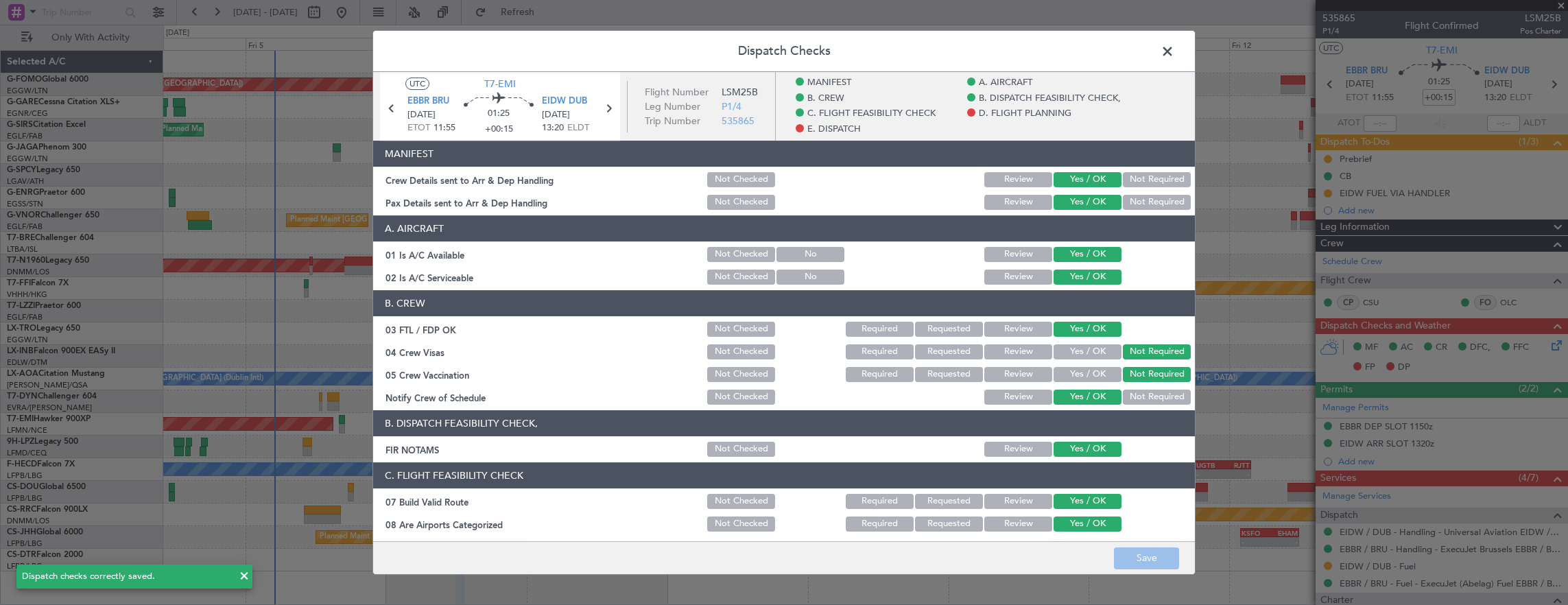
click at [1175, 43] on span at bounding box center [1175, 54] width 0 height 27
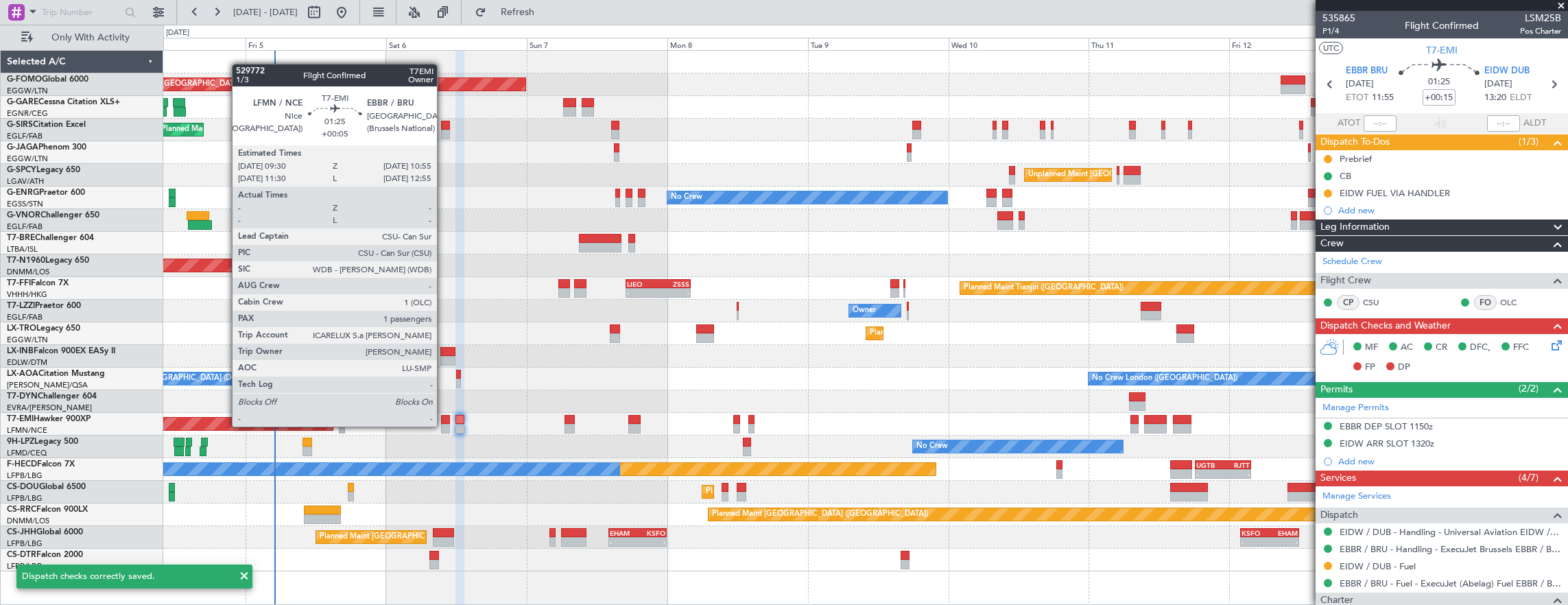
click at [444, 426] on div at bounding box center [446, 428] width 9 height 10
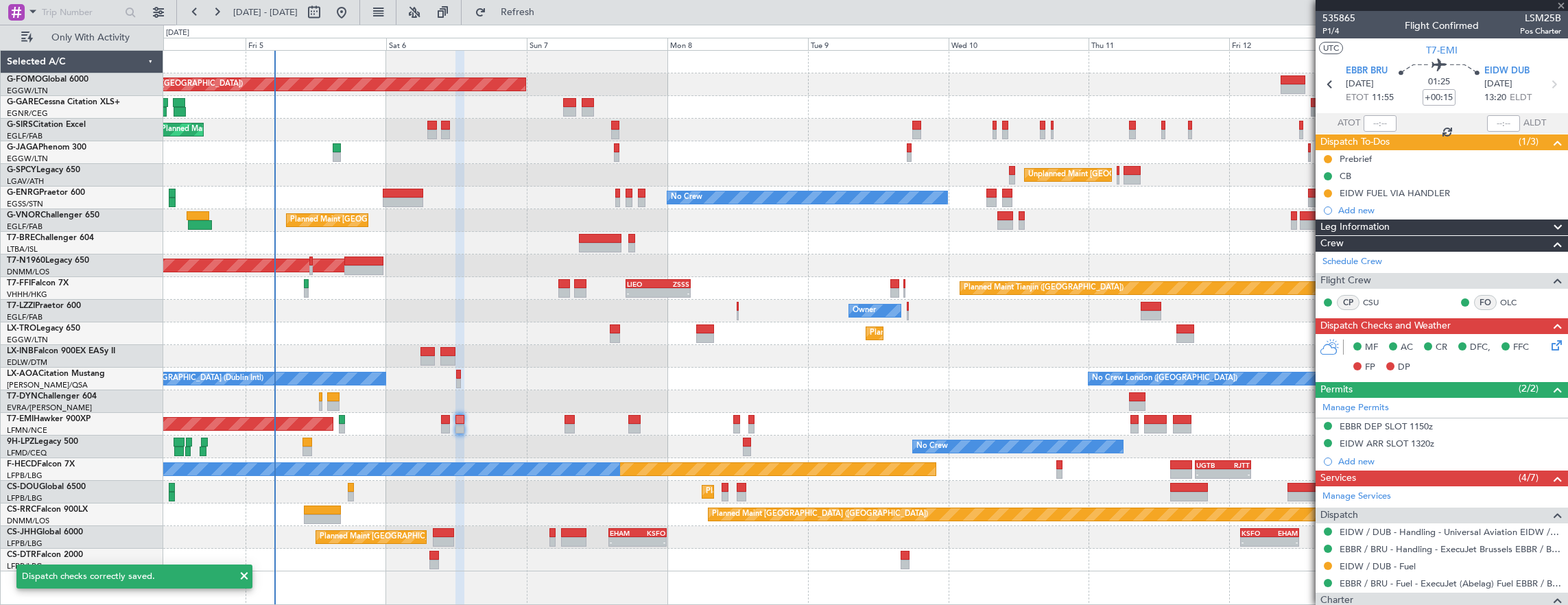
type input "+00:05"
type input "1"
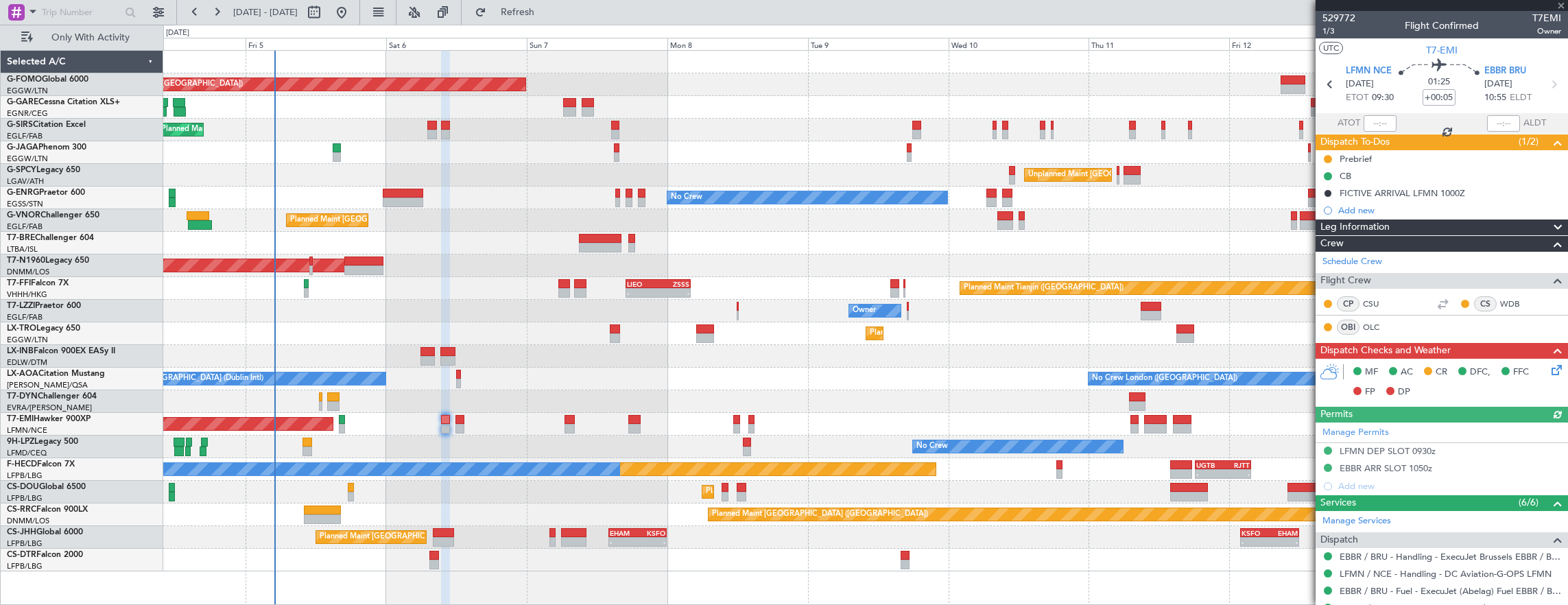
click at [1551, 367] on icon at bounding box center [1555, 368] width 11 height 11
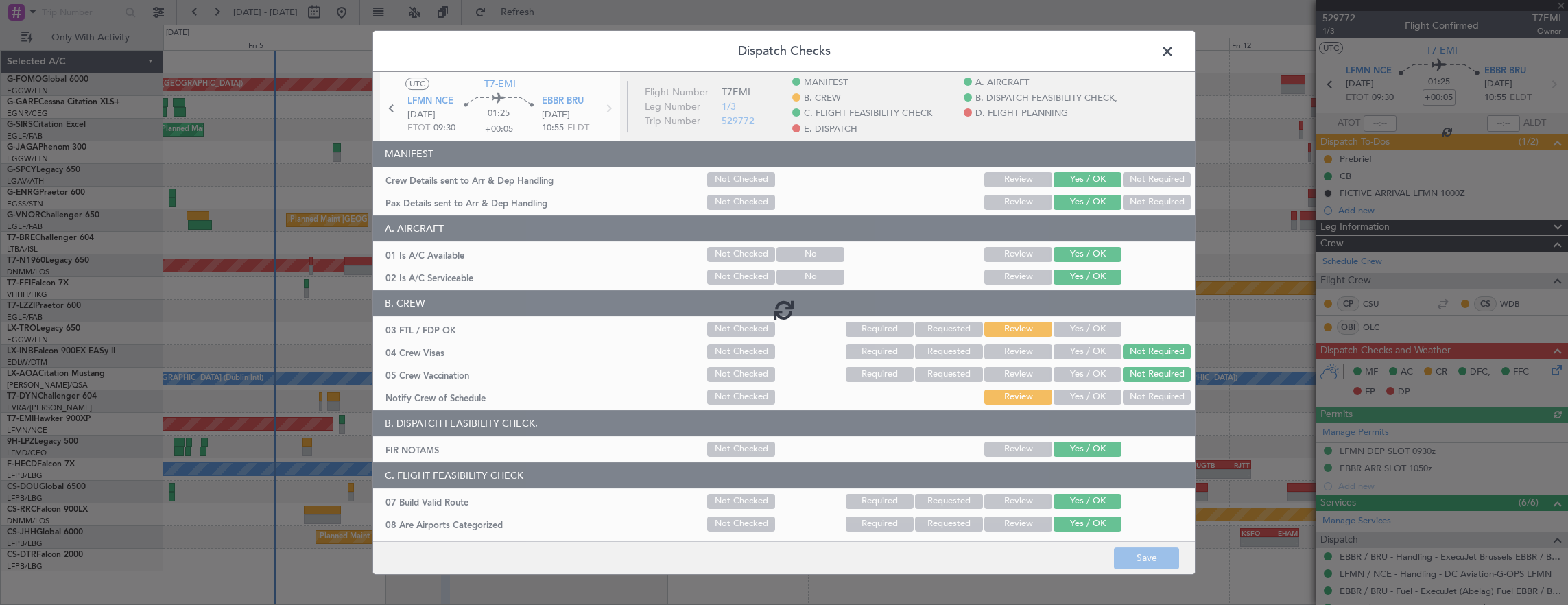
click at [1086, 328] on div at bounding box center [784, 309] width 822 height 475
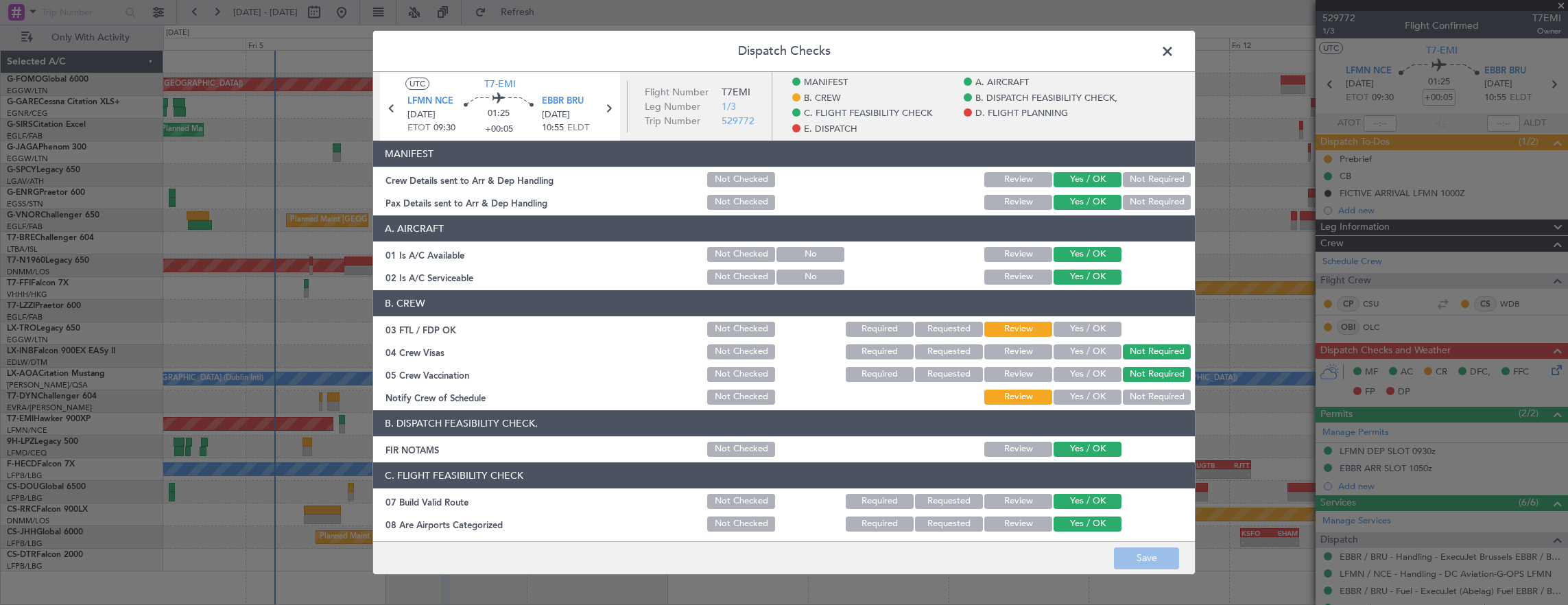
click at [1083, 331] on button "Yes / OK" at bounding box center [1088, 328] width 68 height 15
click at [1072, 394] on button "Yes / OK" at bounding box center [1088, 397] width 68 height 15
click at [1153, 559] on button "Save" at bounding box center [1147, 558] width 65 height 22
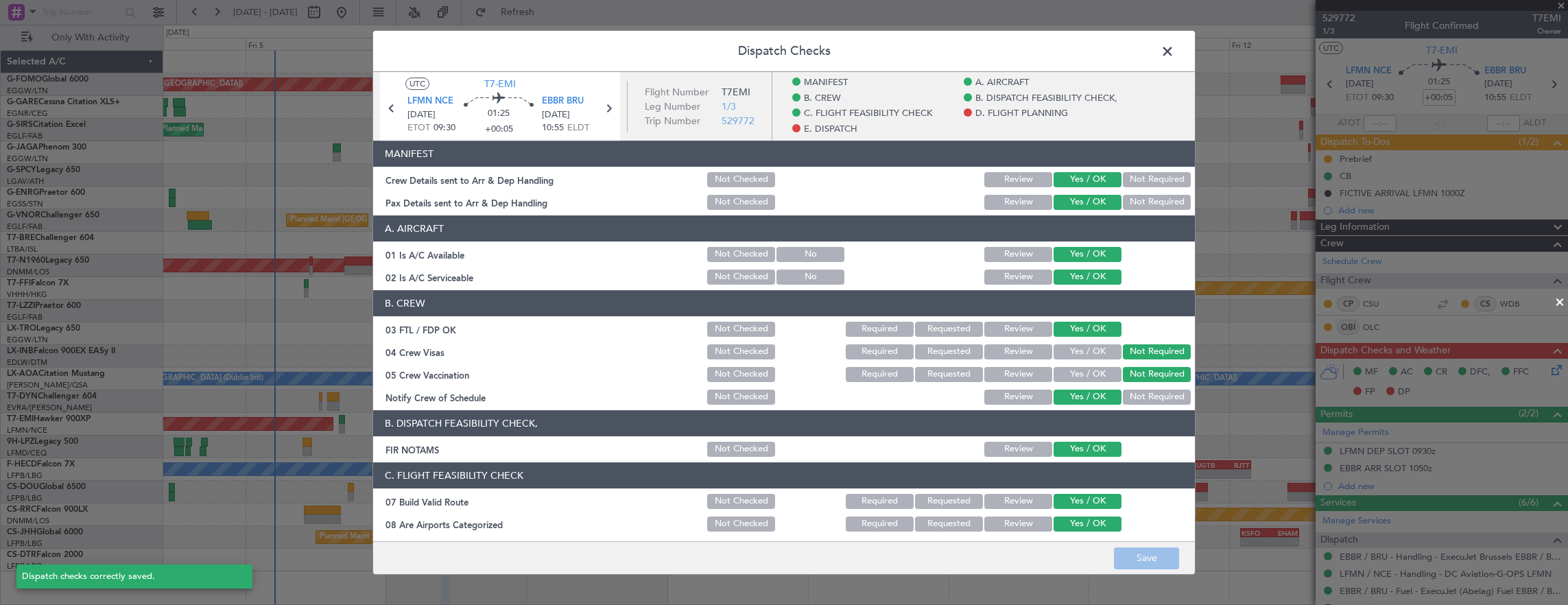
click at [1175, 50] on span at bounding box center [1175, 54] width 0 height 27
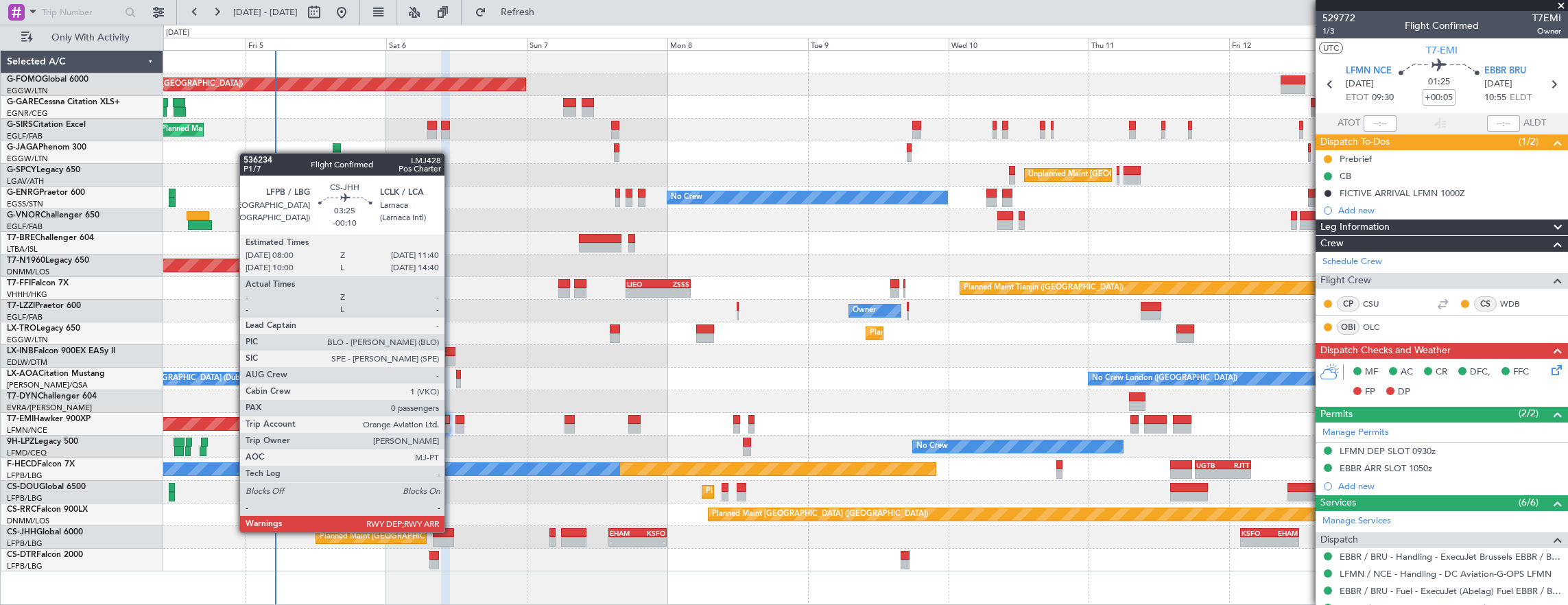
click at [451, 531] on div at bounding box center [443, 532] width 22 height 10
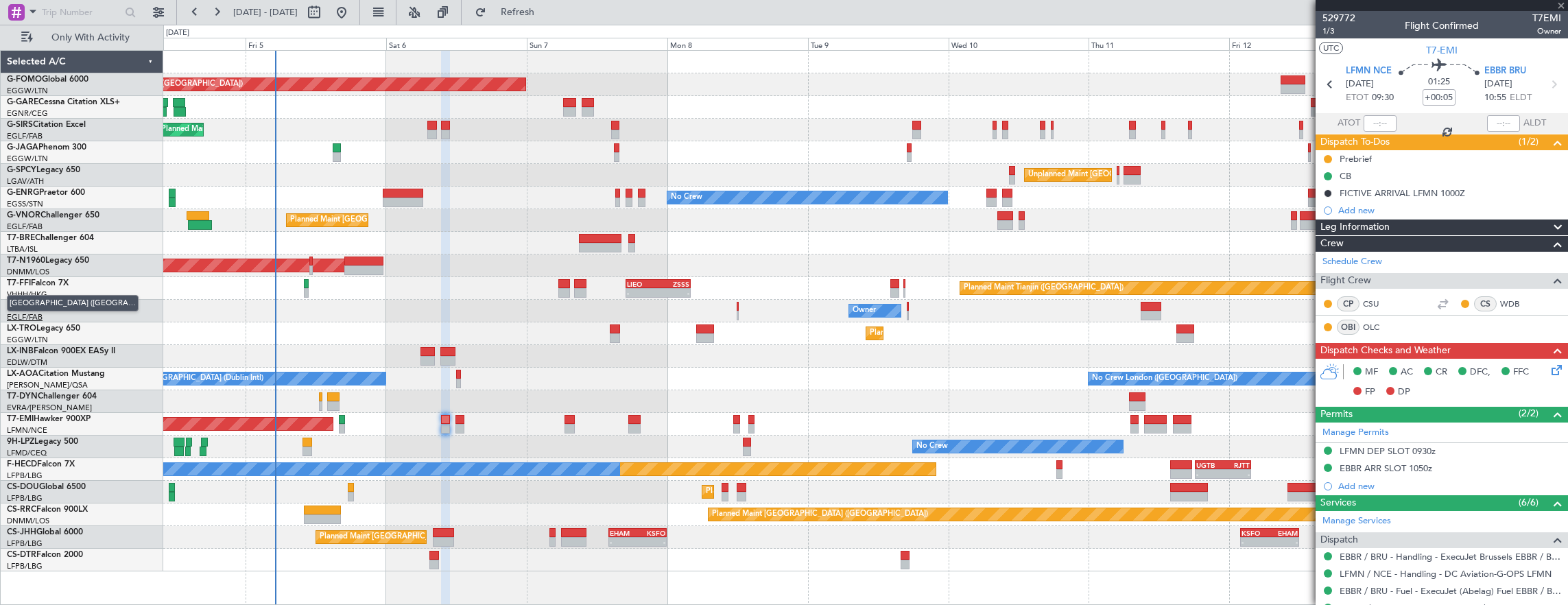
type input "-00:10"
type input "0"
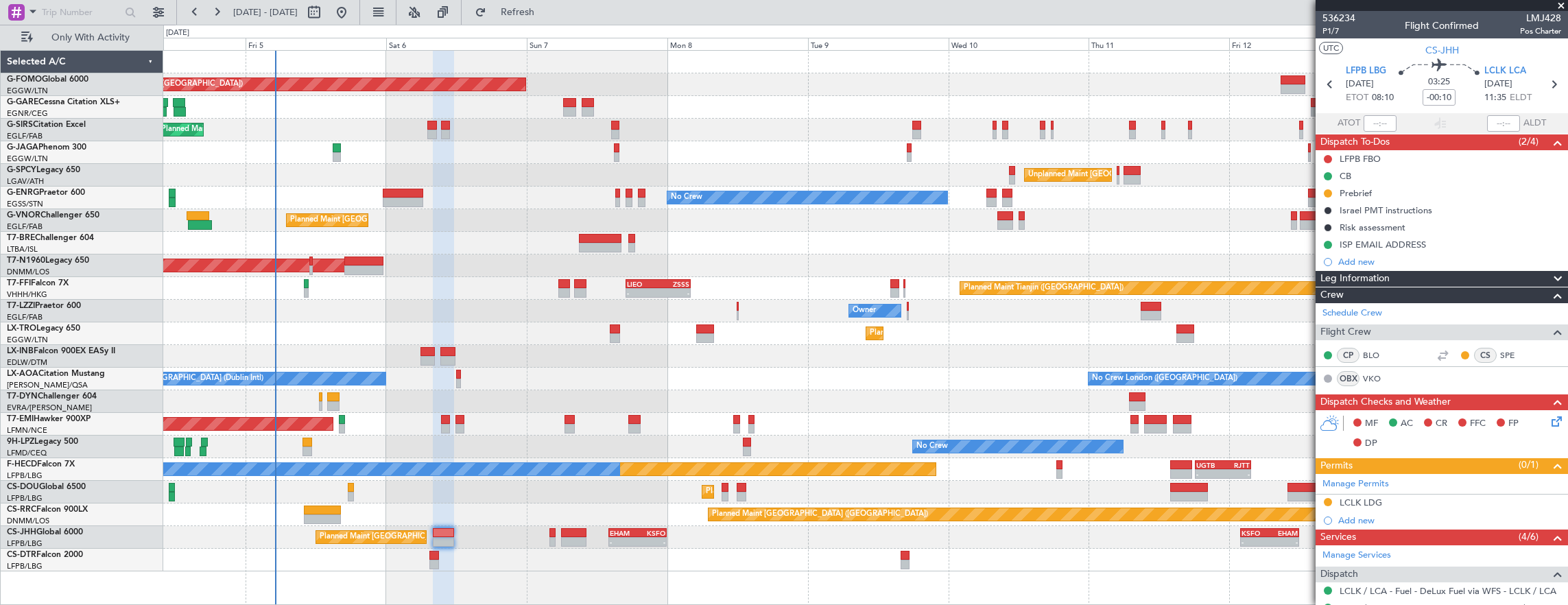
click at [439, 564] on div "Planned Maint Sofia Planned Maint Istanbul (Ataturk)" at bounding box center [865, 560] width 1405 height 23
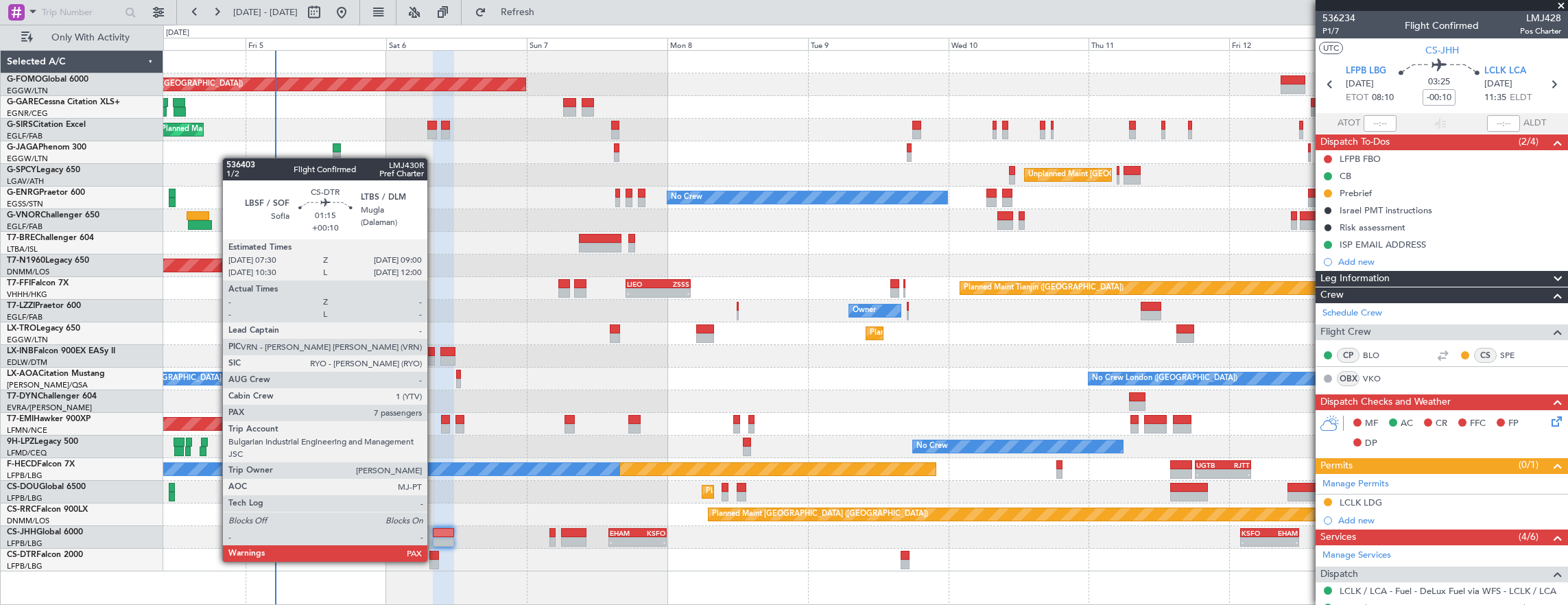
click at [434, 560] on div at bounding box center [434, 564] width 9 height 10
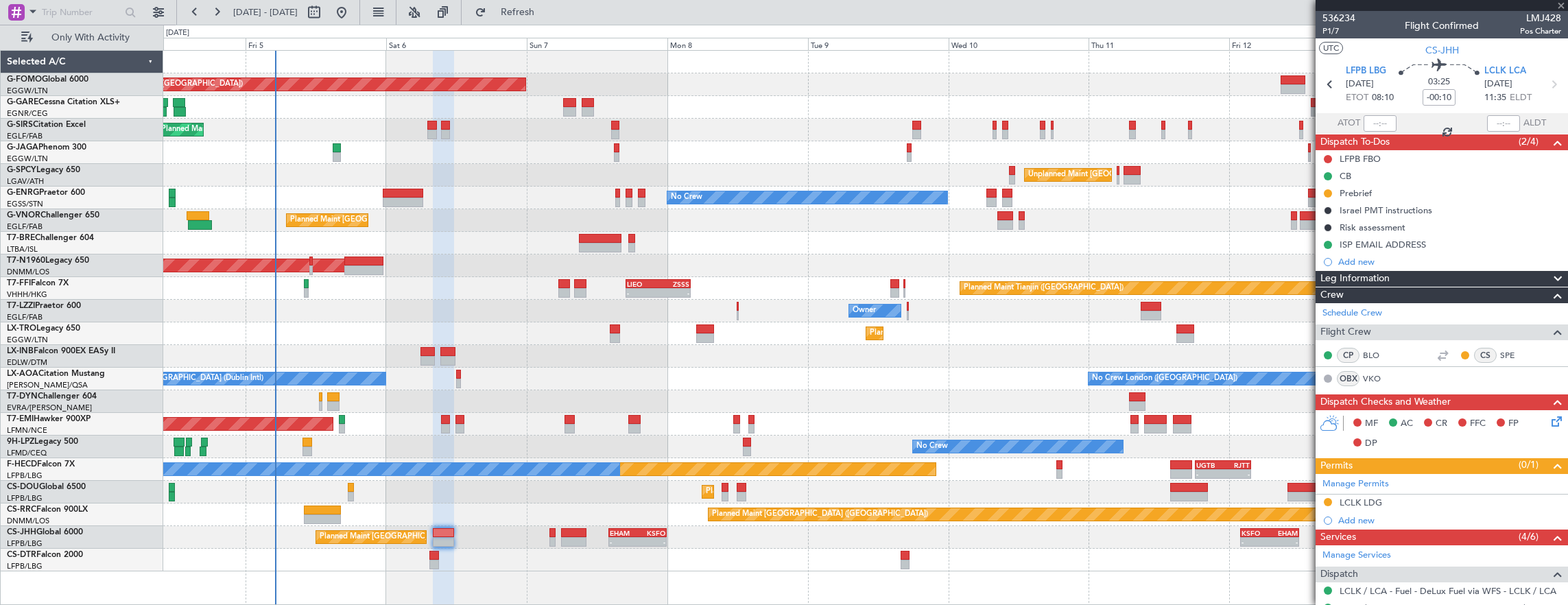
type input "+00:10"
type input "7"
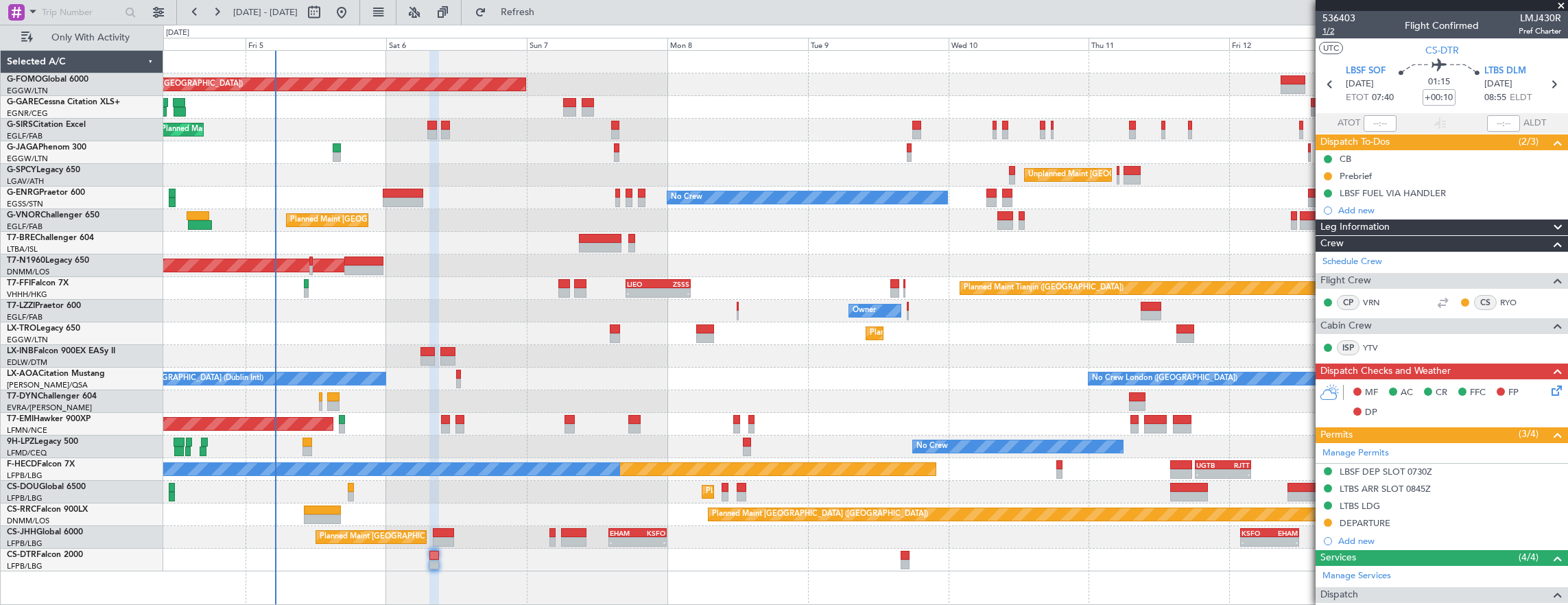
click at [1337, 34] on span "1/2" at bounding box center [1339, 31] width 33 height 11
click at [1335, 33] on span "1/2" at bounding box center [1339, 31] width 33 height 11
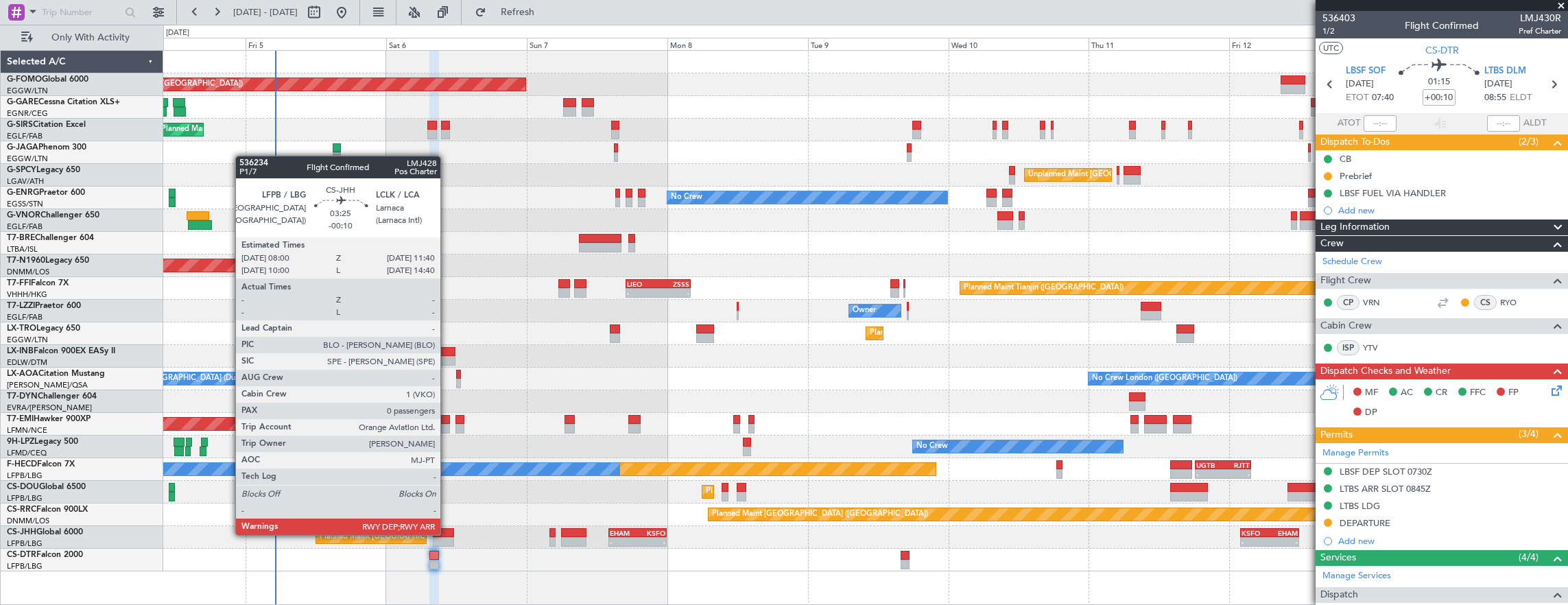
click at [448, 533] on div at bounding box center [443, 532] width 22 height 10
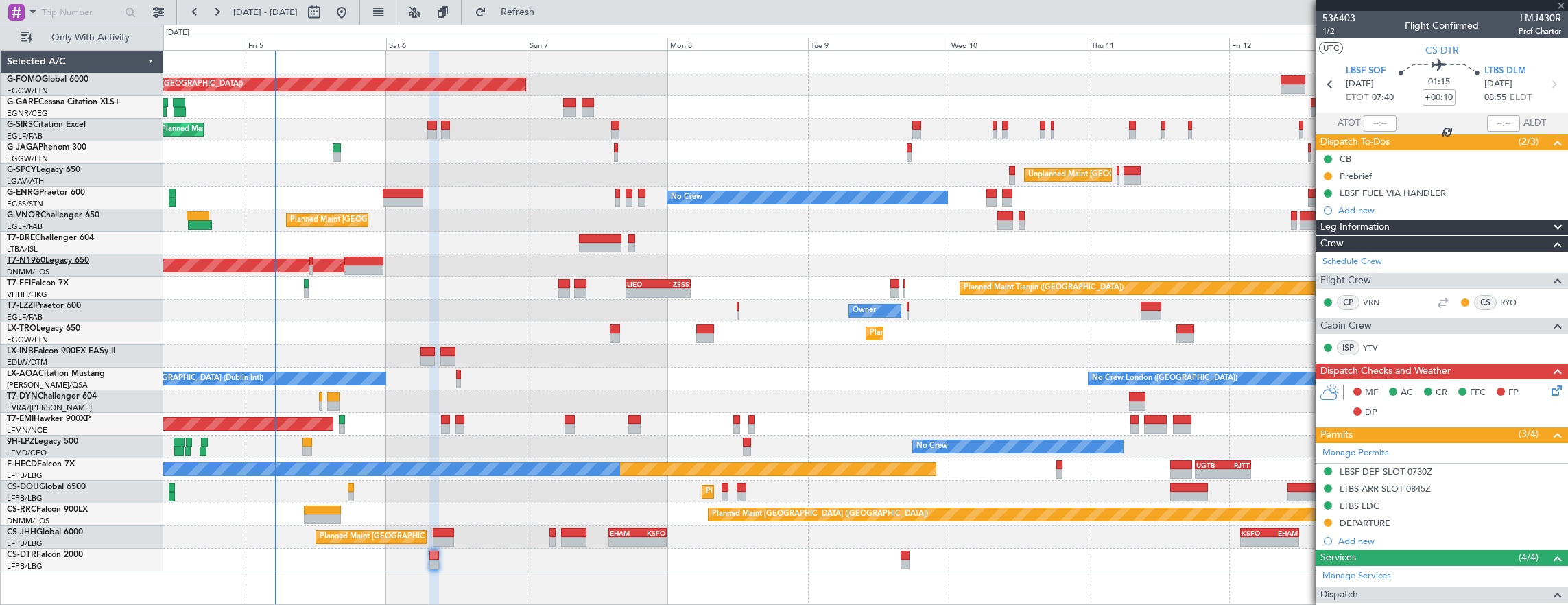
type input "-00:10"
type input "0"
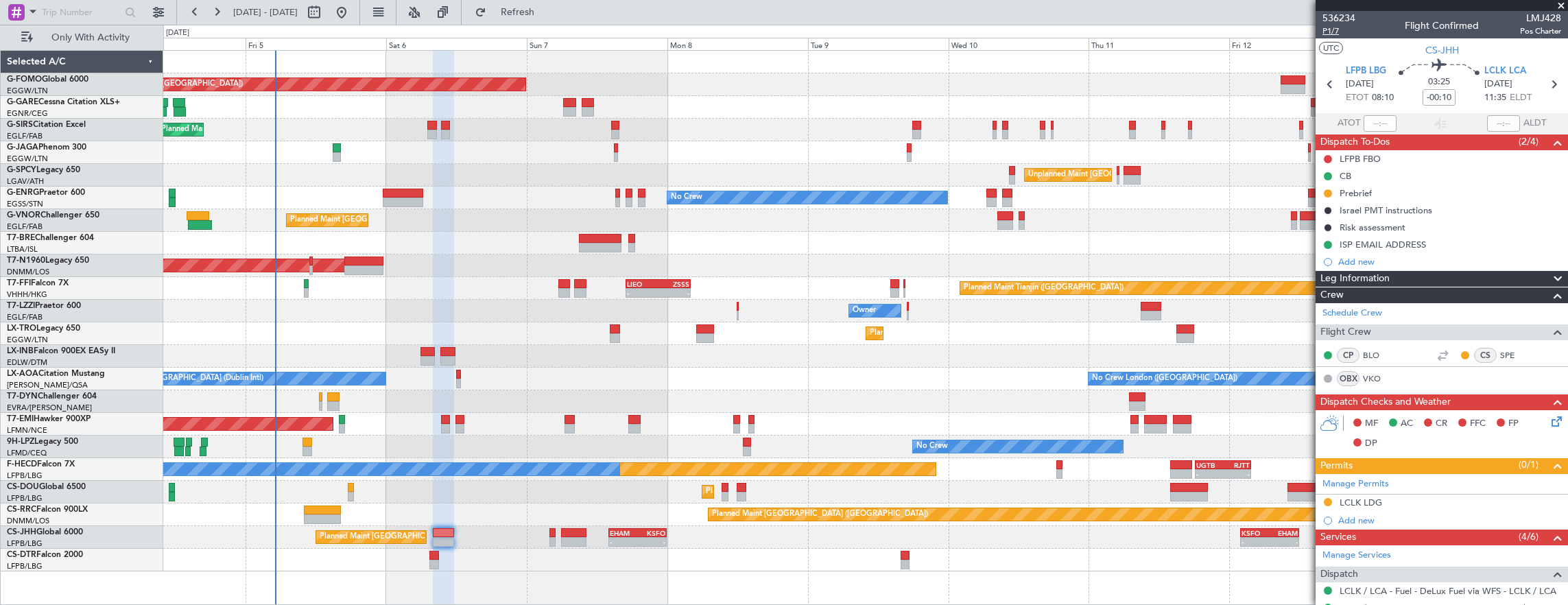
click at [1329, 32] on span "P1/7" at bounding box center [1339, 31] width 33 height 11
click at [1521, 419] on div "FP" at bounding box center [1508, 423] width 33 height 20
click at [1550, 416] on icon at bounding box center [1555, 419] width 11 height 11
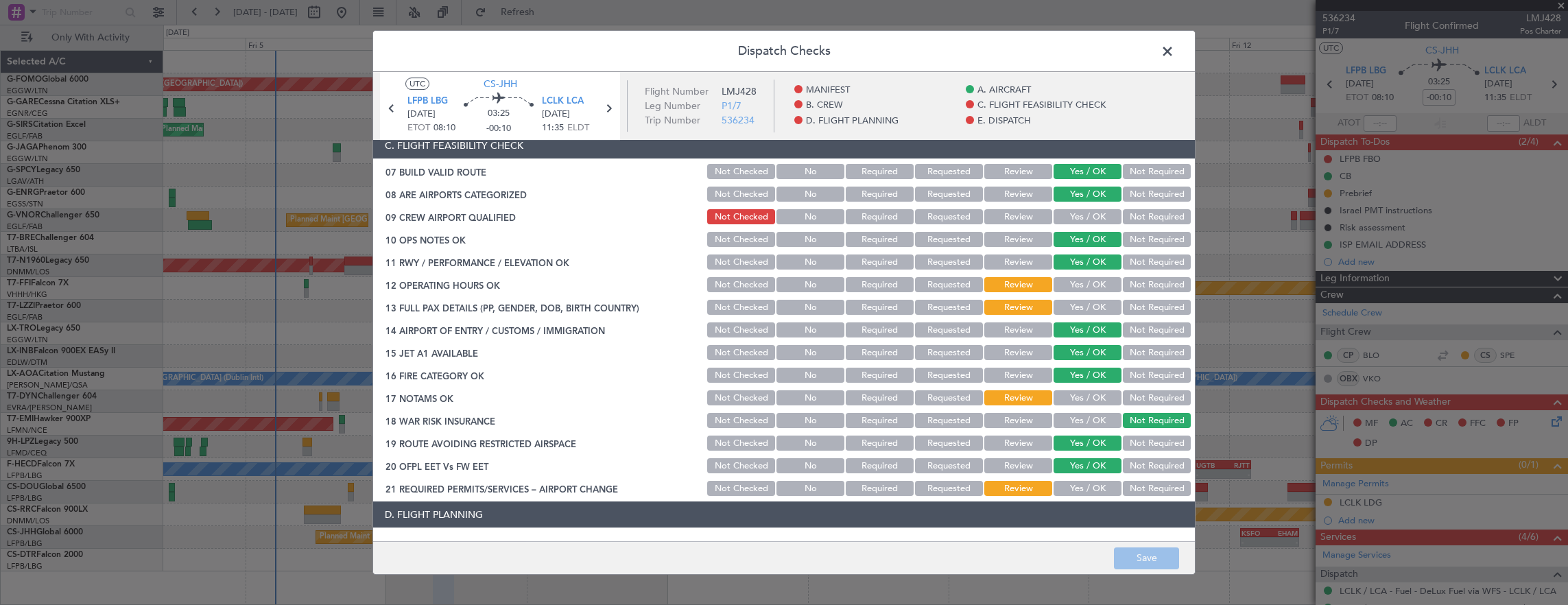
scroll to position [412, 0]
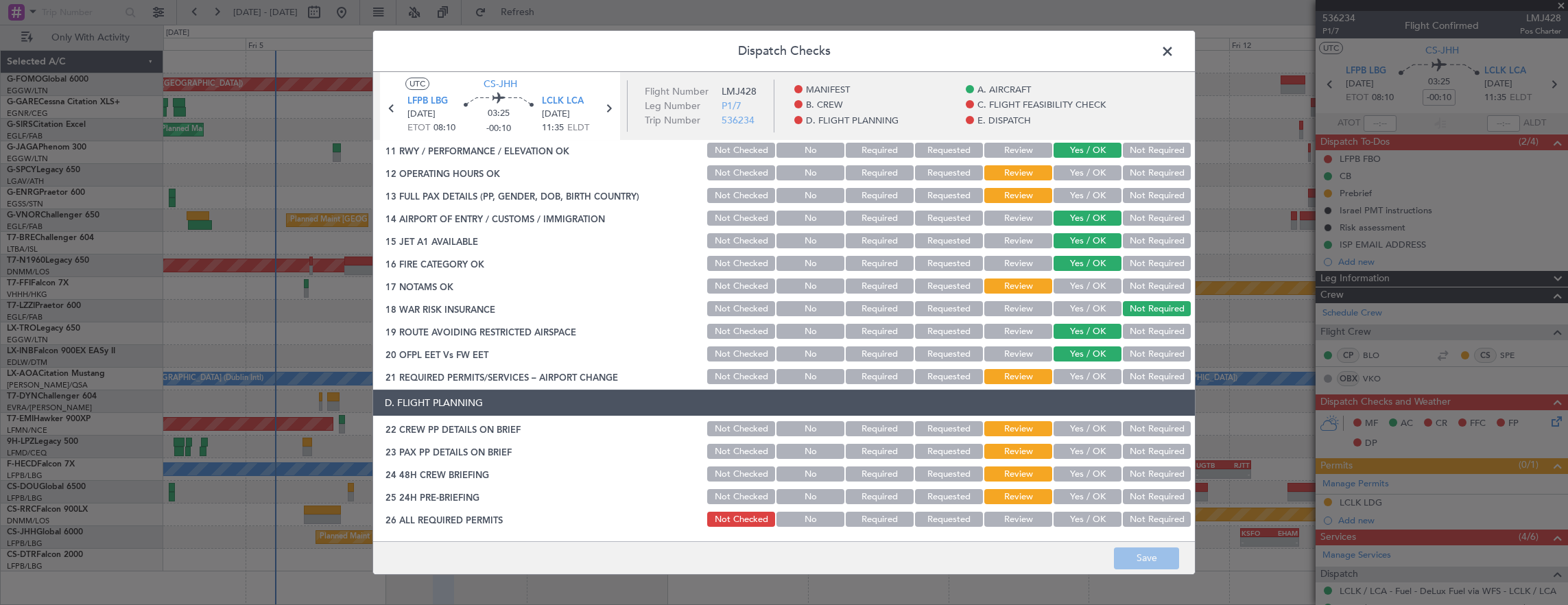
click at [1081, 172] on button "Yes / OK" at bounding box center [1088, 172] width 68 height 15
click at [1078, 190] on button "Yes / OK" at bounding box center [1088, 195] width 68 height 15
click at [1079, 286] on button "Yes / OK" at bounding box center [1088, 285] width 68 height 15
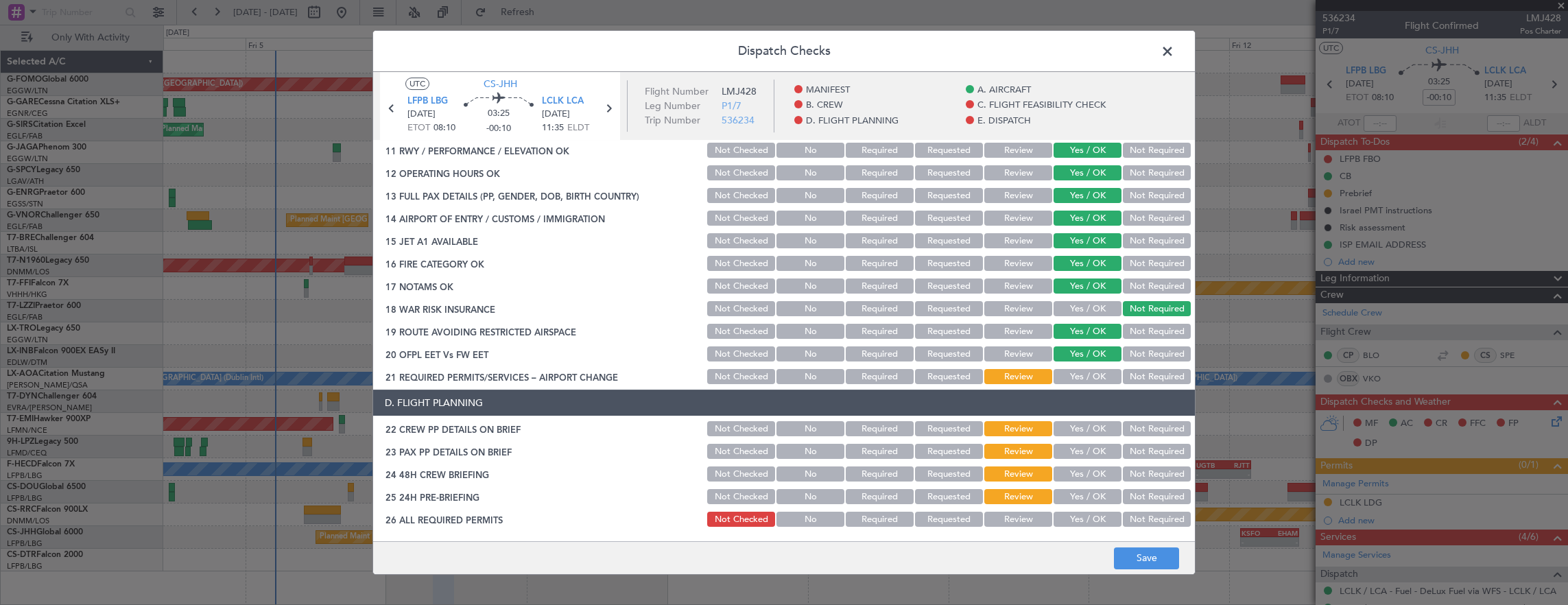
click at [1084, 375] on button "Yes / OK" at bounding box center [1088, 376] width 68 height 15
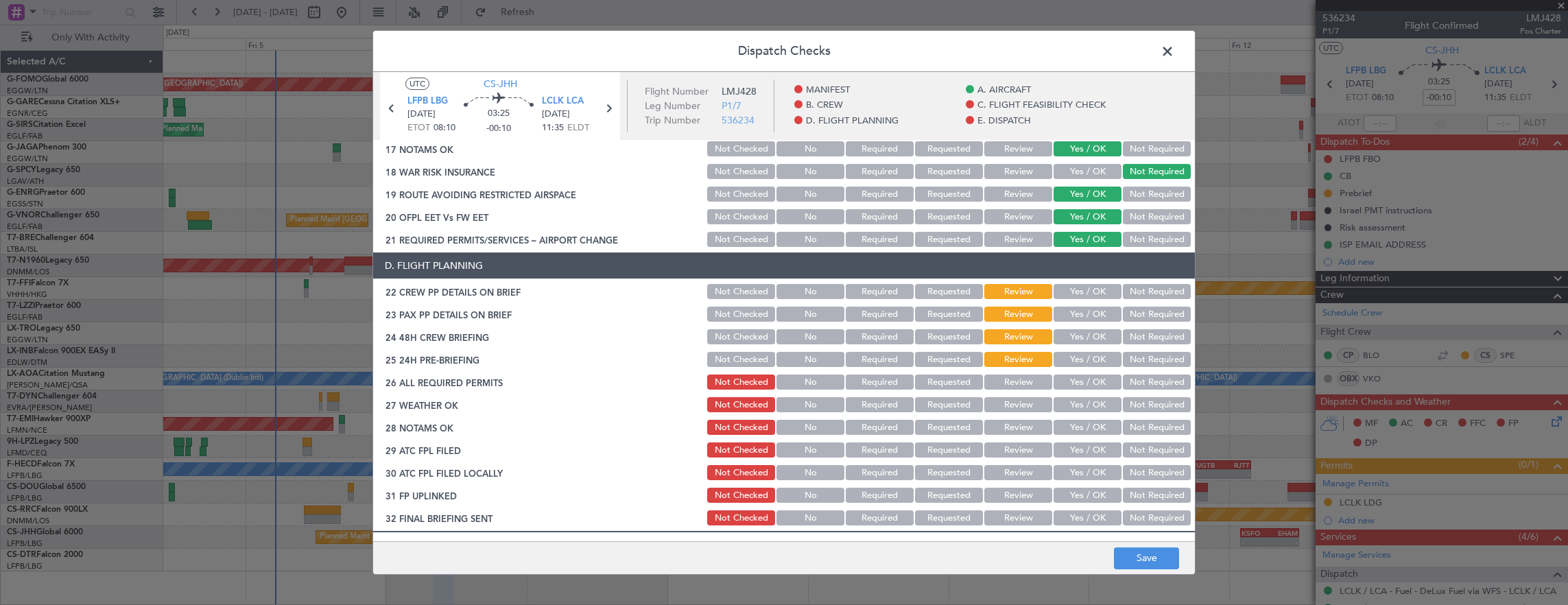
click at [1081, 293] on button "Yes / OK" at bounding box center [1088, 291] width 68 height 15
click at [1071, 320] on button "Yes / OK" at bounding box center [1088, 313] width 68 height 15
click at [1077, 343] on button "Yes / OK" at bounding box center [1088, 336] width 68 height 15
click at [1126, 362] on button "Not Required" at bounding box center [1157, 359] width 68 height 15
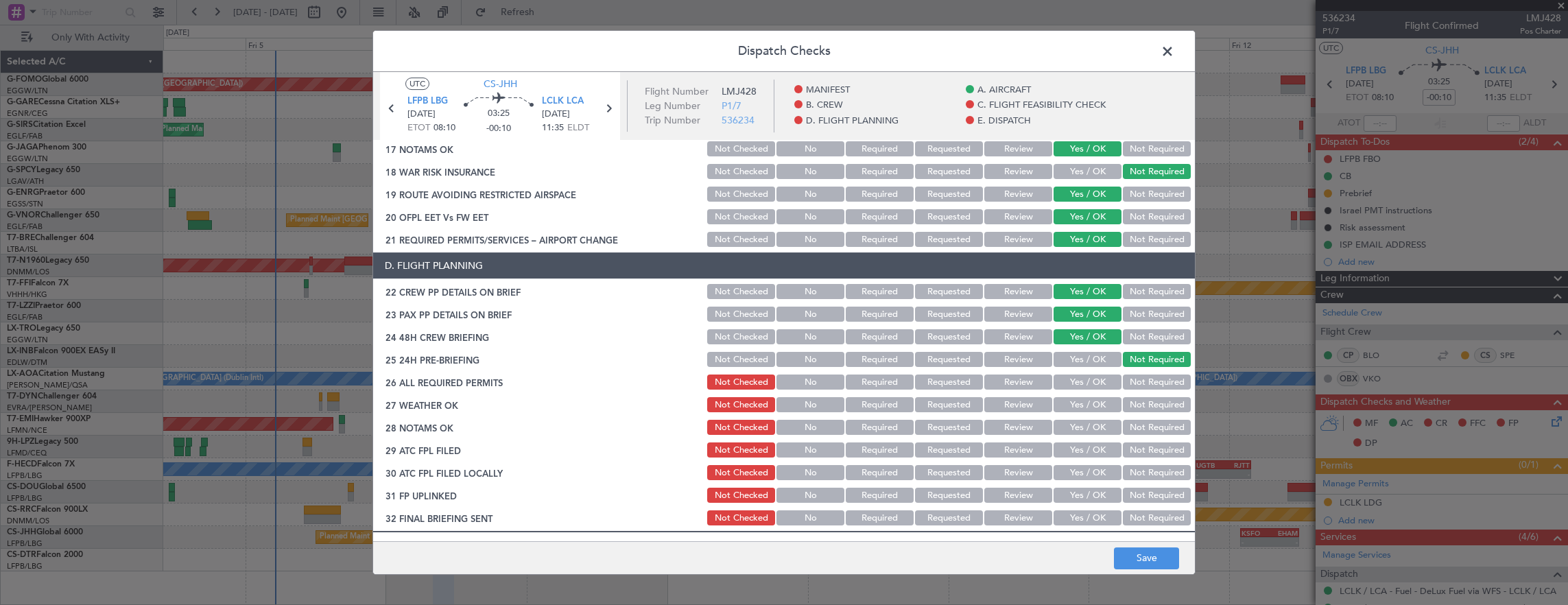
click at [1146, 536] on main "UTC CS-JHH LFPB LBG 06/09/2025 ETOT 08:10 03:25 -00:10 LCLK LCA 06/09/2025 11:3…" at bounding box center [784, 309] width 822 height 475
click at [1145, 562] on button "Save" at bounding box center [1147, 558] width 65 height 22
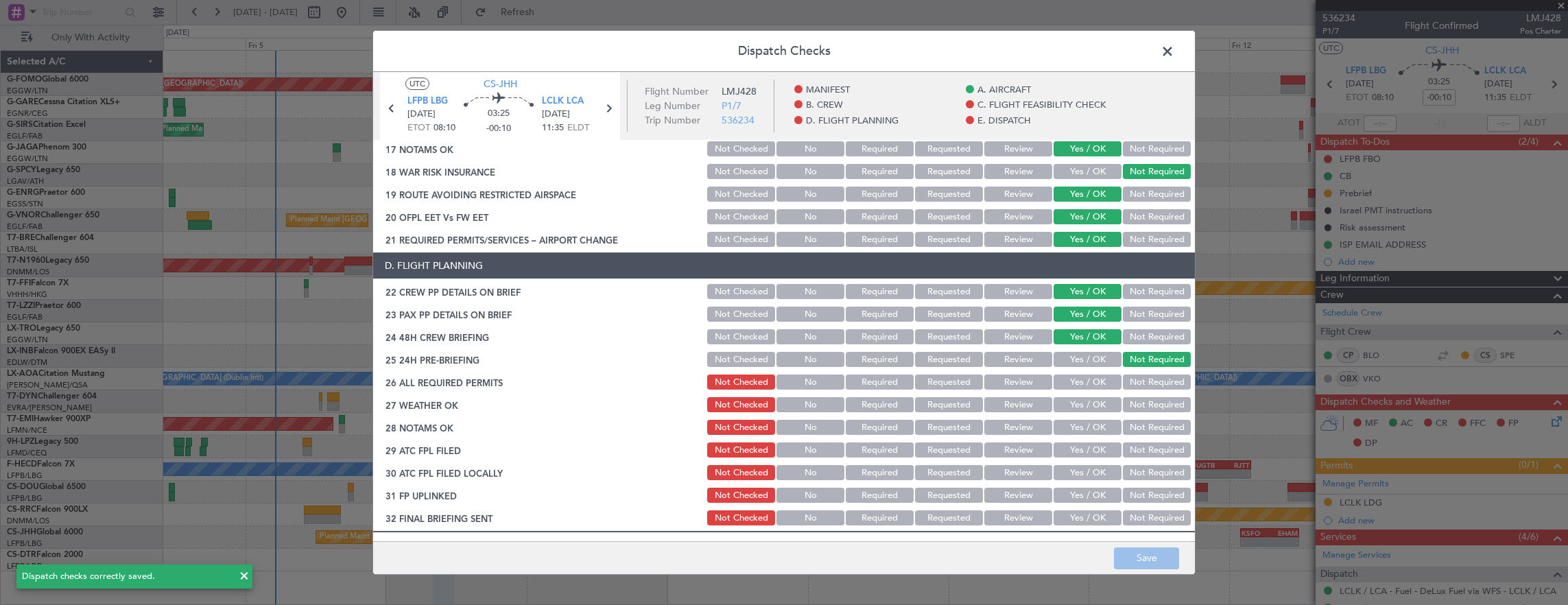
click at [1175, 61] on span at bounding box center [1175, 54] width 0 height 27
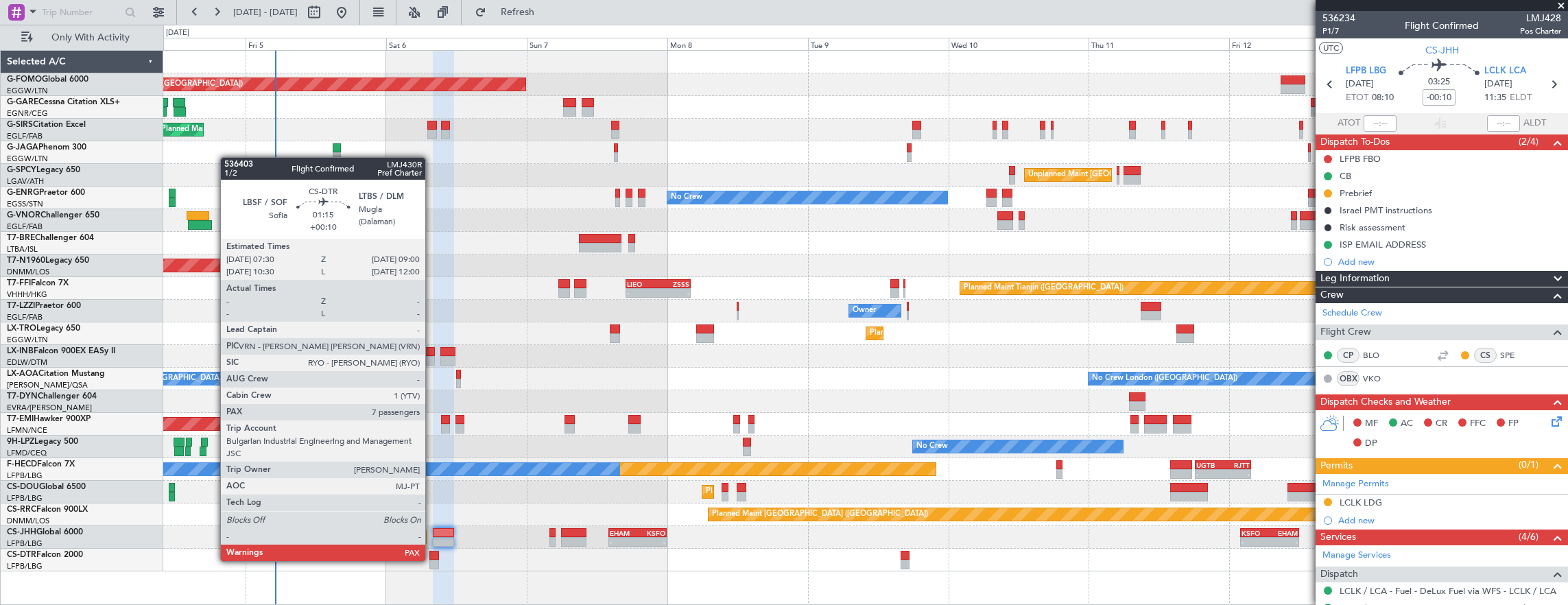
click at [432, 559] on div at bounding box center [434, 564] width 9 height 10
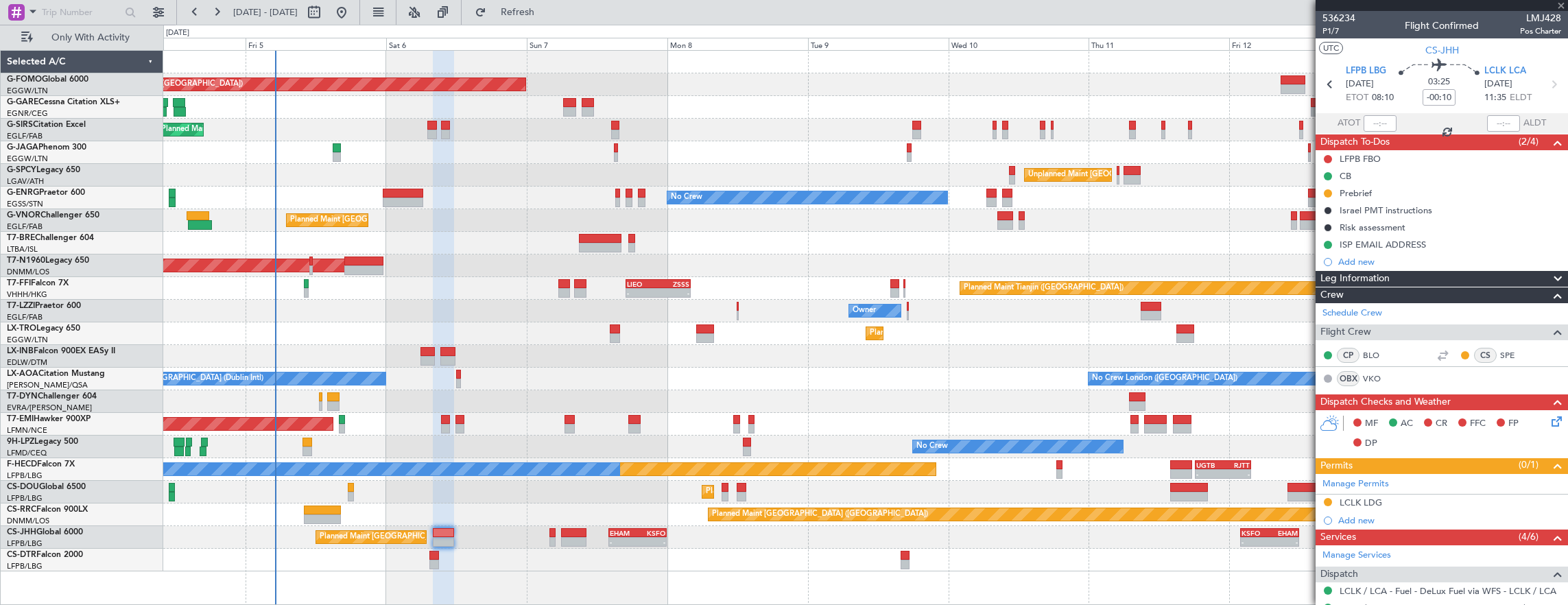
type input "+00:10"
type input "7"
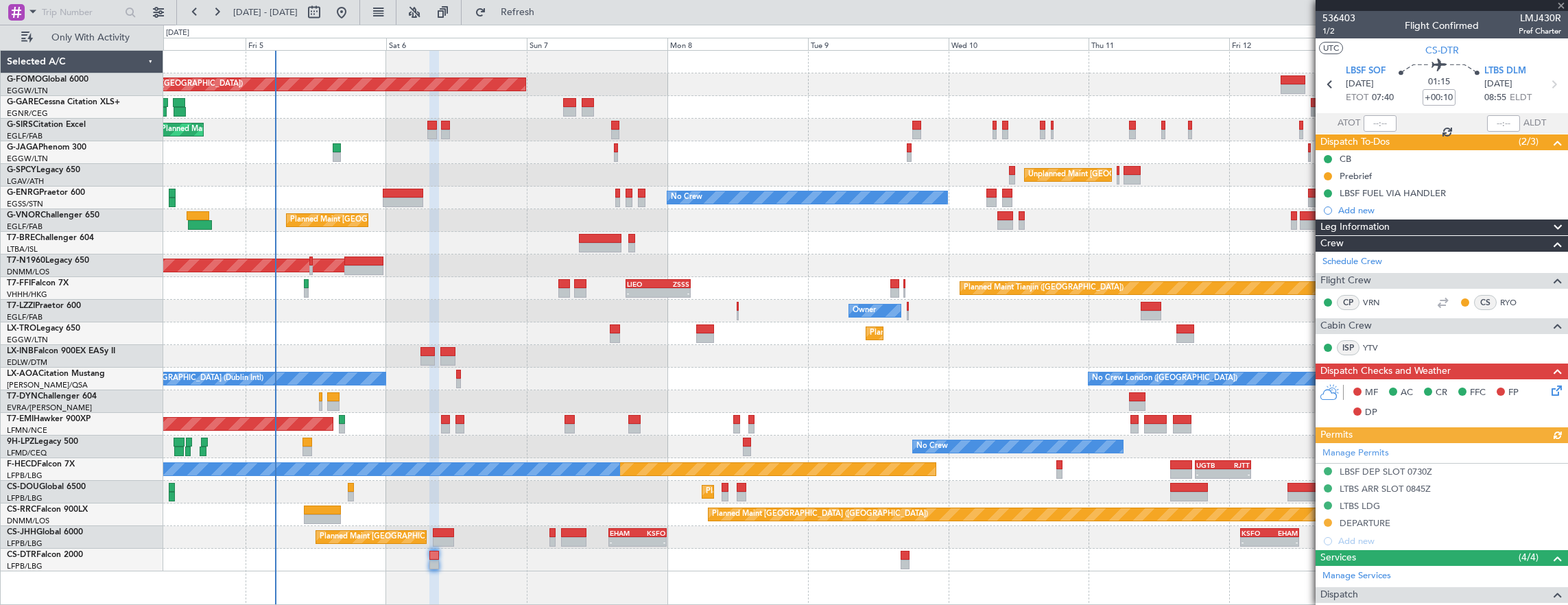
click at [1550, 392] on icon at bounding box center [1555, 388] width 11 height 11
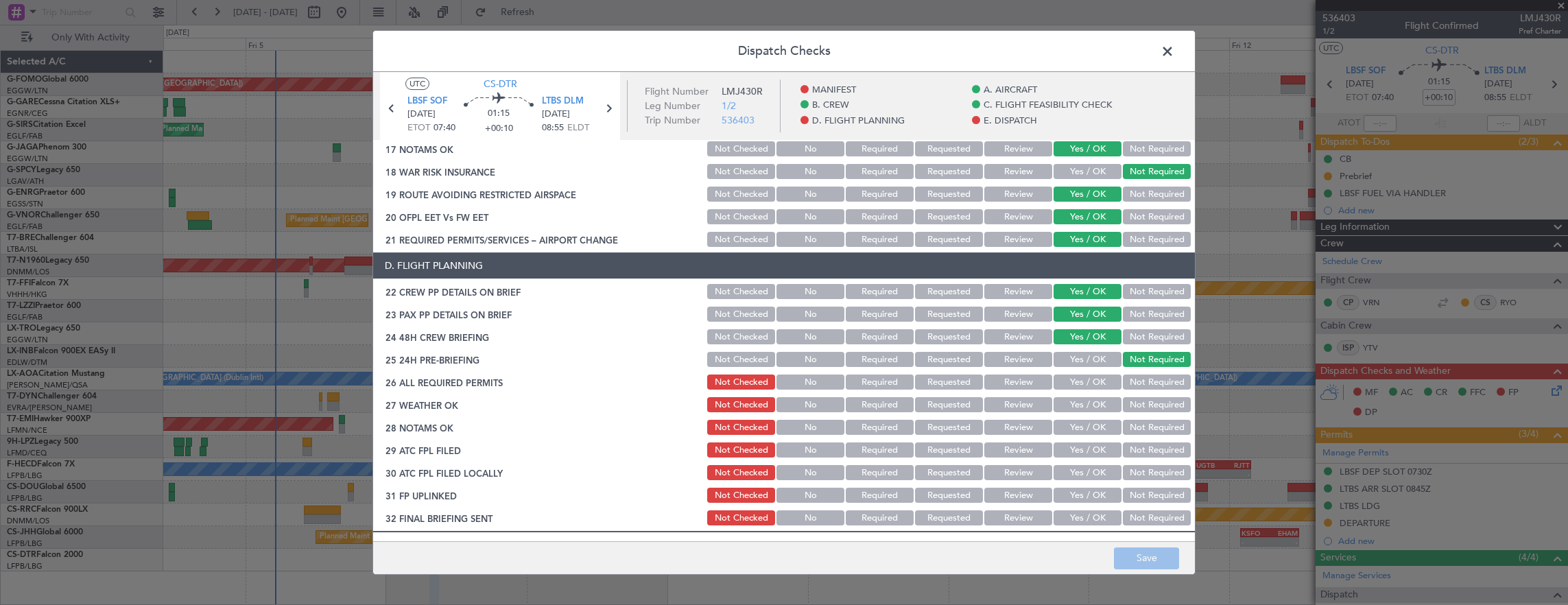
scroll to position [848, 0]
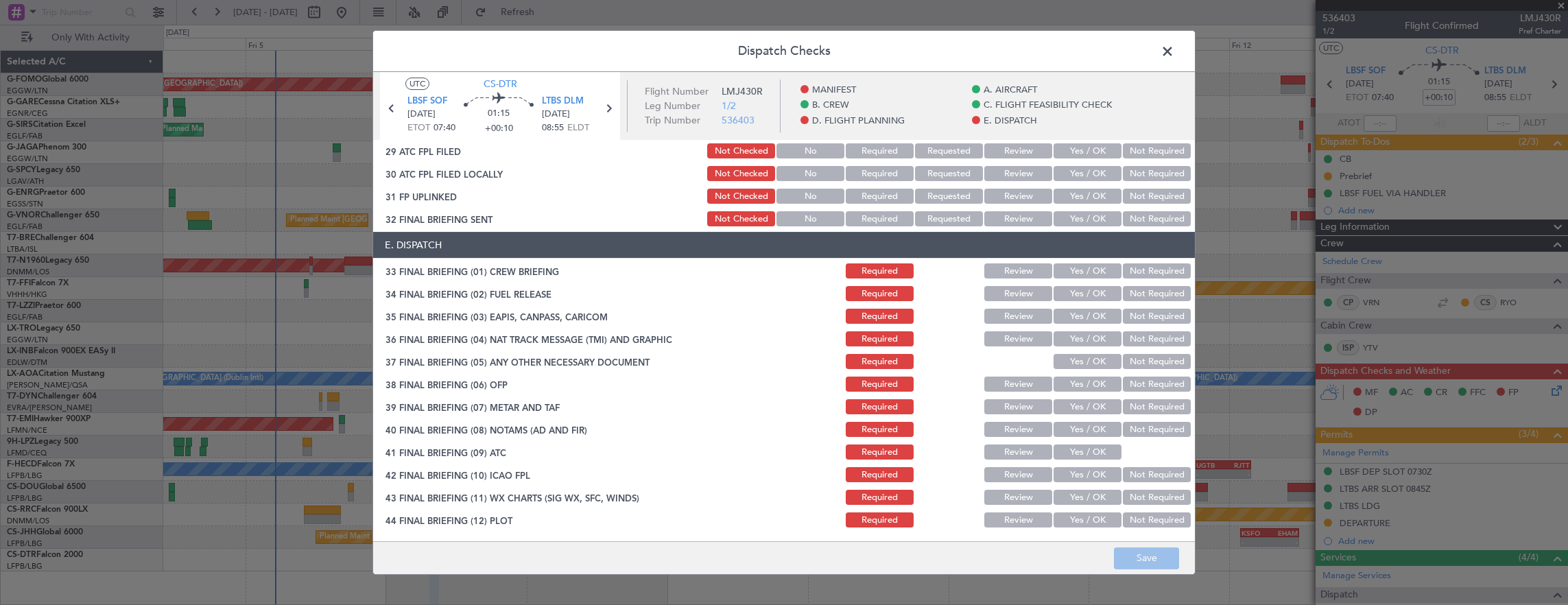
click at [1175, 60] on span at bounding box center [1175, 54] width 0 height 27
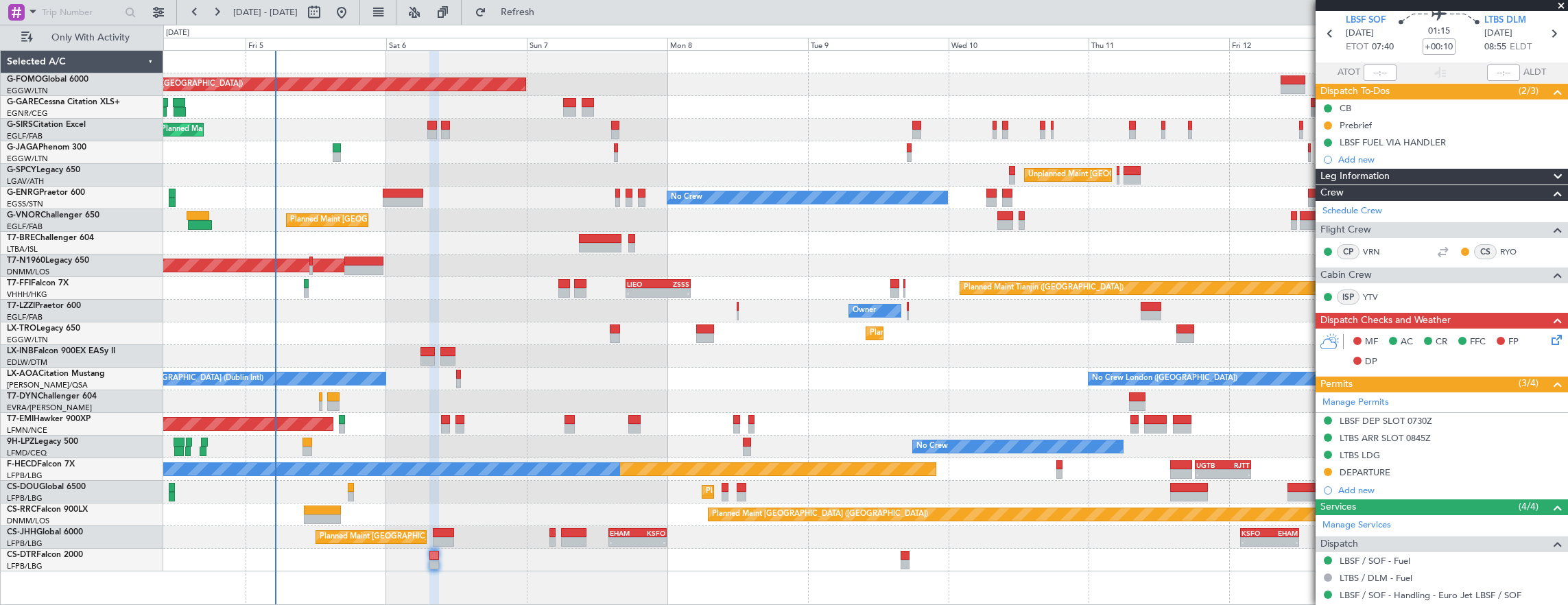
scroll to position [8, 0]
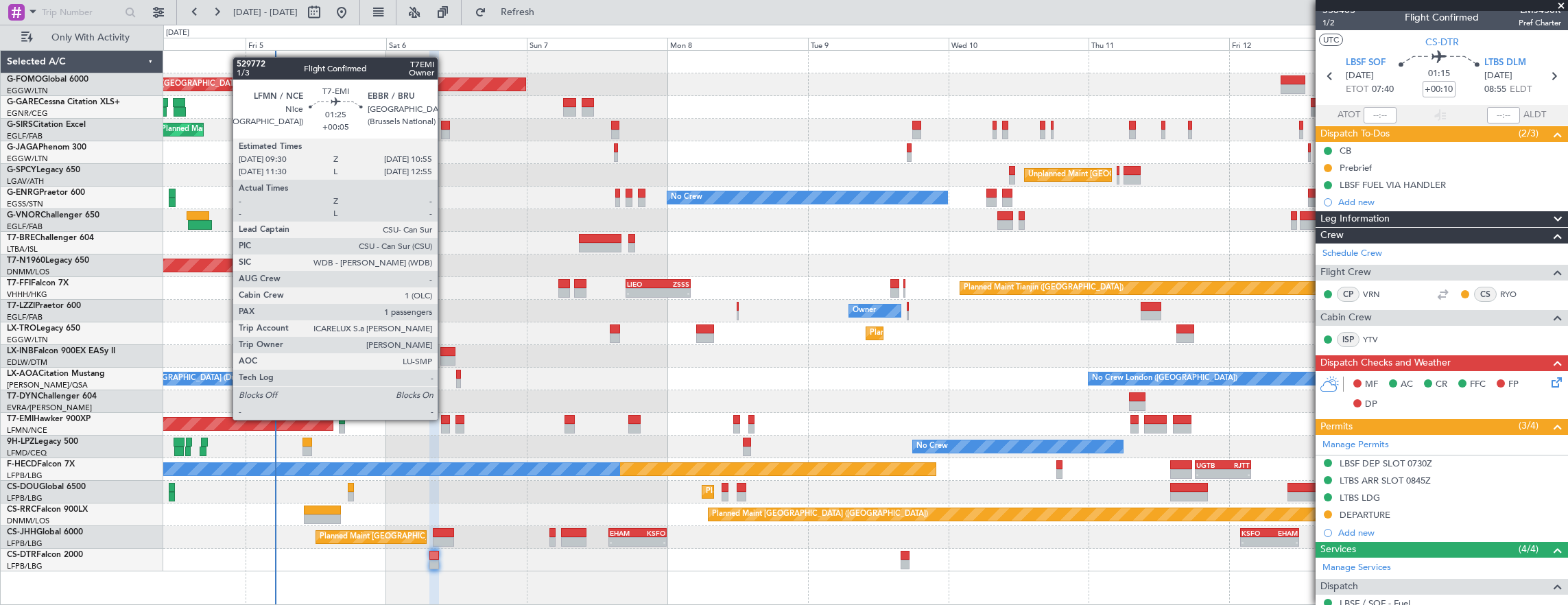
click at [445, 419] on div at bounding box center [446, 419] width 9 height 10
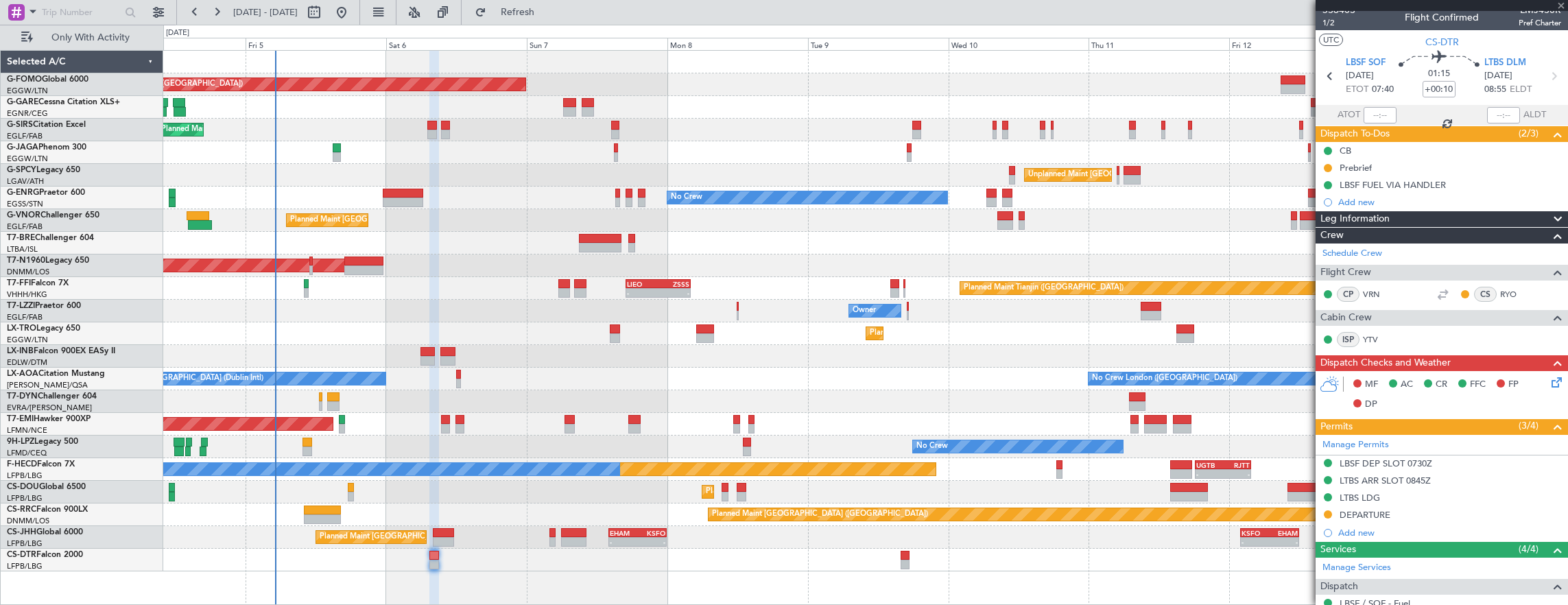
type input "+00:05"
type input "1"
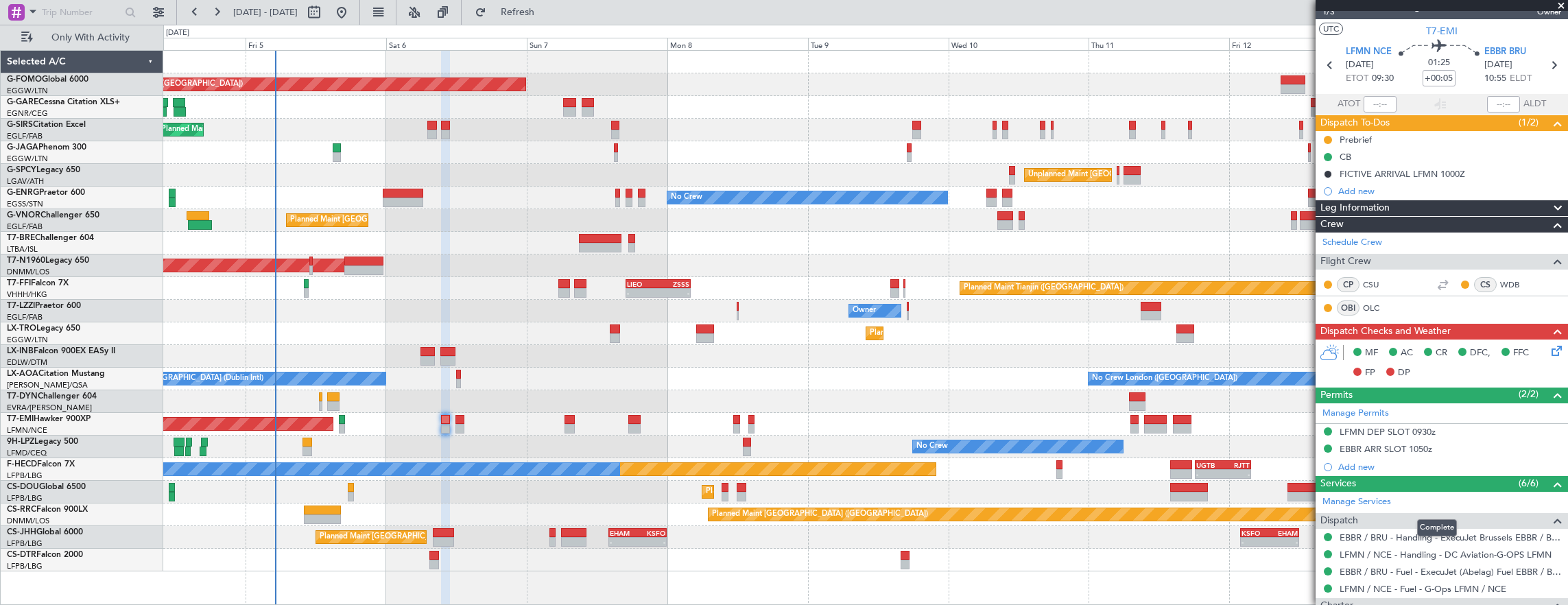
scroll to position [0, 0]
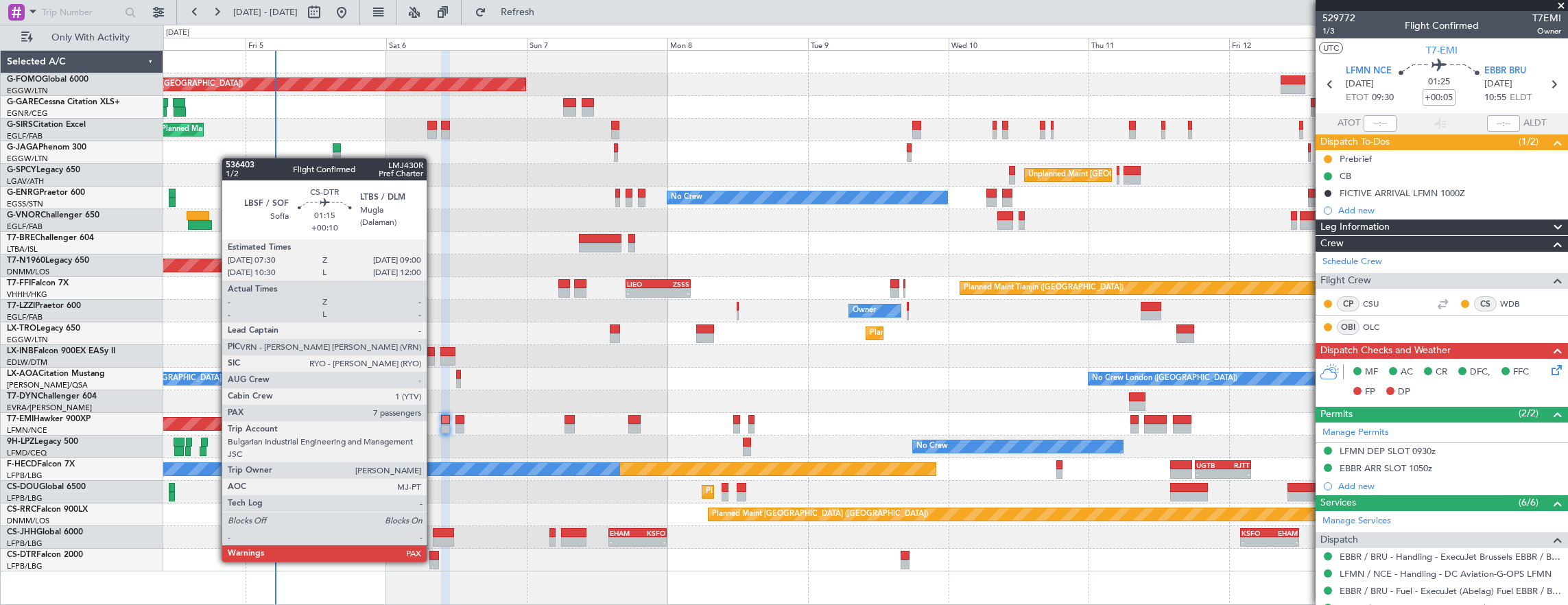
click at [434, 560] on div at bounding box center [434, 564] width 9 height 10
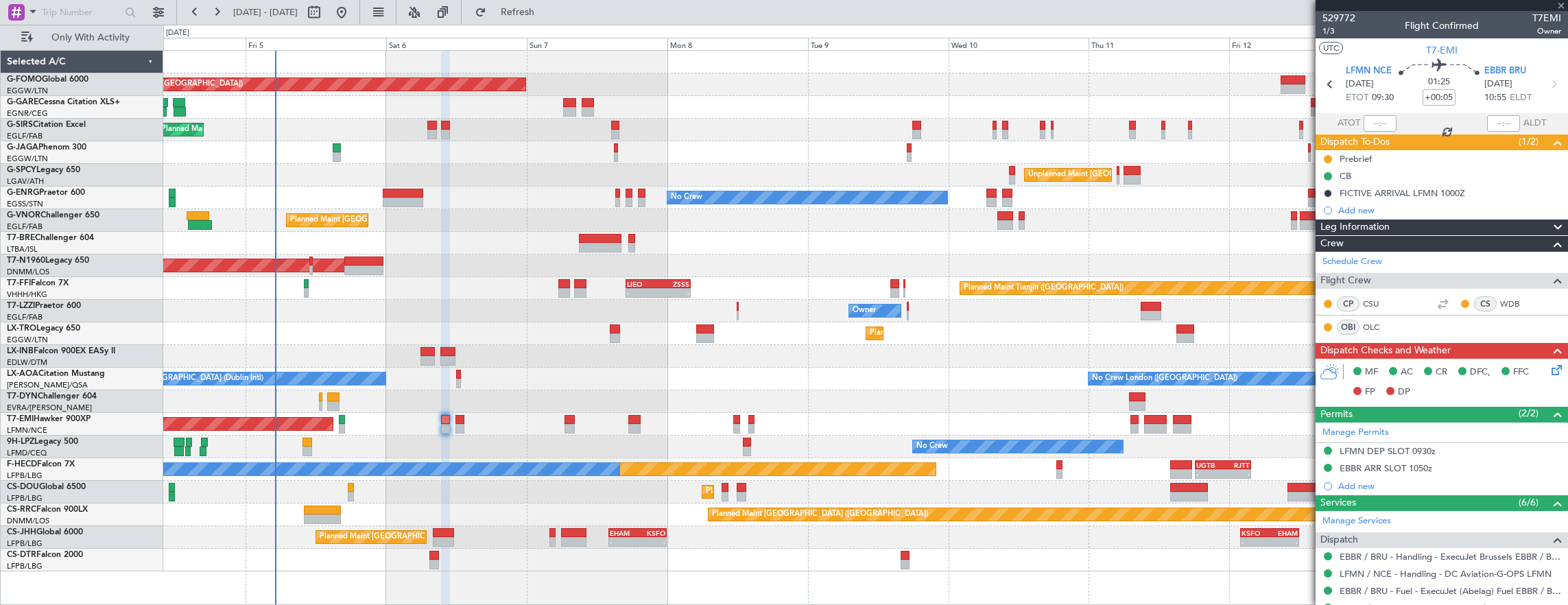
type input "+00:10"
type input "7"
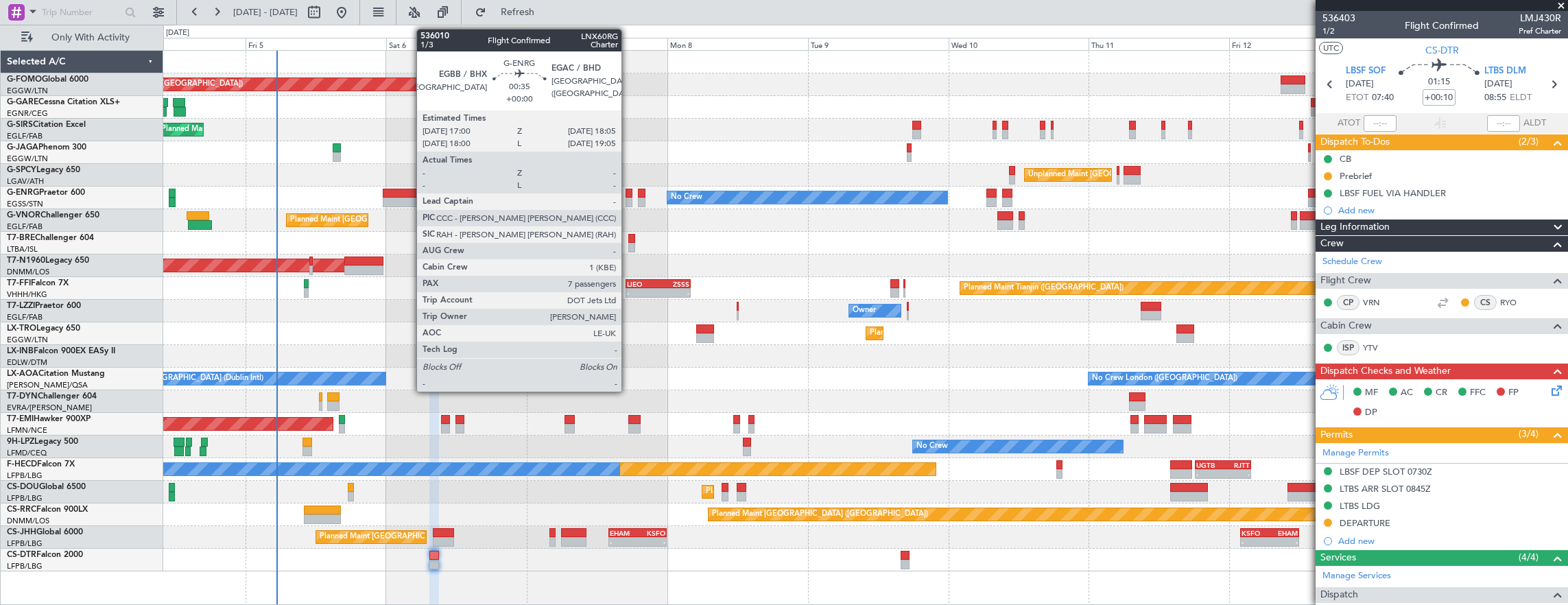
click at [628, 195] on div at bounding box center [629, 193] width 7 height 10
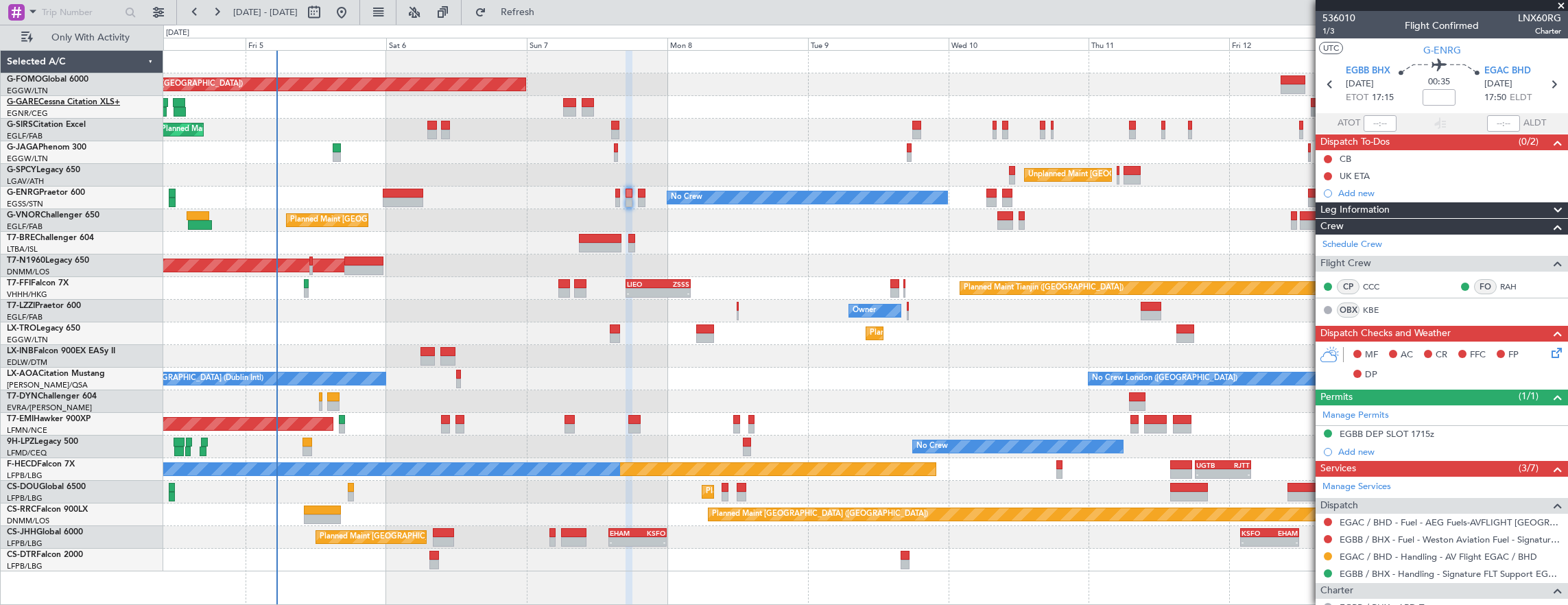
click at [75, 101] on link "G-GARE Cessna Citation XLS+" at bounding box center [63, 102] width 113 height 8
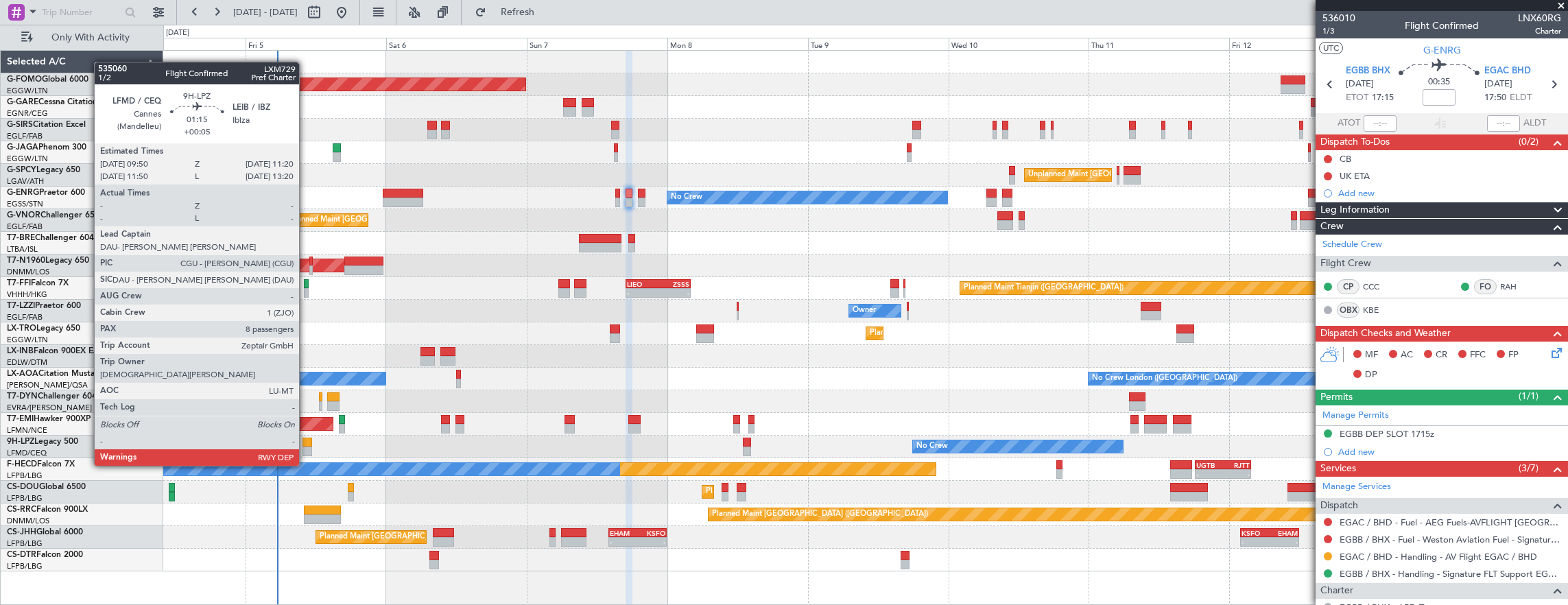
click at [306, 440] on div at bounding box center [307, 442] width 9 height 10
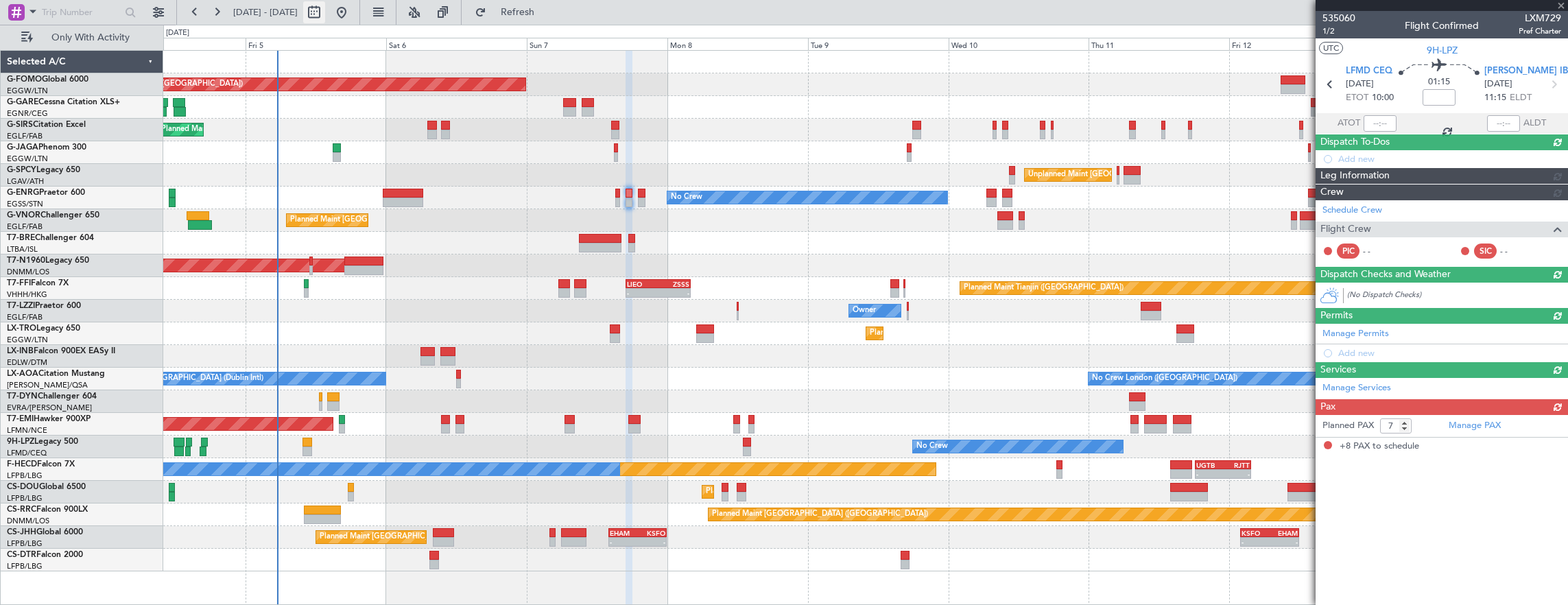
type input "+00:05"
type input "8"
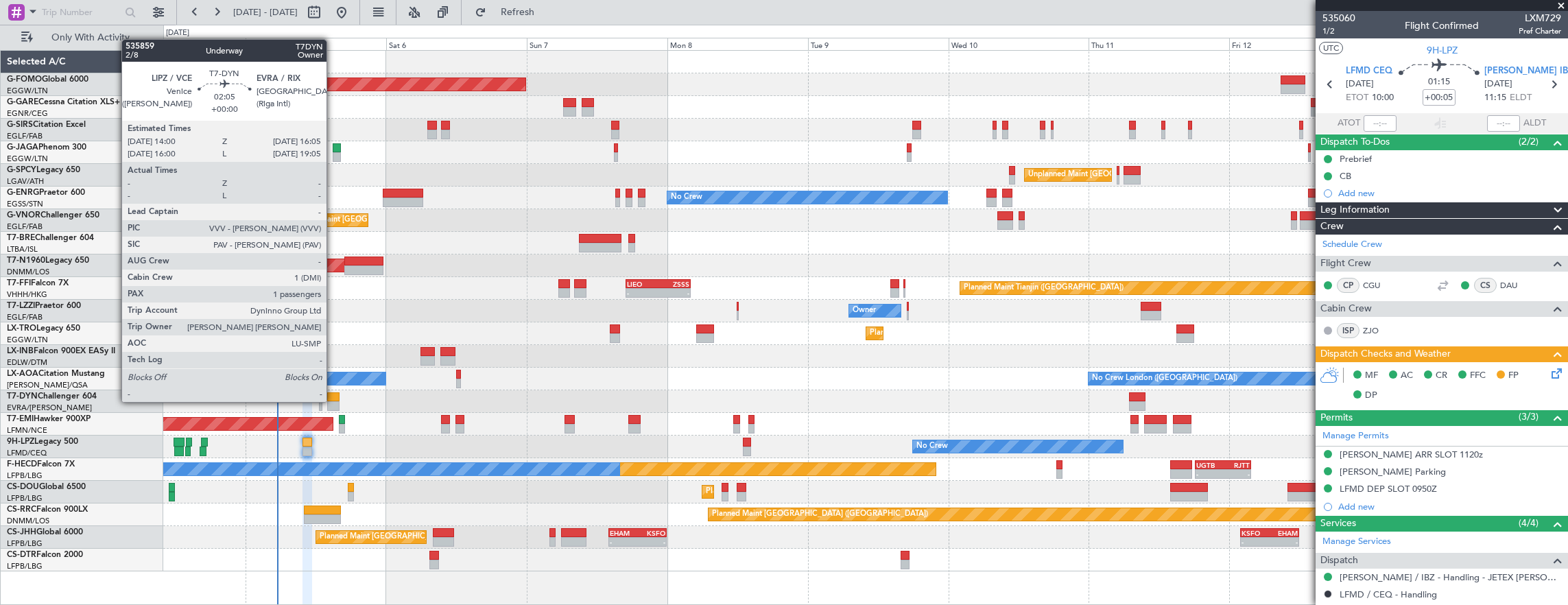
click at [334, 401] on div at bounding box center [334, 405] width 12 height 10
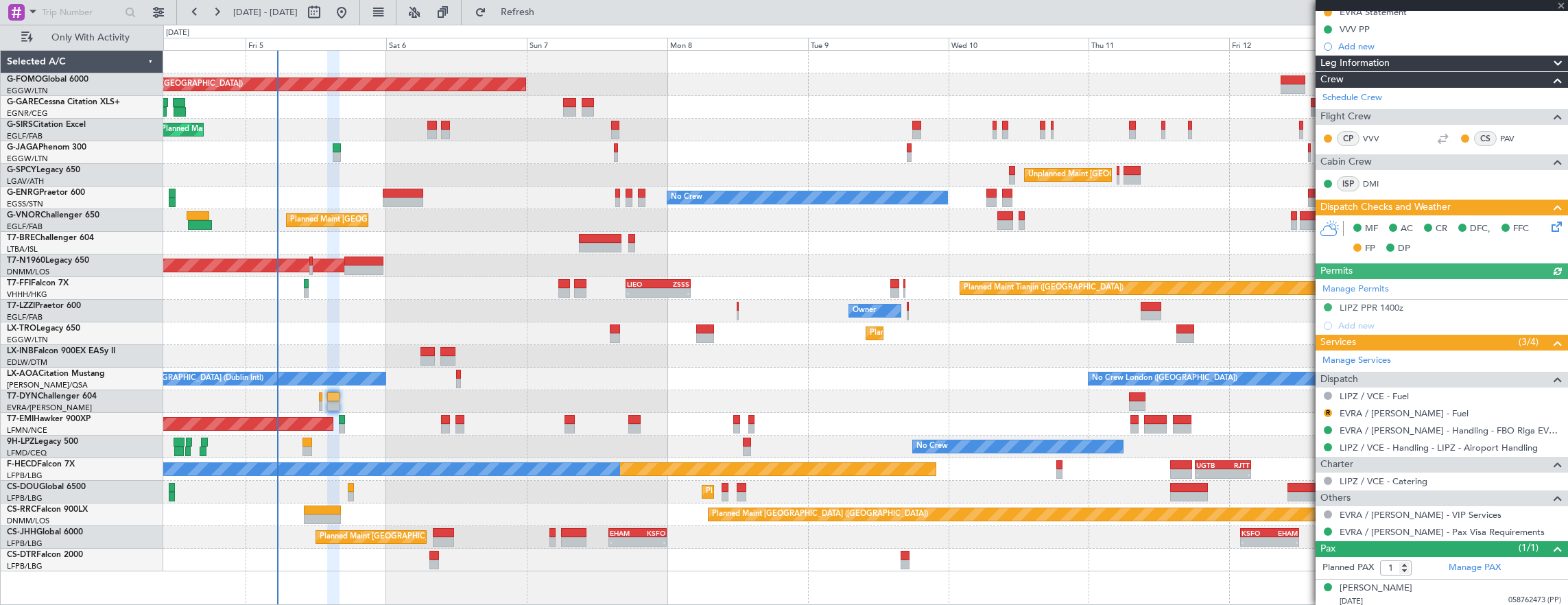
scroll to position [285, 0]
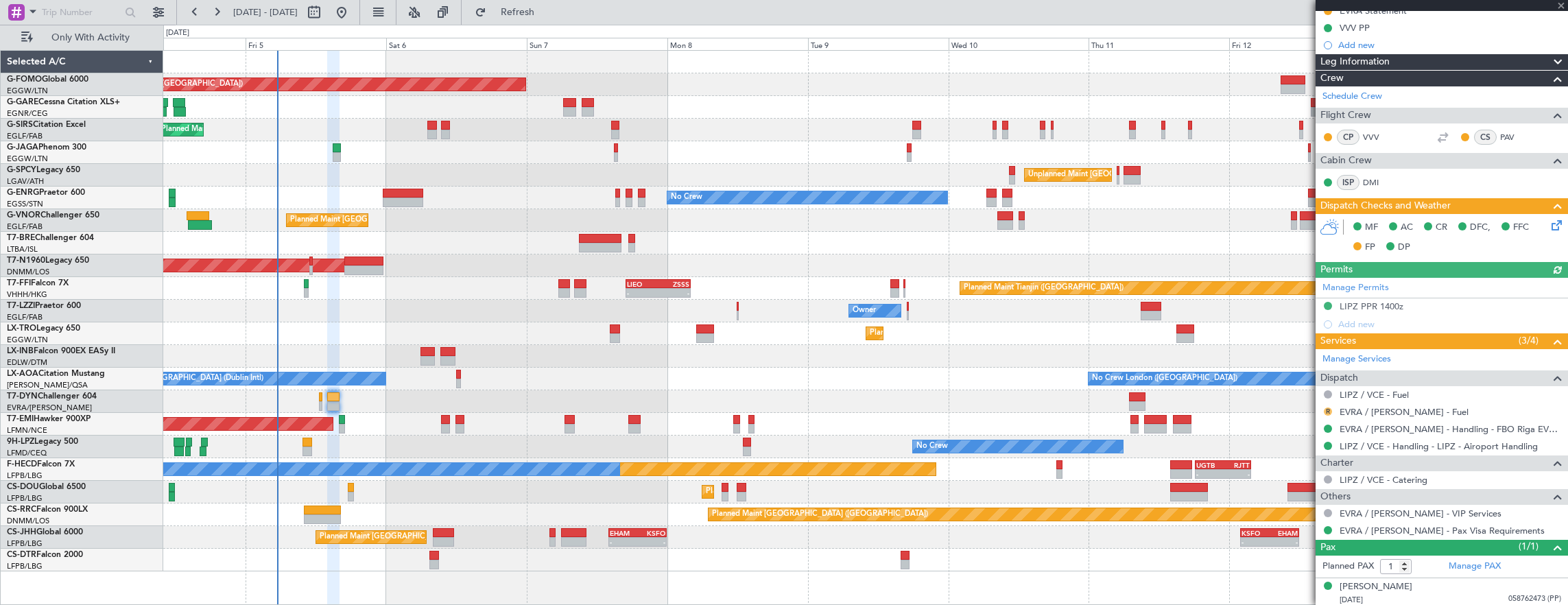
click at [1331, 407] on button "R" at bounding box center [1328, 411] width 8 height 8
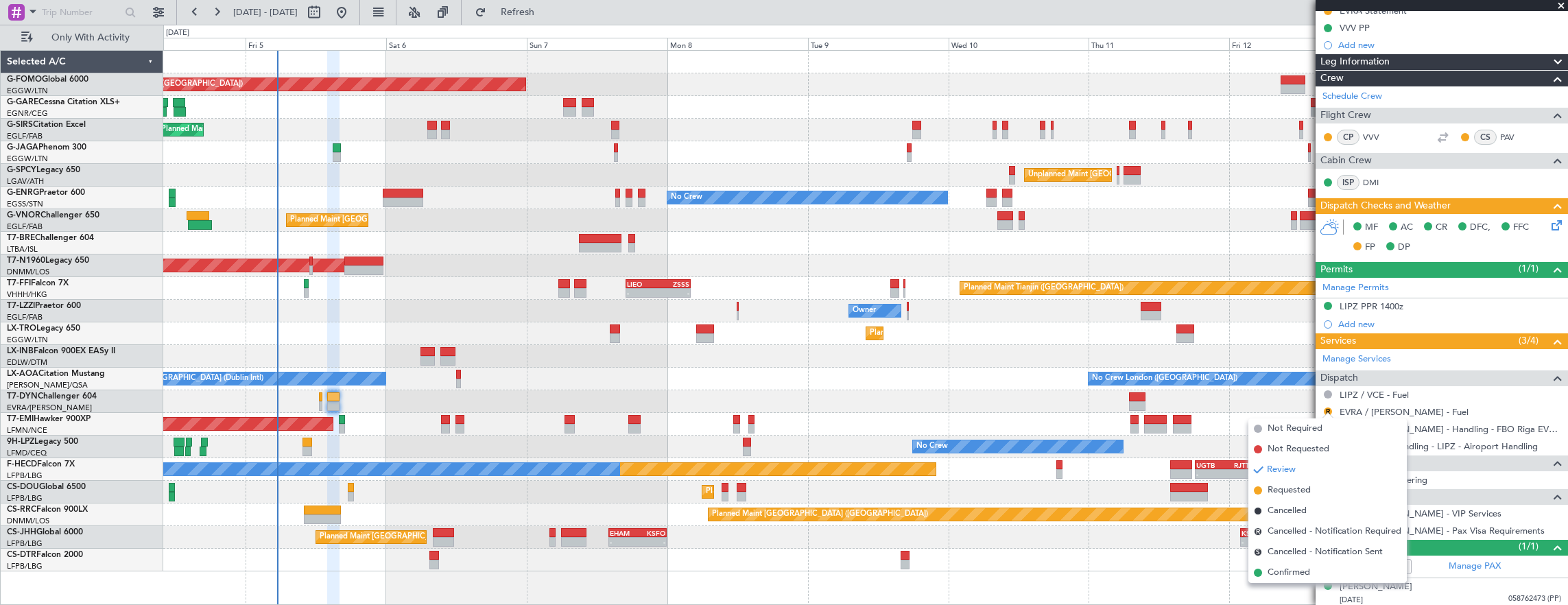
click at [1305, 425] on mat-tooltip-component "Not Required" at bounding box center [1329, 414] width 72 height 37
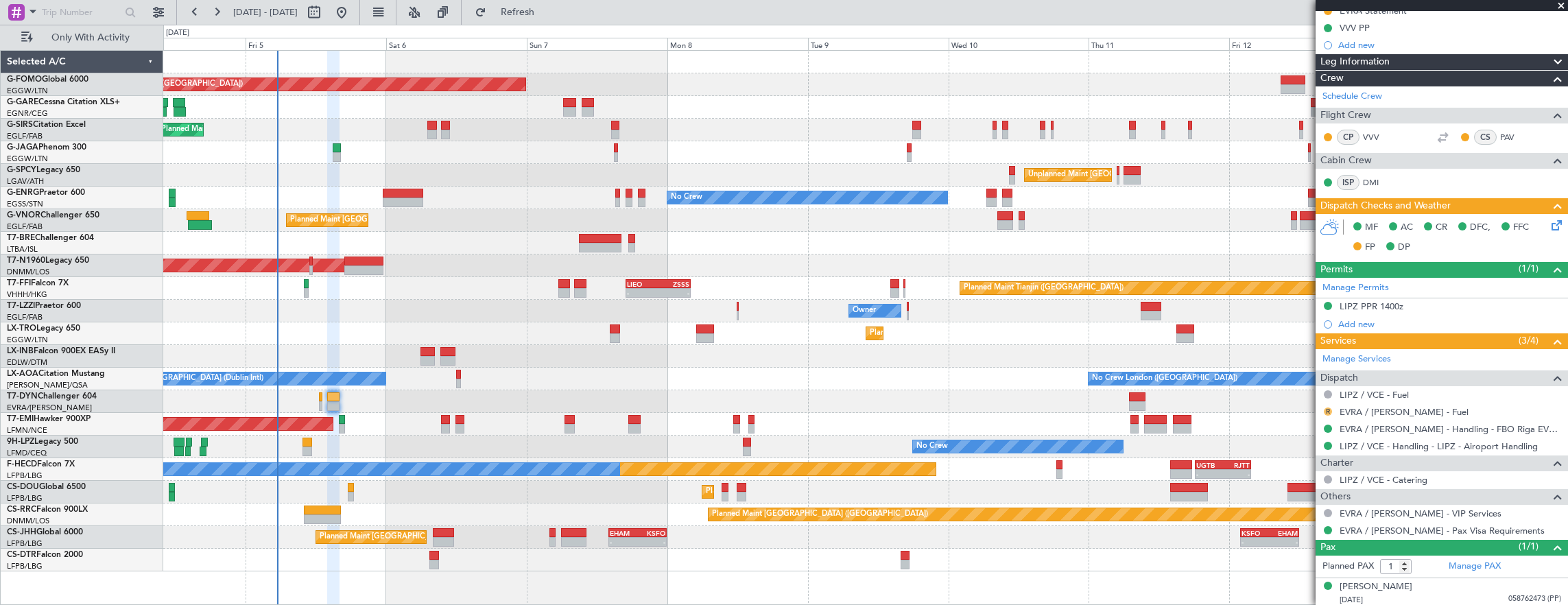
click at [1329, 407] on button "R" at bounding box center [1328, 411] width 8 height 8
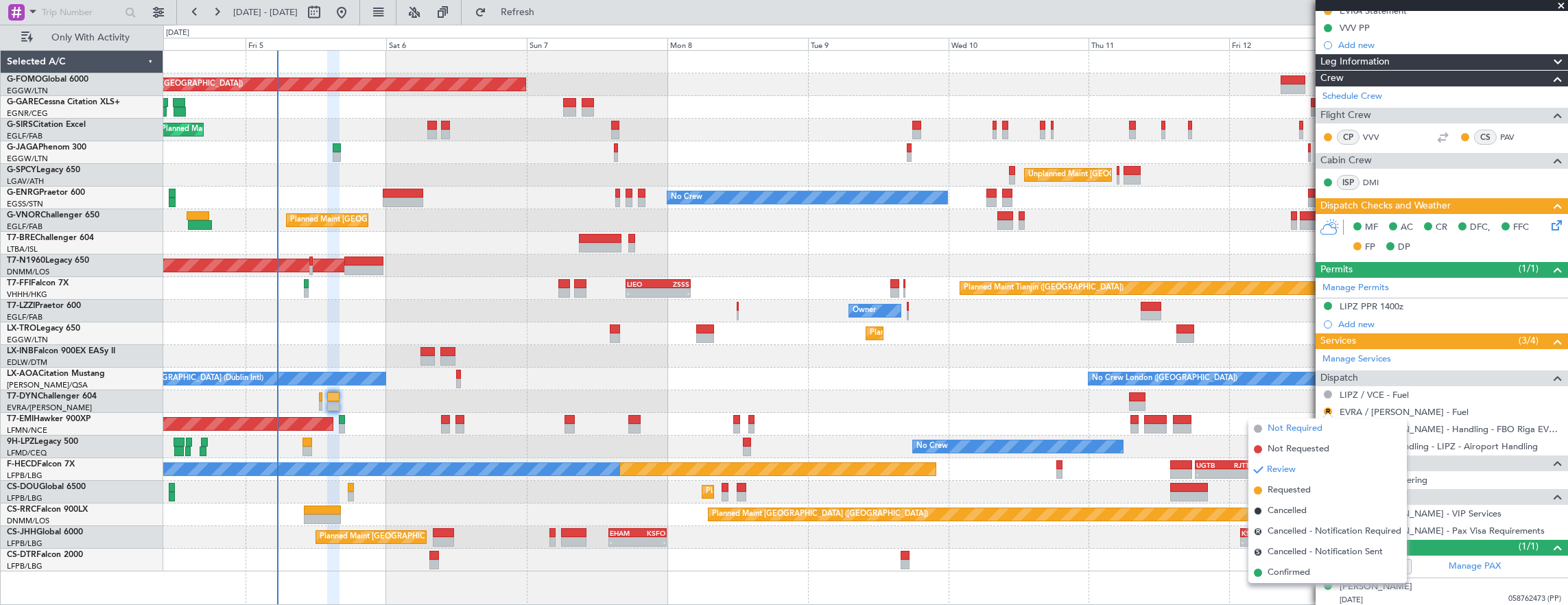
click at [1264, 427] on li "Not Required" at bounding box center [1327, 428] width 159 height 20
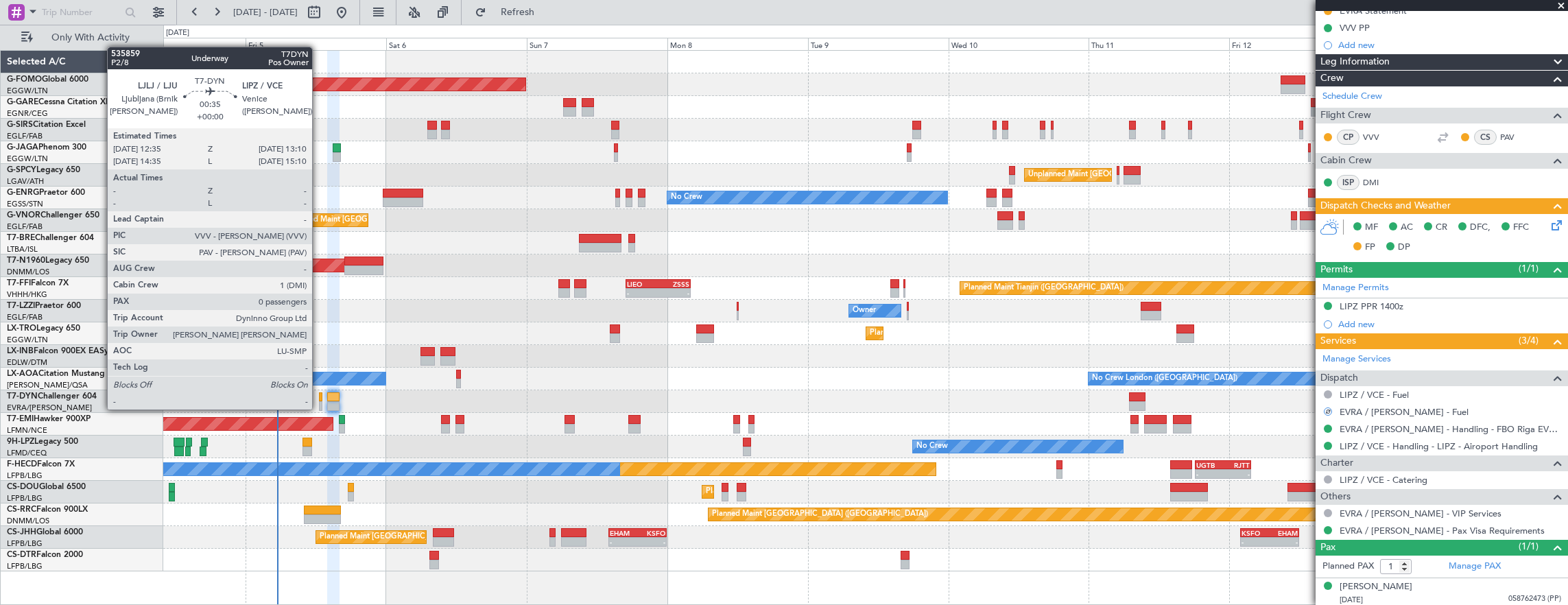
click at [319, 408] on div at bounding box center [321, 405] width 4 height 10
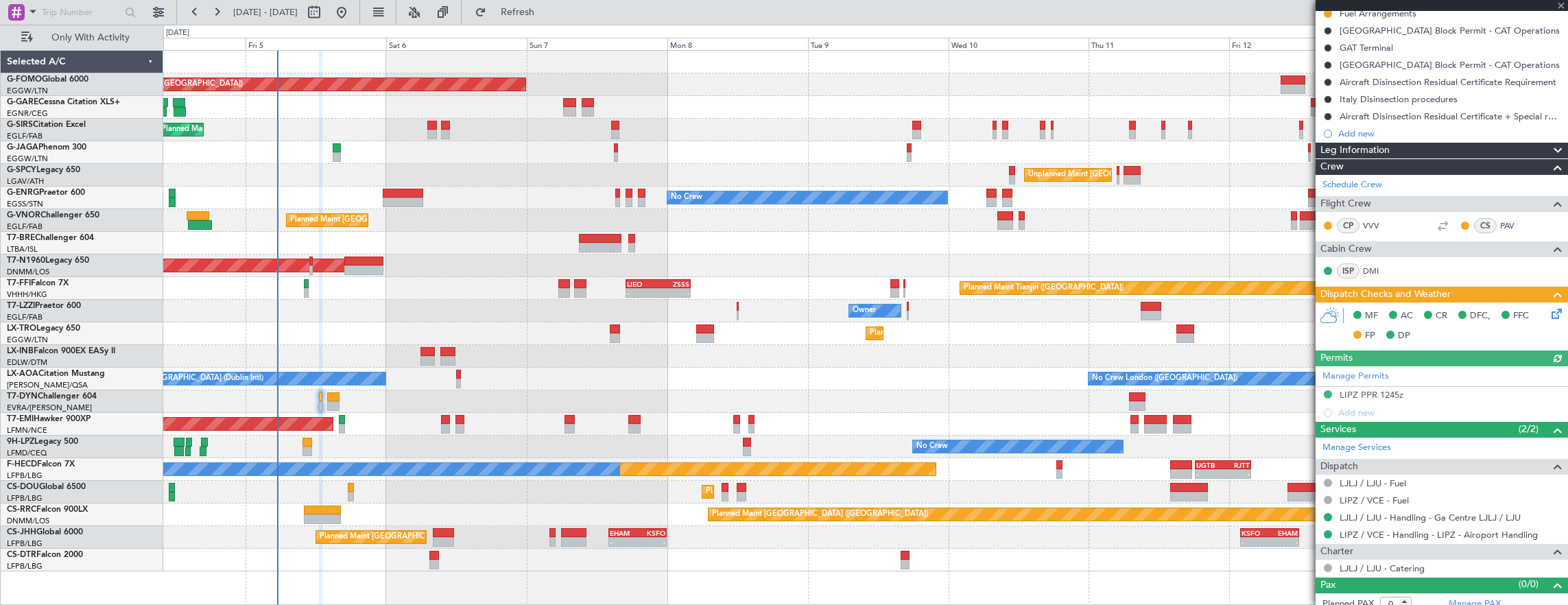
scroll to position [204, 0]
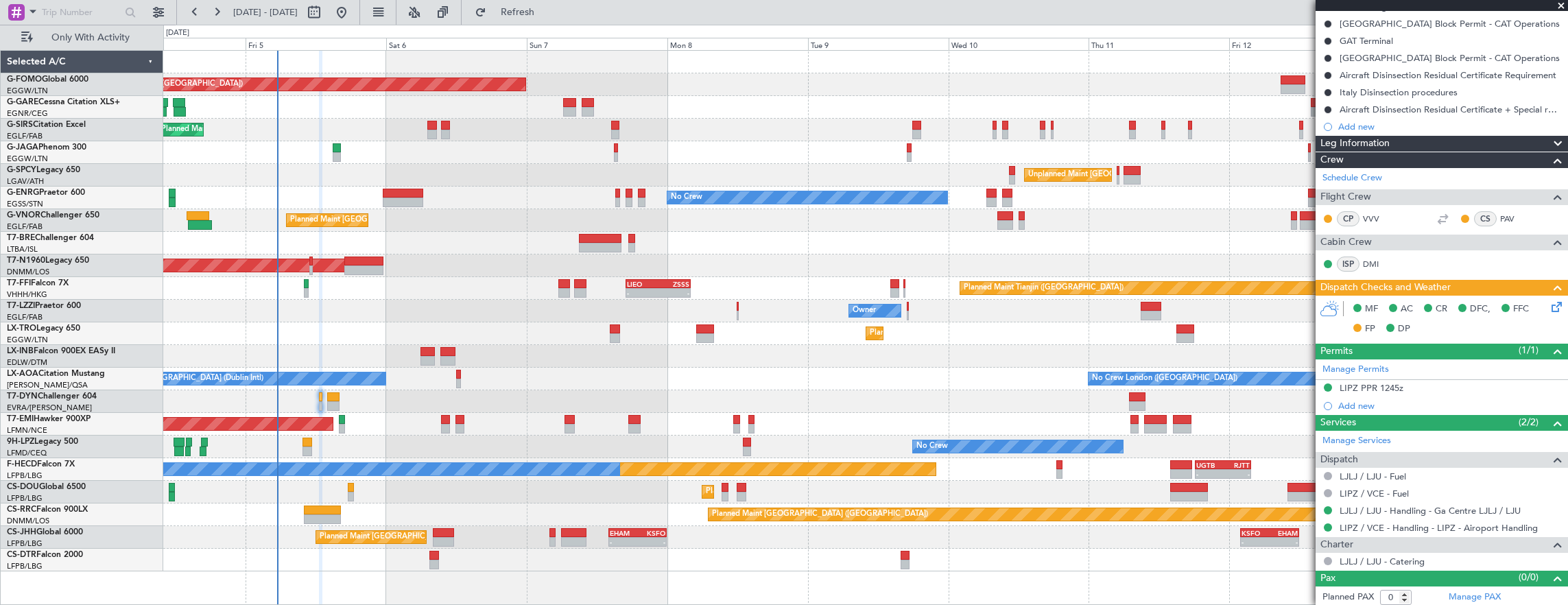
click at [1550, 301] on icon at bounding box center [1555, 304] width 11 height 11
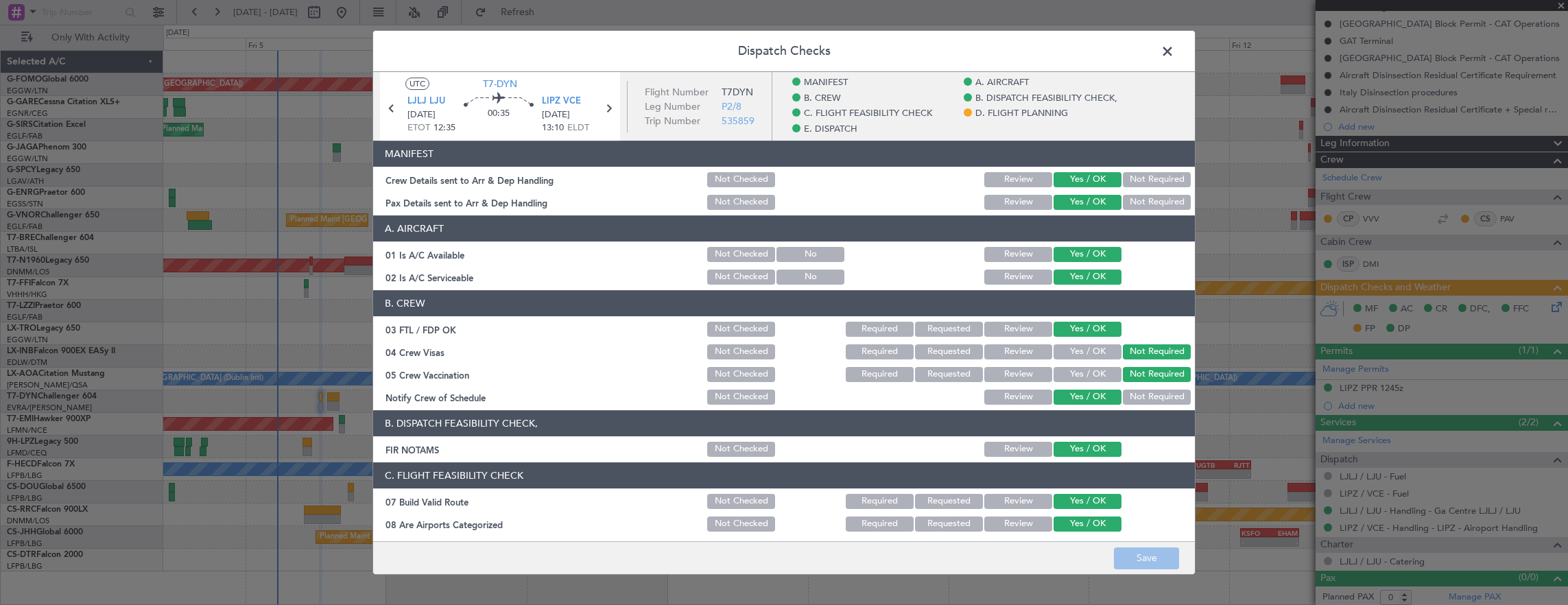
scroll to position [480, 0]
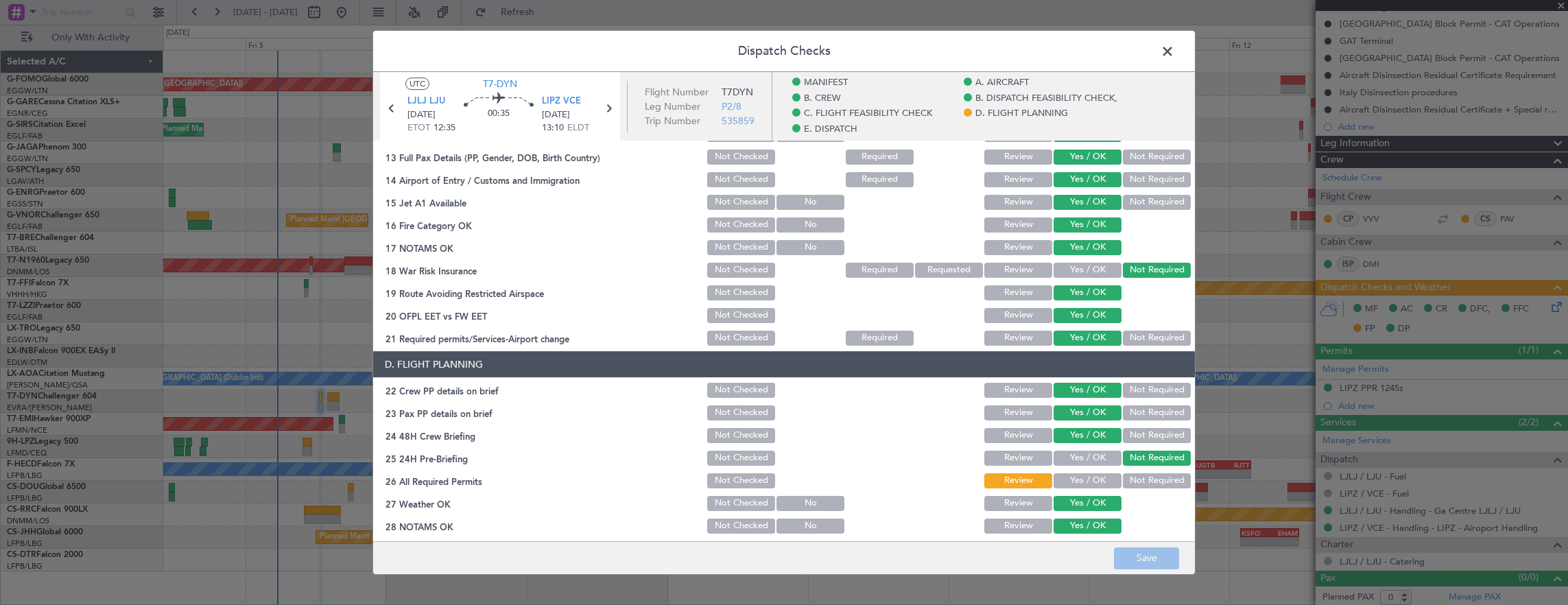
click at [1102, 494] on div "Yes / OK" at bounding box center [1086, 503] width 69 height 19
click at [1091, 477] on button "Yes / OK" at bounding box center [1088, 480] width 68 height 15
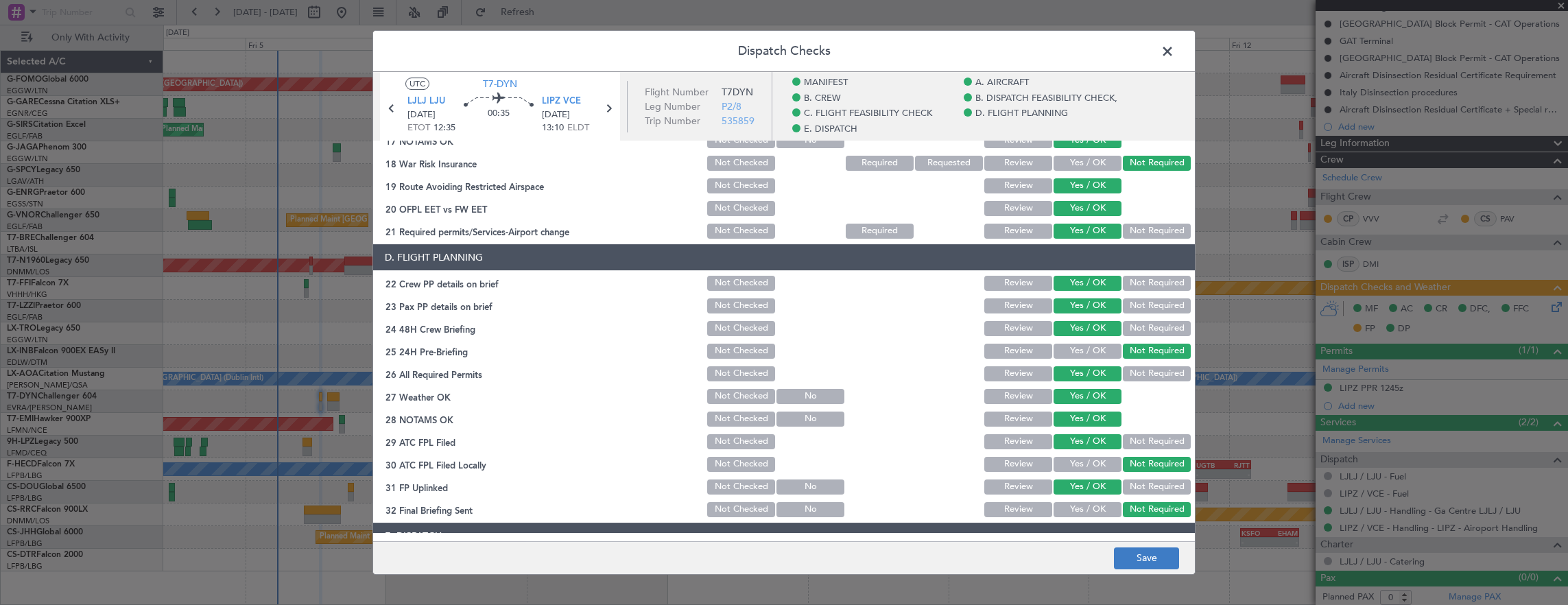
scroll to position [617, 0]
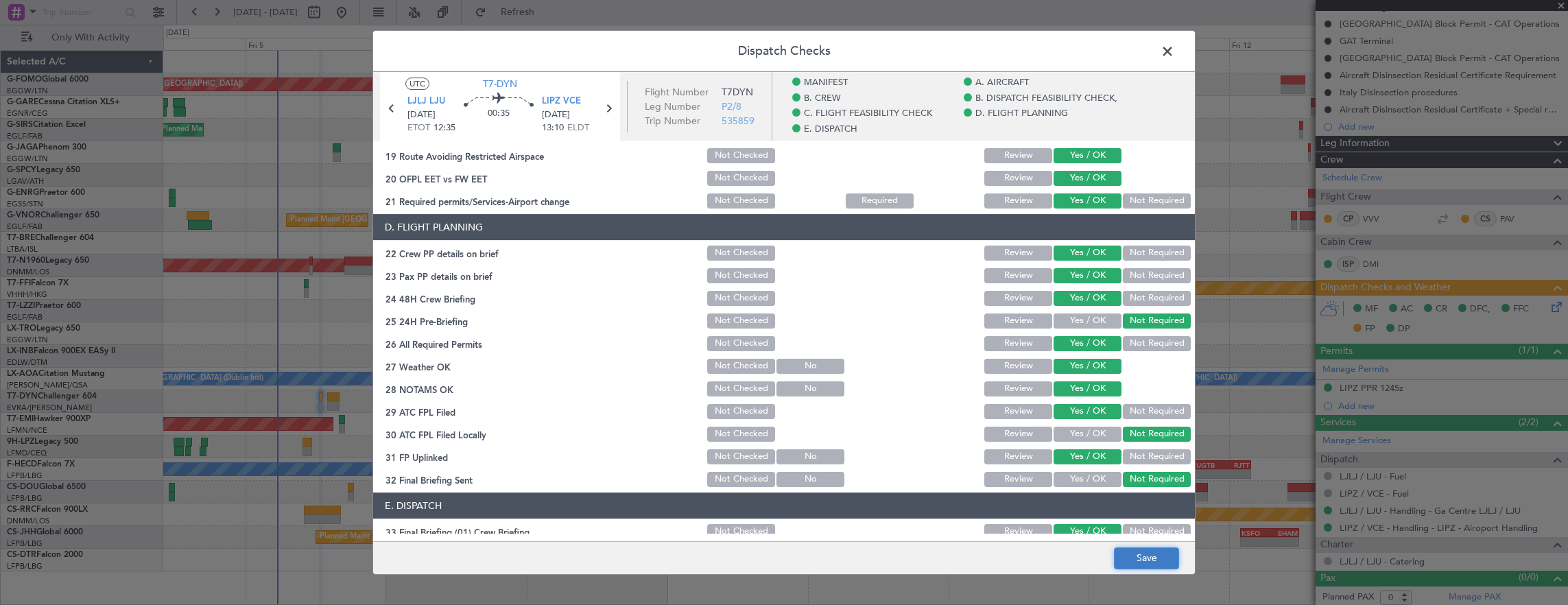
click at [1141, 549] on button "Save" at bounding box center [1147, 558] width 65 height 22
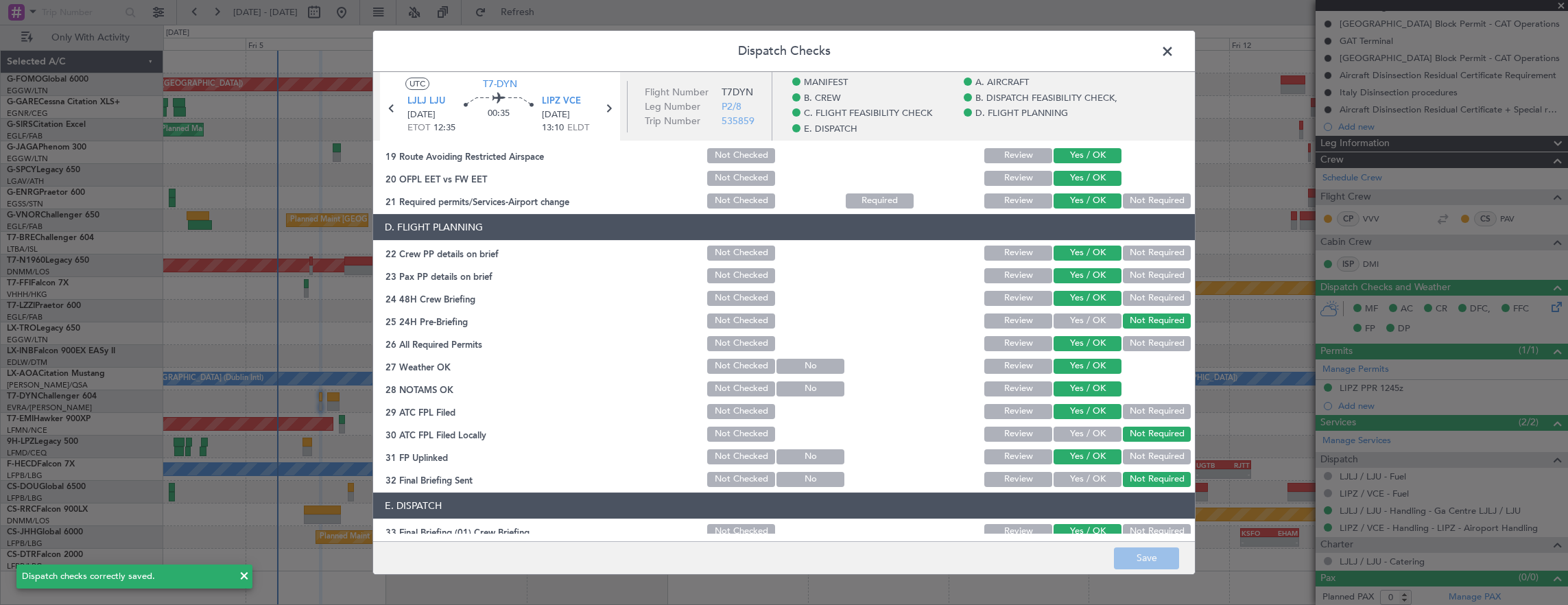
drag, startPoint x: 1167, startPoint y: 43, endPoint x: 988, endPoint y: 160, distance: 213.8
click at [1175, 43] on span at bounding box center [1175, 54] width 0 height 27
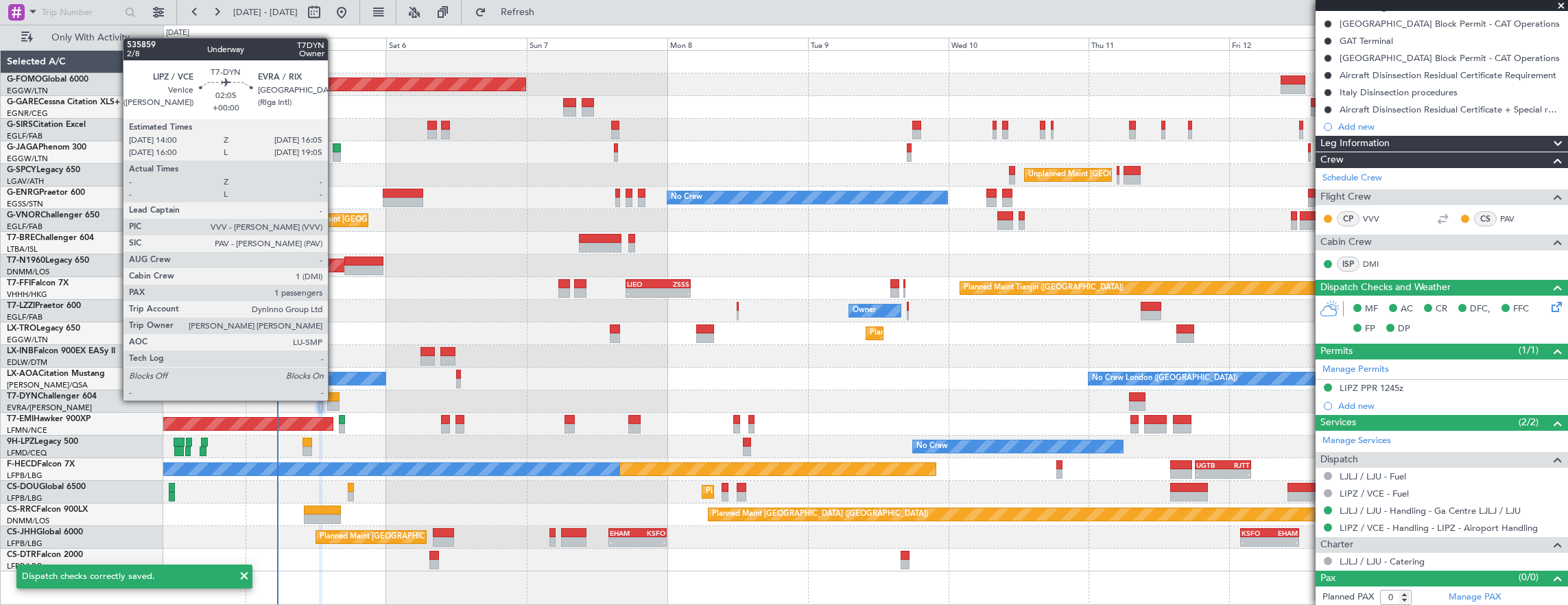
click at [335, 399] on div at bounding box center [334, 397] width 12 height 10
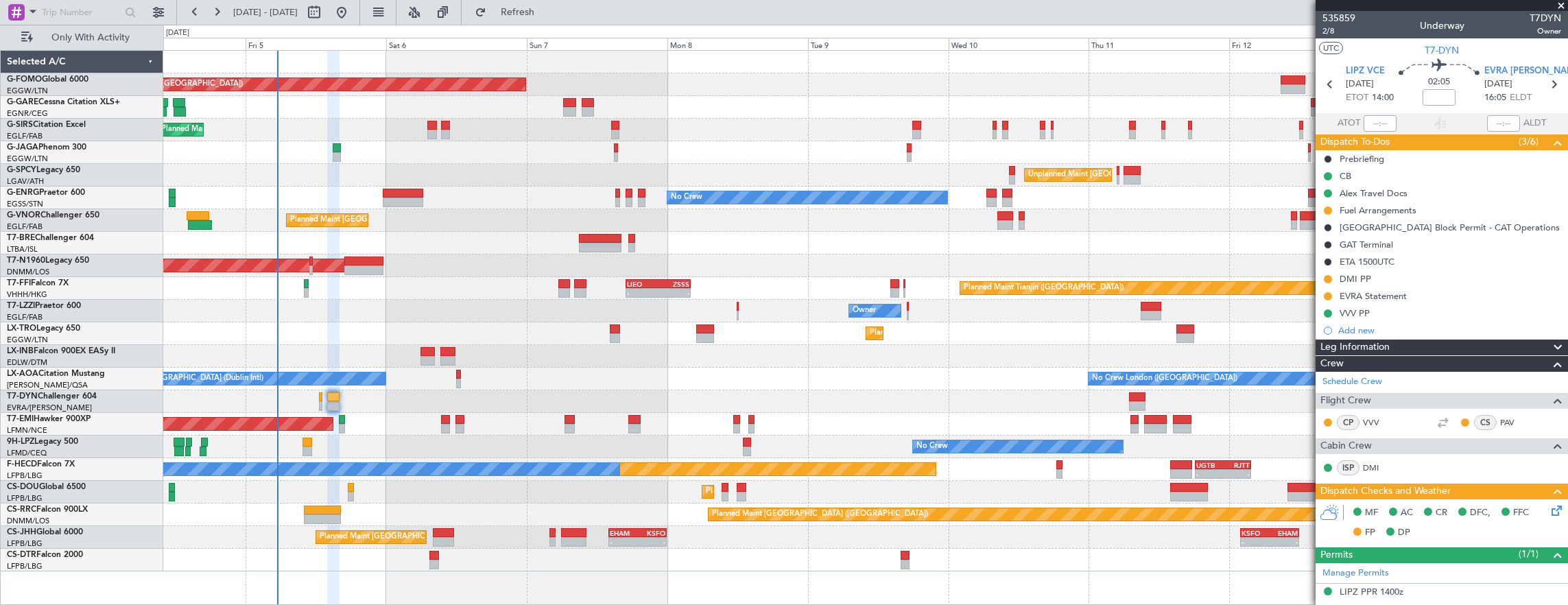
scroll to position [68, 0]
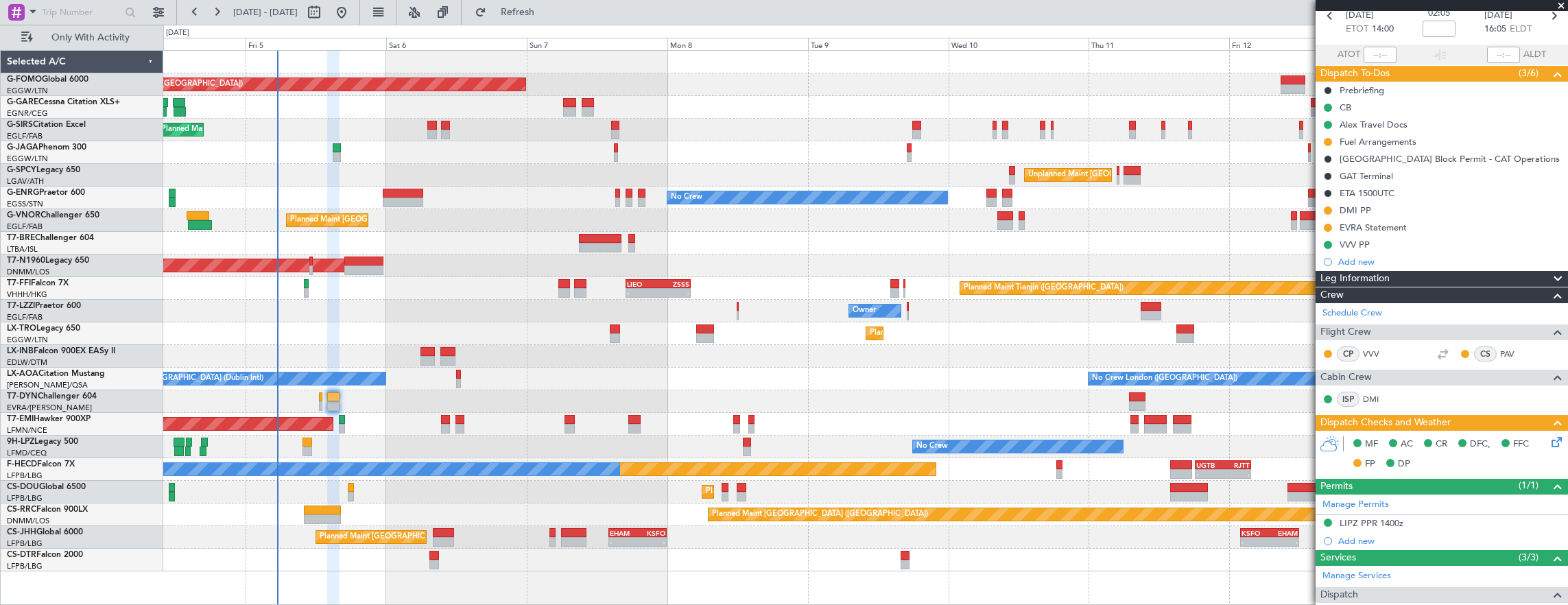
click at [1550, 445] on icon at bounding box center [1555, 440] width 11 height 11
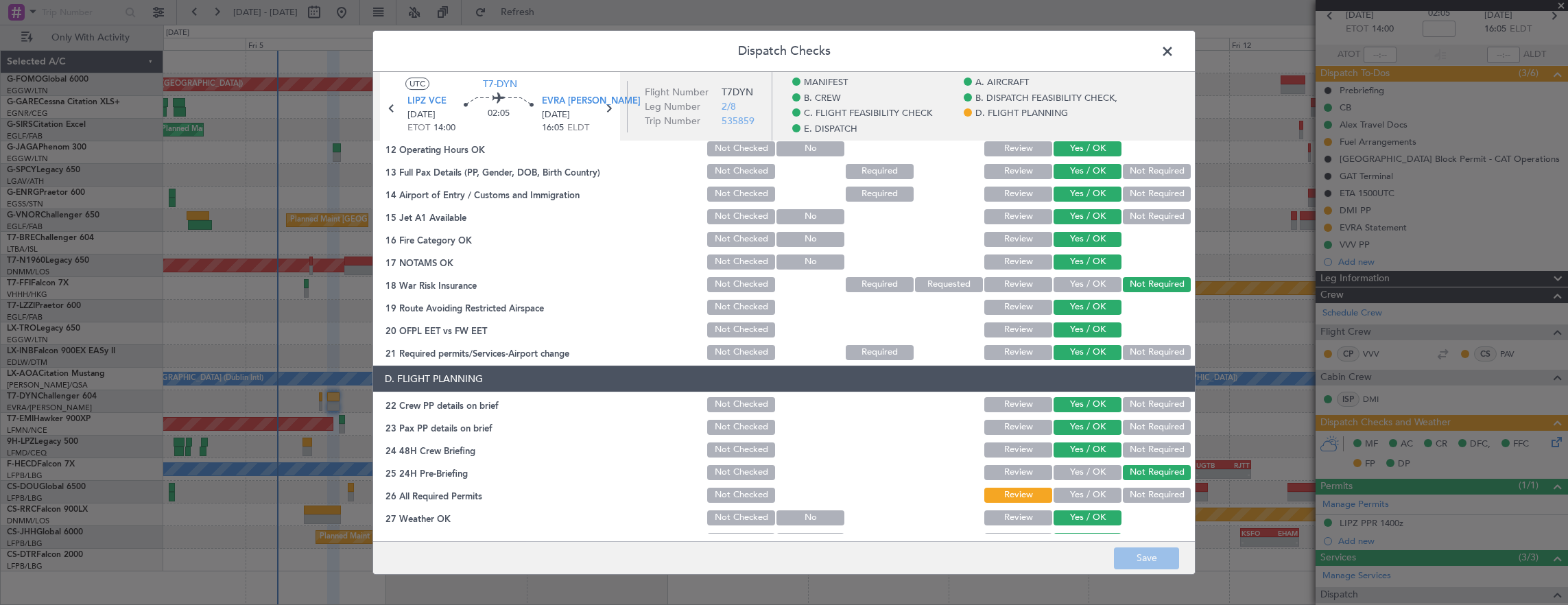
scroll to position [480, 0]
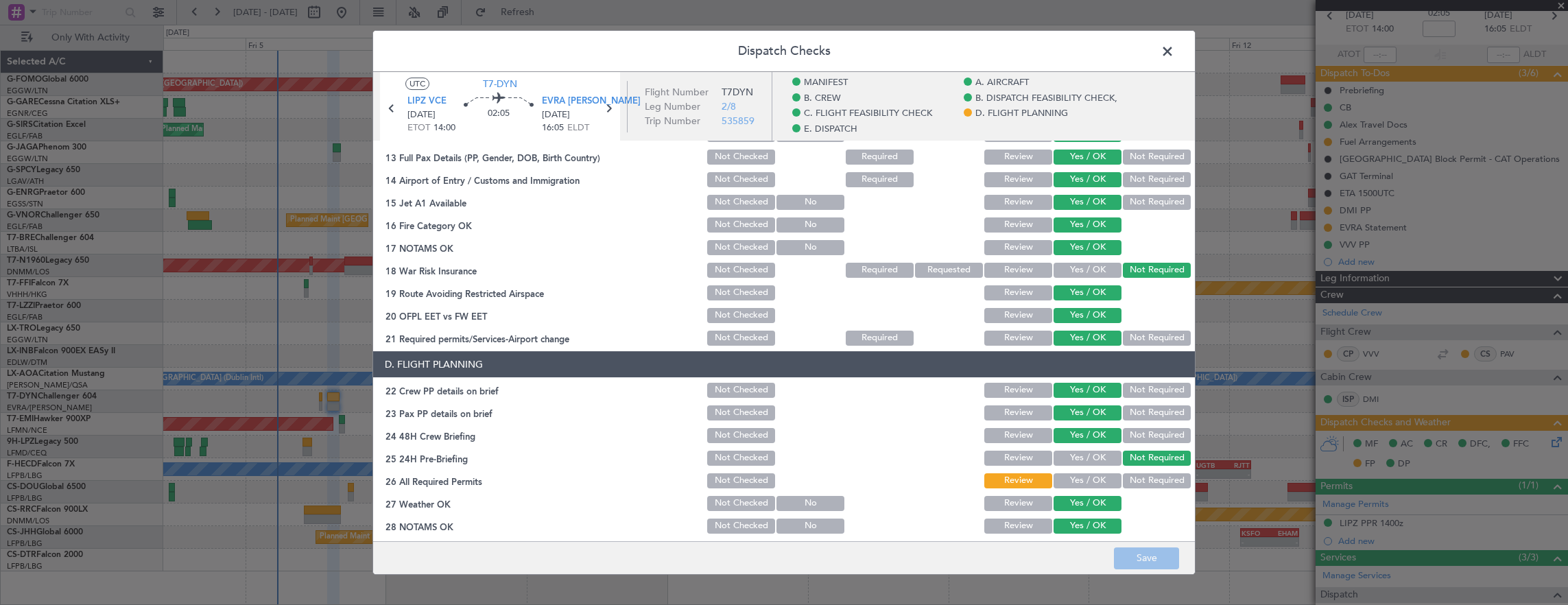
click at [1077, 480] on button "Yes / OK" at bounding box center [1088, 480] width 68 height 15
click at [1141, 552] on button "Save" at bounding box center [1147, 558] width 65 height 22
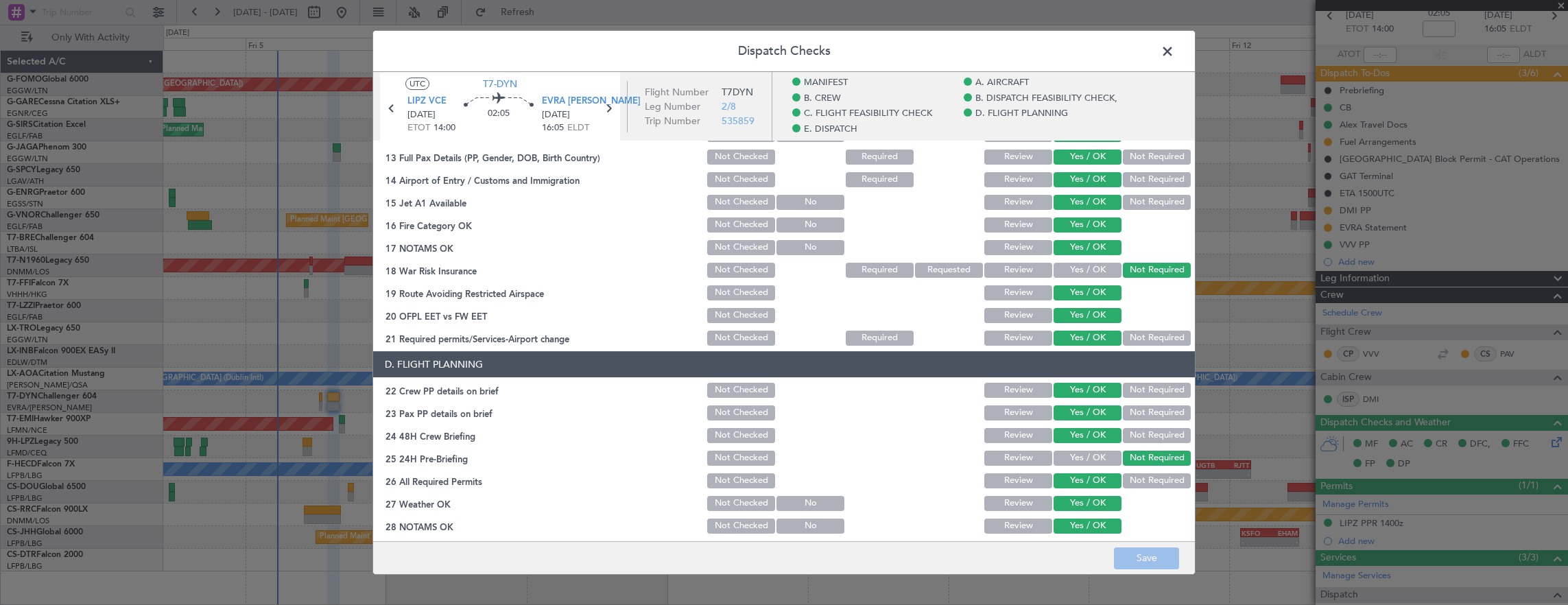
click at [1175, 51] on span at bounding box center [1175, 54] width 0 height 27
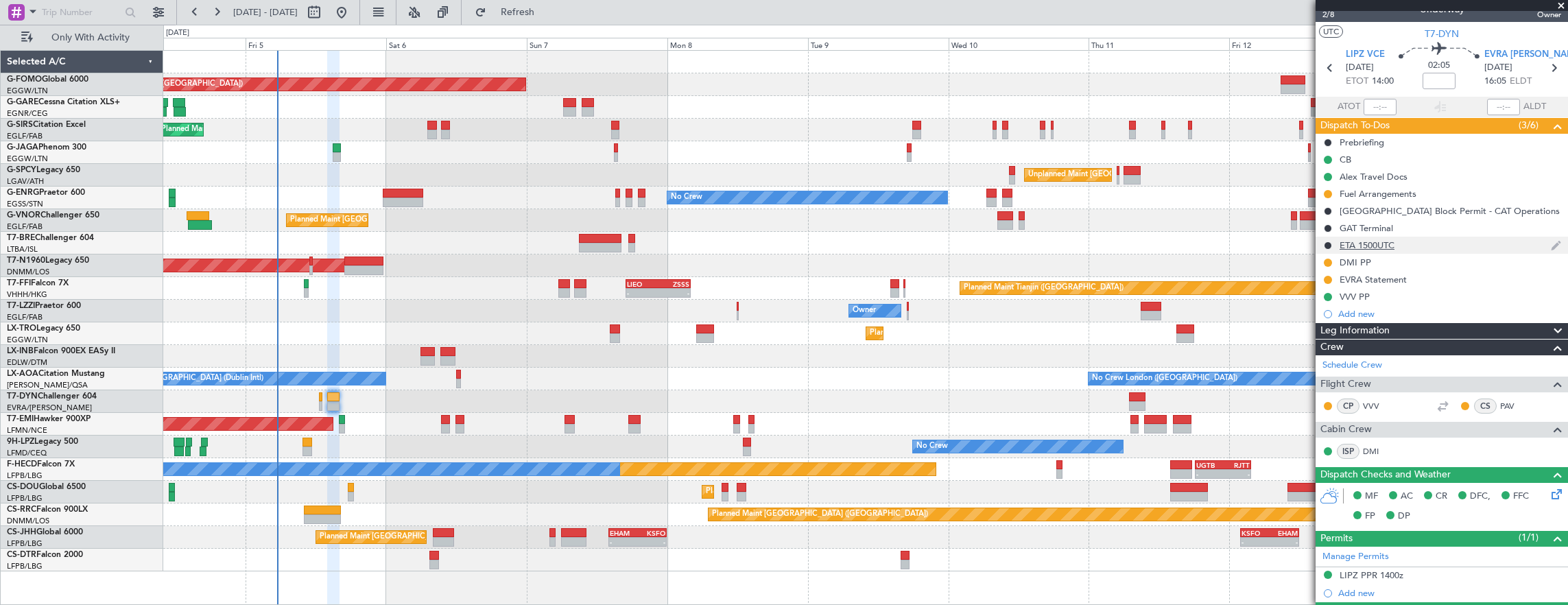
scroll to position [0, 0]
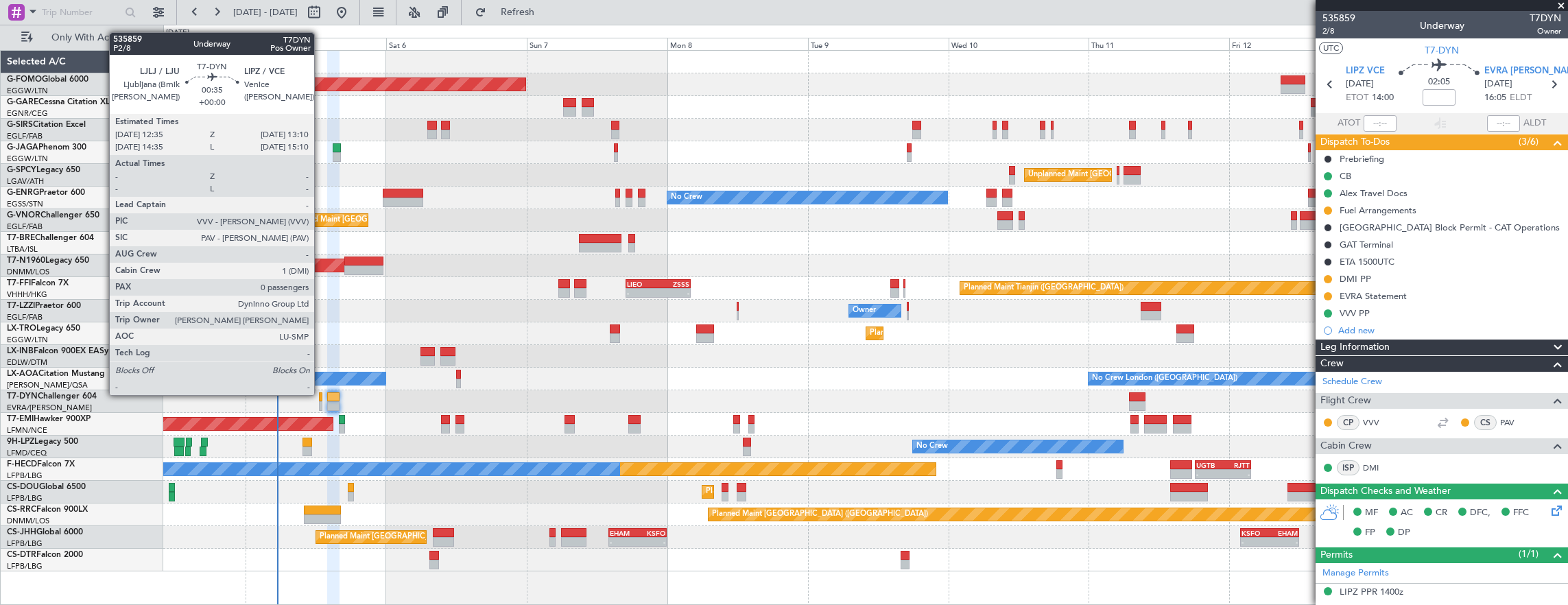
click at [321, 394] on div at bounding box center [321, 397] width 4 height 10
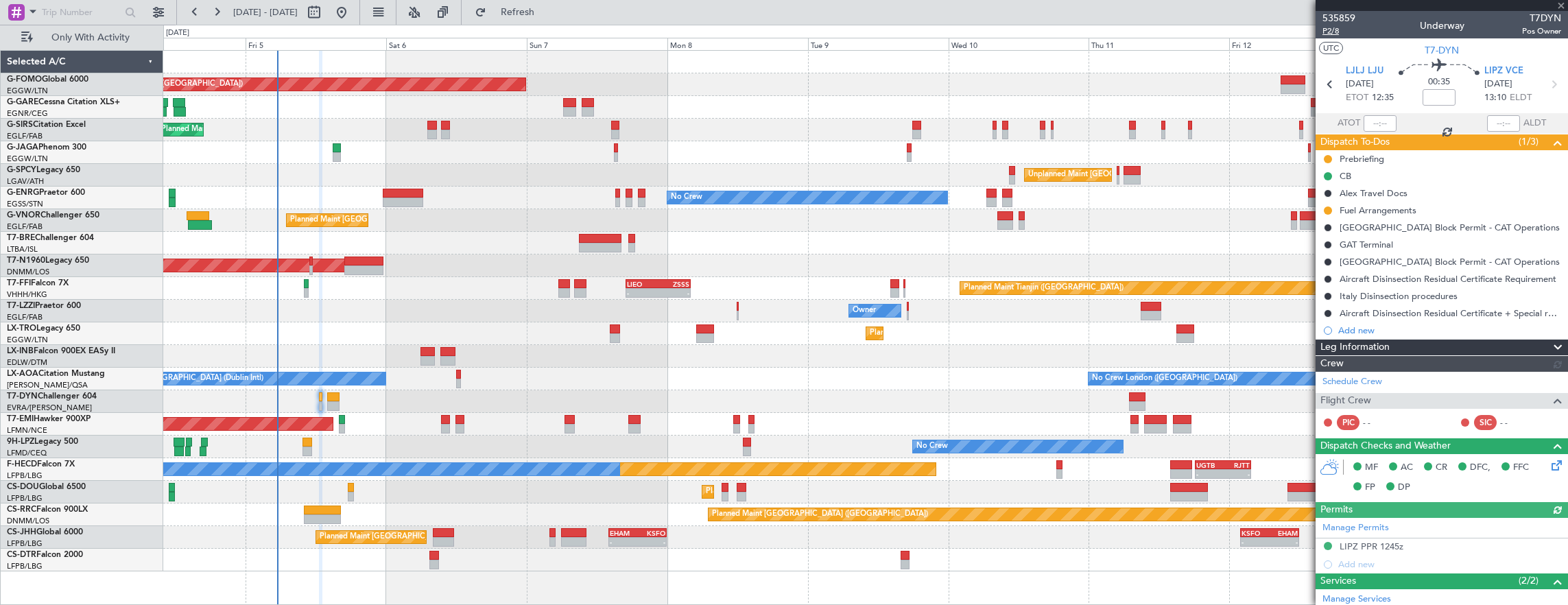
click at [1331, 33] on span "P2/8" at bounding box center [1339, 31] width 33 height 11
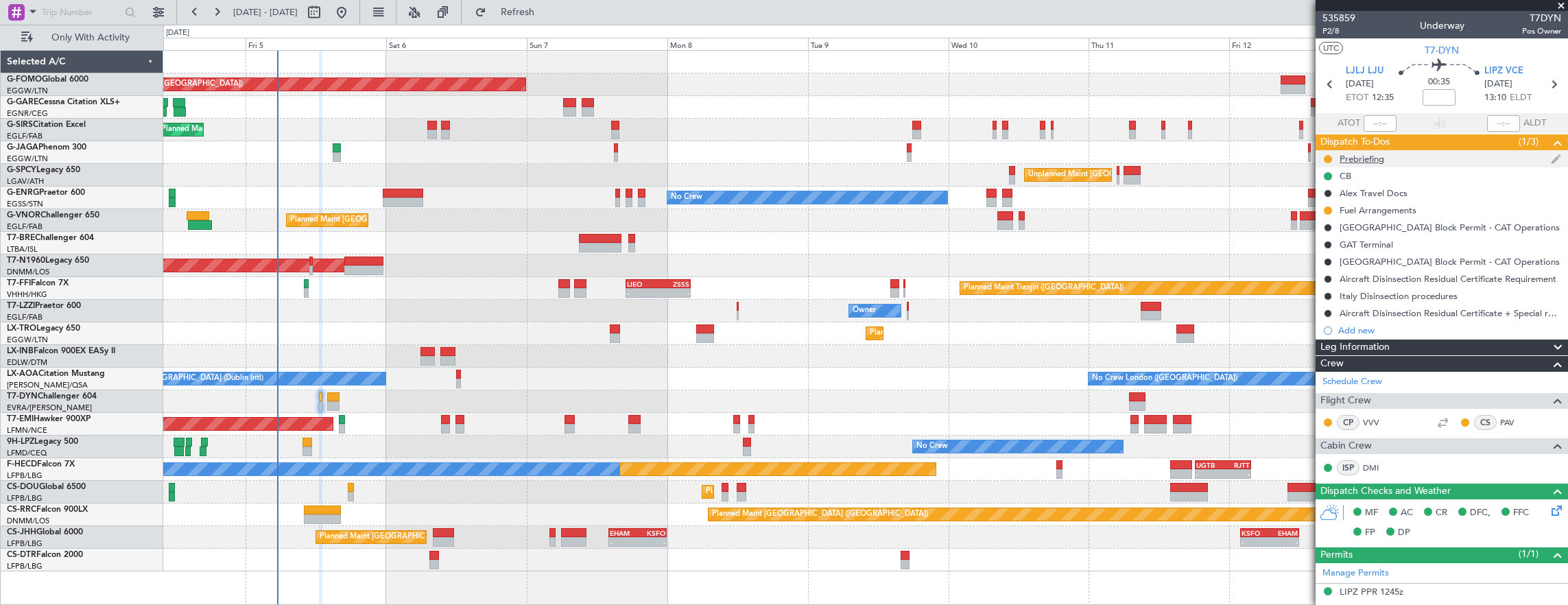
click at [1323, 157] on div at bounding box center [1328, 158] width 11 height 11
click at [1328, 157] on button at bounding box center [1328, 158] width 8 height 8
click at [1315, 245] on span "Cancelled" at bounding box center [1331, 240] width 39 height 14
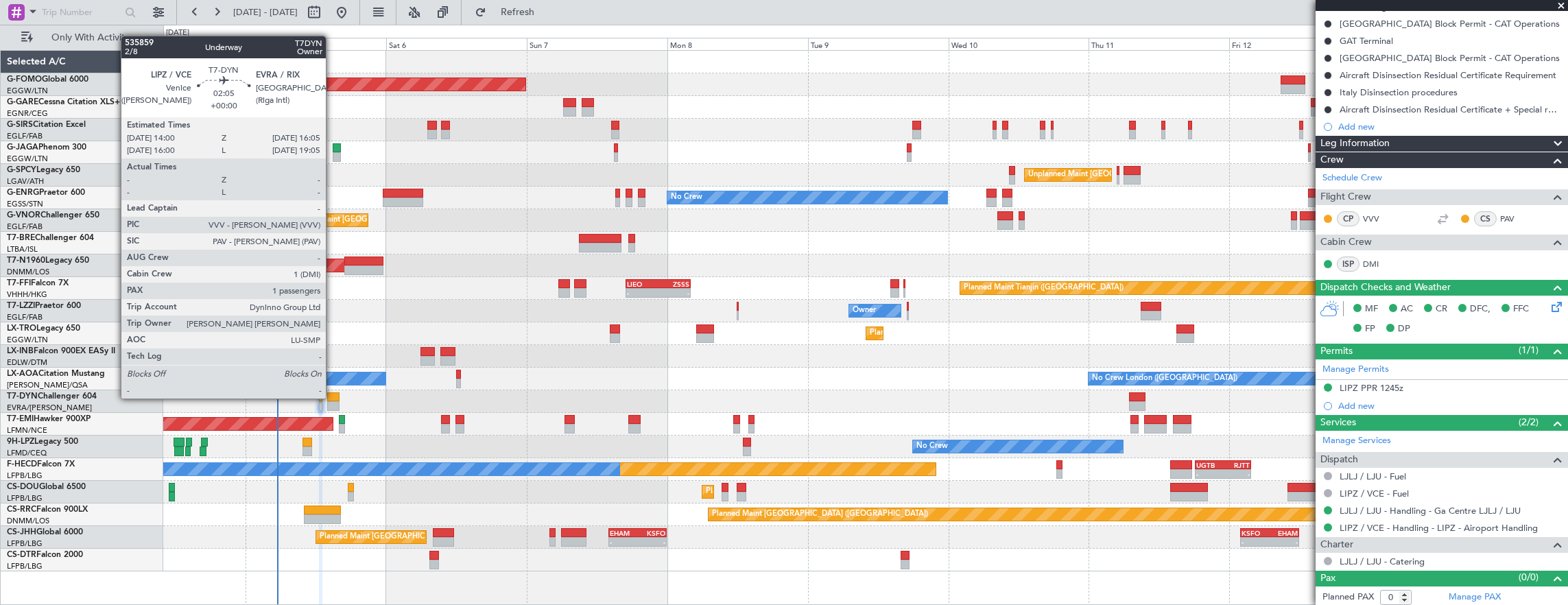
click at [333, 397] on div at bounding box center [334, 397] width 12 height 10
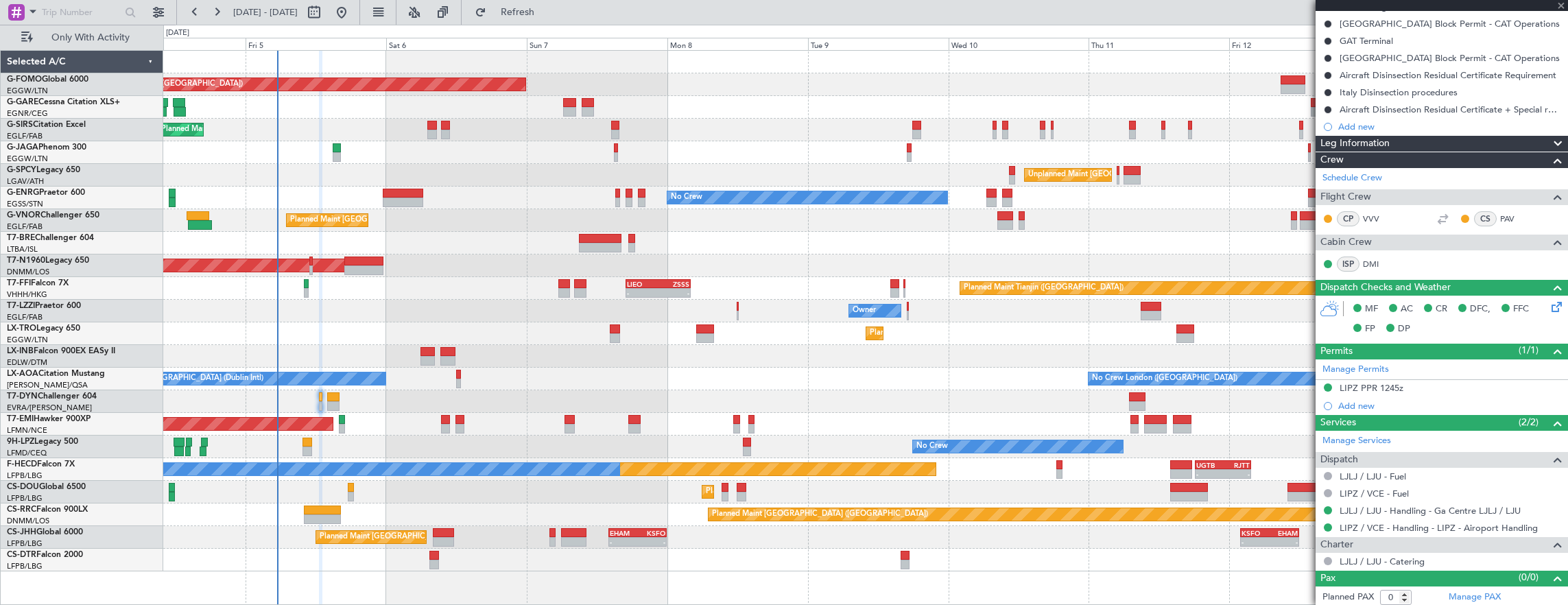
type input "1"
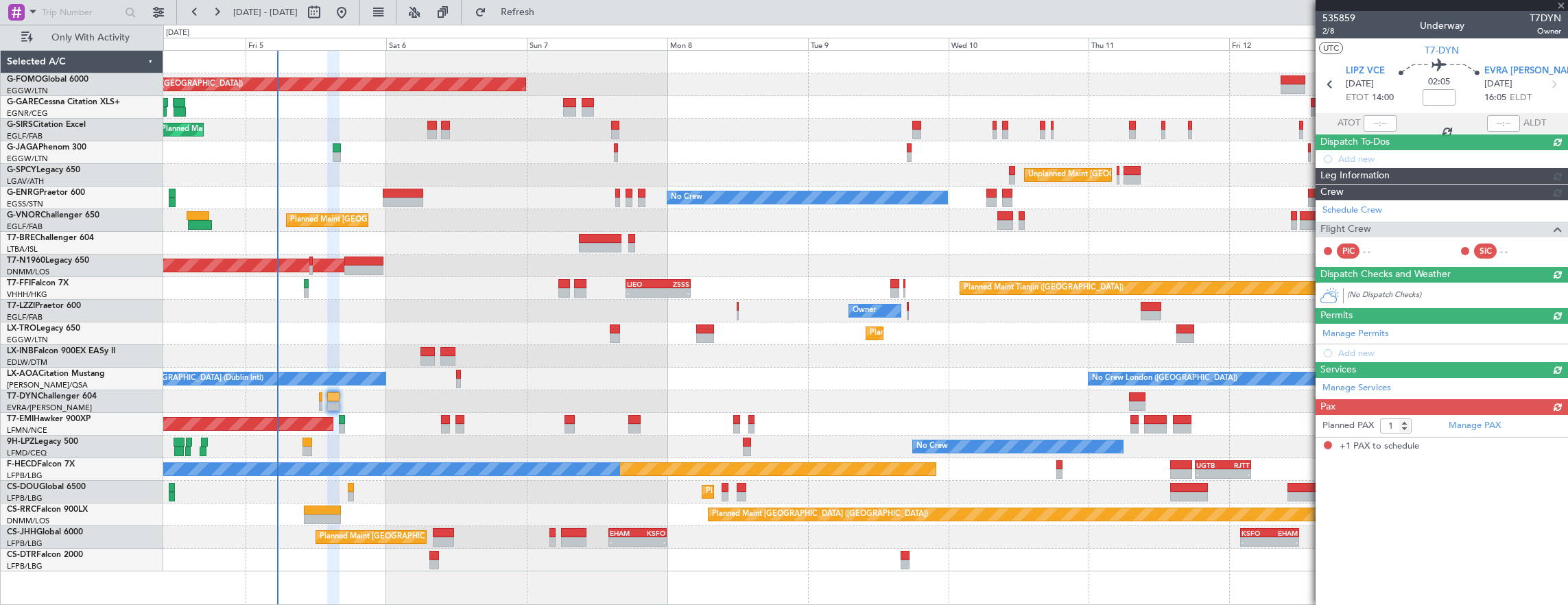
scroll to position [0, 0]
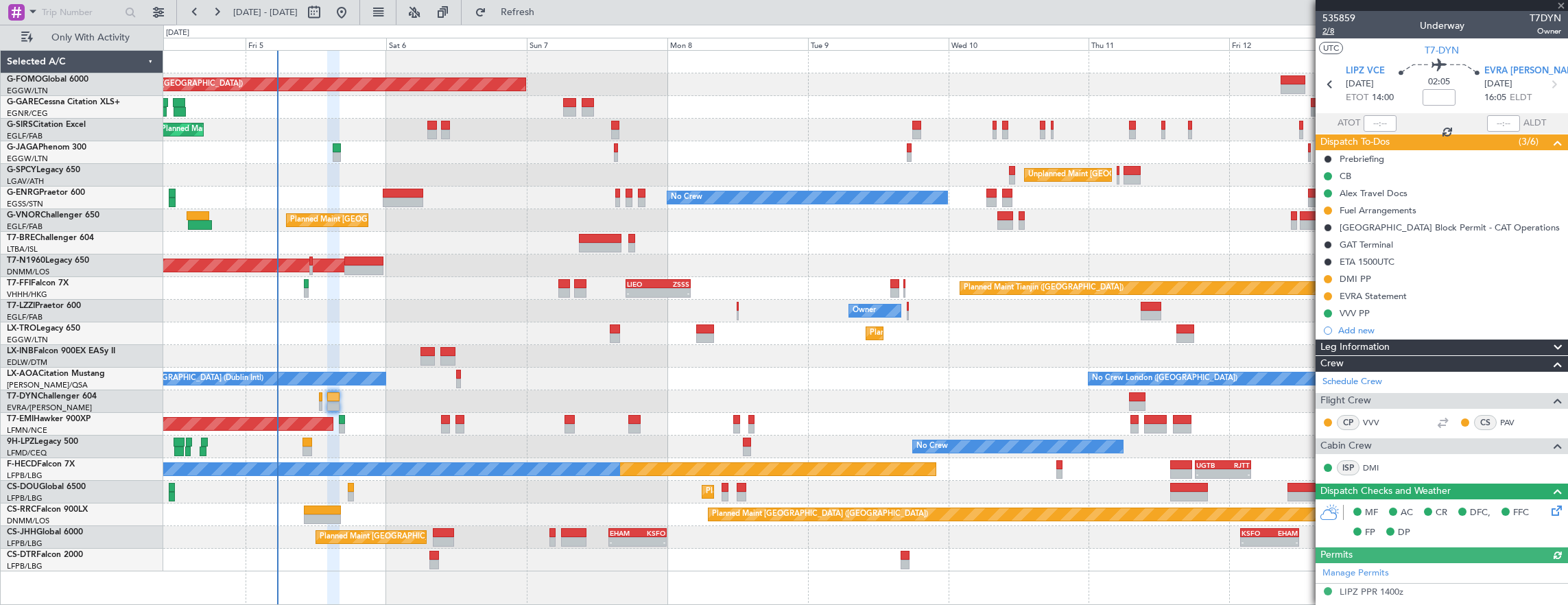
click at [1338, 33] on span "2/8" at bounding box center [1339, 31] width 33 height 11
